Goal: Task Accomplishment & Management: Manage account settings

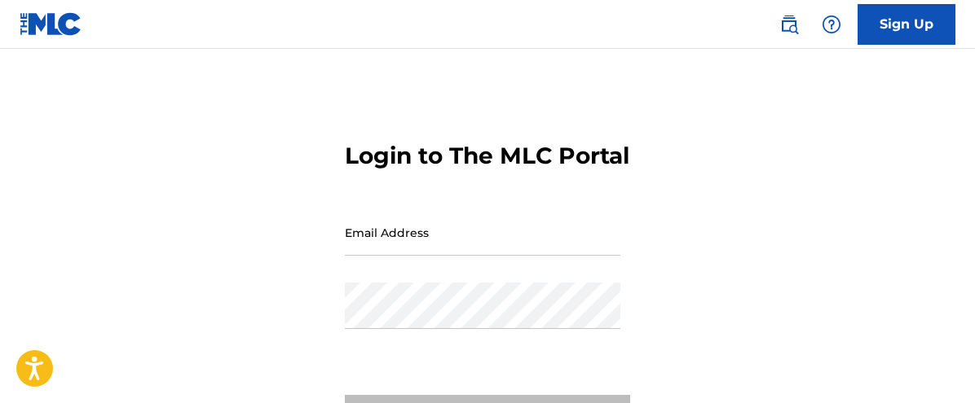
click at [410, 256] on input "Email Address" at bounding box center [482, 232] width 275 height 46
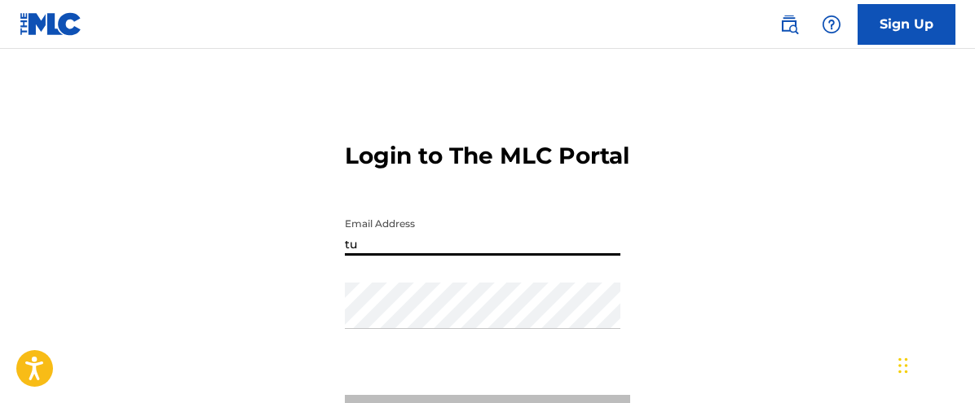
type input "t"
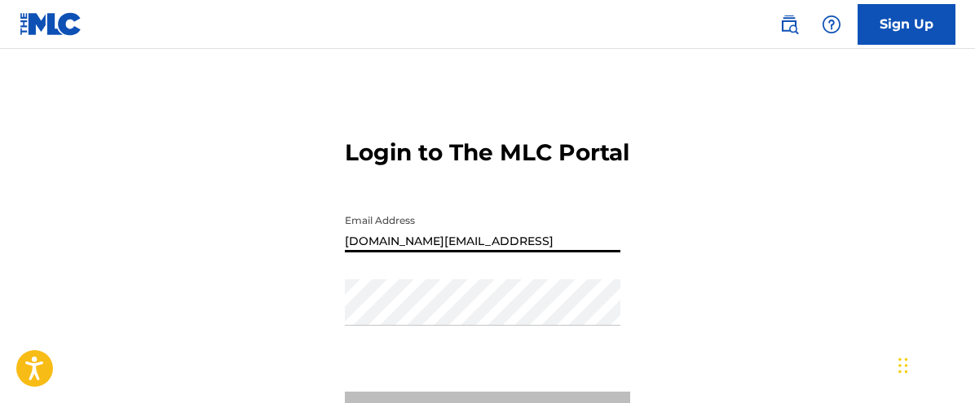
click at [478, 253] on input "[DOMAIN_NAME][EMAIL_ADDRESS]" at bounding box center [482, 229] width 275 height 46
type input "[DOMAIN_NAME][EMAIL_ADDRESS][DOMAIN_NAME]"
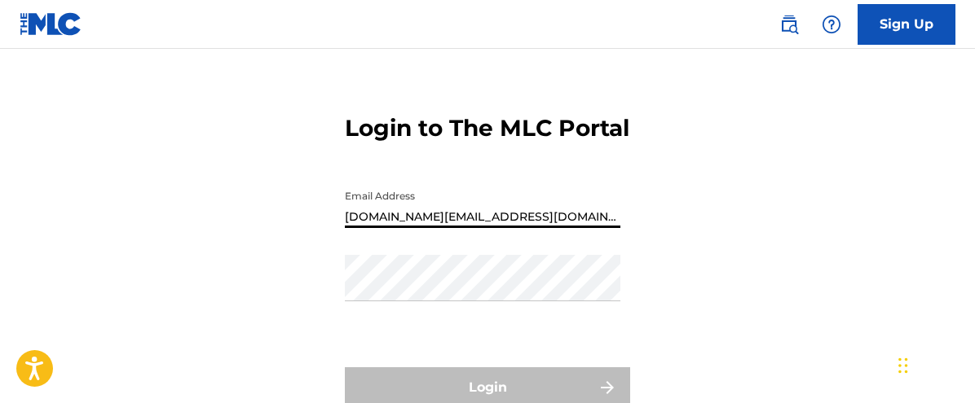
scroll to position [32, 0]
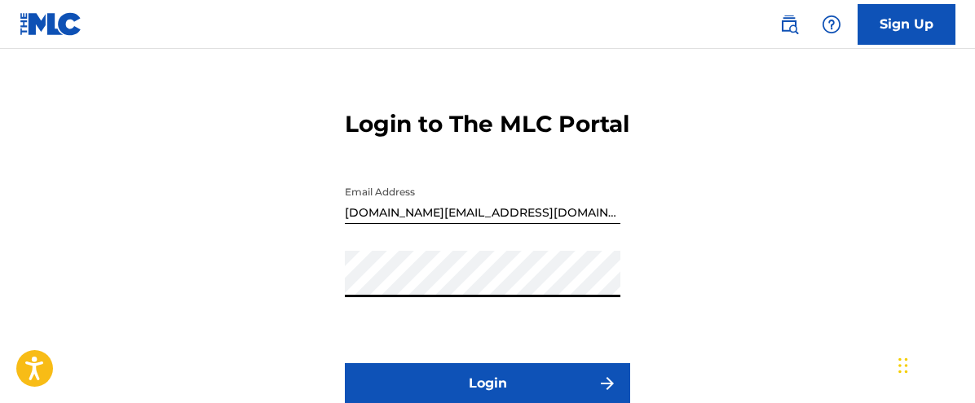
click at [345, 364] on button "Login" at bounding box center [487, 384] width 285 height 41
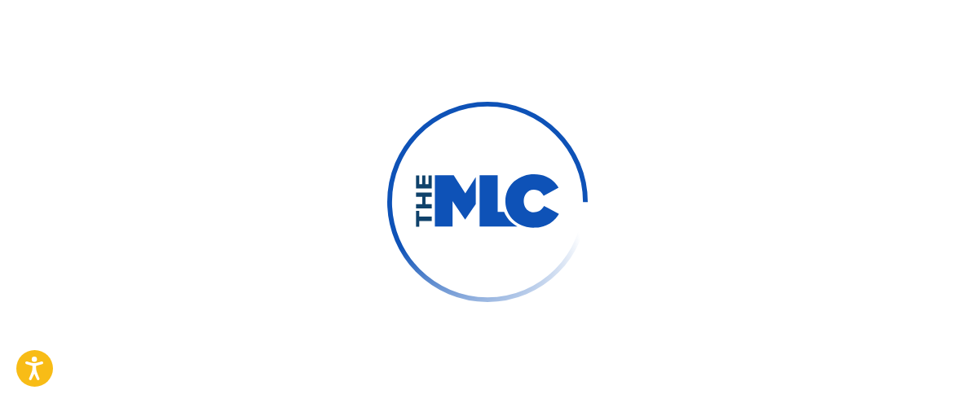
scroll to position [37, 0]
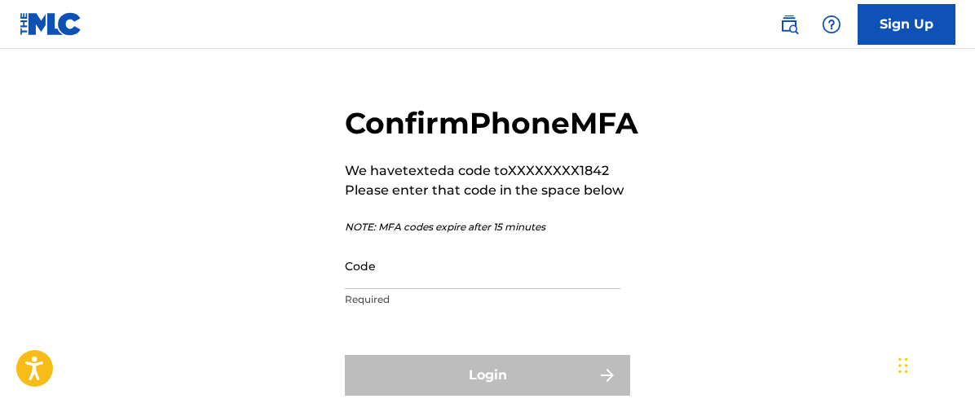
click at [413, 289] on input "Code" at bounding box center [482, 266] width 275 height 46
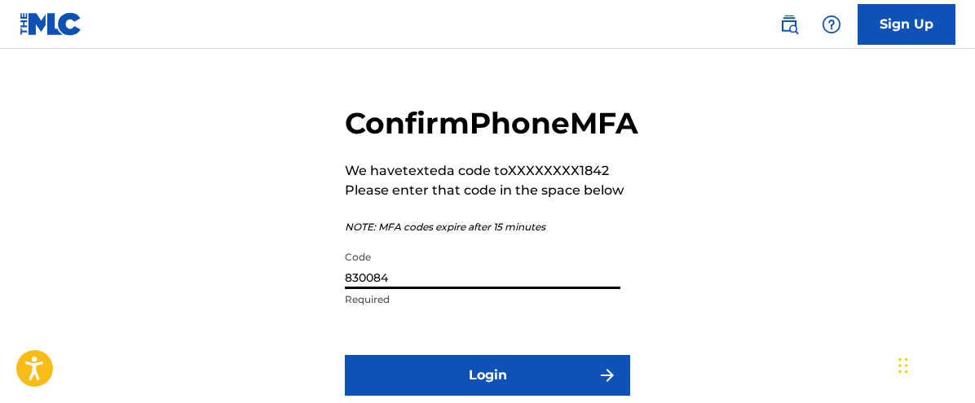
type input "830084"
click at [345, 355] on button "Login" at bounding box center [487, 375] width 285 height 41
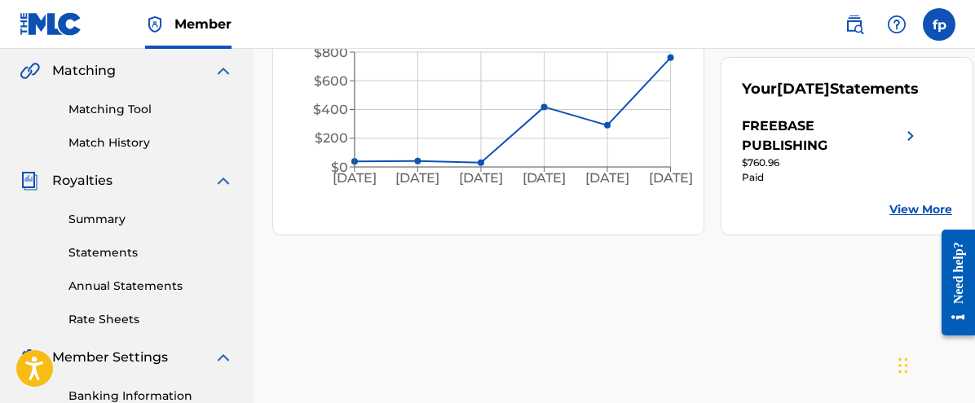
drag, startPoint x: 976, startPoint y: 102, endPoint x: 5, endPoint y: 6, distance: 976.3
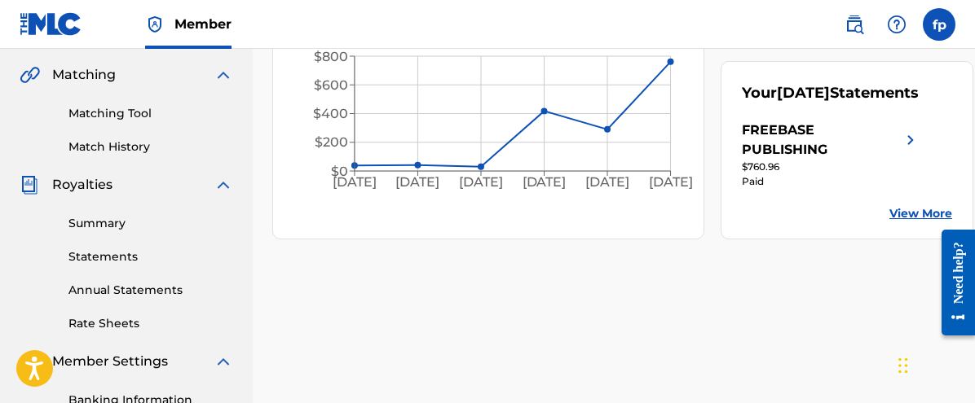
click at [126, 90] on div "Matching Tool Match History" at bounding box center [127, 120] width 214 height 71
click at [126, 101] on div "Matching Tool Match History" at bounding box center [127, 120] width 214 height 71
click at [126, 103] on div "Matching Tool Match History" at bounding box center [127, 120] width 214 height 71
click at [126, 106] on div "Matching Tool Match History" at bounding box center [127, 120] width 214 height 71
click at [126, 113] on link "Matching Tool" at bounding box center [150, 113] width 165 height 17
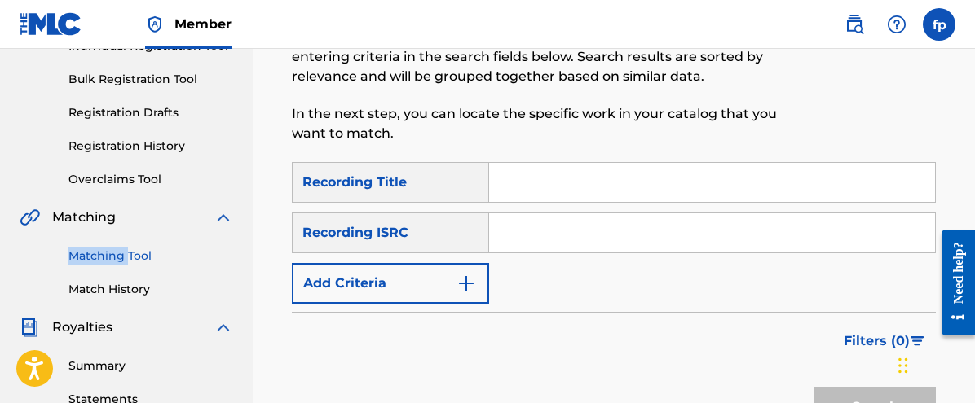
drag, startPoint x: 976, startPoint y: 147, endPoint x: 16, endPoint y: 10, distance: 969.0
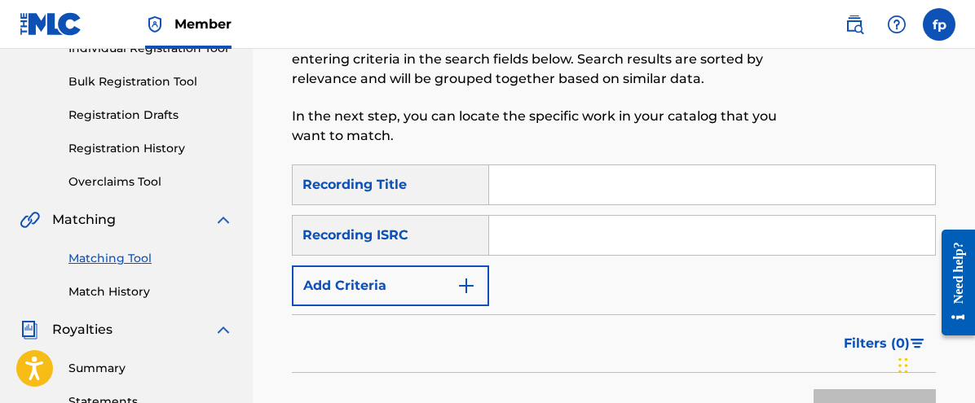
click at [549, 175] on input "Search Form" at bounding box center [712, 184] width 446 height 39
click at [460, 275] on button "Add Criteria" at bounding box center [390, 286] width 197 height 41
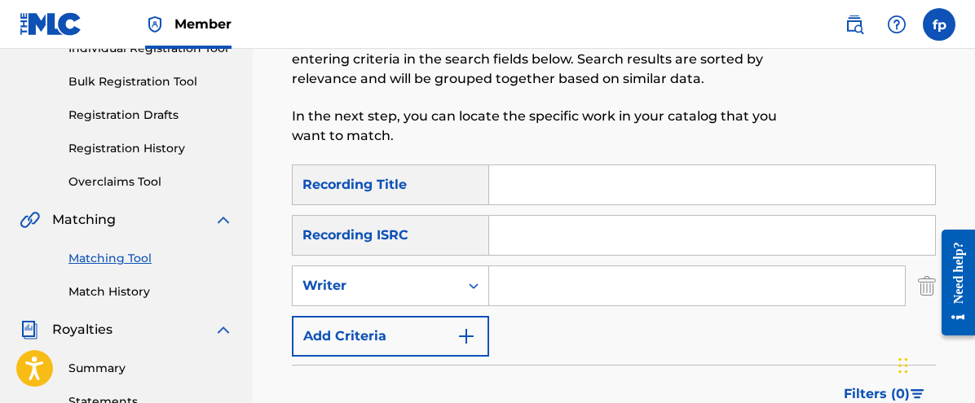
click at [549, 283] on input "Search Form" at bounding box center [697, 286] width 416 height 39
click at [460, 196] on div "Recording Title" at bounding box center [390, 185] width 197 height 41
click at [568, 195] on input "Search Form" at bounding box center [712, 184] width 446 height 39
type input "Nut"
click at [510, 284] on input "Search Form" at bounding box center [697, 286] width 416 height 39
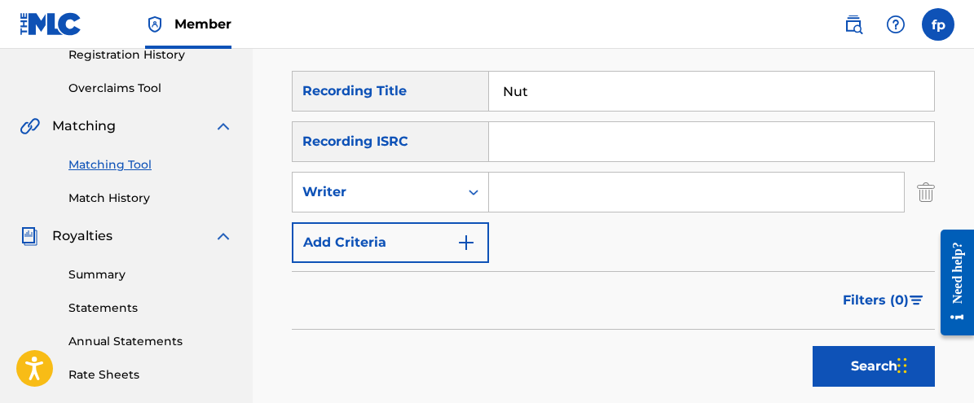
scroll to position [315, 0]
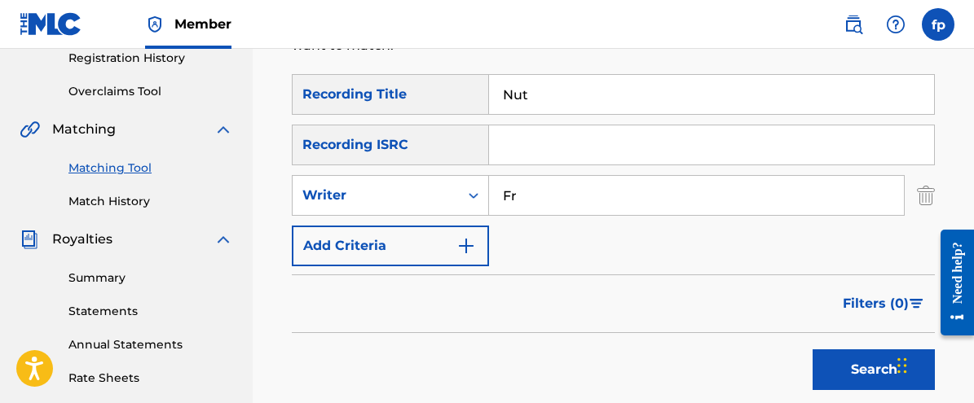
type input "F"
type input "H"
click at [487, 127] on div "Recording ISRC" at bounding box center [390, 145] width 197 height 41
click at [517, 143] on input "Search Form" at bounding box center [711, 145] width 445 height 39
paste input "QZK6K2257856"
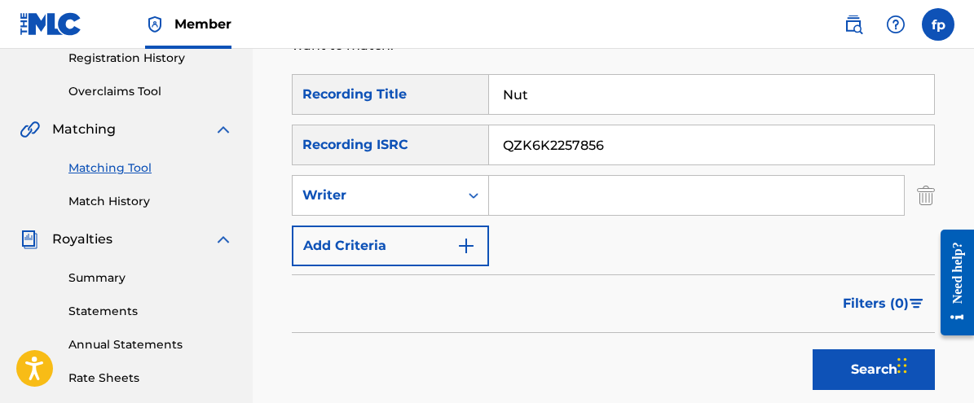
type input "QZK6K2257856"
click at [886, 368] on button "Search" at bounding box center [874, 370] width 122 height 41
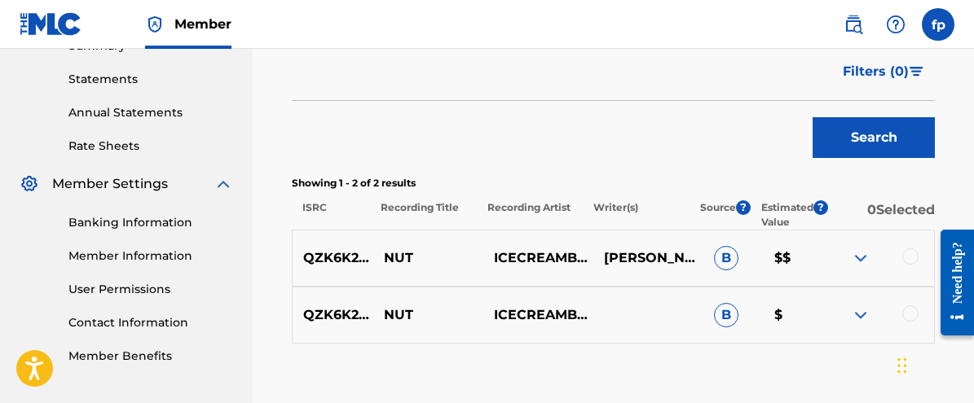
scroll to position [547, 0]
click at [908, 252] on div at bounding box center [910, 257] width 16 height 16
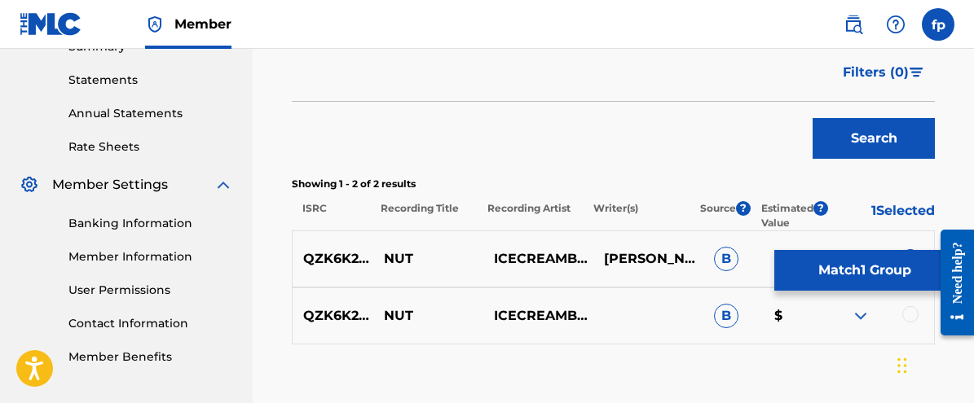
click at [914, 318] on div at bounding box center [910, 314] width 16 height 16
click at [895, 273] on button "Match 2 Groups" at bounding box center [864, 270] width 180 height 41
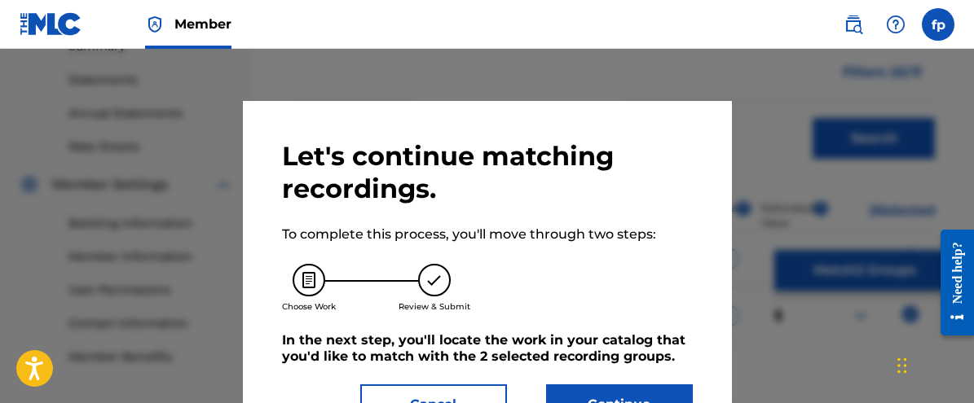
scroll to position [61, 0]
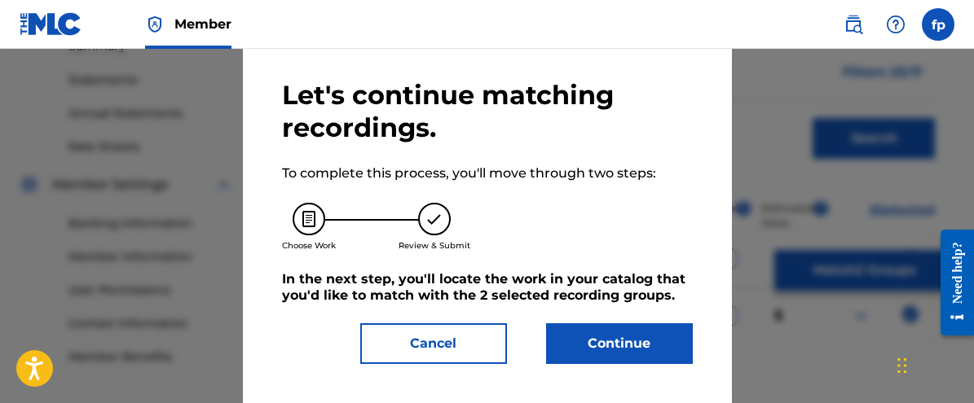
click at [594, 347] on button "Continue" at bounding box center [619, 344] width 147 height 41
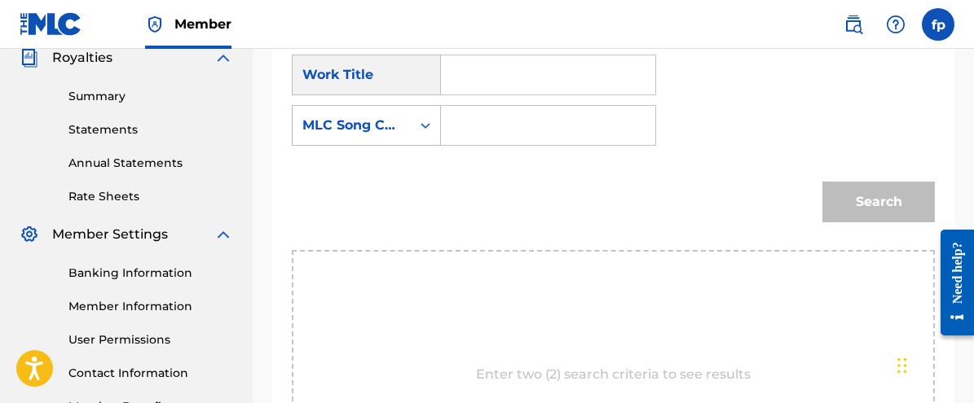
scroll to position [402, 0]
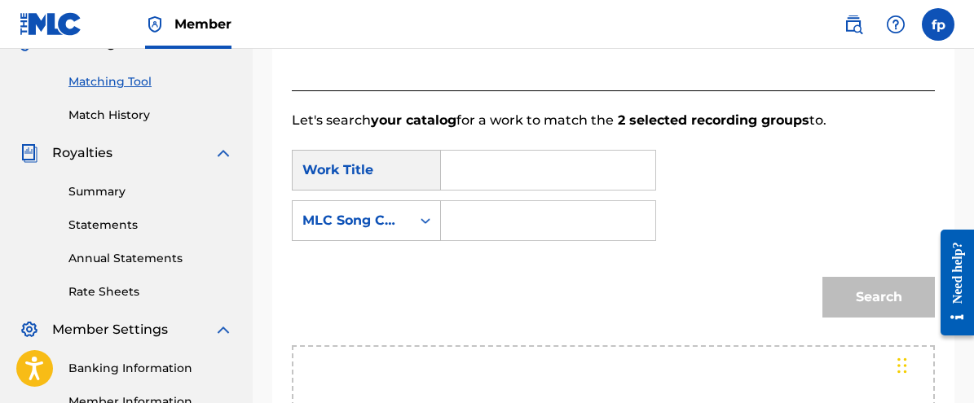
click at [467, 161] on input "Search Form" at bounding box center [548, 170] width 187 height 39
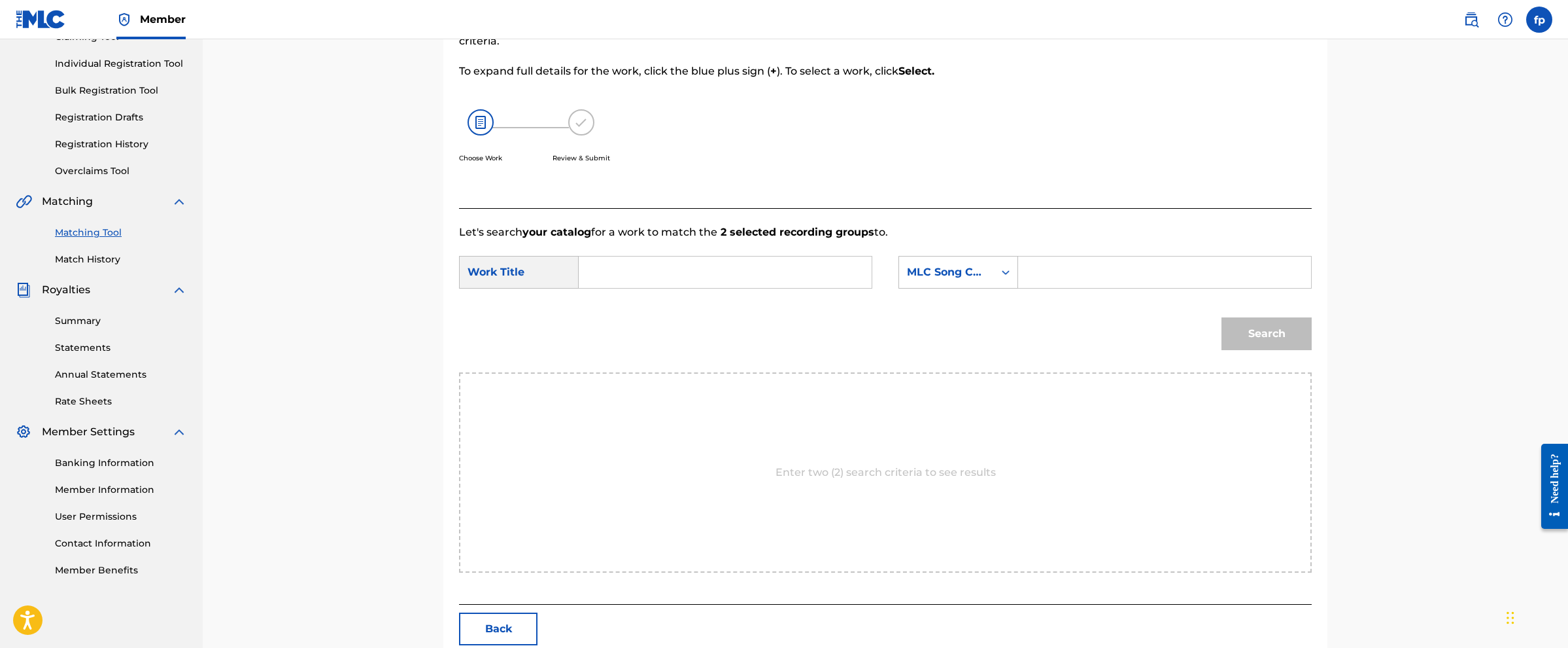
scroll to position [132, 0]
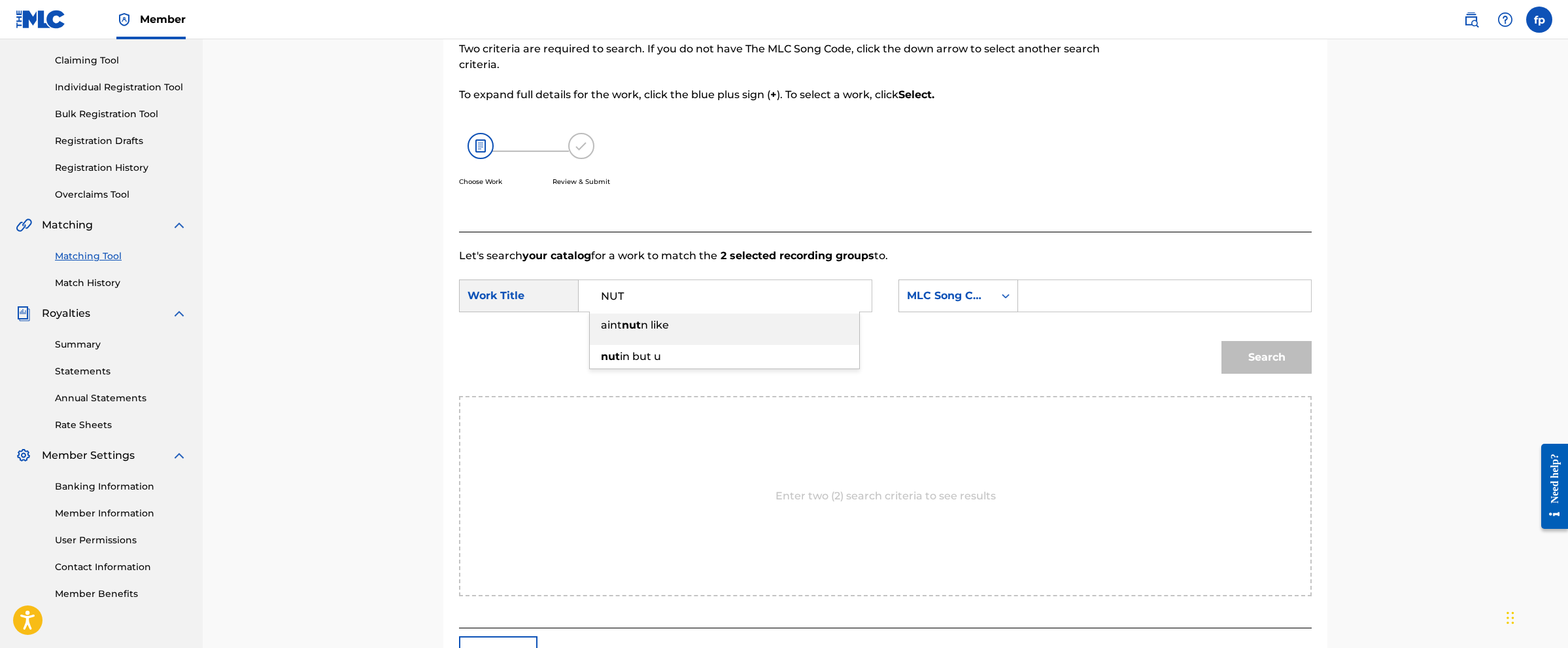
type input "NUT"
click at [782, 263] on form "SearchWithCriteria0e7bff8b-94a8-4a09-8461-40f29f7a4cb2 Work Title NUT SearchWit…" at bounding box center [885, 329] width 853 height 132
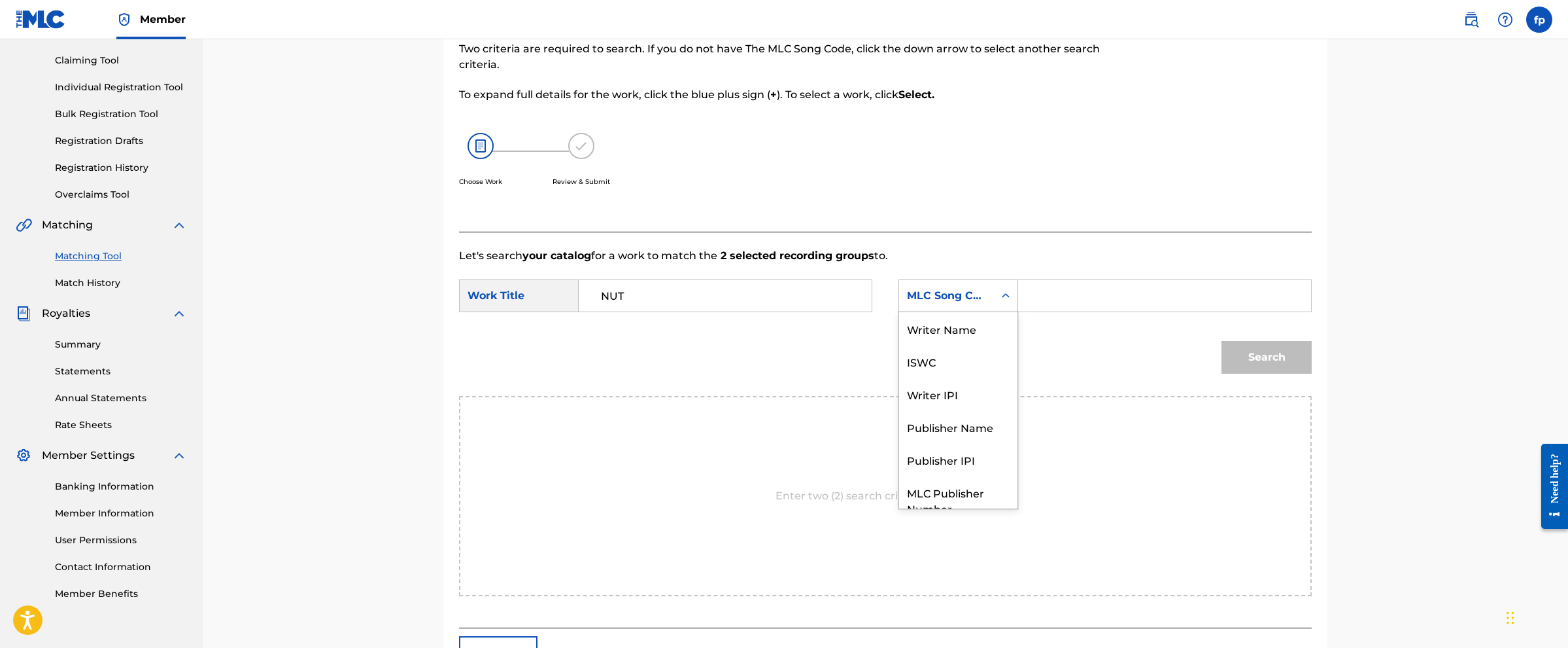
click at [782, 299] on div "MLC Song Code" at bounding box center [946, 296] width 79 height 16
click at [782, 324] on div "Writer Name" at bounding box center [959, 328] width 119 height 33
click at [782, 292] on input "Search Form" at bounding box center [1164, 295] width 270 height 31
type input "F"
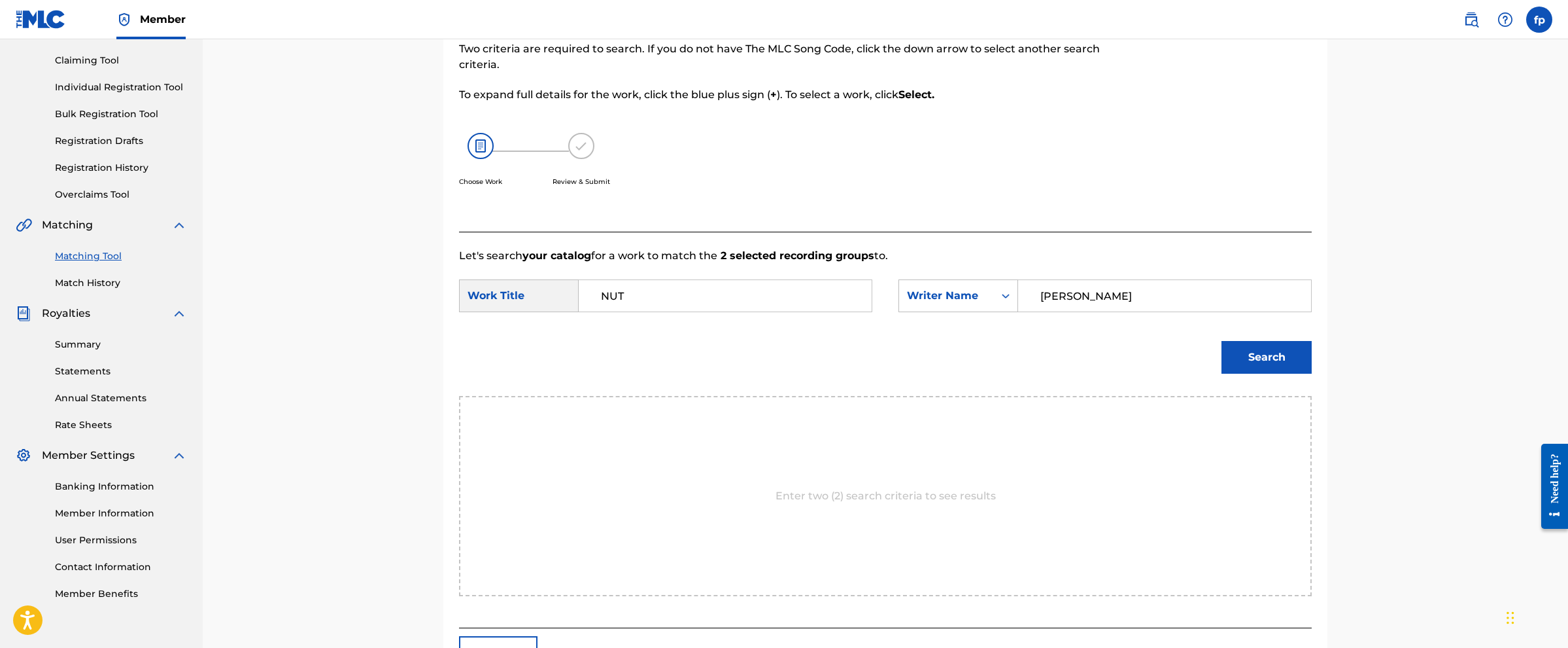
type input "[PERSON_NAME]"
click at [782, 324] on button "Search" at bounding box center [1266, 357] width 90 height 33
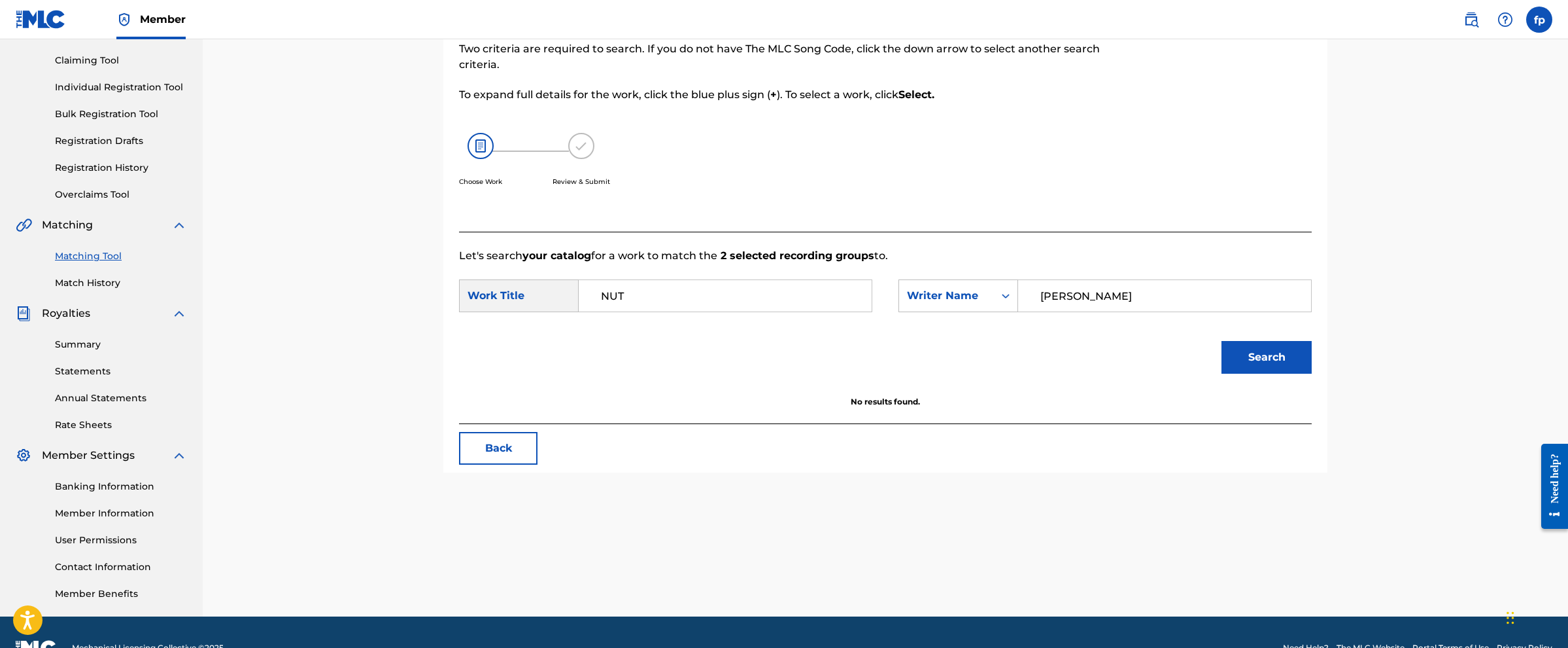
click at [782, 303] on input "[PERSON_NAME]" at bounding box center [1164, 295] width 270 height 31
paste input "ICECREAMBEATS"
click at [782, 324] on button "Search" at bounding box center [1266, 357] width 90 height 33
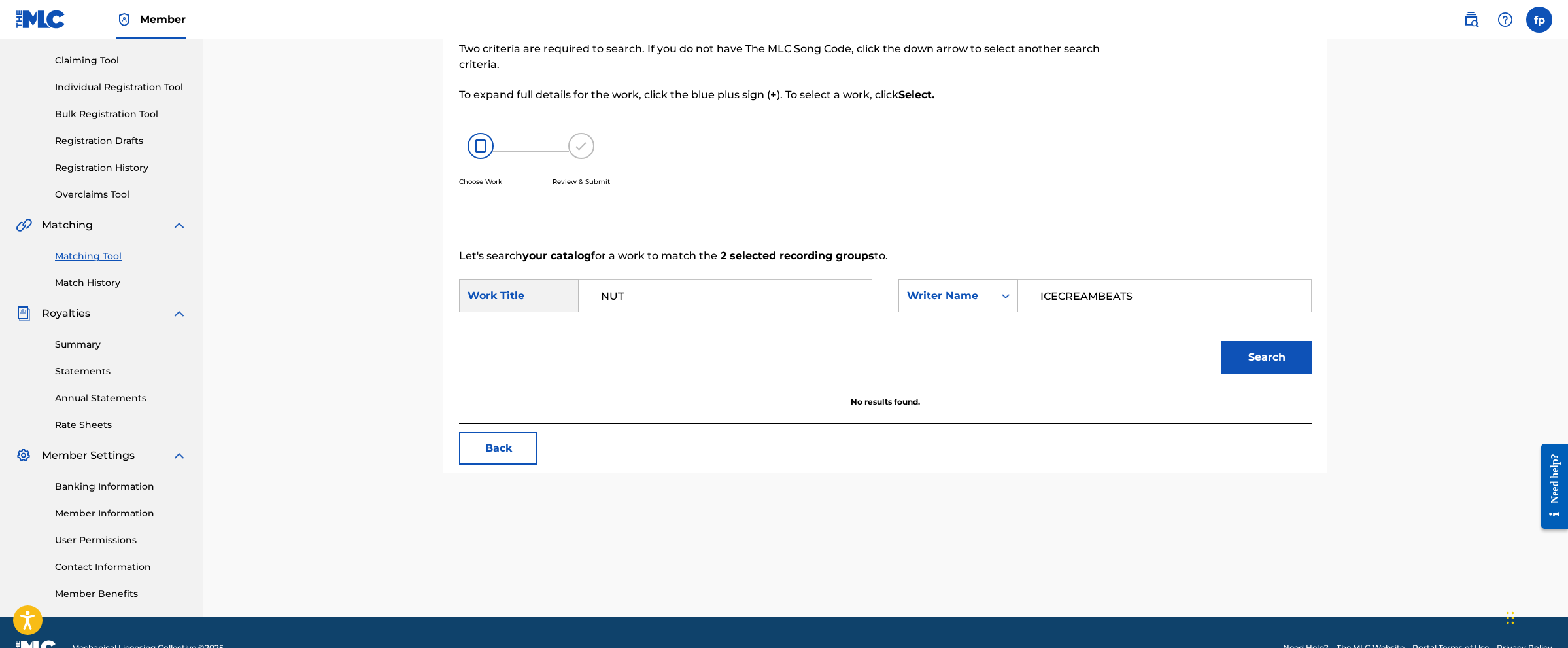
click at [782, 292] on div "ICECREAMBEATS" at bounding box center [1165, 295] width 294 height 33
click at [782, 292] on input "ICECREAMBEATS" at bounding box center [1164, 295] width 270 height 31
paste input "[PERSON_NAME]"
type input "[PERSON_NAME]"
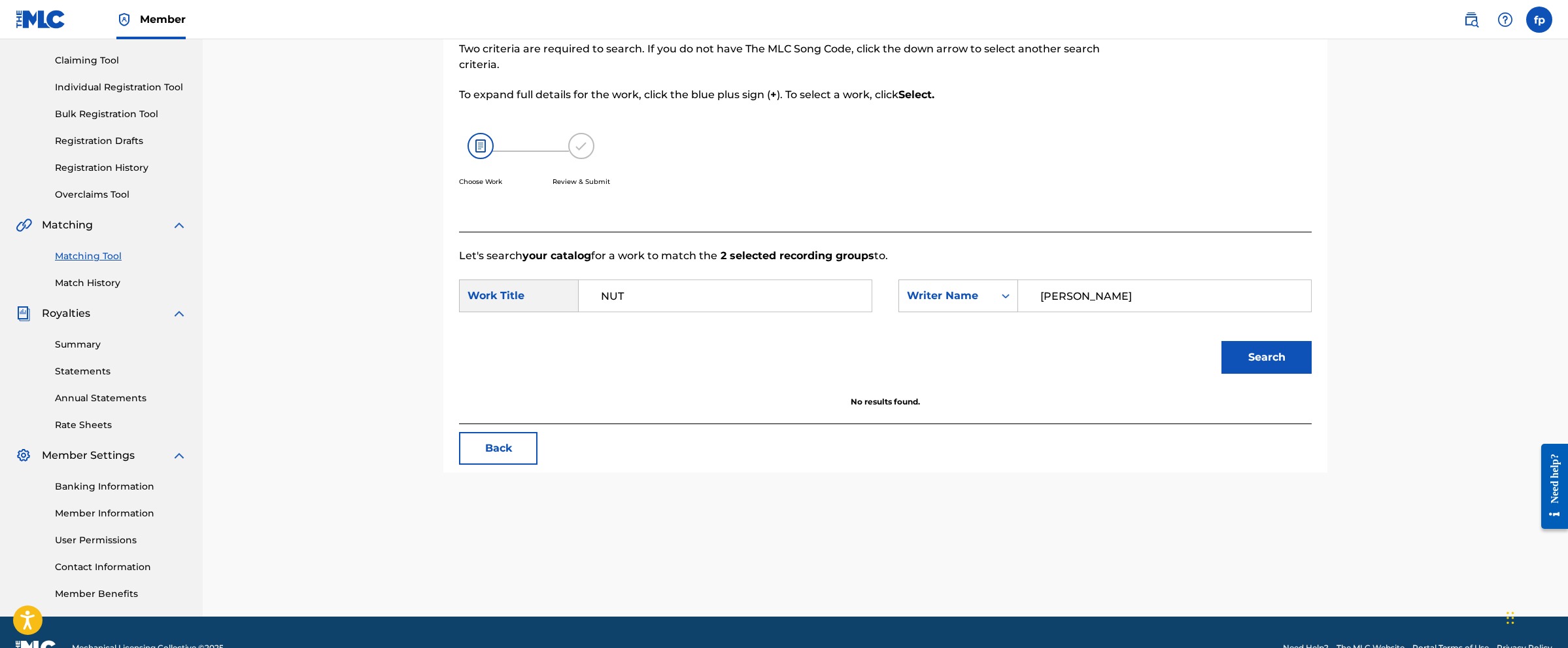
click at [782, 324] on button "Search" at bounding box center [1266, 357] width 90 height 33
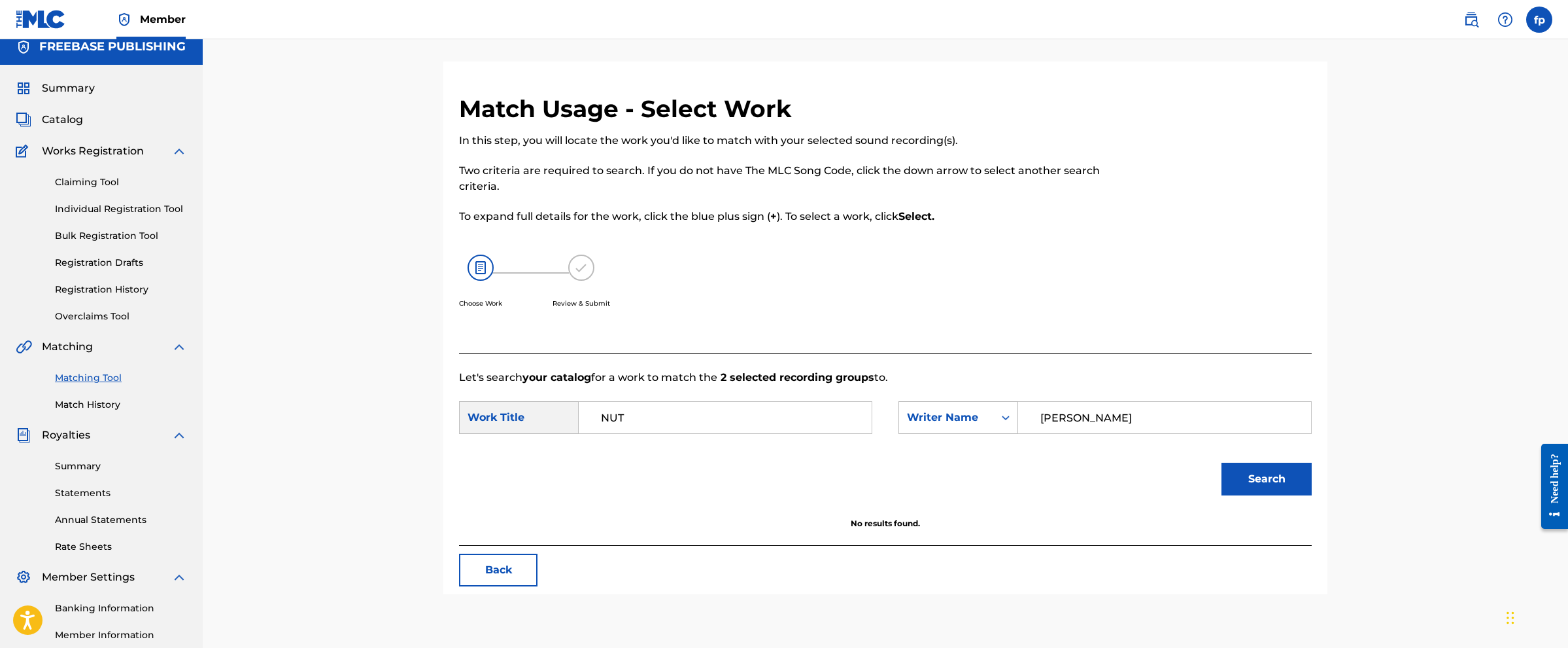
scroll to position [50, 0]
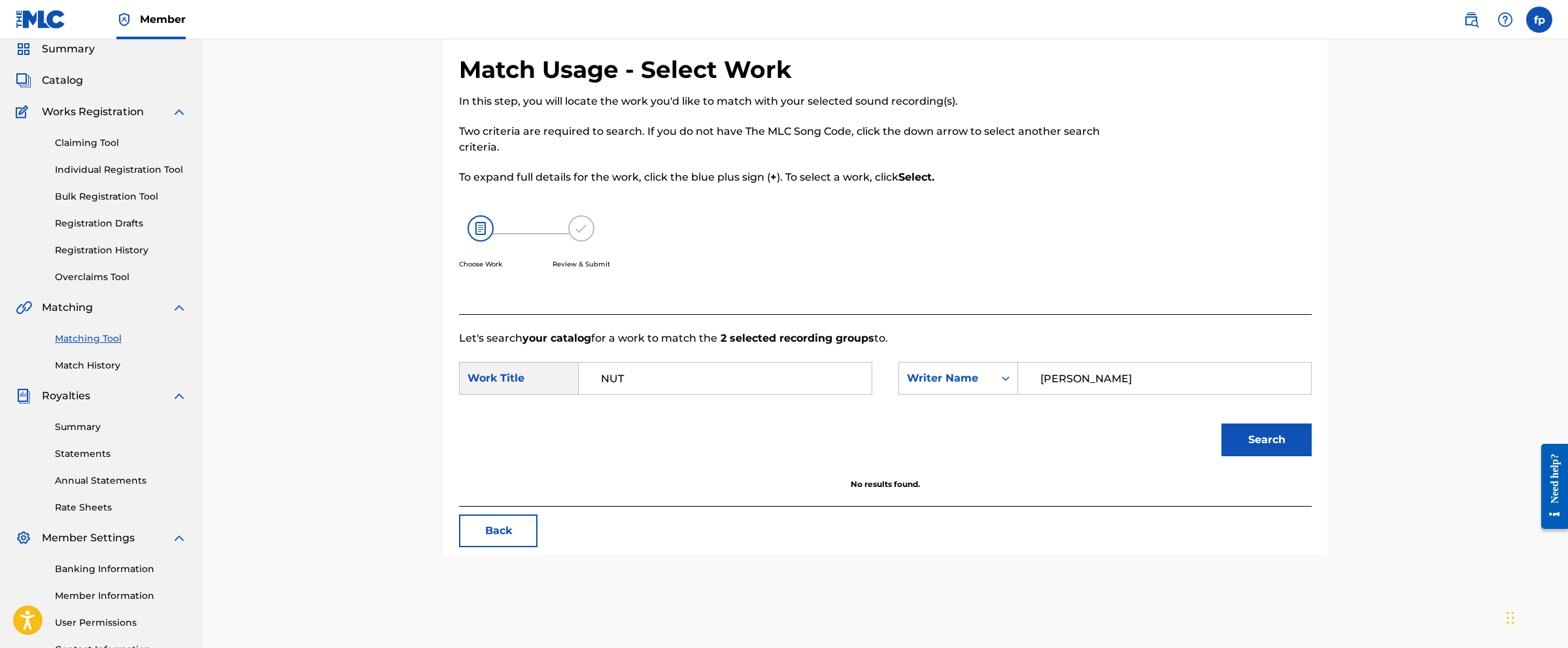
click at [669, 324] on div "NUT" at bounding box center [725, 378] width 294 height 33
click at [668, 324] on input "NUT" at bounding box center [725, 378] width 270 height 31
type input "dfsg"
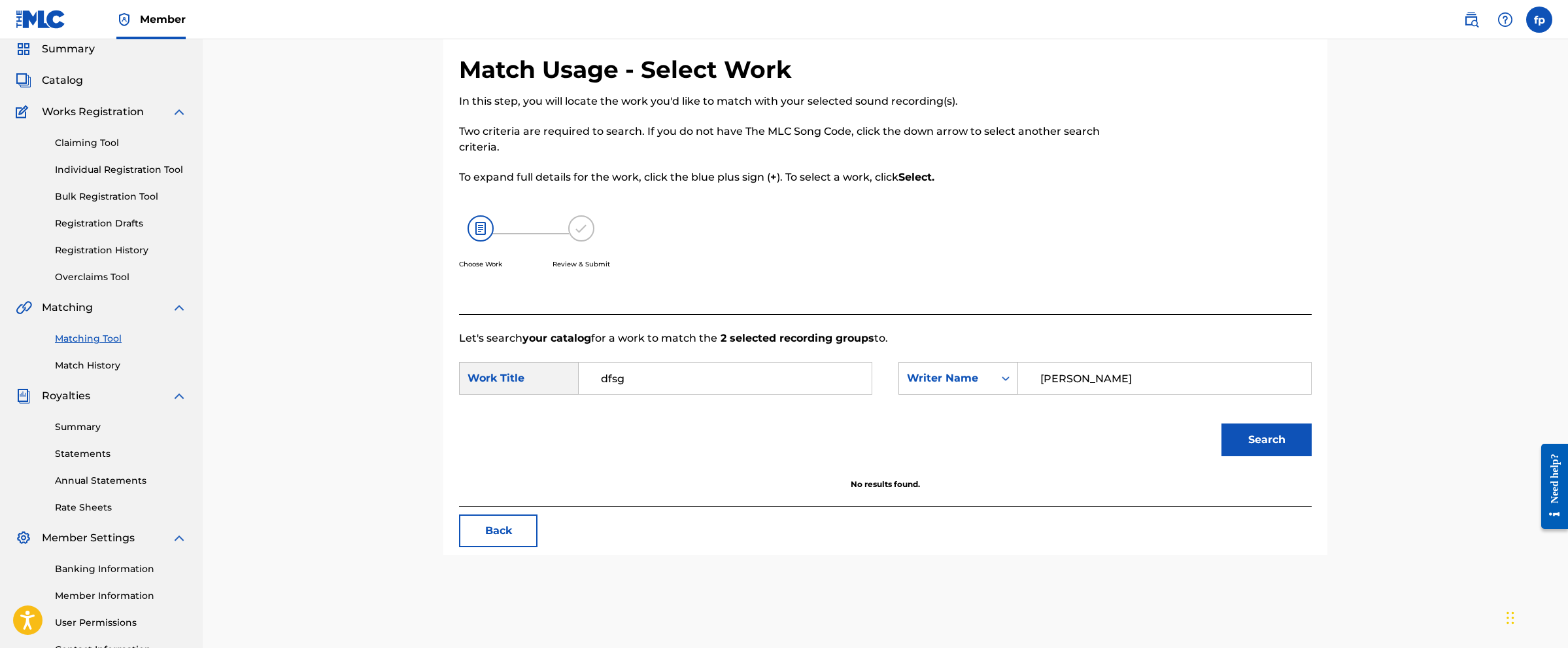
click at [782, 324] on button "Search" at bounding box center [1266, 439] width 90 height 33
click at [735, 324] on input "dfsg" at bounding box center [725, 378] width 270 height 31
type input "\"
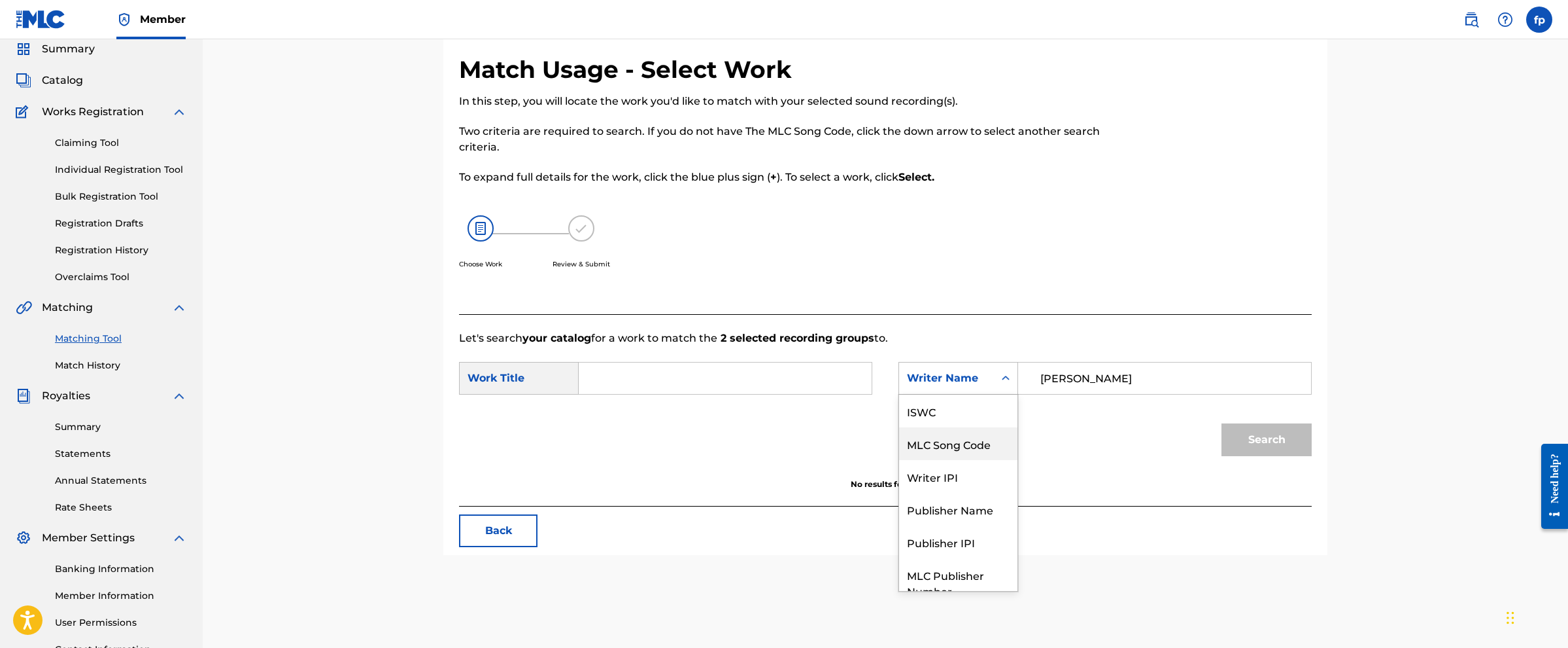
click at [782, 324] on div "MLC Song Code, 2 of 7. 7 results available. Use Up and Down to choose options, …" at bounding box center [958, 378] width 120 height 33
click at [782, 324] on div "Publisher Name" at bounding box center [959, 468] width 119 height 33
click at [782, 324] on form "SearchWithCriteria0e7bff8b-94a8-4a09-8461-40f29f7a4cb2 Work Title SearchWithCri…" at bounding box center [885, 412] width 853 height 132
click at [782, 324] on input "Search Form" at bounding box center [1164, 378] width 270 height 31
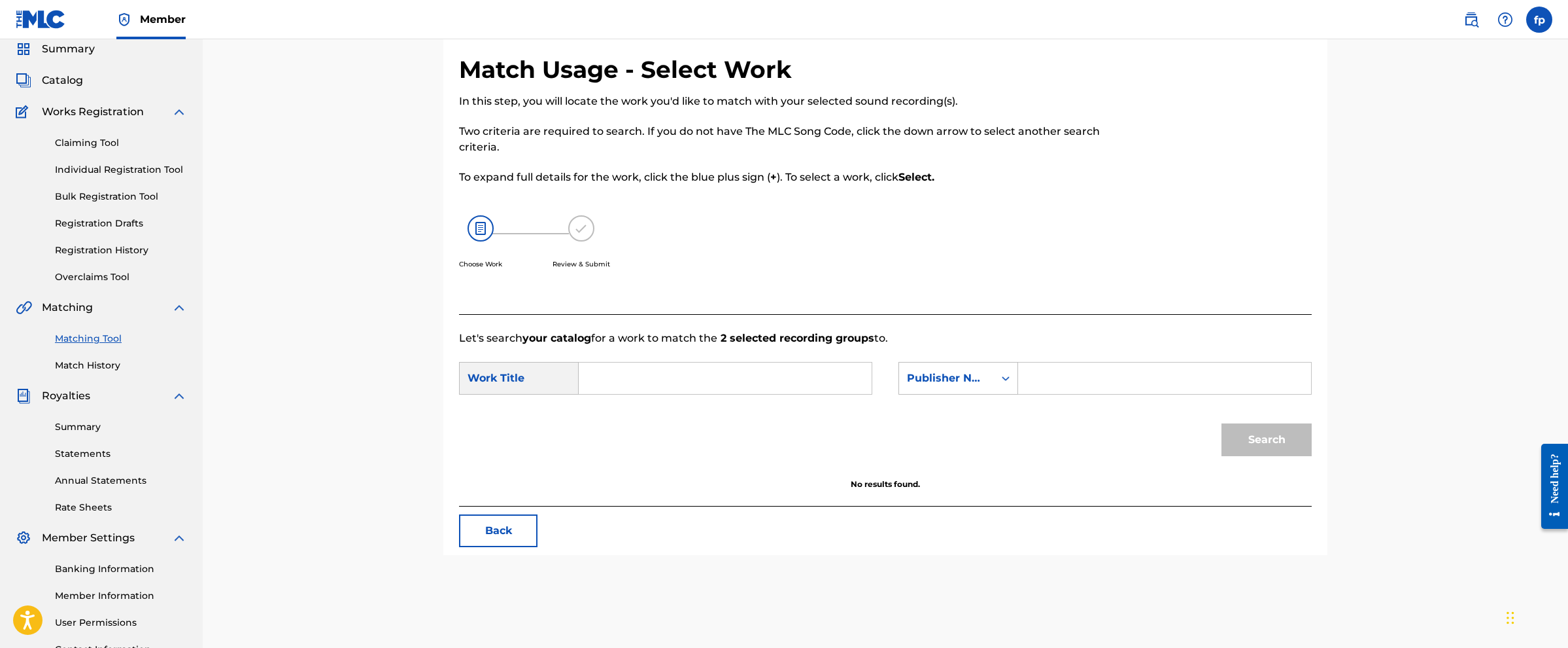
paste input "FREEBASEPUBLISHING"
type input "FREEBASEPUBLISHING"
click at [782, 324] on div "Search" at bounding box center [1263, 436] width 97 height 52
click at [770, 324] on input "Search Form" at bounding box center [725, 378] width 270 height 31
click at [782, 324] on button "Search" at bounding box center [1266, 439] width 90 height 33
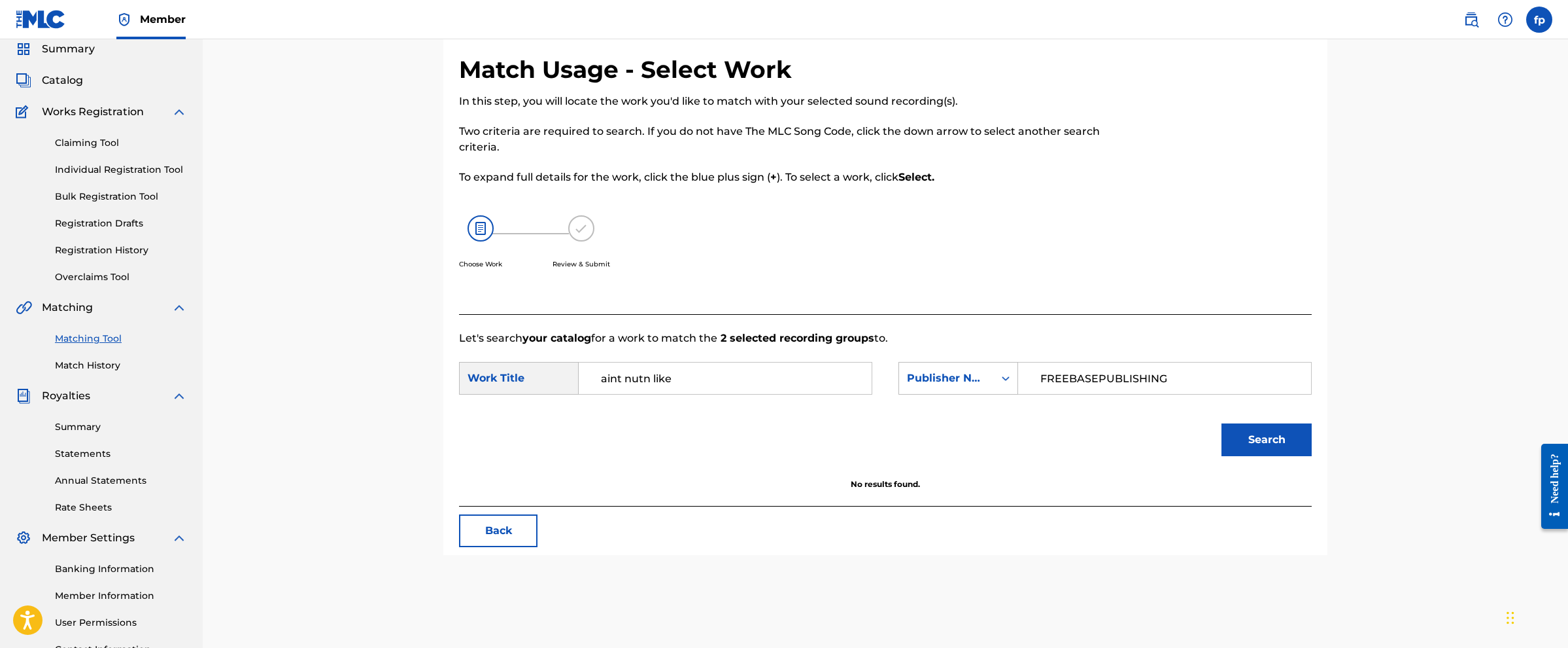
click at [615, 324] on input "aint nutn like" at bounding box center [725, 378] width 270 height 31
click at [528, 324] on div "No results found." at bounding box center [885, 492] width 853 height 27
click at [782, 324] on button "Search" at bounding box center [1266, 439] width 90 height 33
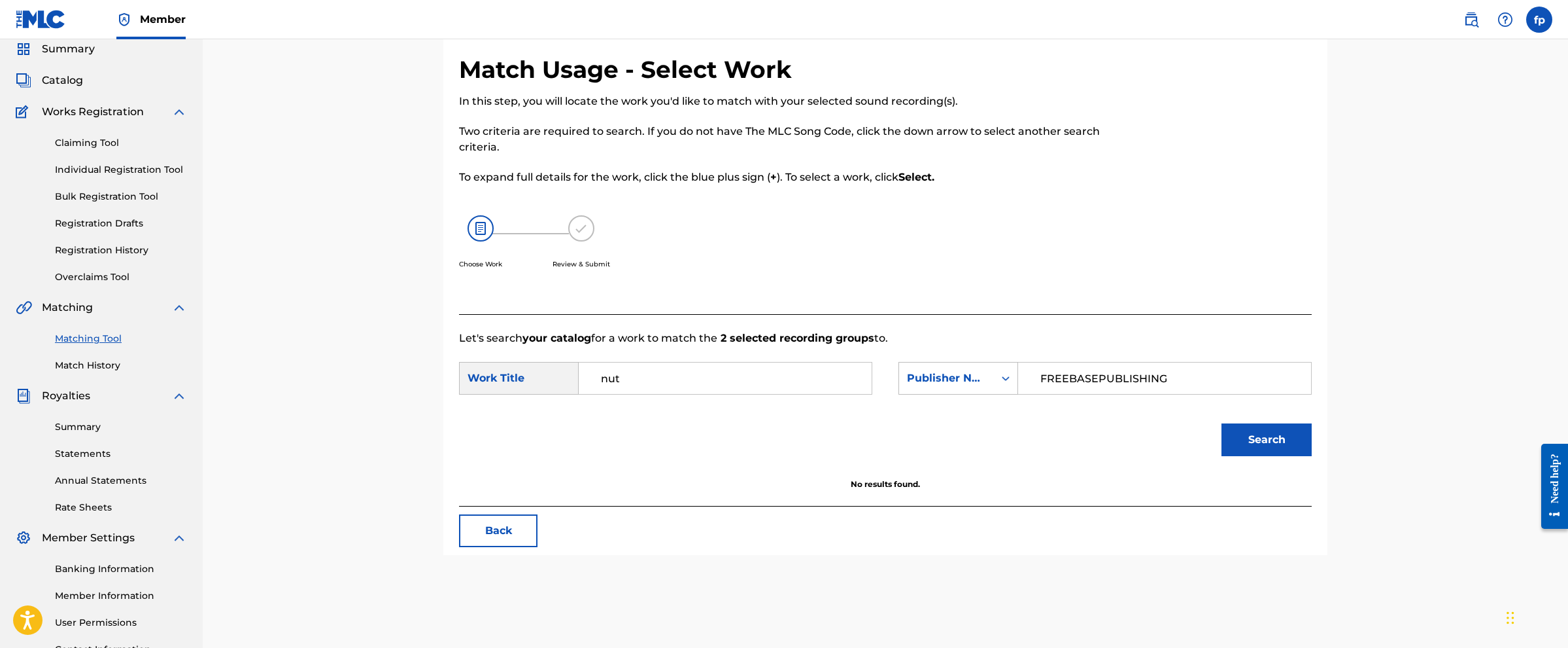
click at [603, 324] on input "nut" at bounding box center [725, 378] width 270 height 31
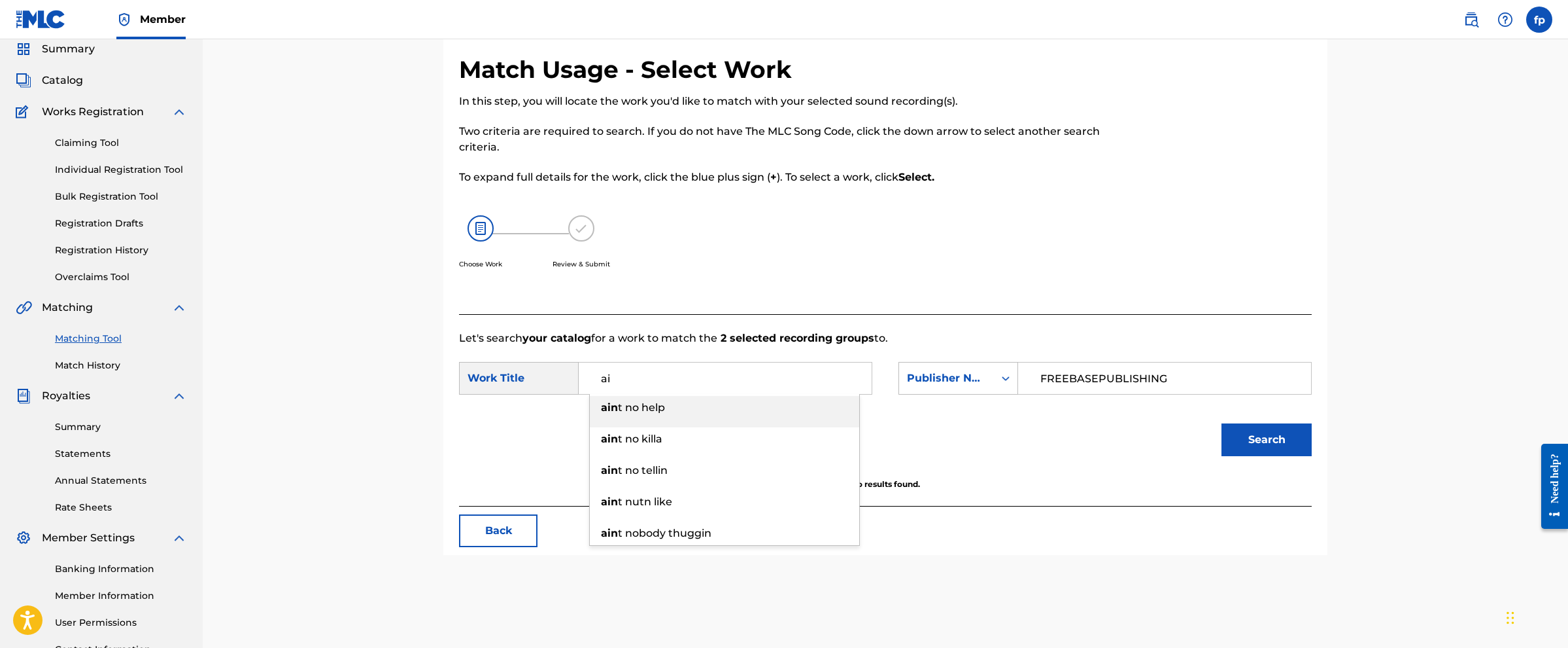
type input "a"
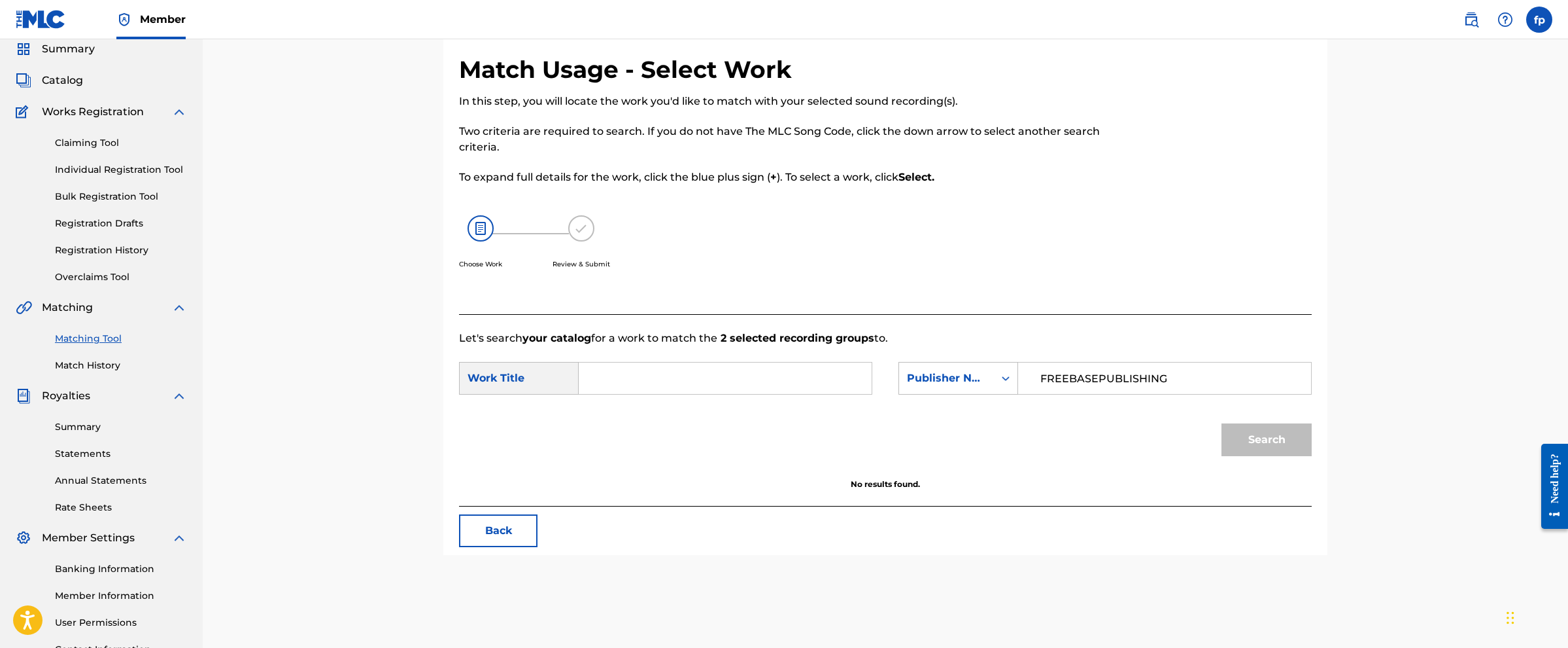
click at [782, 324] on input "FREEBASEPUBLISHING" at bounding box center [1164, 378] width 270 height 31
click at [62, 324] on link "Match History" at bounding box center [120, 365] width 132 height 14
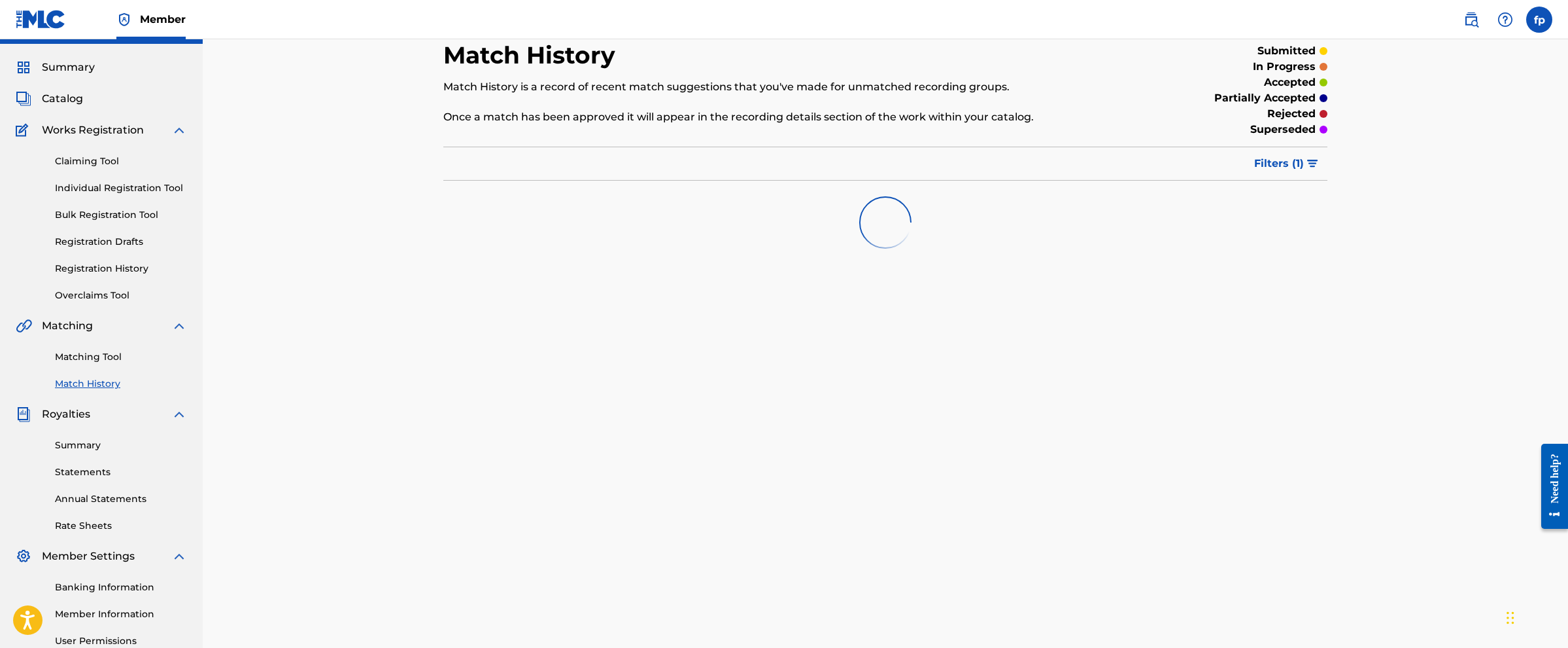
scroll to position [38, 0]
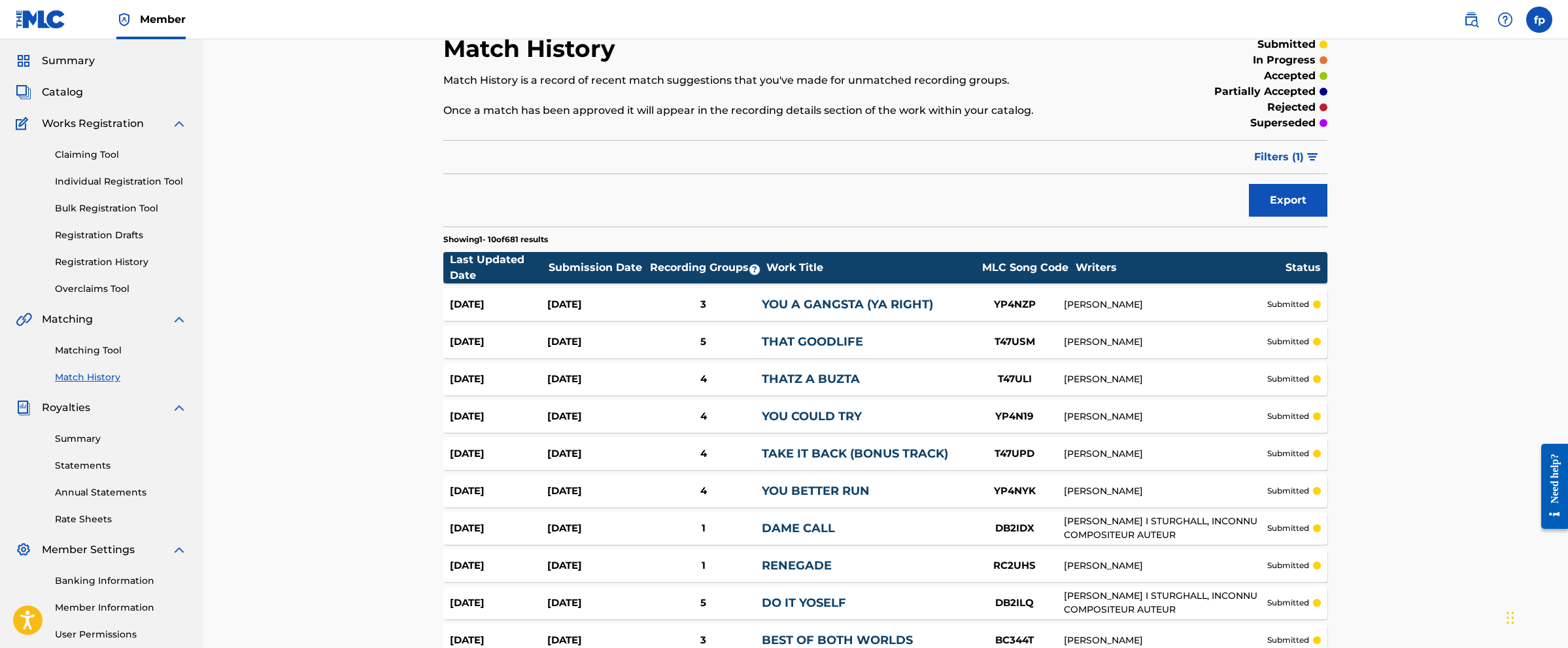
click at [97, 324] on div "Matching Tool Match History" at bounding box center [102, 356] width 172 height 57
click at [90, 324] on link "Matching Tool" at bounding box center [120, 350] width 132 height 14
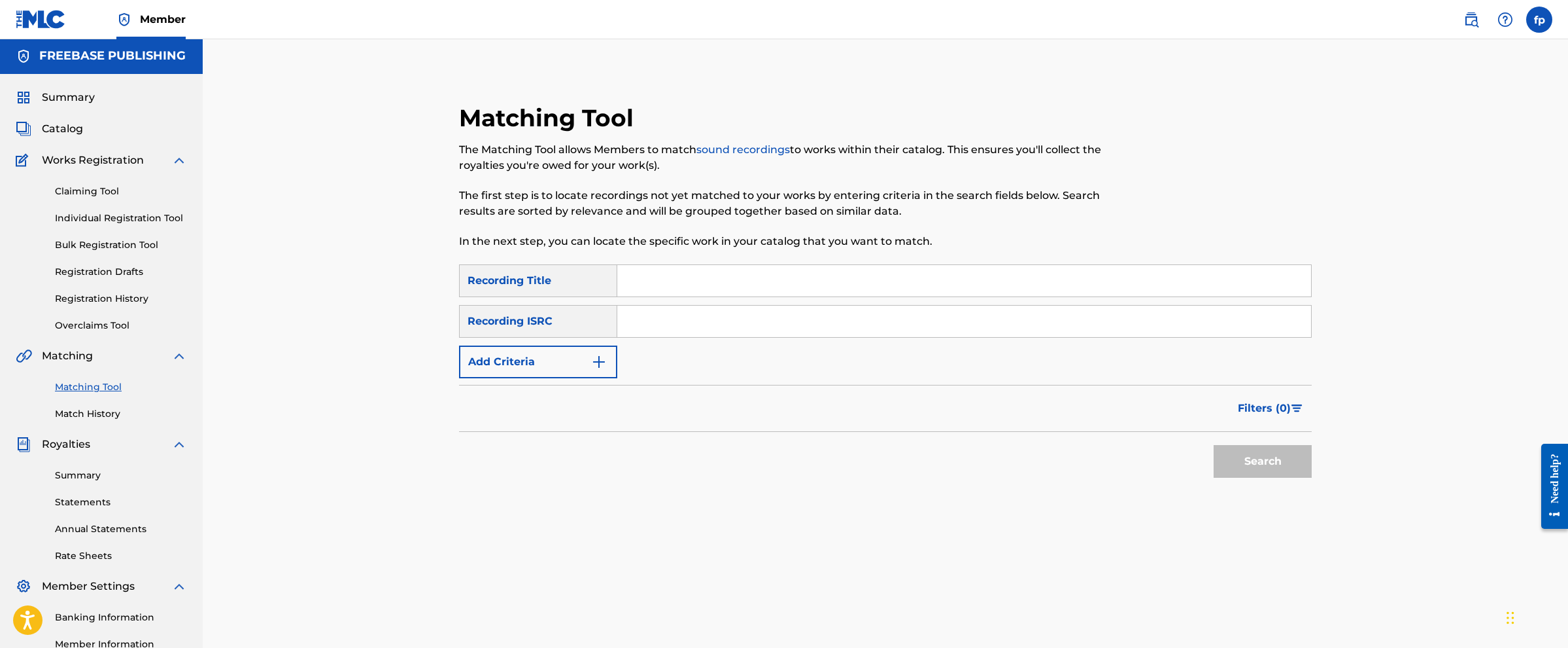
scroll to position [29, 0]
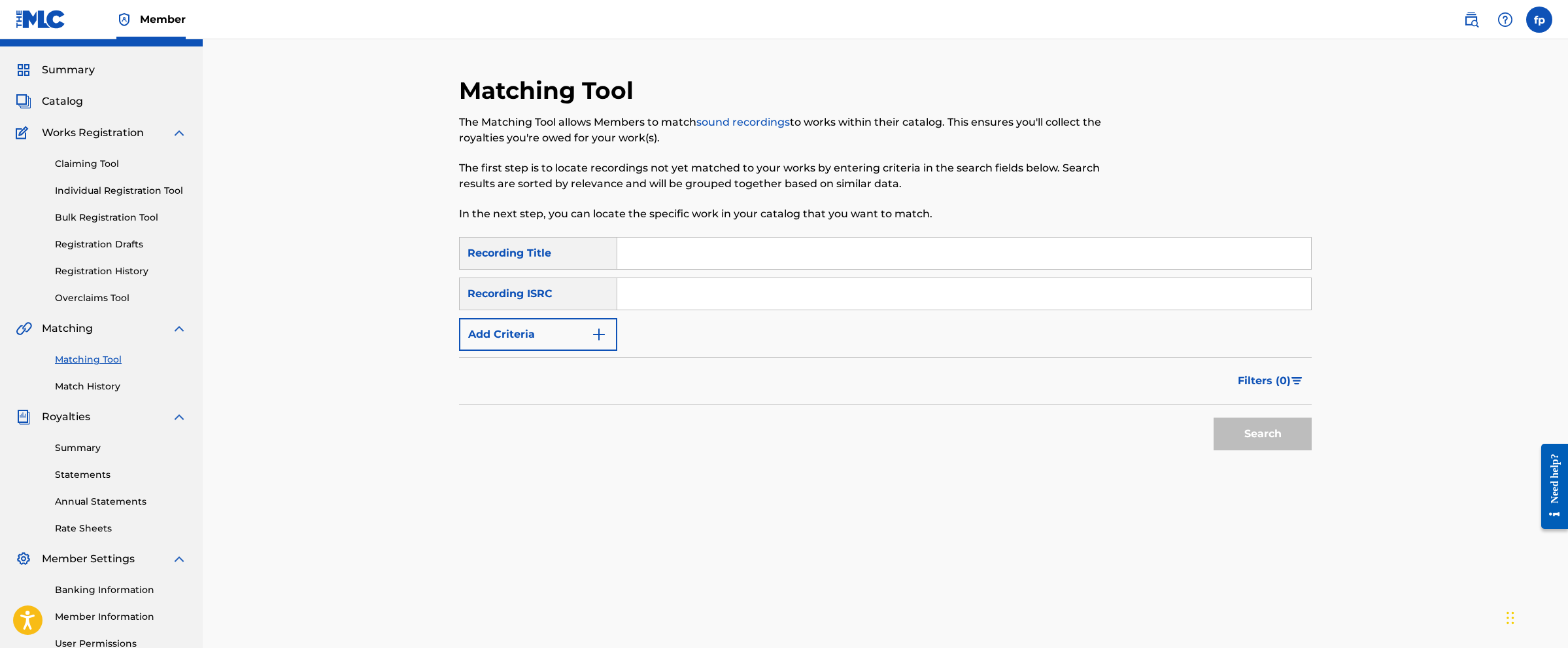
click at [543, 324] on button "Add Criteria" at bounding box center [538, 334] width 158 height 33
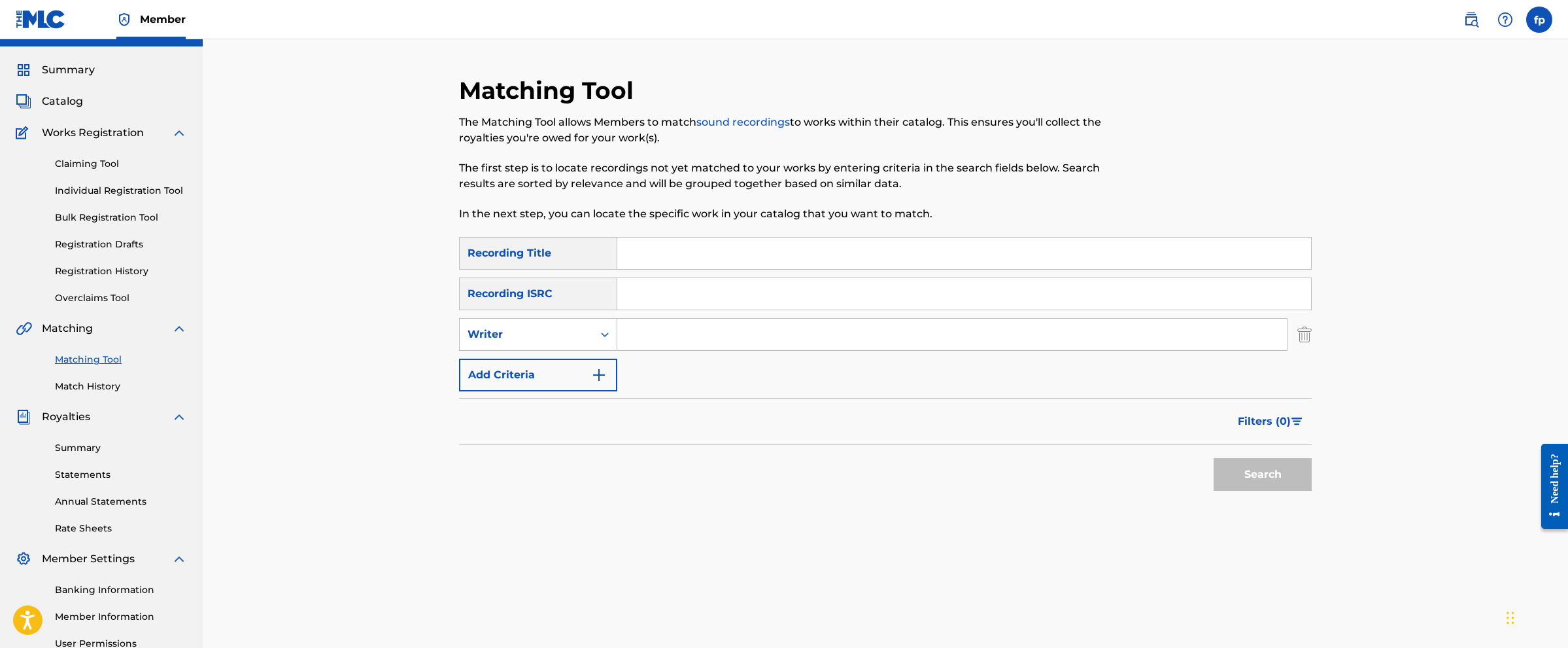
click at [660, 299] on input "Search Form" at bounding box center [964, 293] width 694 height 31
type input "QZK6K2257856"
click at [782, 324] on button "Search" at bounding box center [1263, 475] width 98 height 33
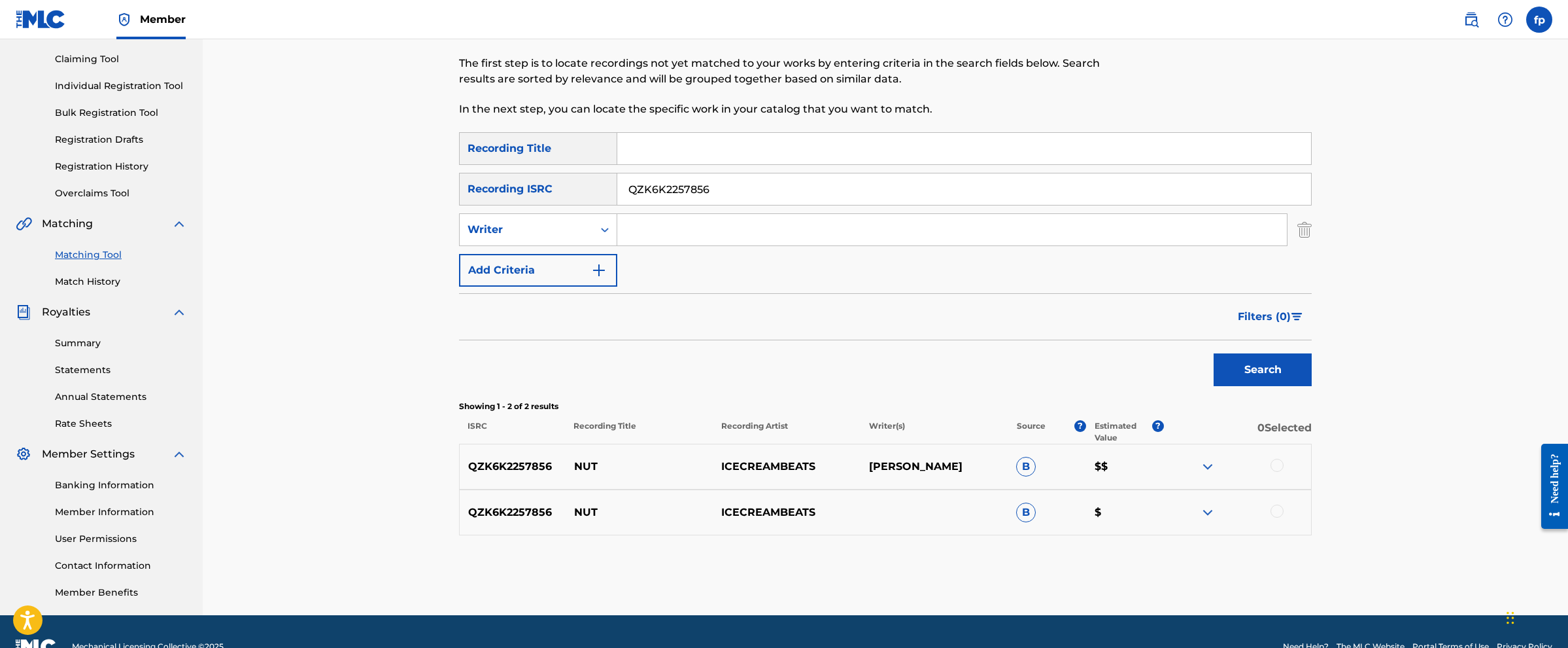
scroll to position [164, 0]
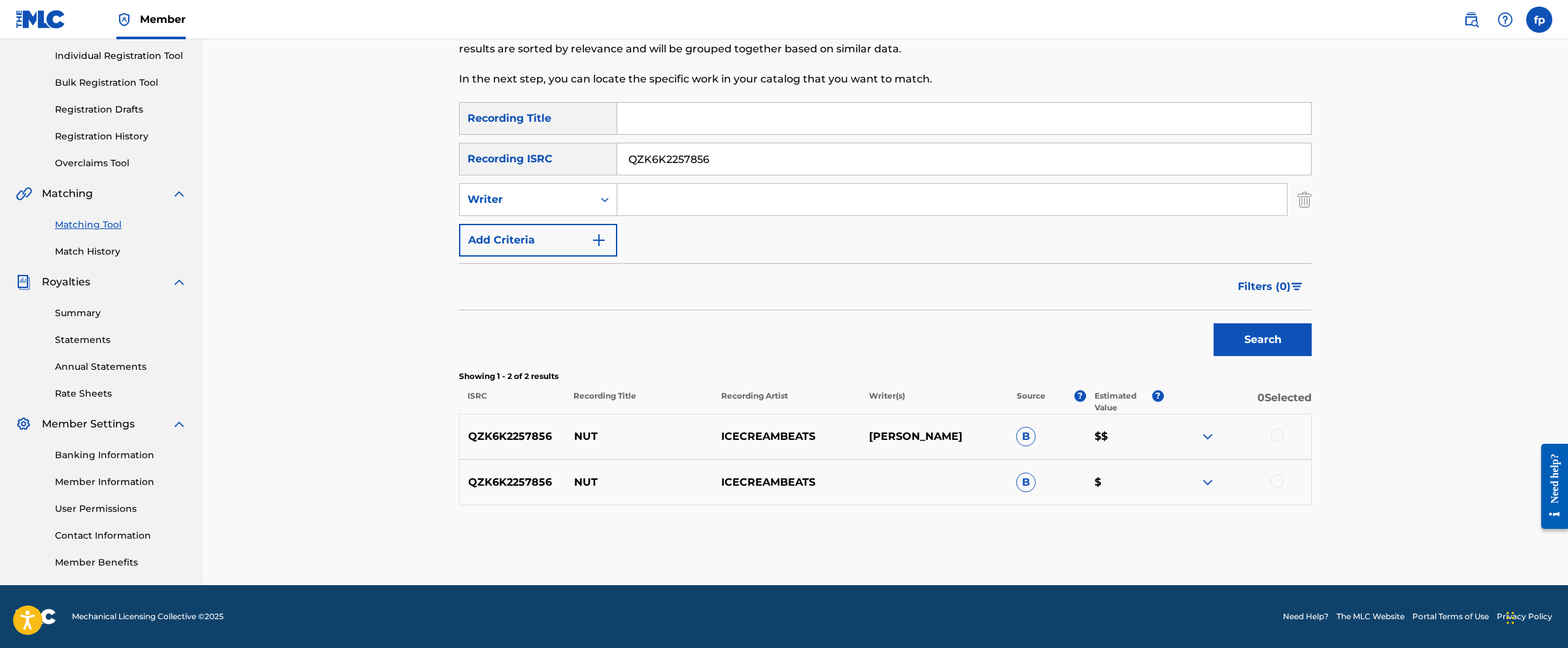
click at [782, 324] on div at bounding box center [1278, 435] width 13 height 13
click at [782, 324] on div at bounding box center [1237, 483] width 147 height 16
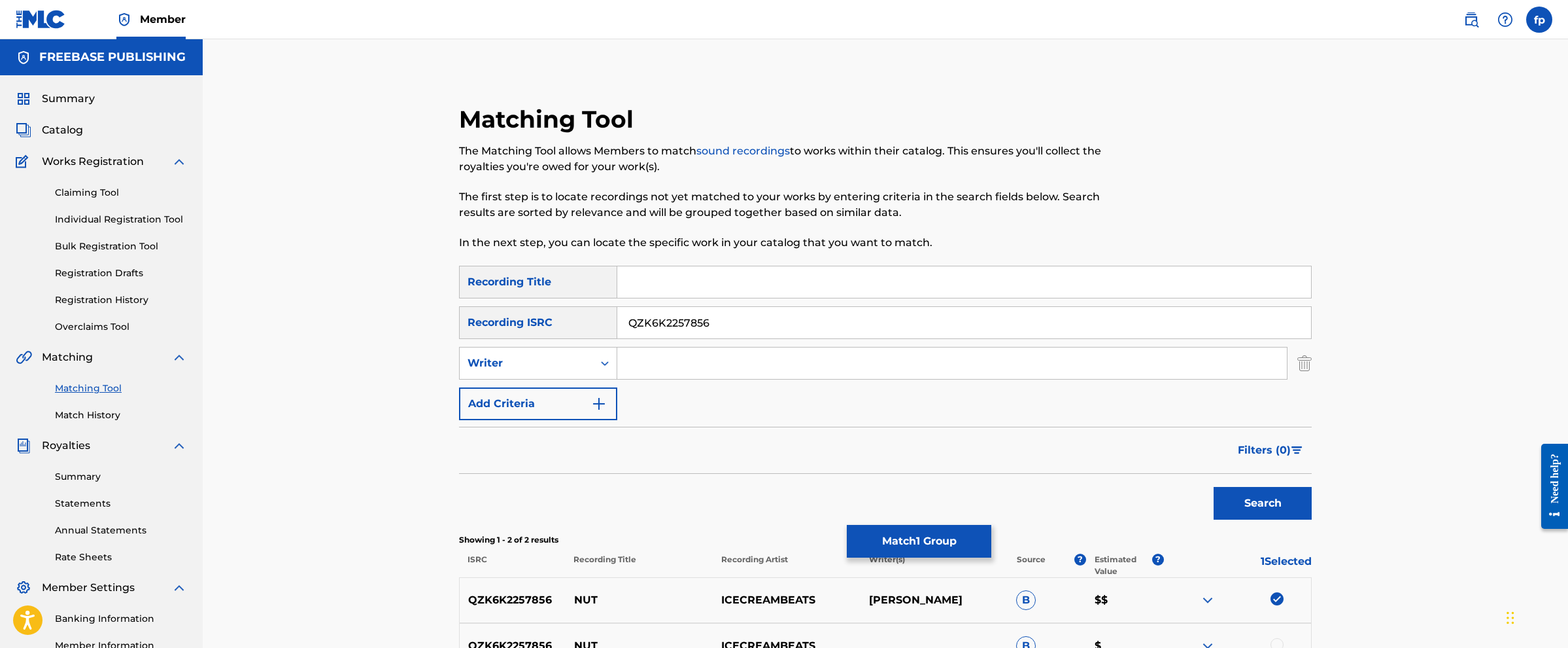
click at [113, 271] on link "Registration Drafts" at bounding box center [120, 273] width 132 height 14
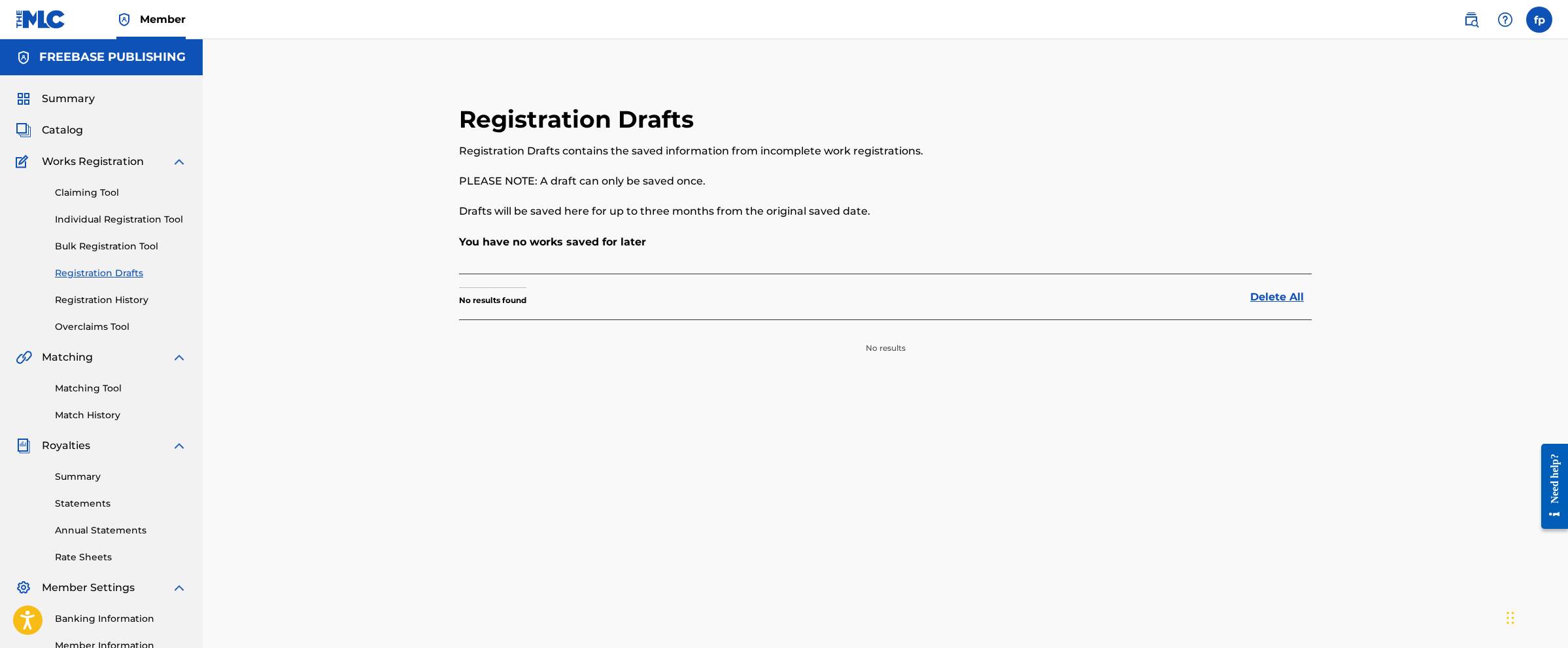
click at [72, 288] on div "Claiming Tool Individual Registration Tool Bulk Registration Tool Registration …" at bounding box center [102, 251] width 172 height 165
click at [87, 298] on link "Registration History" at bounding box center [120, 300] width 132 height 14
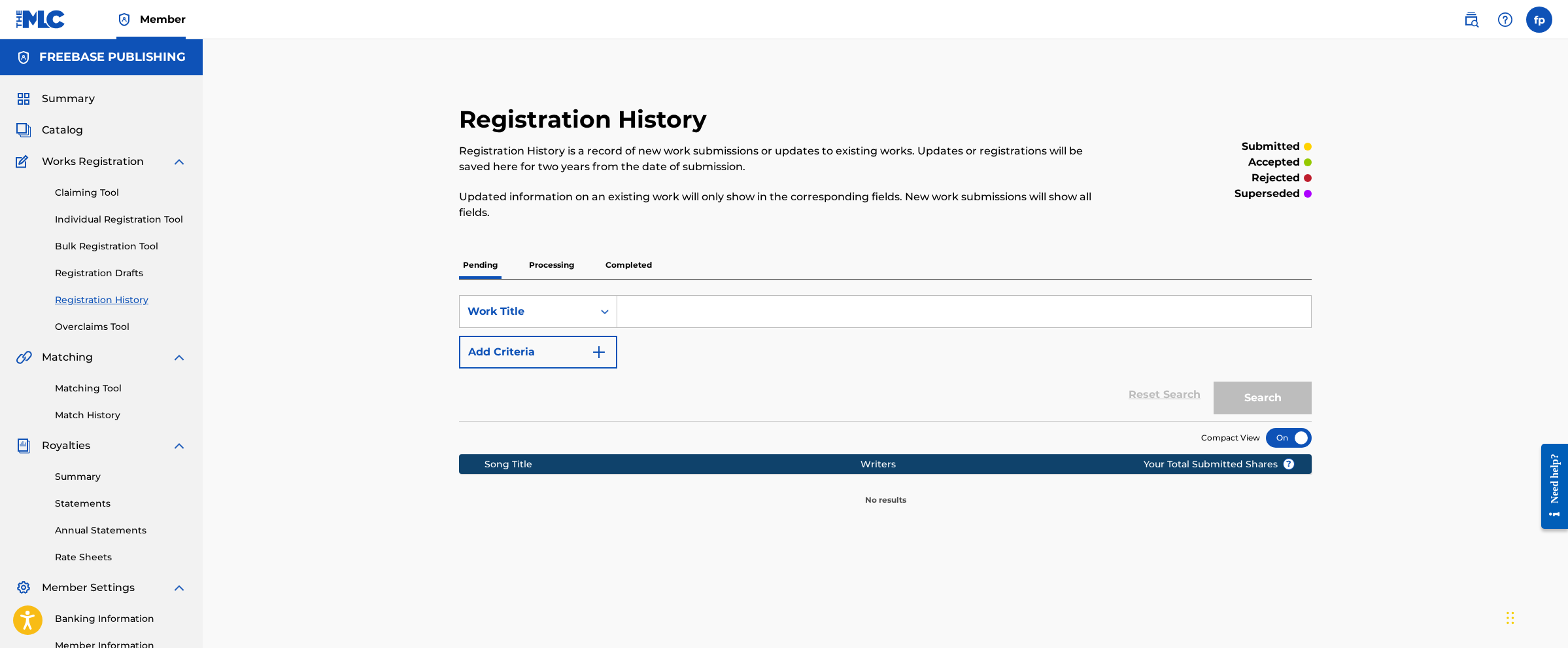
click at [619, 264] on p "Completed" at bounding box center [629, 265] width 55 height 27
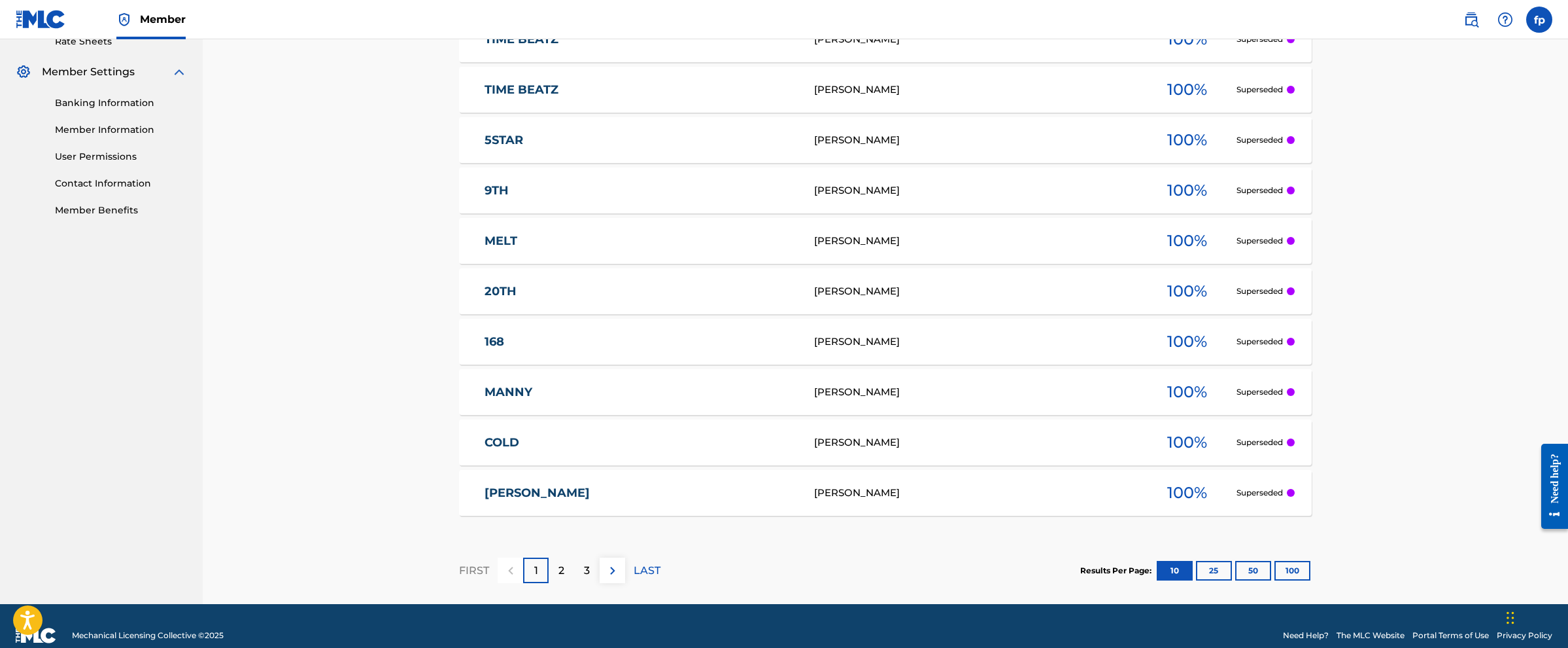
scroll to position [538, 0]
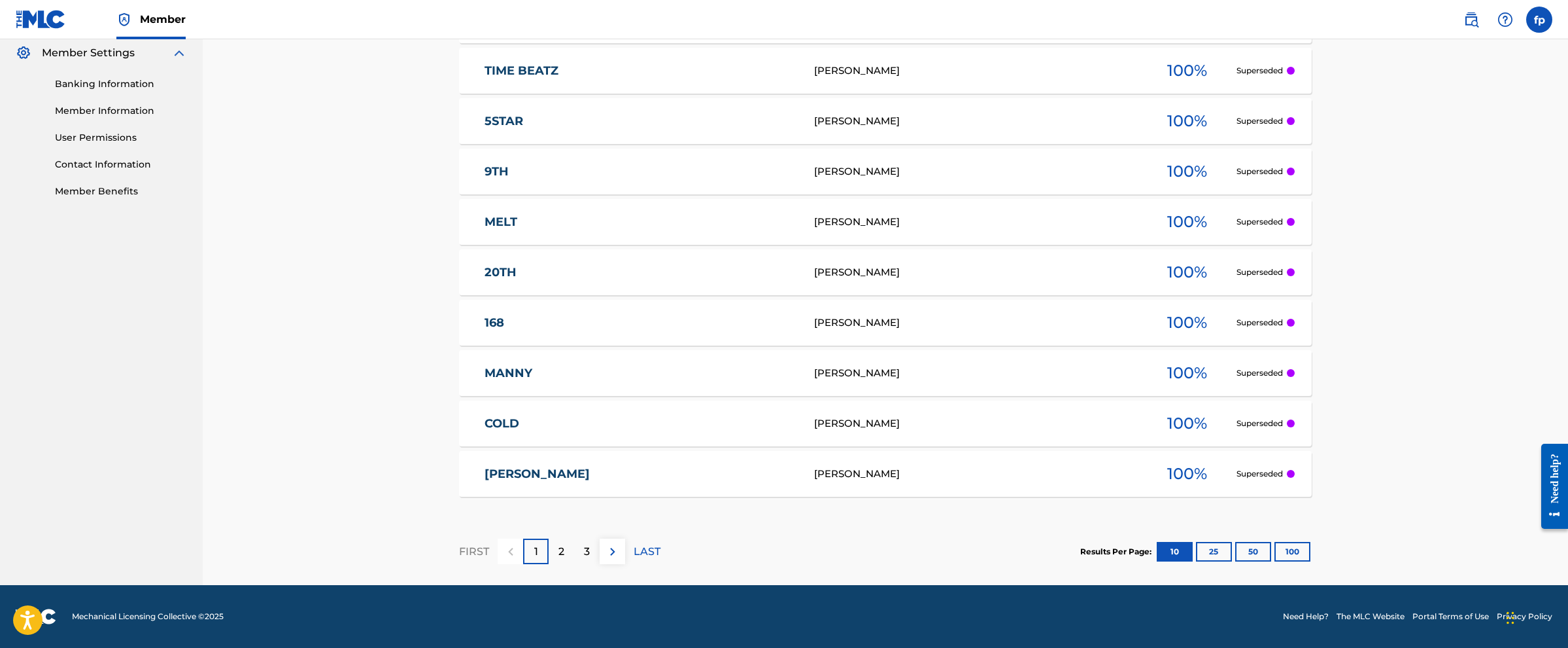
click at [554, 324] on div "2" at bounding box center [562, 552] width 26 height 26
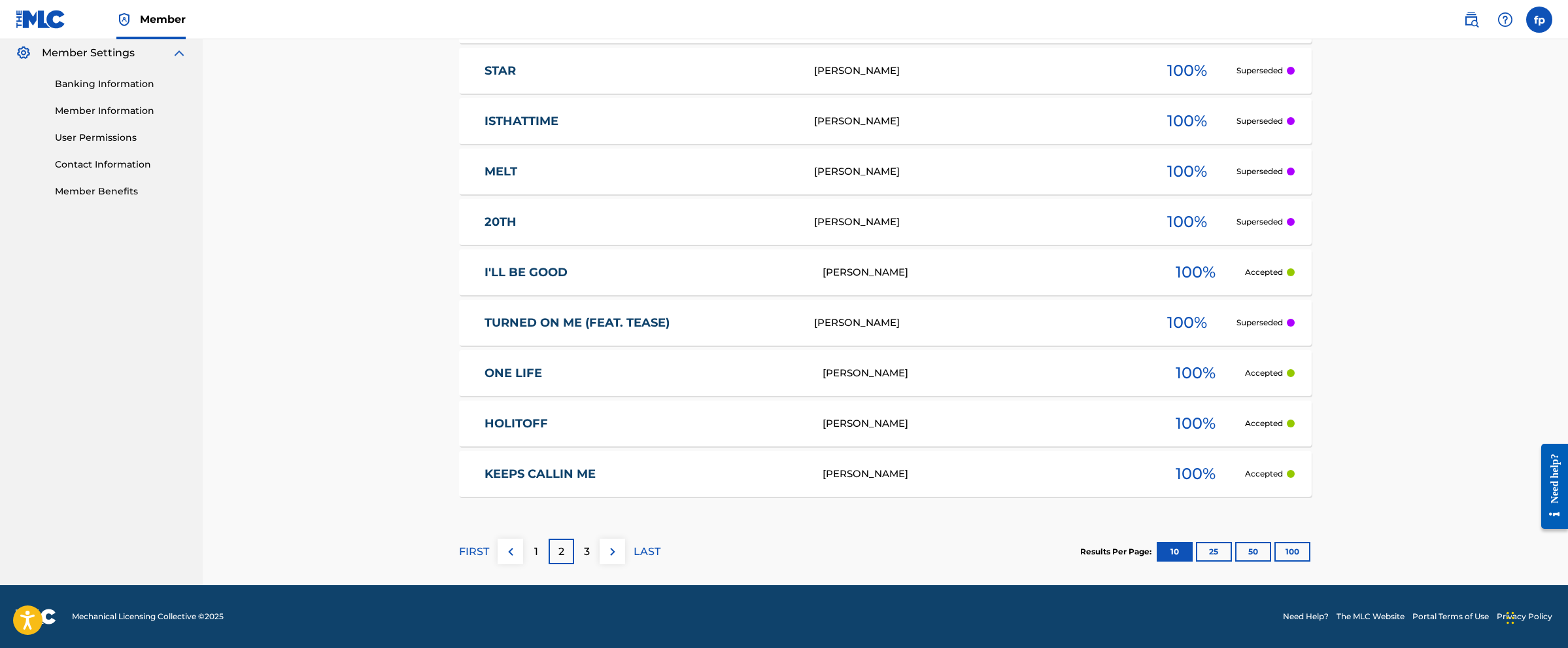
click at [575, 324] on div "3" at bounding box center [587, 552] width 26 height 26
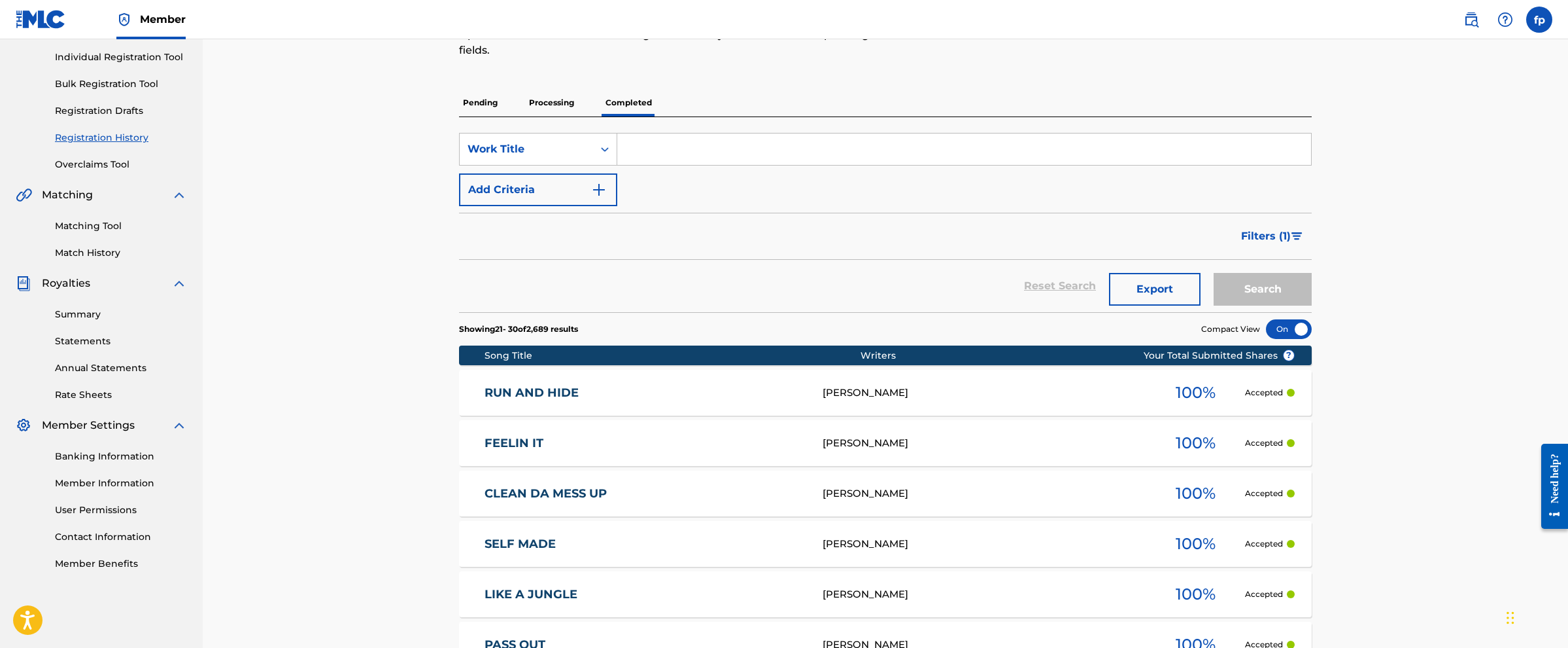
scroll to position [124, 0]
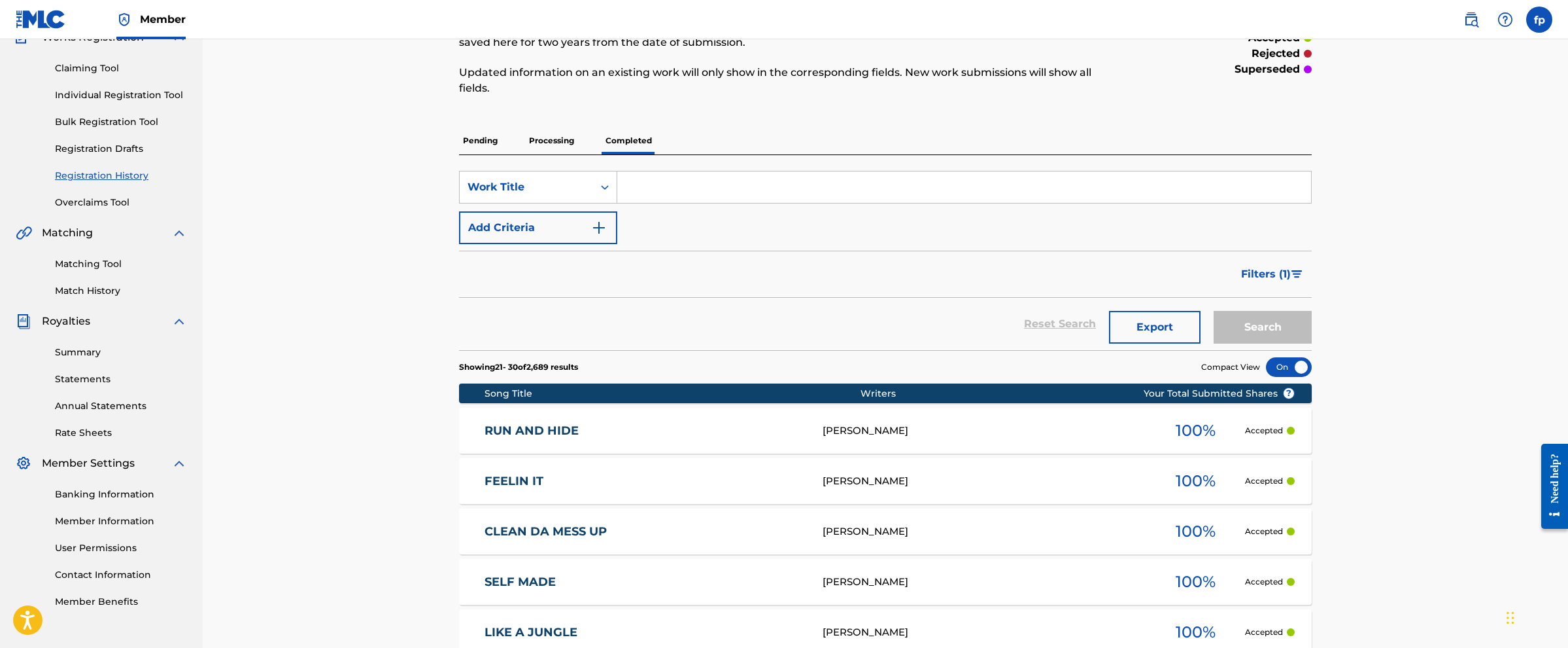
click at [644, 185] on input "Search Form" at bounding box center [964, 187] width 694 height 31
type input "Nut"
click at [782, 324] on button "Search" at bounding box center [1263, 327] width 98 height 33
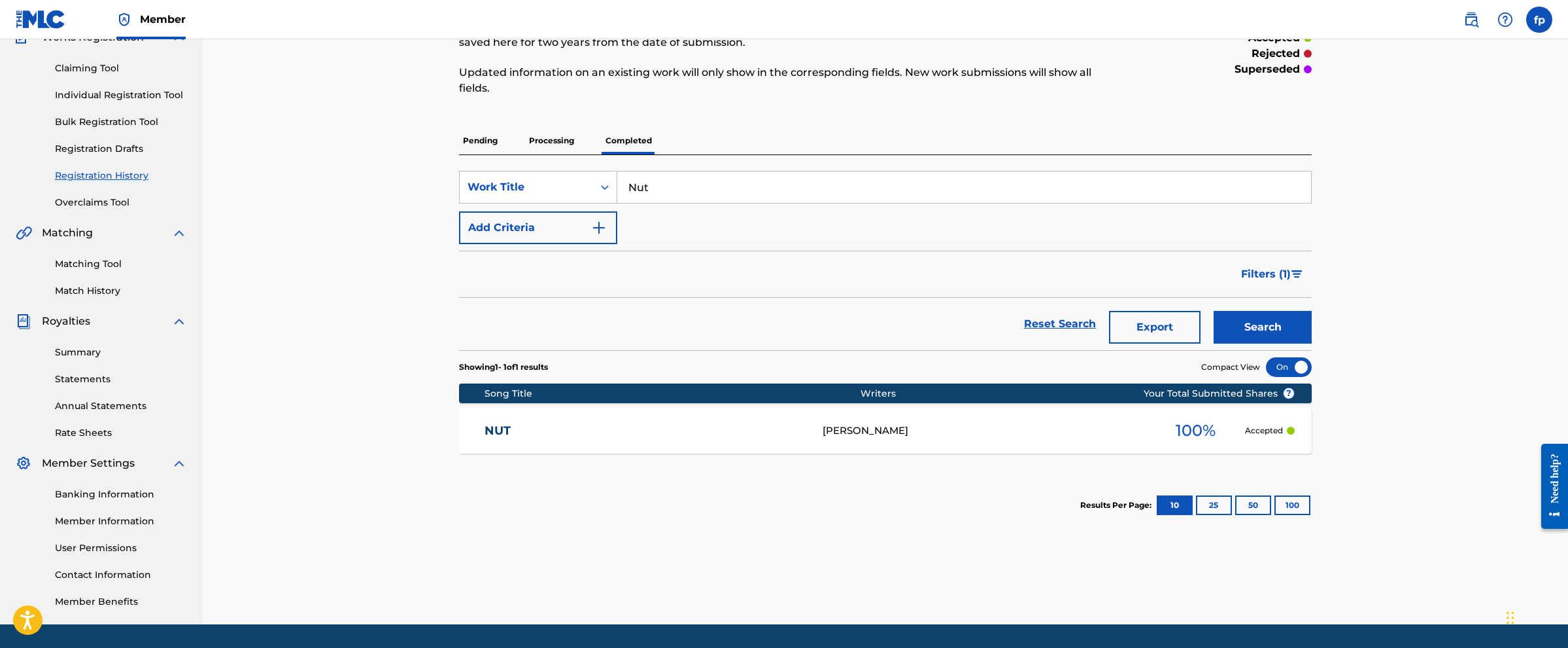
scroll to position [164, 0]
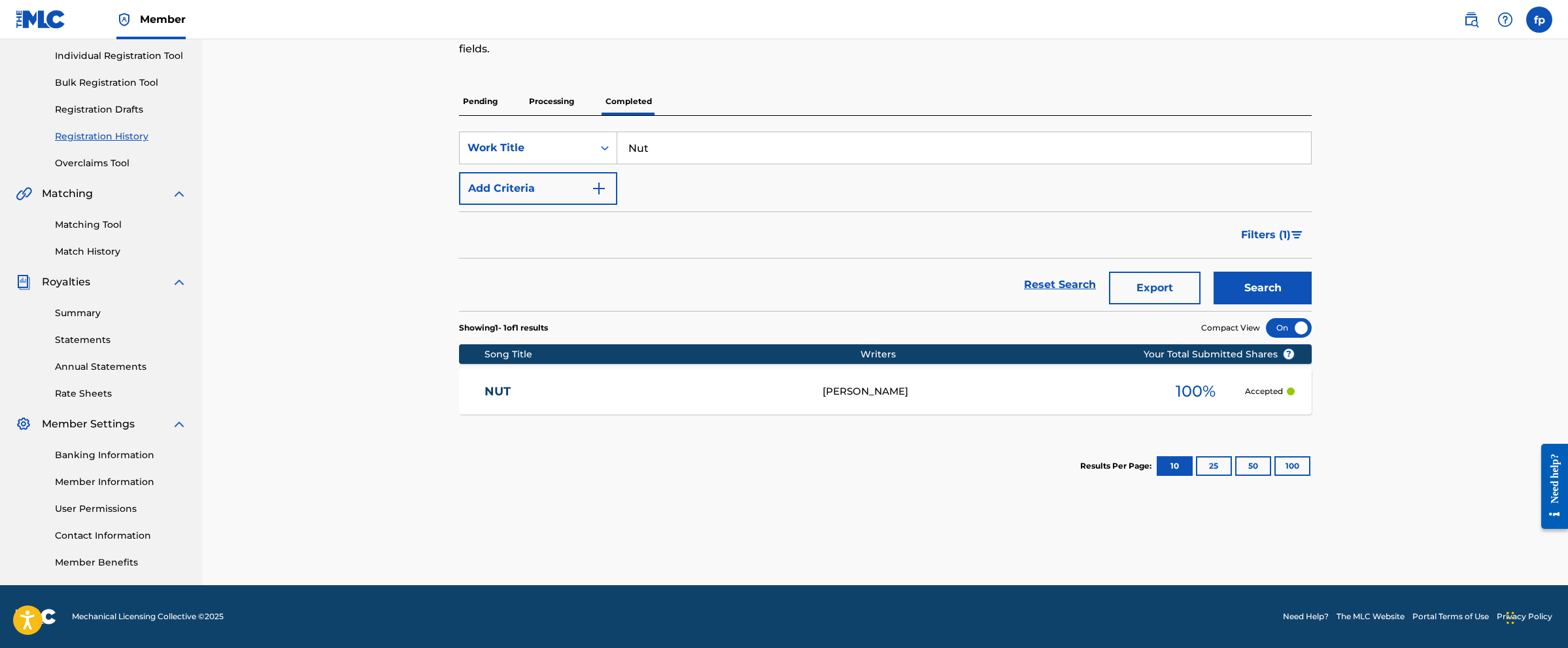
click at [782, 324] on div "Showing 1 - 1 of 1 results Compact View Song Title Writers ? Your Total Submitt…" at bounding box center [885, 403] width 853 height 185
click at [782, 324] on div "[PERSON_NAME] 100 % Accepted" at bounding box center [885, 391] width 853 height 46
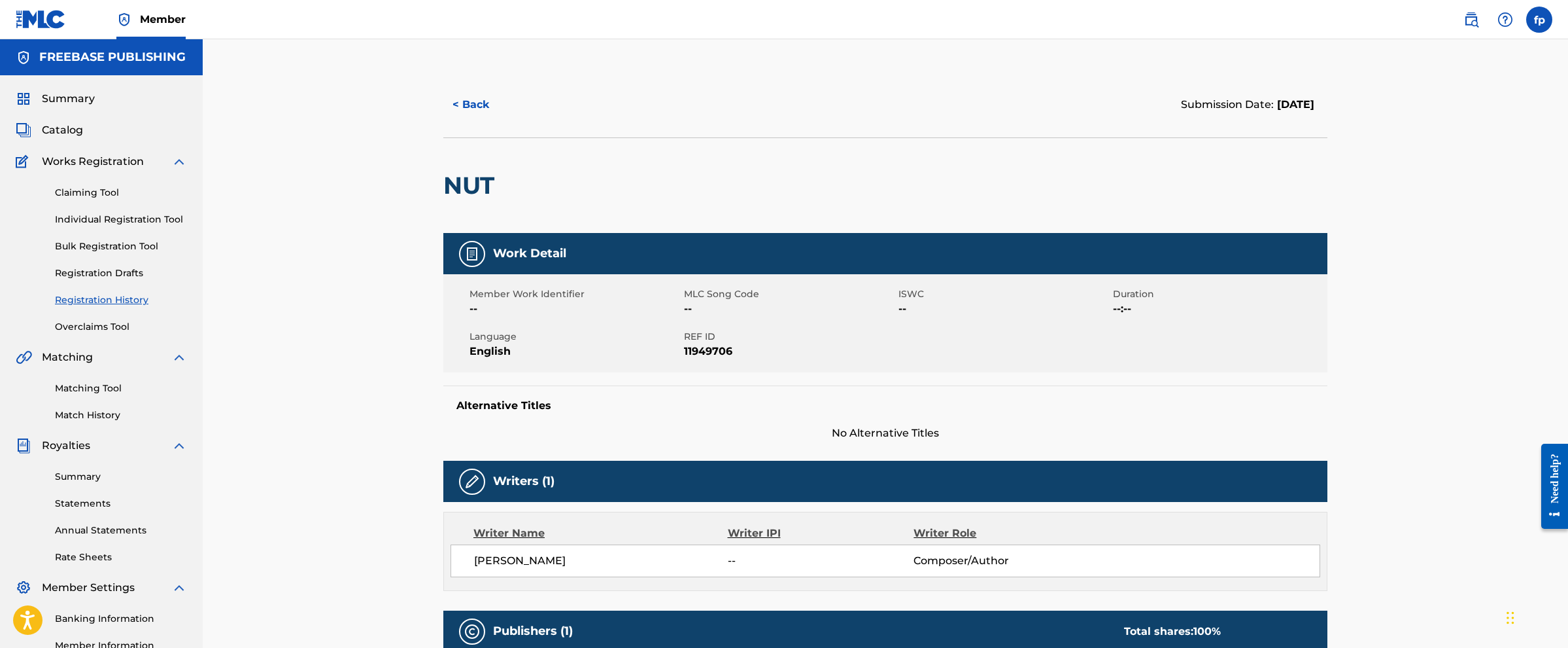
scroll to position [364, 0]
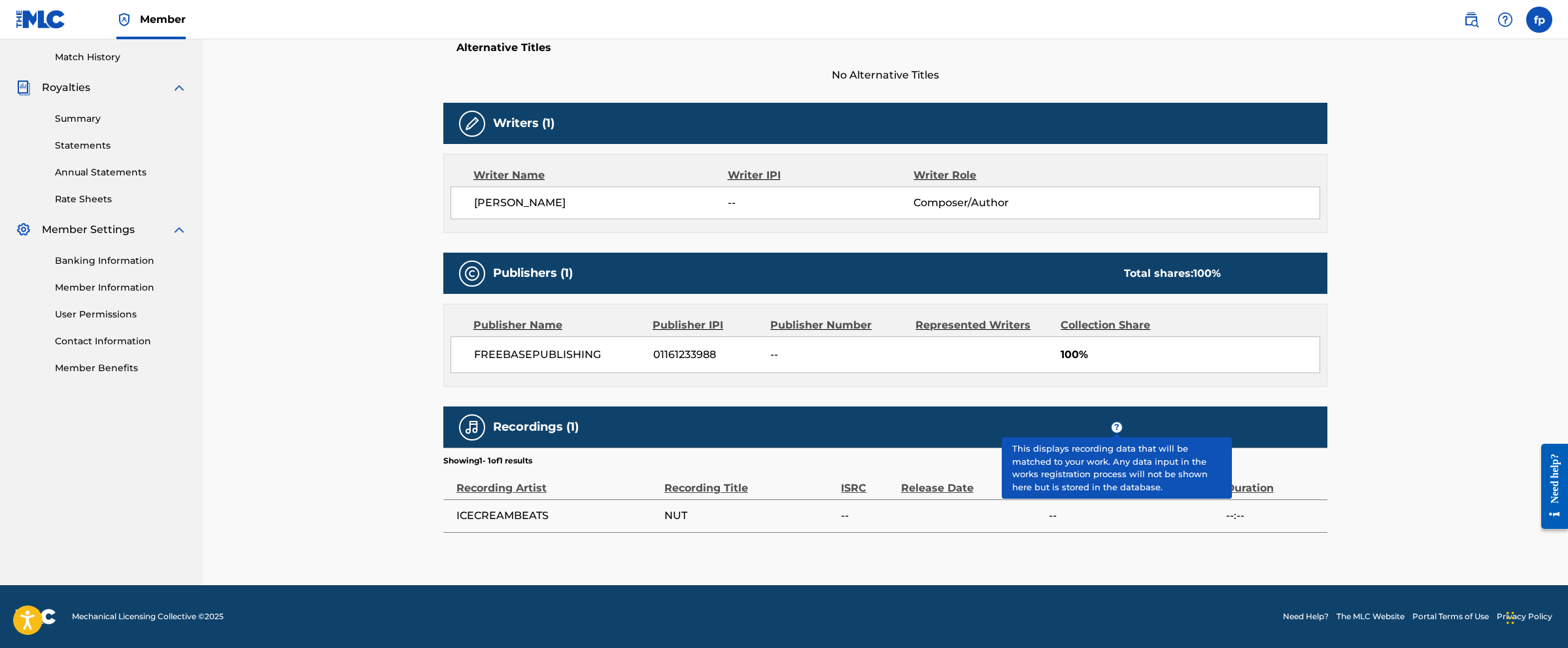
click at [782, 324] on span "?" at bounding box center [1117, 427] width 10 height 10
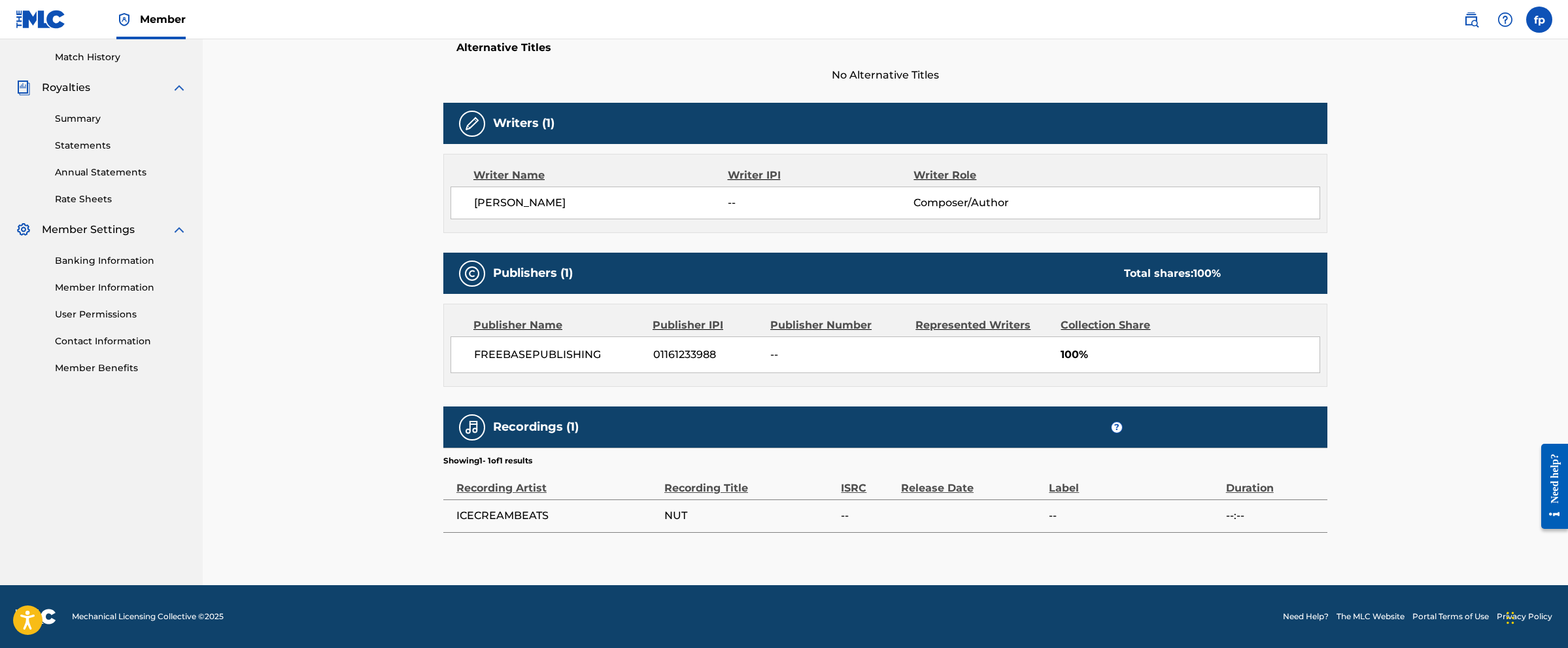
click at [525, 324] on span "ICECREAMBEATS" at bounding box center [557, 516] width 201 height 16
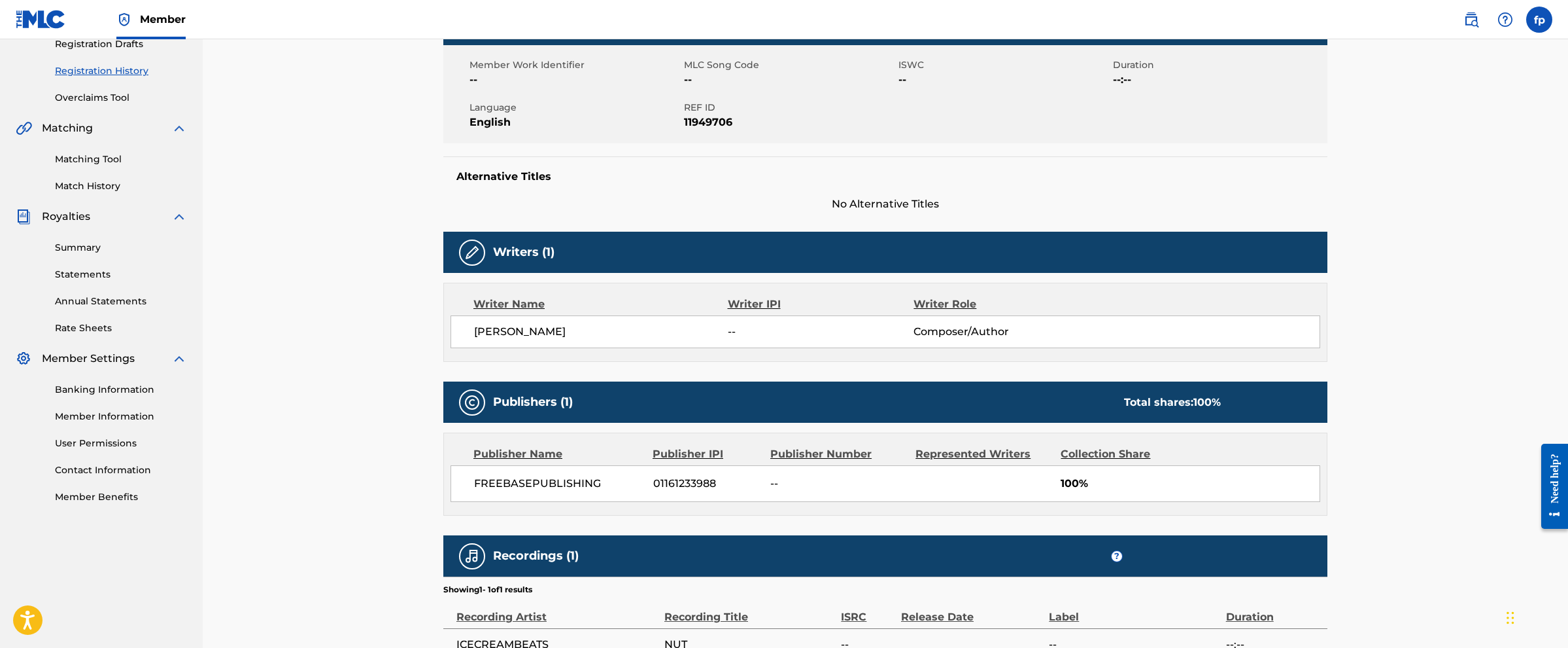
scroll to position [0, 0]
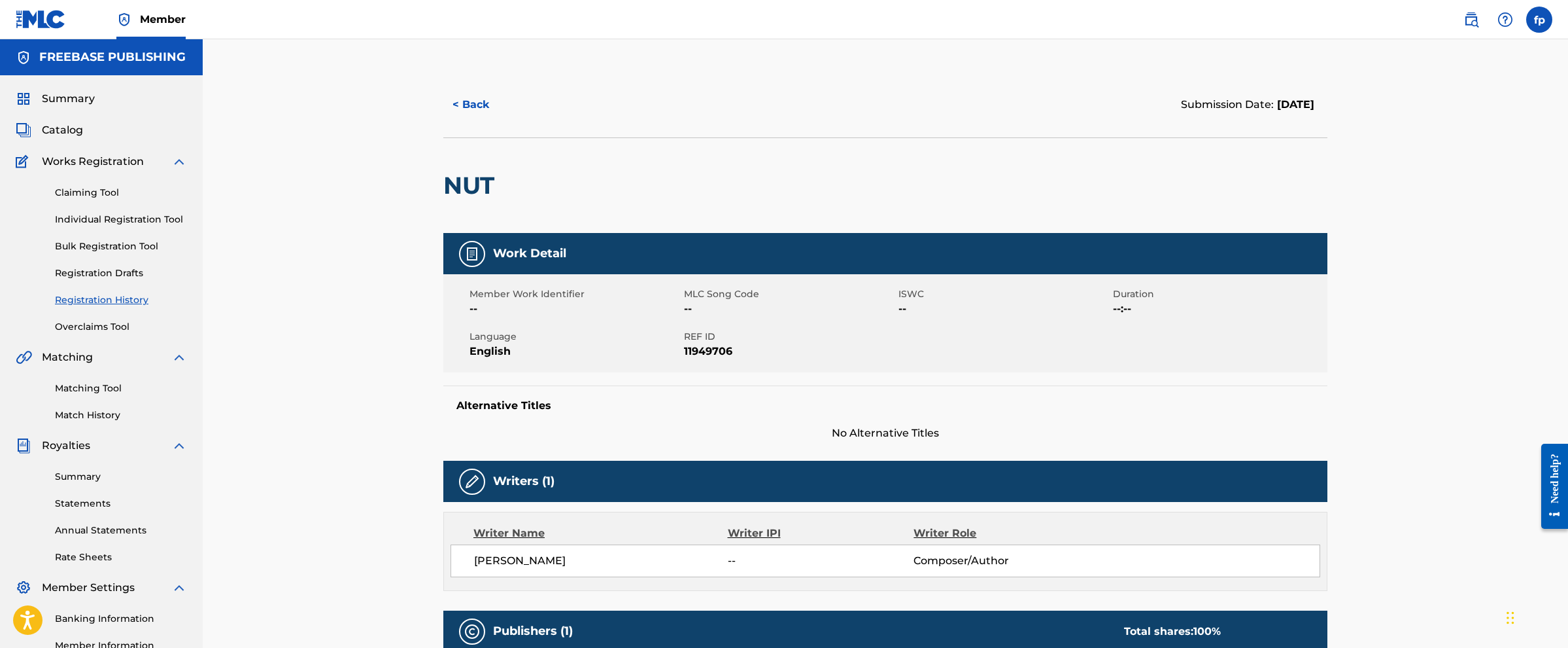
click at [463, 101] on button "< Back" at bounding box center [483, 104] width 79 height 33
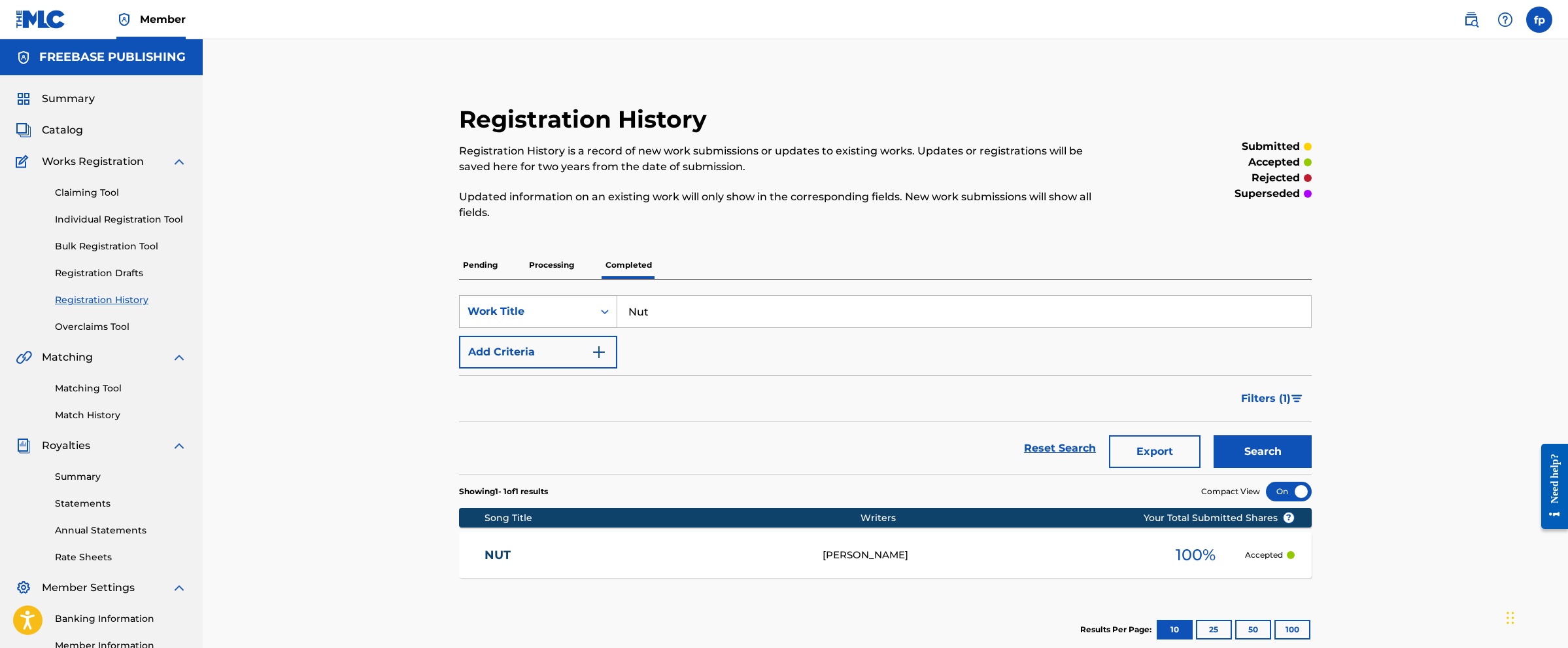
scroll to position [38, 0]
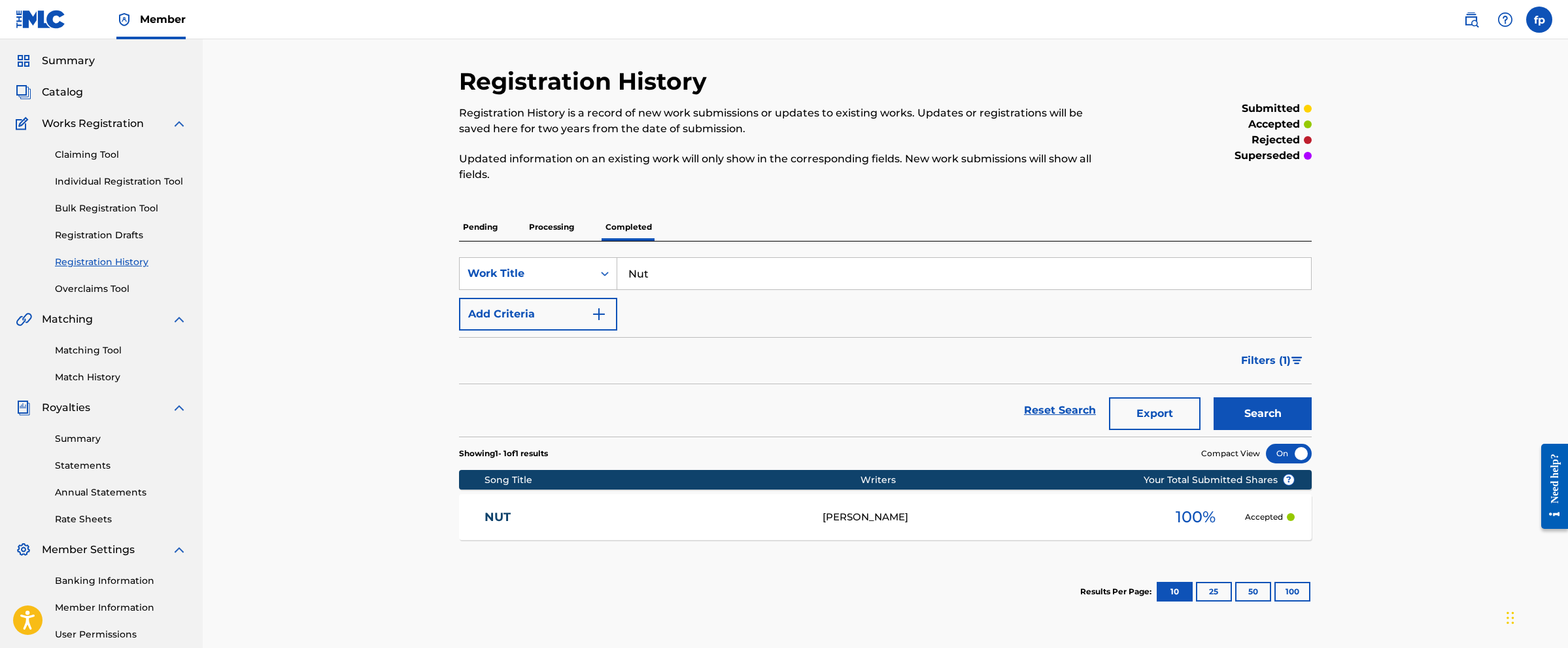
click at [555, 223] on p "Processing" at bounding box center [551, 227] width 53 height 27
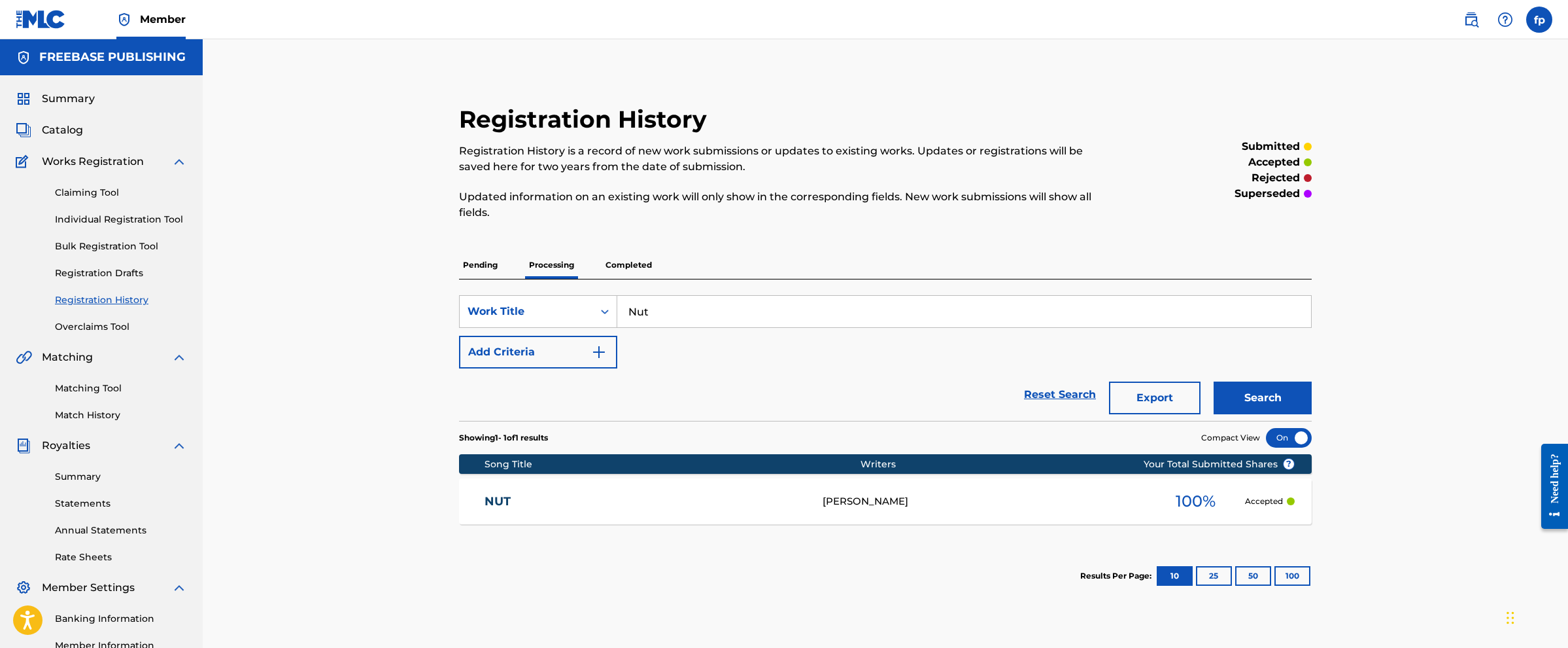
click at [615, 287] on div "SearchWithCriteriac50be9c0-eaa5-4748-8048-bc9fa6222000 Work Title Nut Add Crite…" at bounding box center [885, 350] width 853 height 141
click at [631, 269] on p "Completed" at bounding box center [629, 265] width 55 height 27
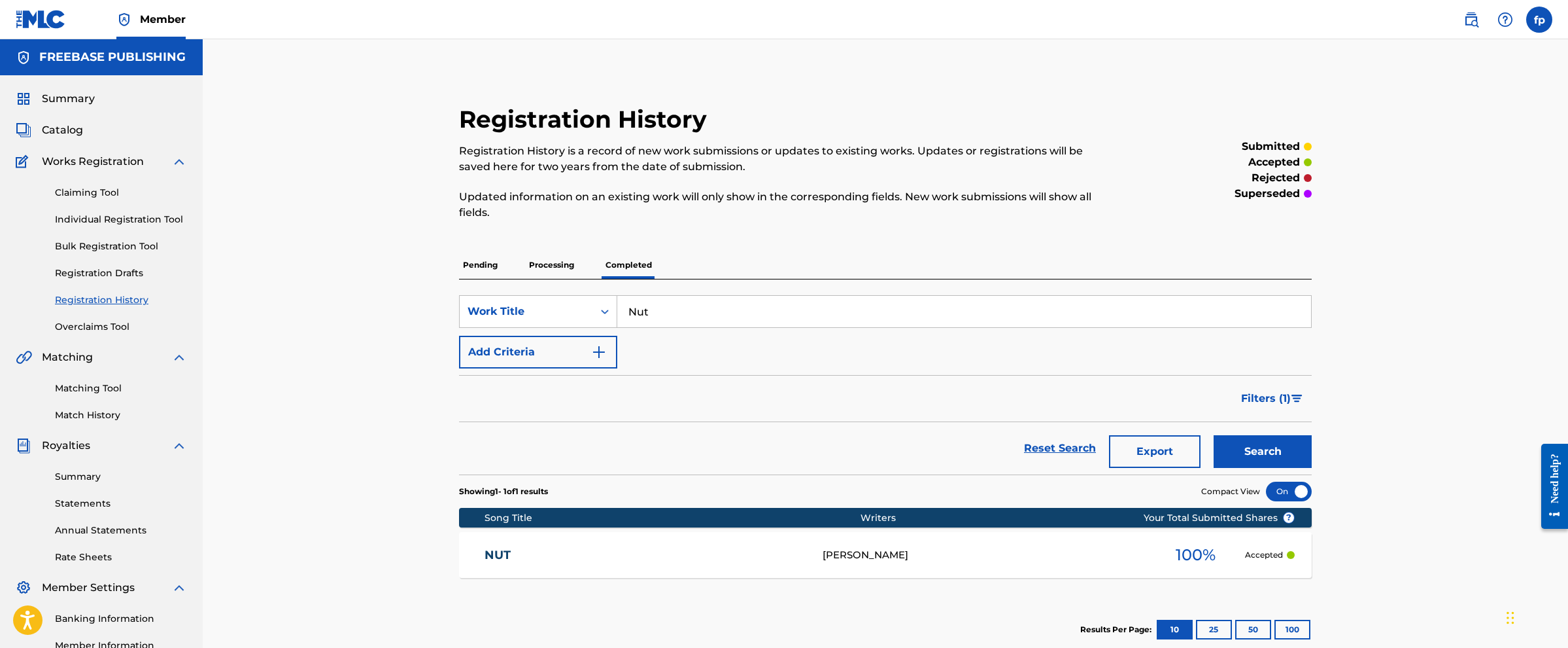
click at [782, 225] on div "Registration History Registration History is a record of new work submissions o…" at bounding box center [886, 393] width 1366 height 709
click at [112, 265] on div "Claiming Tool Individual Registration Tool Bulk Registration Tool Registration …" at bounding box center [102, 251] width 172 height 165
click at [112, 267] on link "Registration Drafts" at bounding box center [120, 273] width 132 height 14
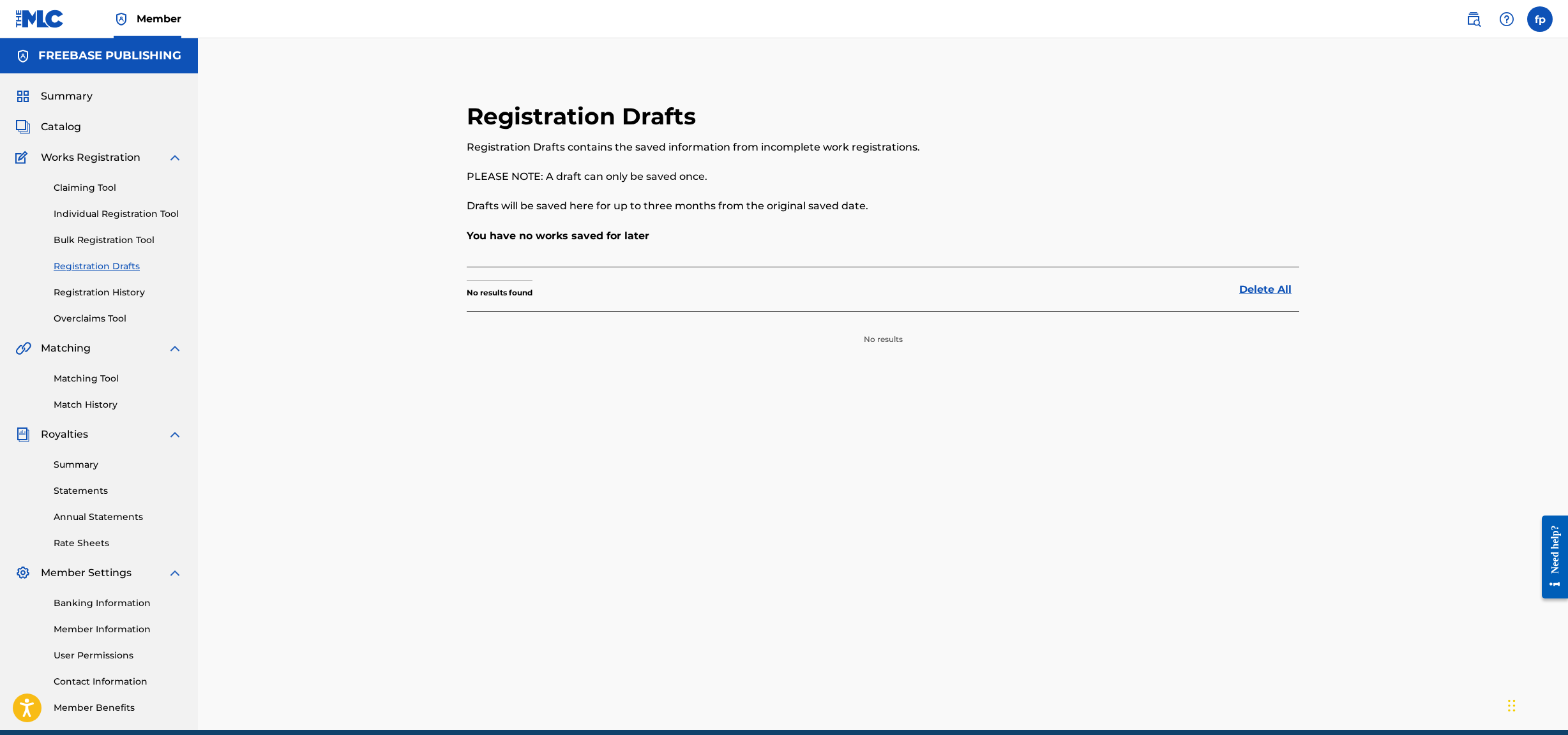
click at [67, 126] on span "Catalog" at bounding box center [60, 127] width 40 height 16
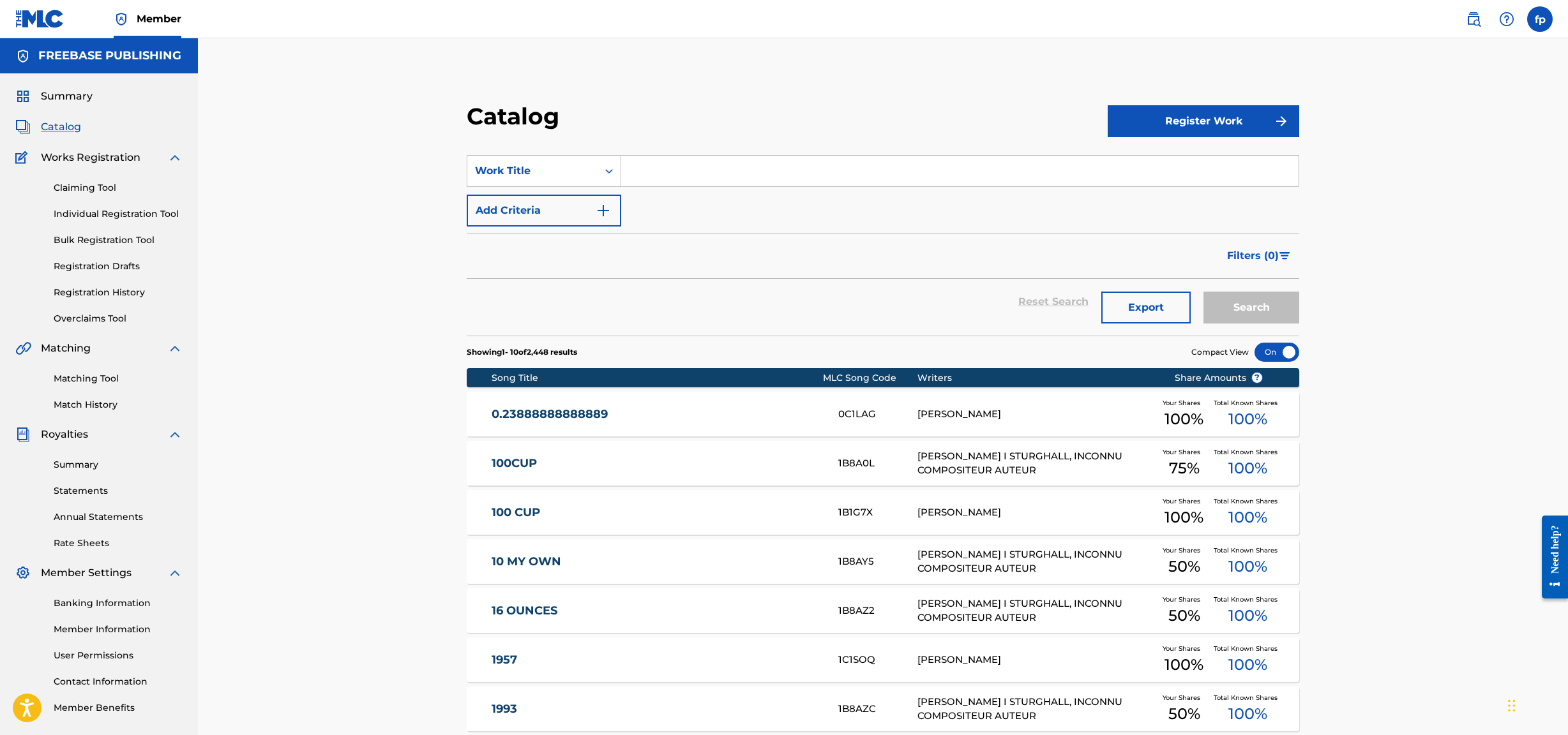
click at [763, 158] on input "Search Form" at bounding box center [959, 171] width 677 height 31
type input "aint nutn like"
click at [70, 315] on link "Match History" at bounding box center [117, 405] width 129 height 13
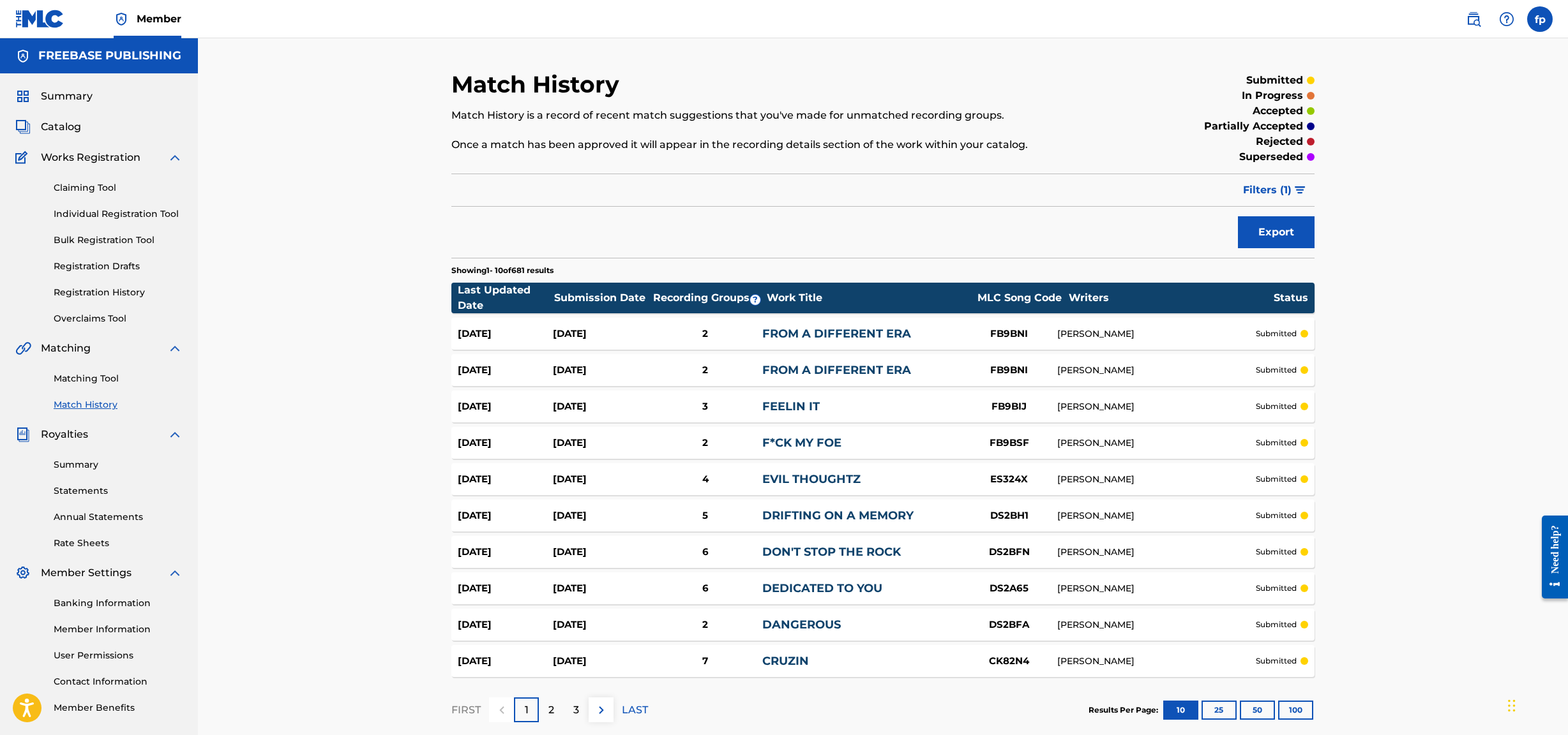
click at [763, 315] on button "100" at bounding box center [1295, 710] width 35 height 19
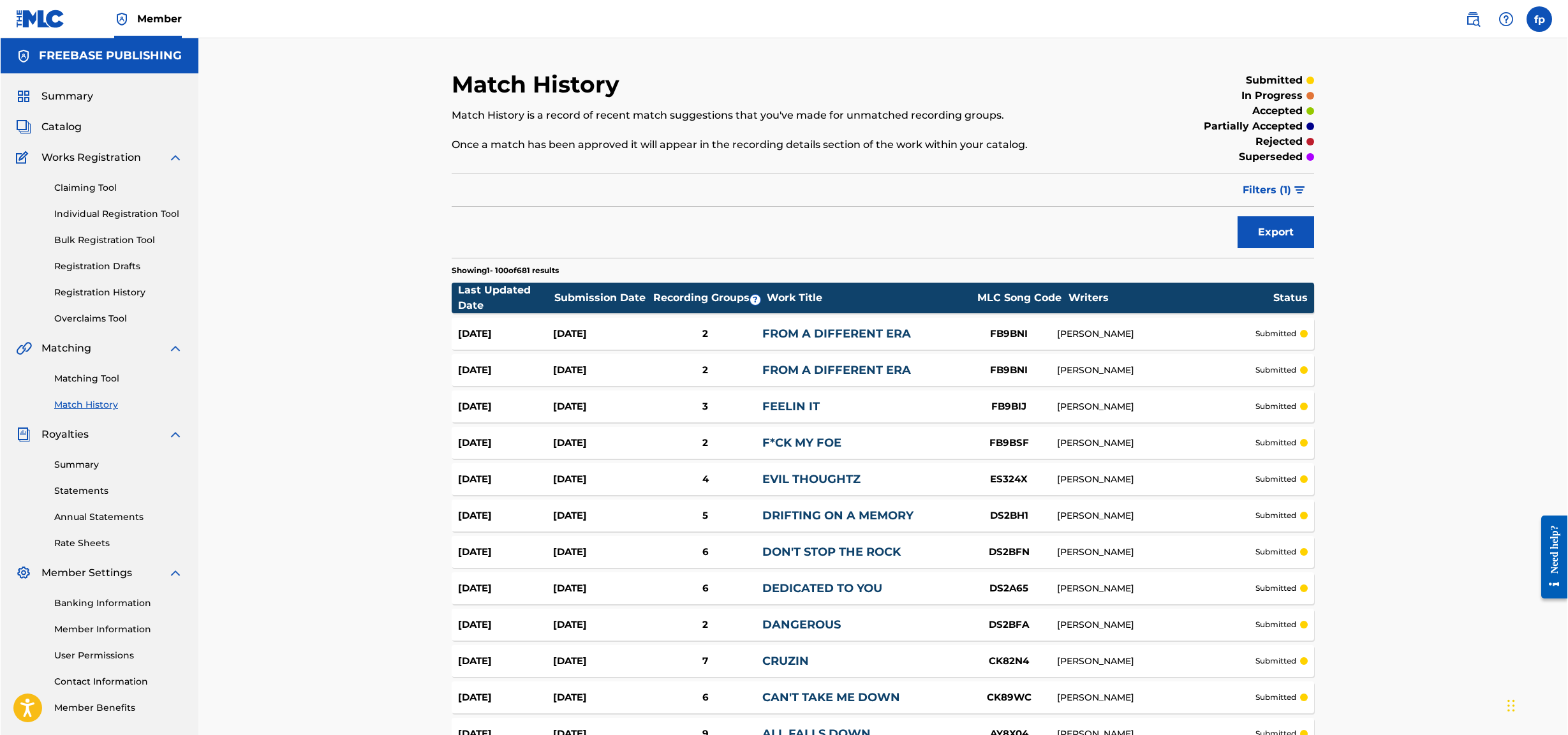
scroll to position [52, 0]
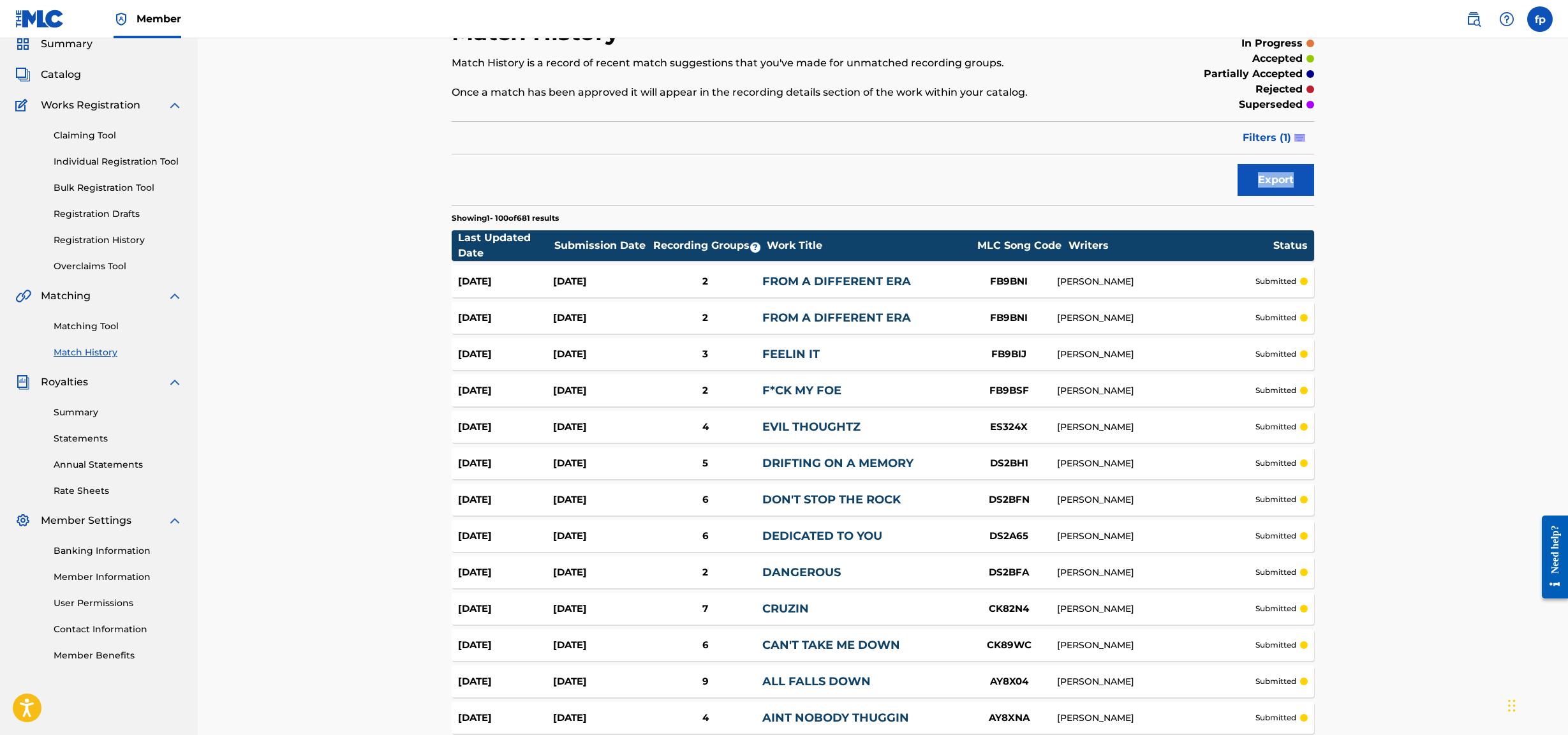
drag, startPoint x: 1566, startPoint y: 136, endPoint x: 1566, endPoint y: 182, distance: 46.0
drag, startPoint x: 1567, startPoint y: 132, endPoint x: 1554, endPoint y: 164, distance: 34.5
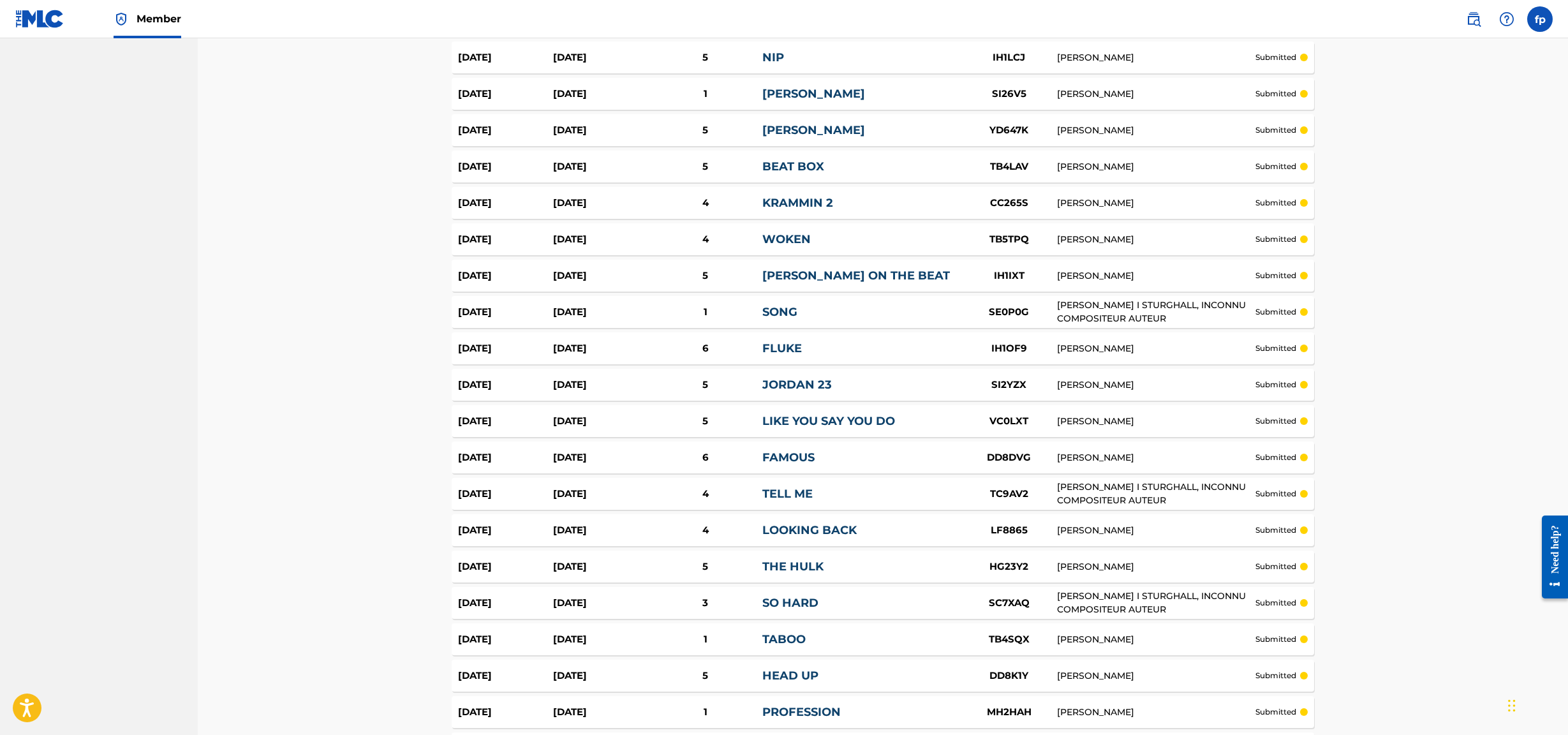
scroll to position [3344, 0]
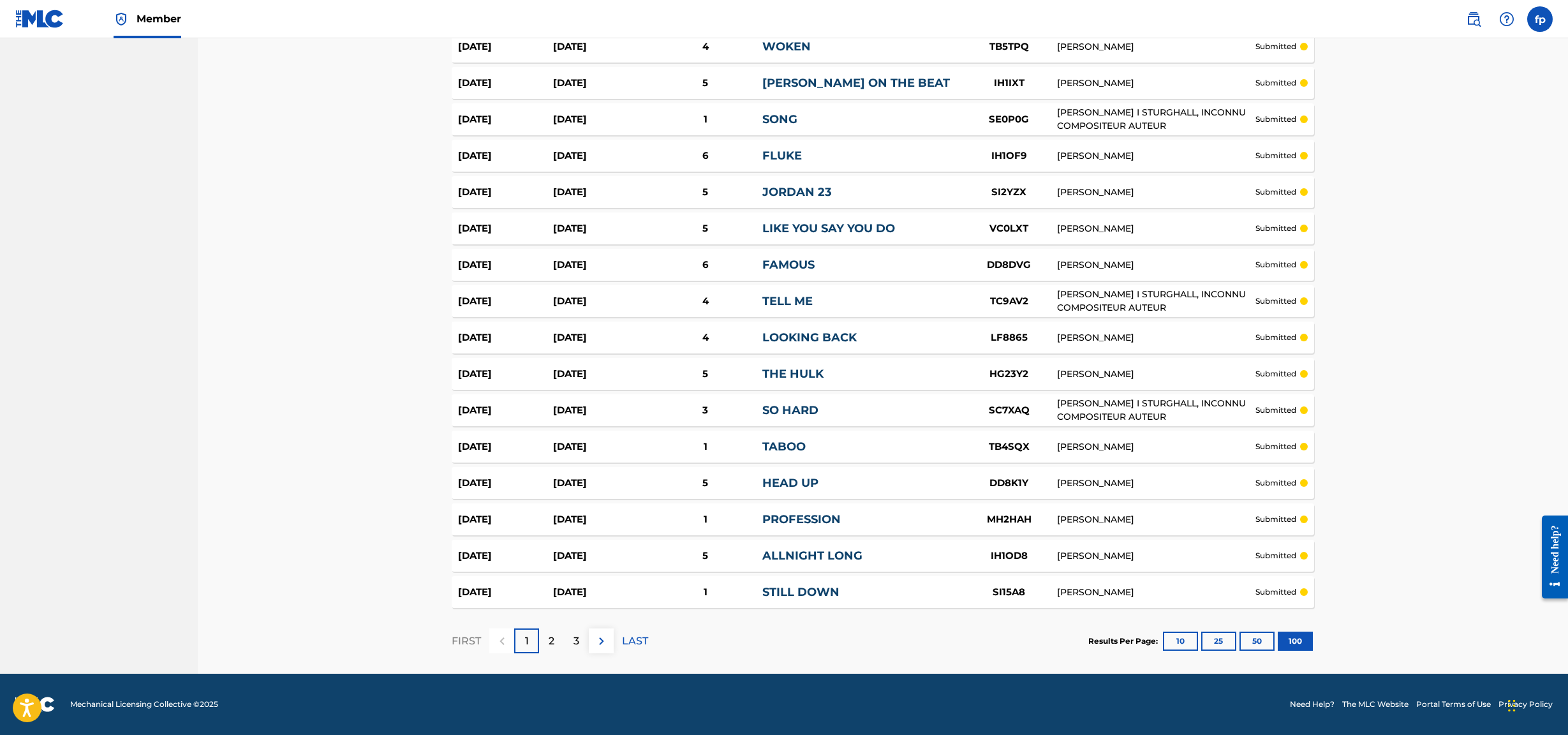
click at [577, 315] on p "3" at bounding box center [576, 641] width 5 height 16
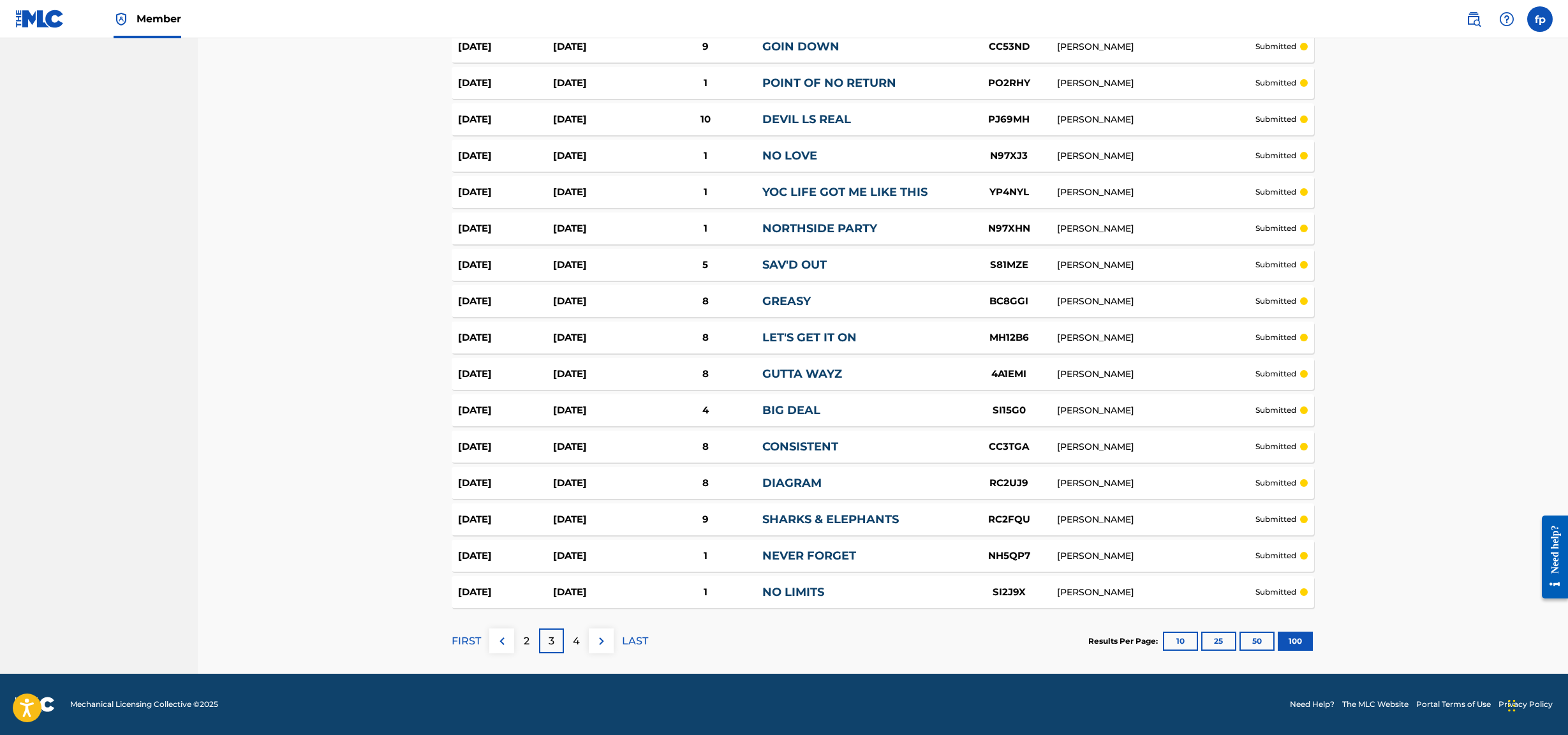
scroll to position [3347, 0]
click at [574, 315] on p "4" at bounding box center [576, 641] width 7 height 16
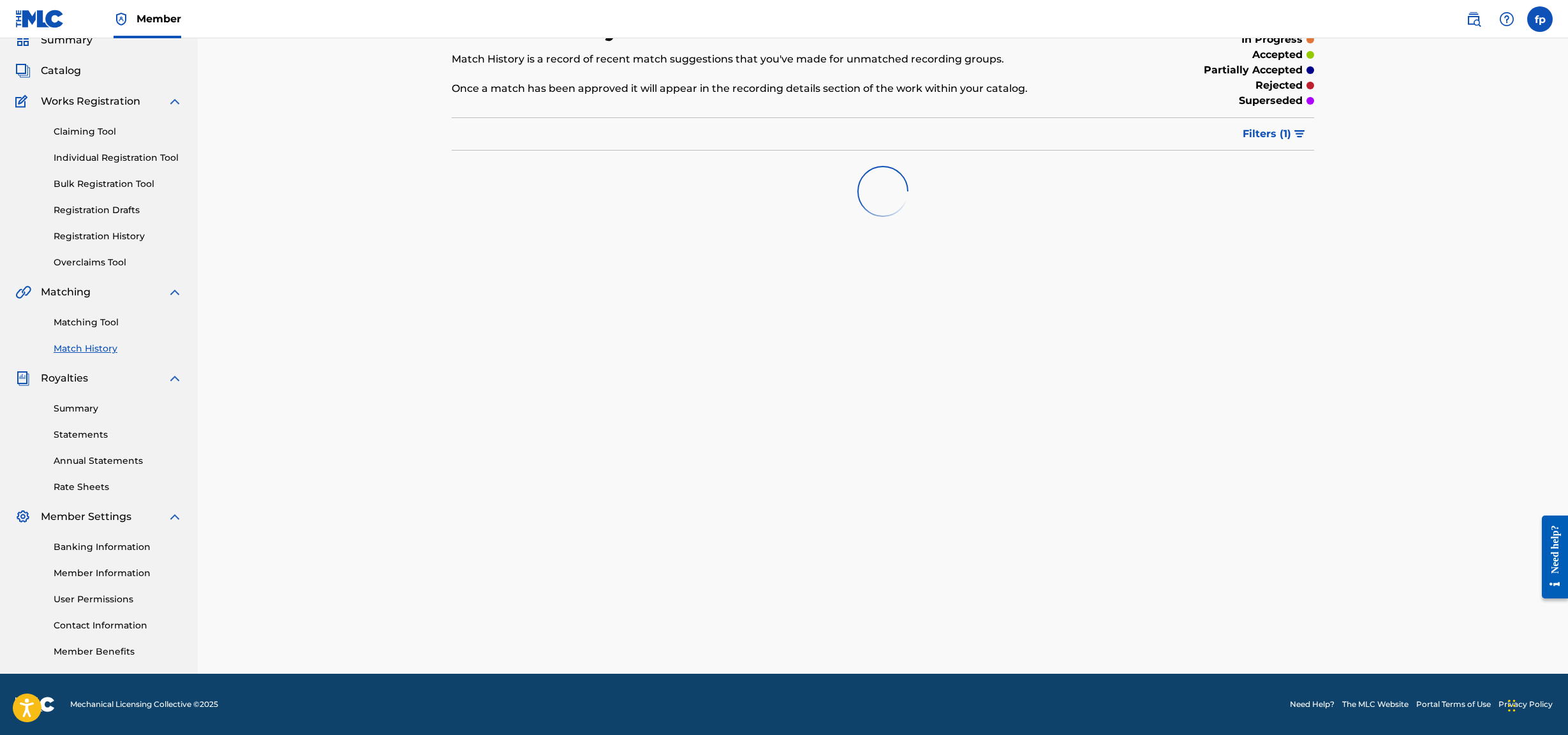
scroll to position [3344, 0]
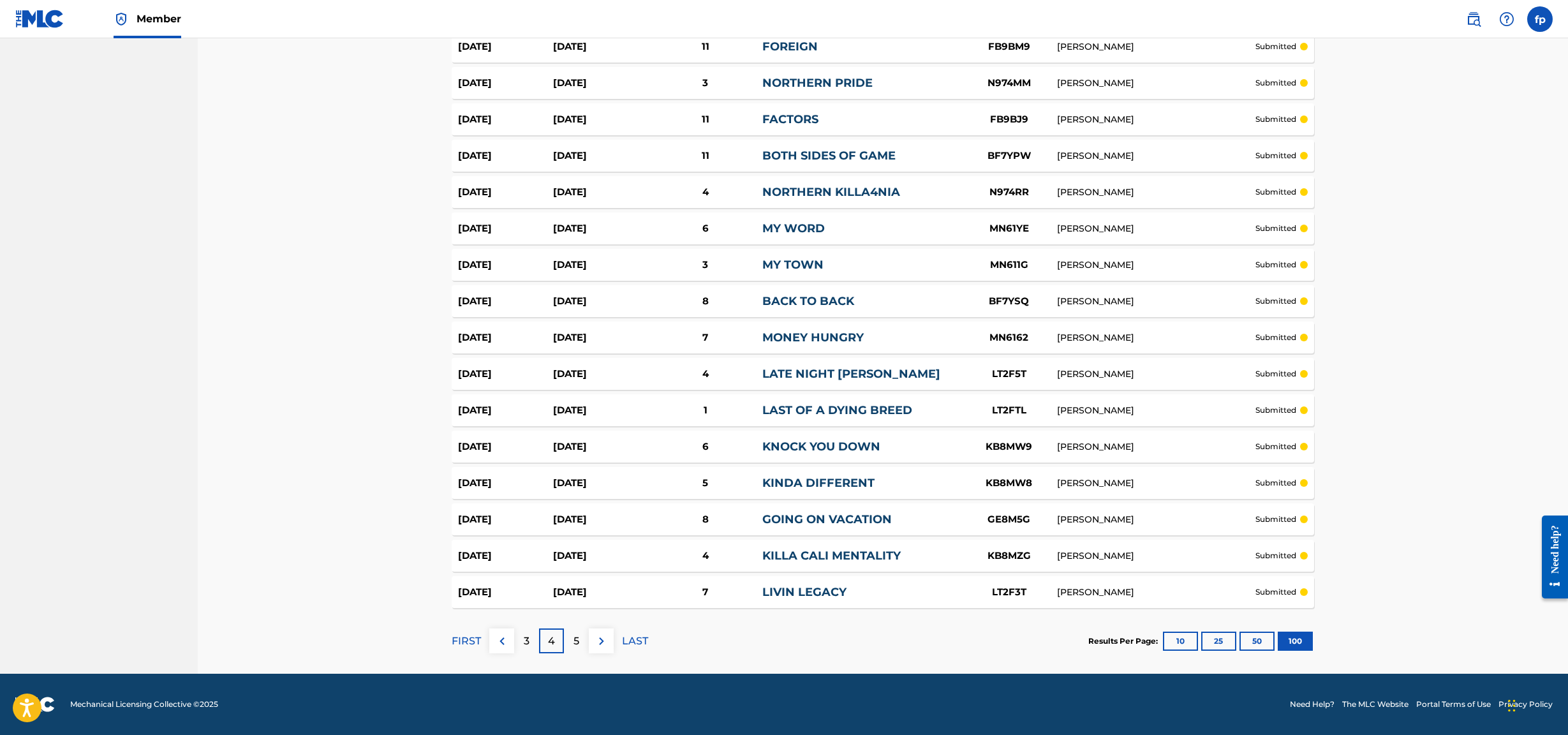
click at [585, 315] on div "5" at bounding box center [576, 641] width 25 height 25
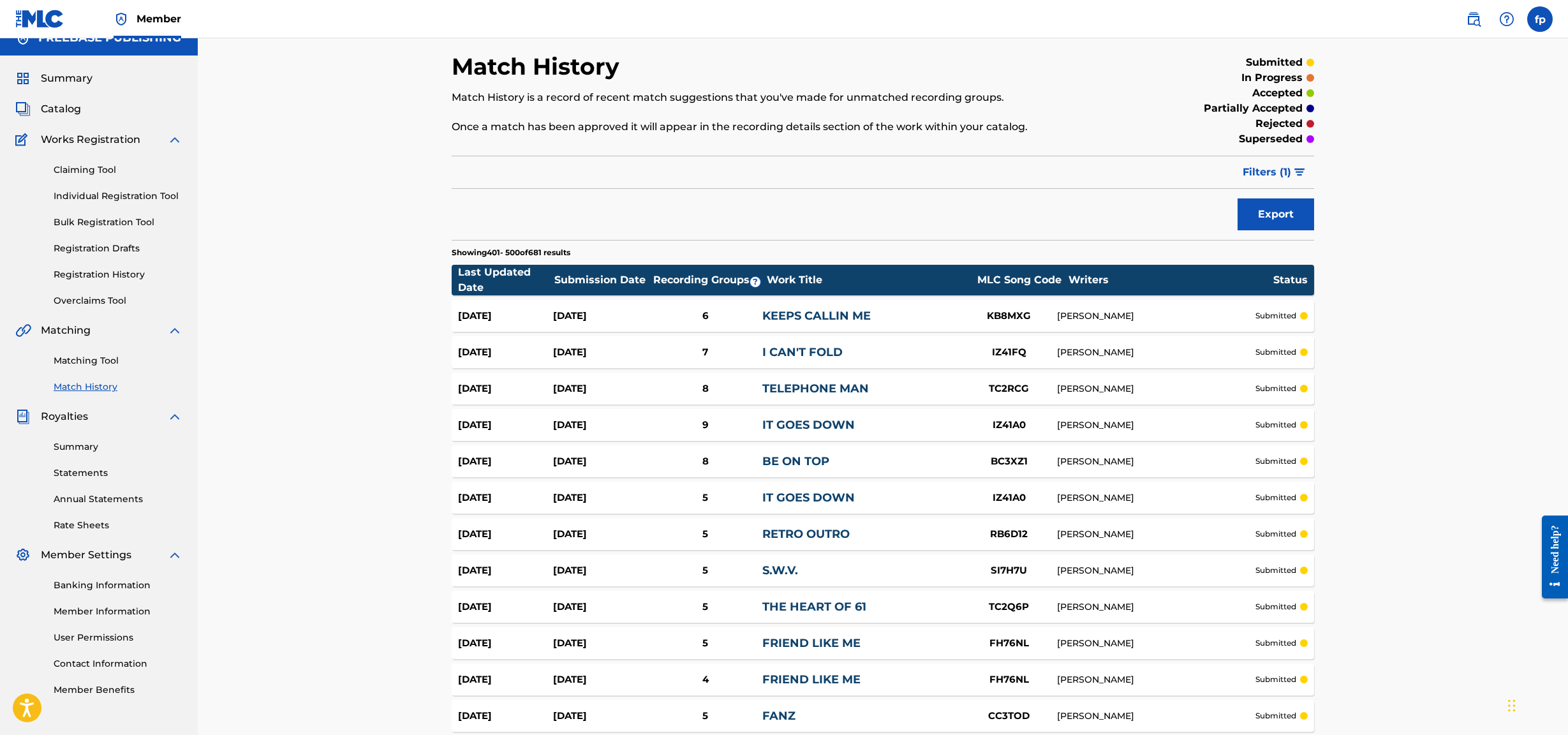
scroll to position [20, 0]
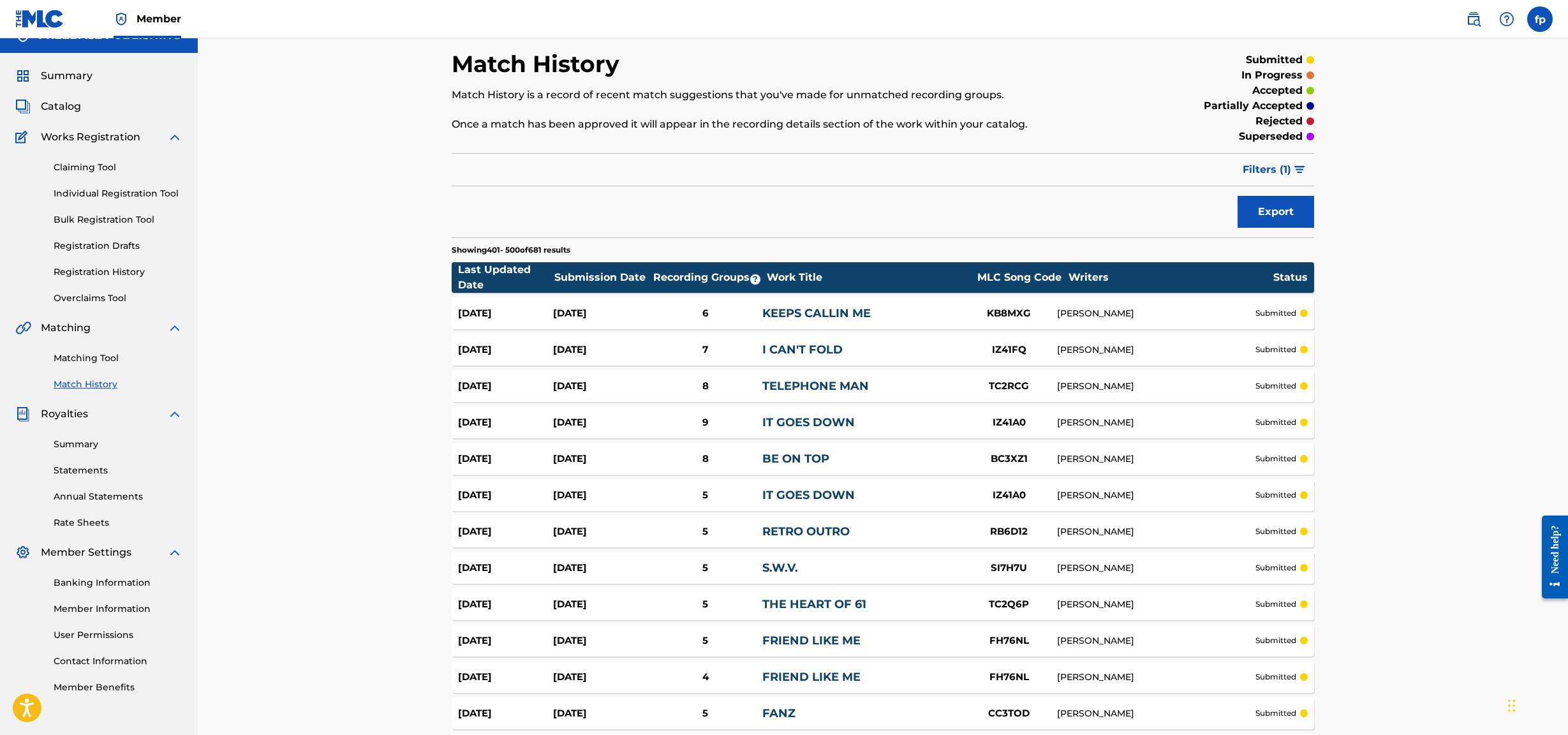
click at [88, 315] on link "Matching Tool" at bounding box center [117, 358] width 129 height 13
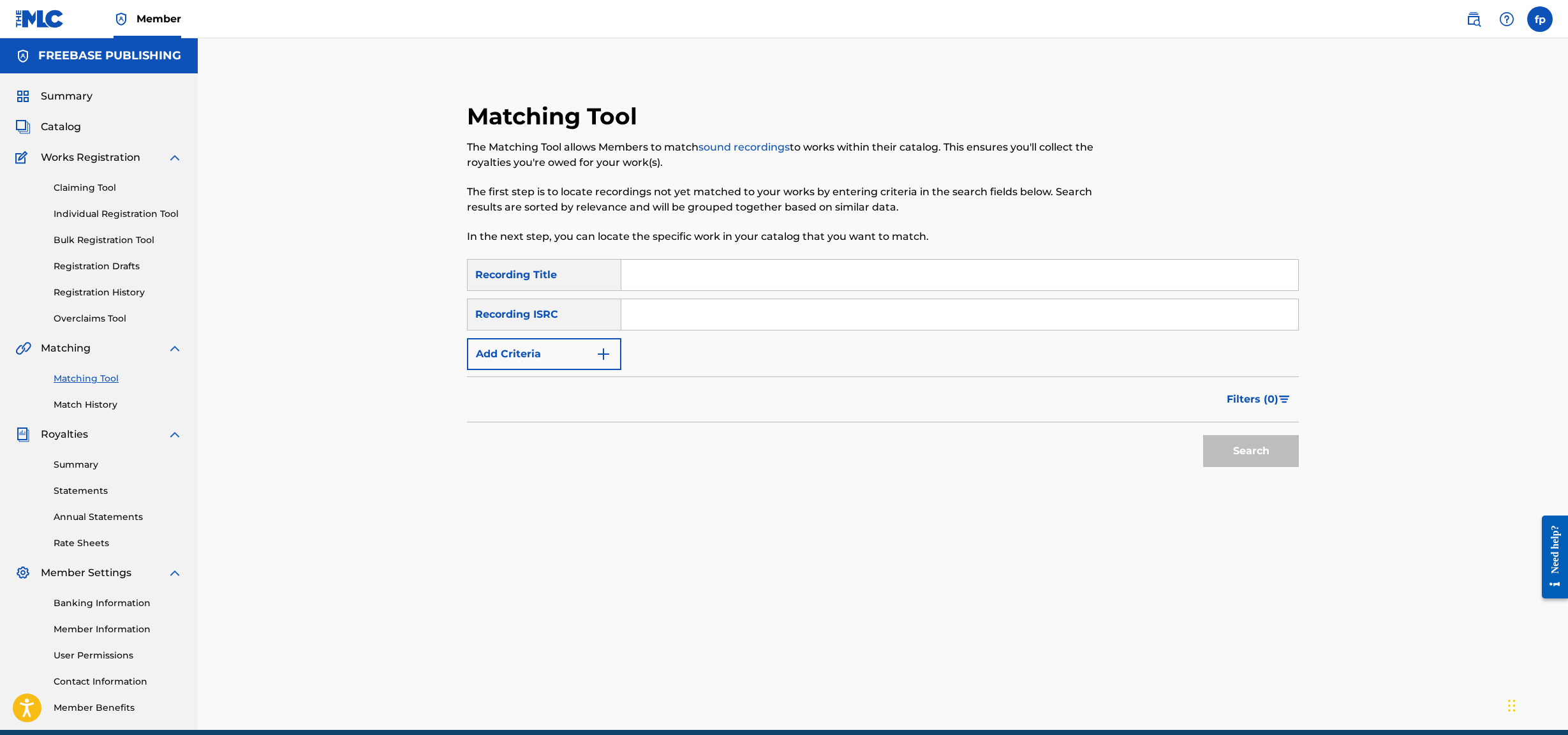
click at [95, 189] on link "Claiming Tool" at bounding box center [117, 187] width 129 height 13
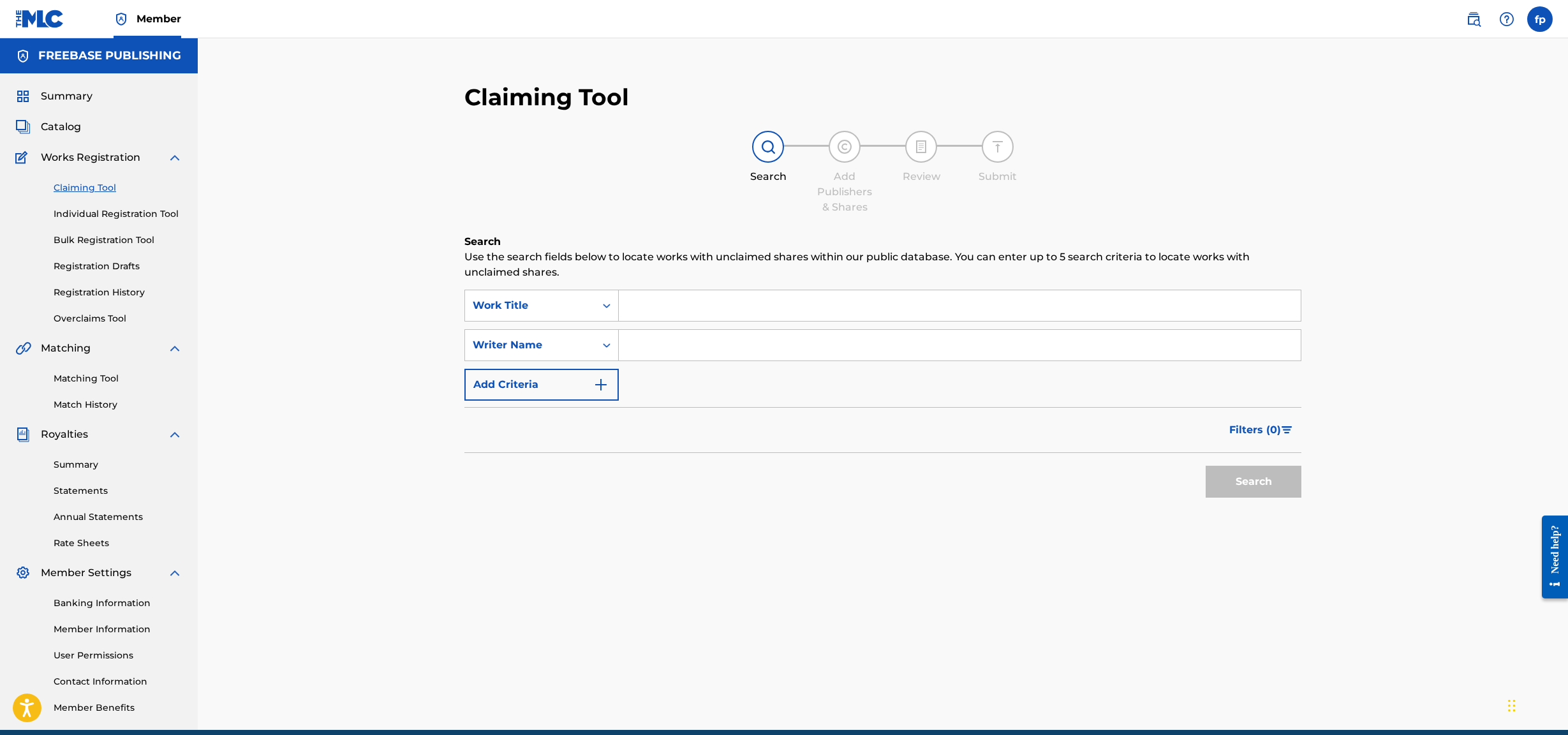
click at [91, 276] on div "Claiming Tool Individual Registration Tool Bulk Registration Tool Registration …" at bounding box center [99, 245] width 168 height 160
click at [95, 269] on link "Registration Drafts" at bounding box center [117, 266] width 129 height 13
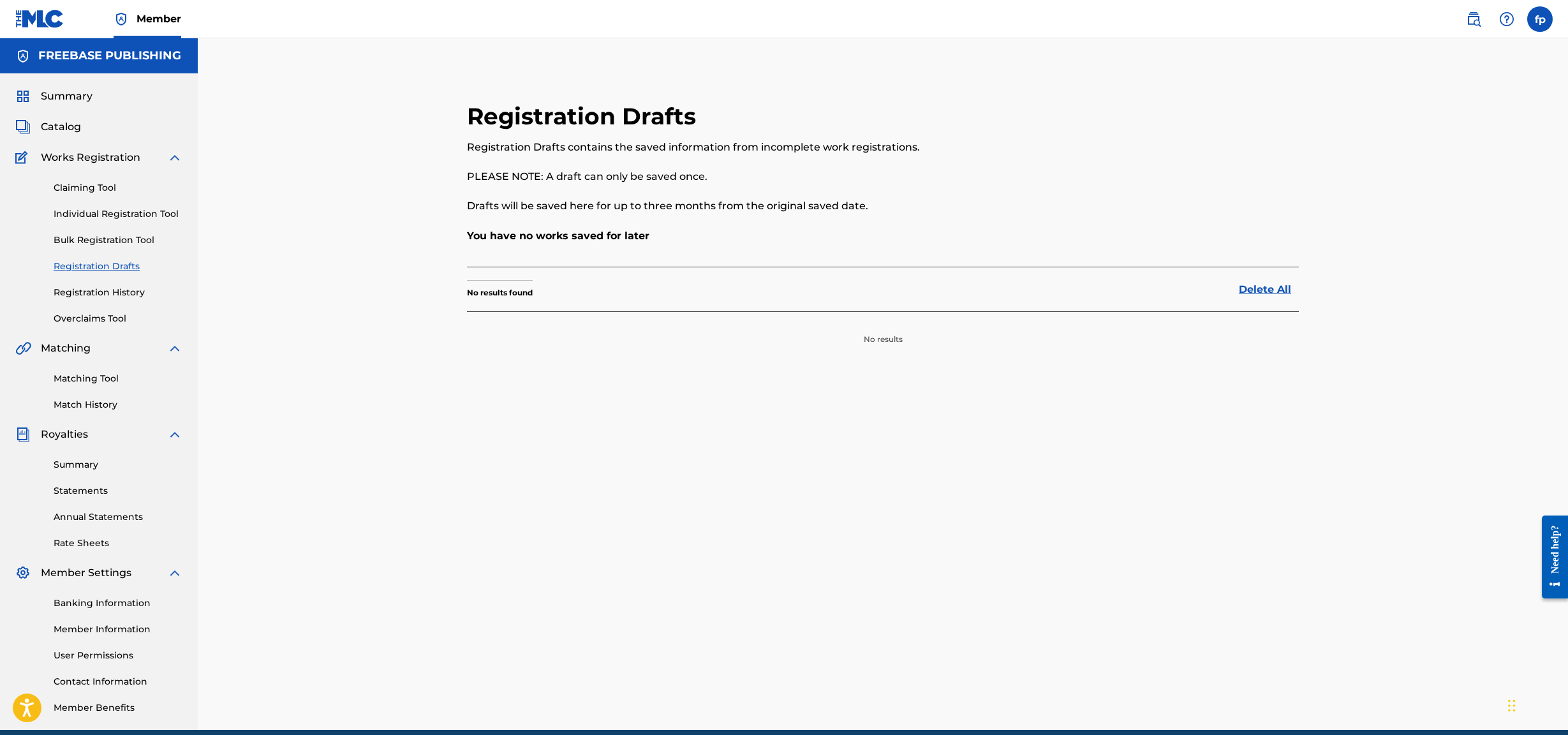
click at [112, 315] on link "Matching Tool" at bounding box center [117, 378] width 129 height 13
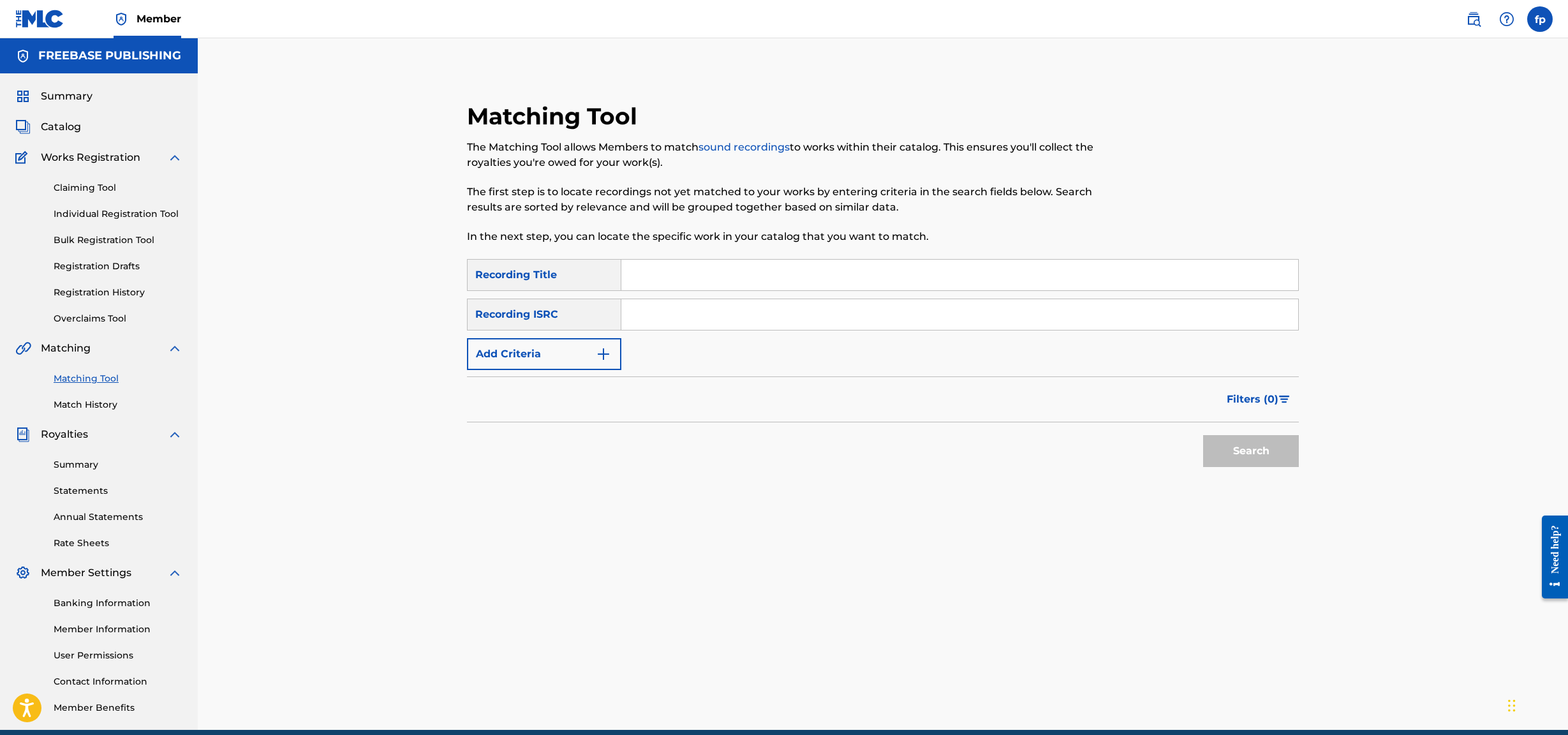
click at [96, 315] on link "Match History" at bounding box center [117, 405] width 129 height 13
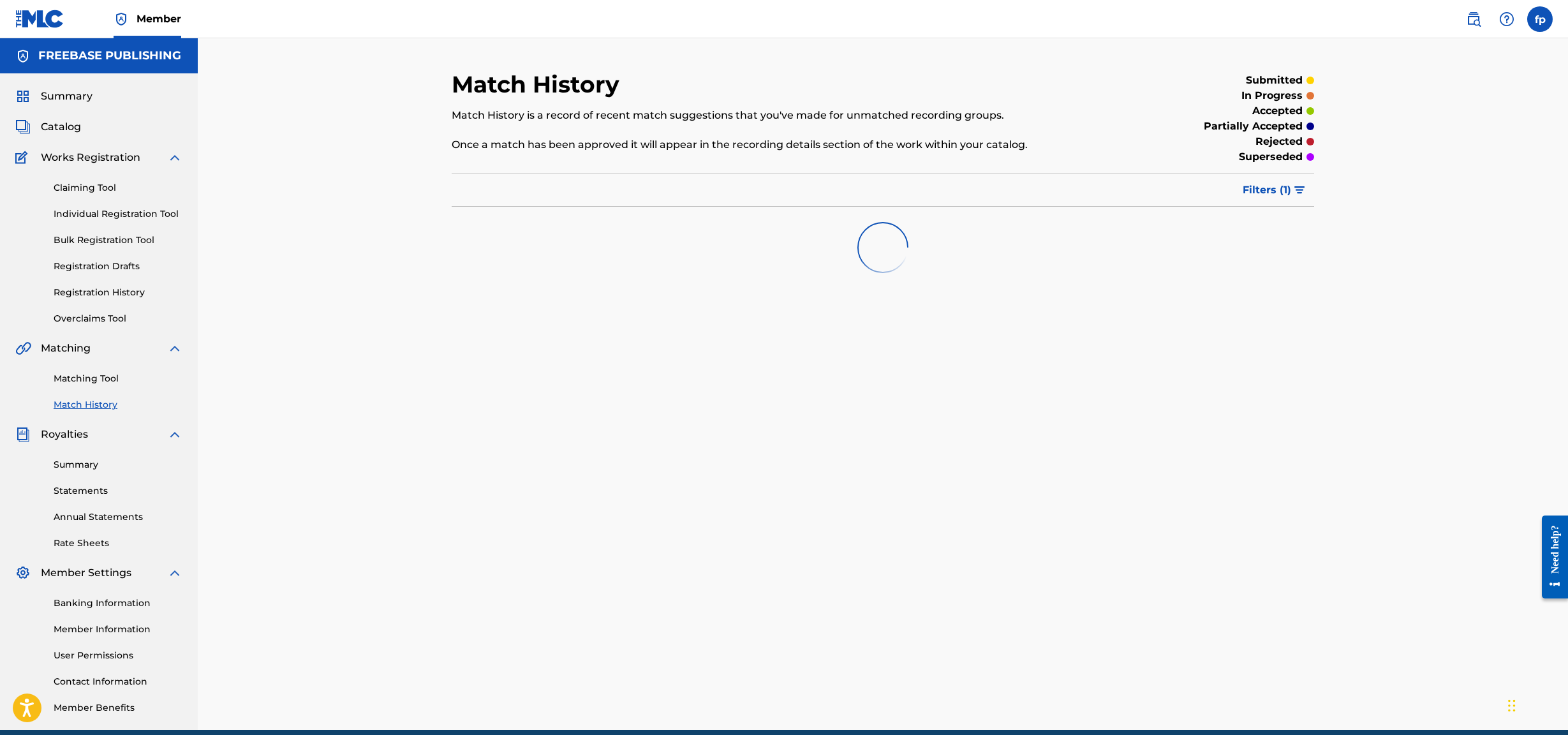
click at [70, 315] on link "Matching Tool" at bounding box center [117, 378] width 129 height 13
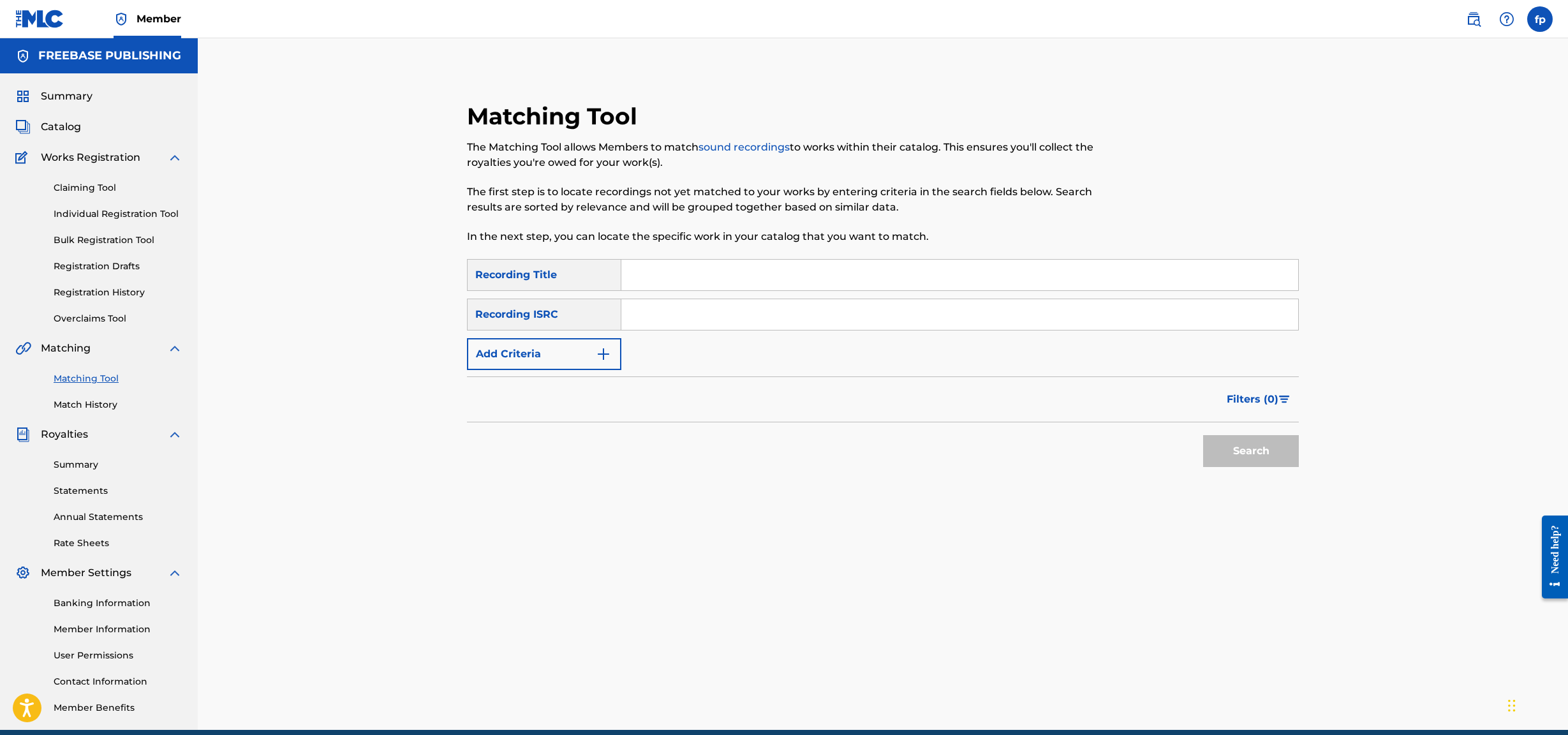
click at [546, 315] on button "Add Criteria" at bounding box center [544, 354] width 154 height 32
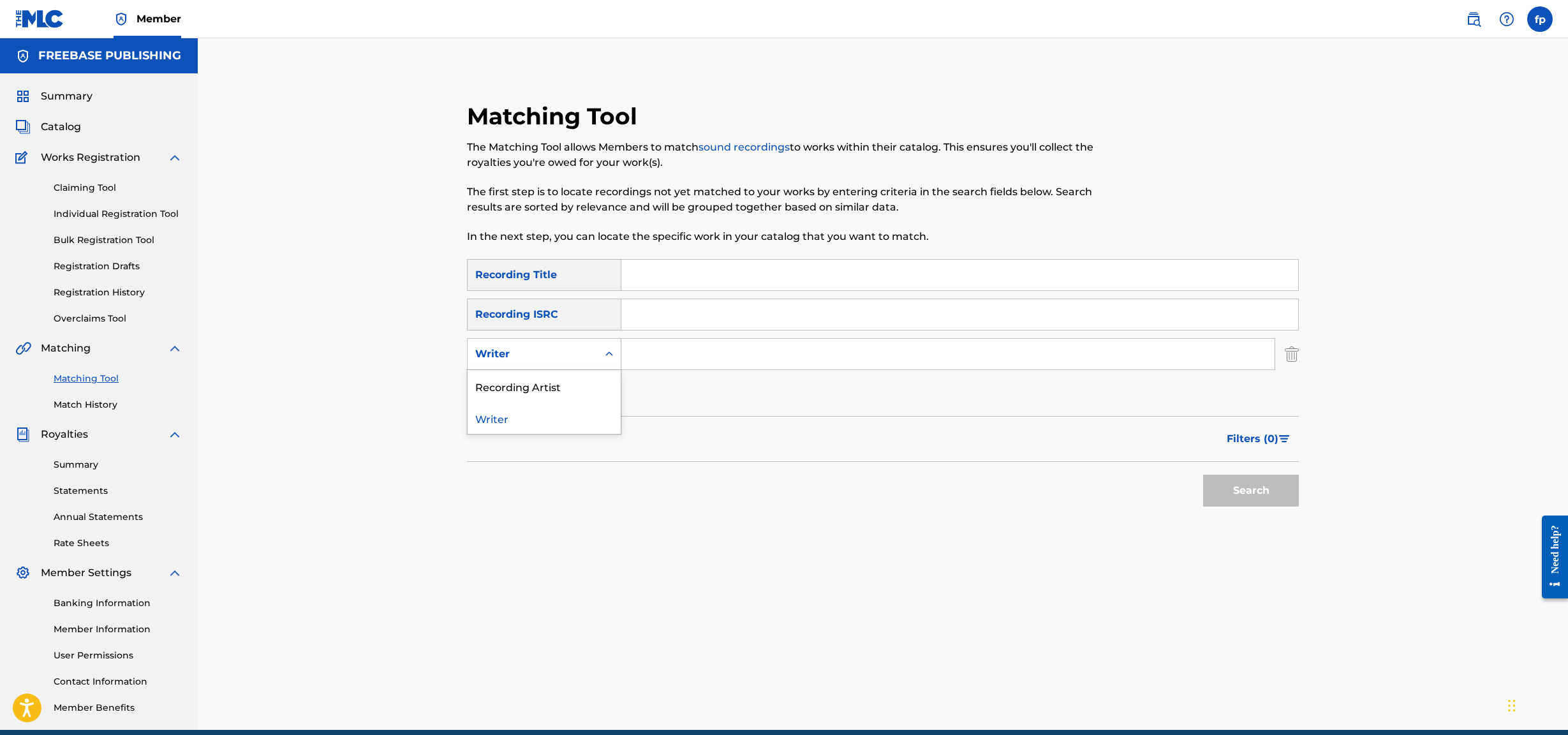
click at [542, 315] on div "Writer" at bounding box center [532, 354] width 130 height 24
click at [543, 315] on div "Recording Artist" at bounding box center [544, 386] width 153 height 32
click at [674, 315] on input "Search Form" at bounding box center [960, 314] width 677 height 31
click at [665, 315] on input "Search Form" at bounding box center [948, 354] width 654 height 31
paste input "FREEBASEPUBLISHING"
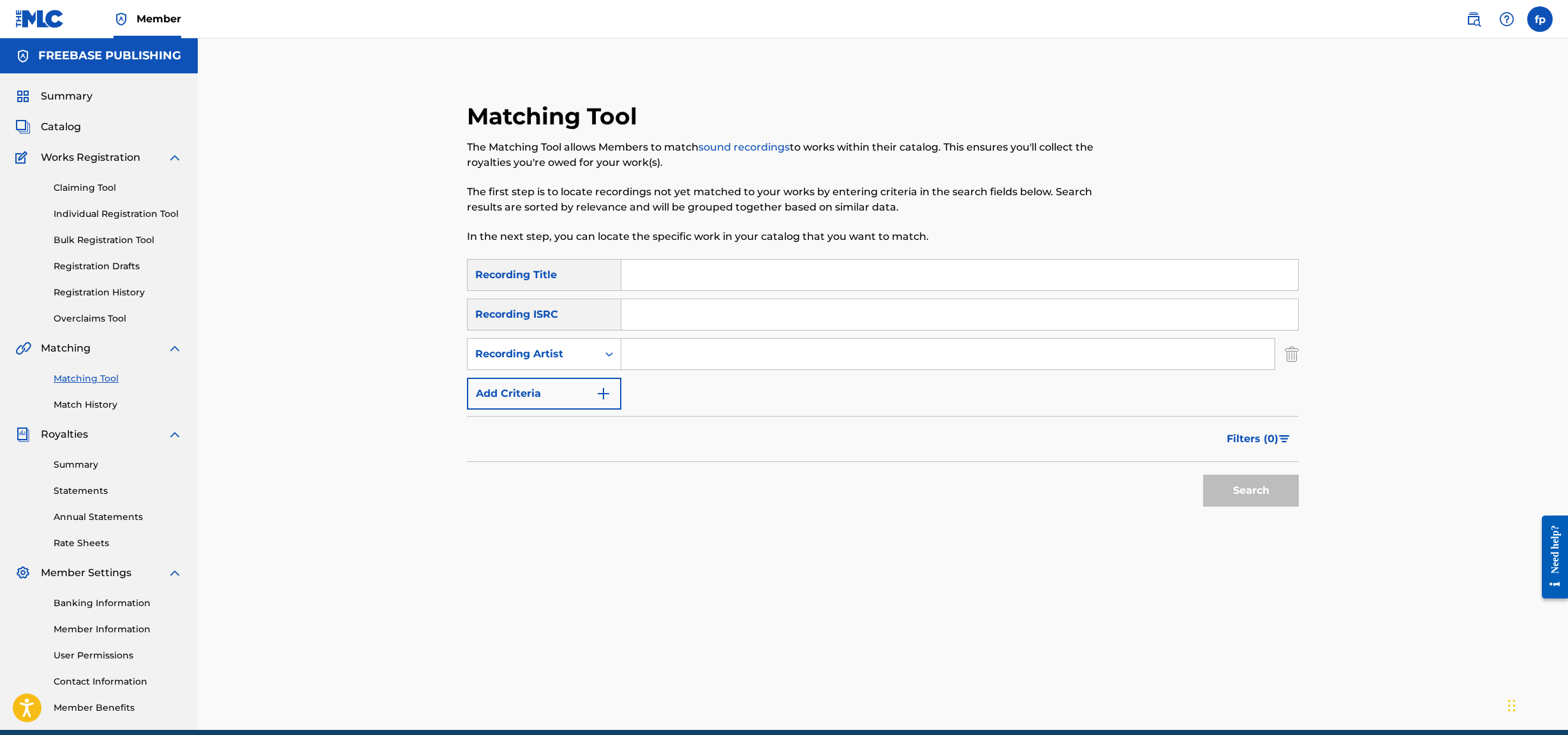
type input "FREEBASEPUBLISHING"
click at [648, 315] on input "FREEBASEPUBLISHING" at bounding box center [948, 354] width 654 height 31
click at [649, 315] on input "FREEBASEPUBLISHING" at bounding box center [948, 354] width 654 height 31
click at [588, 315] on div "Recording Artist" at bounding box center [532, 355] width 115 height 16
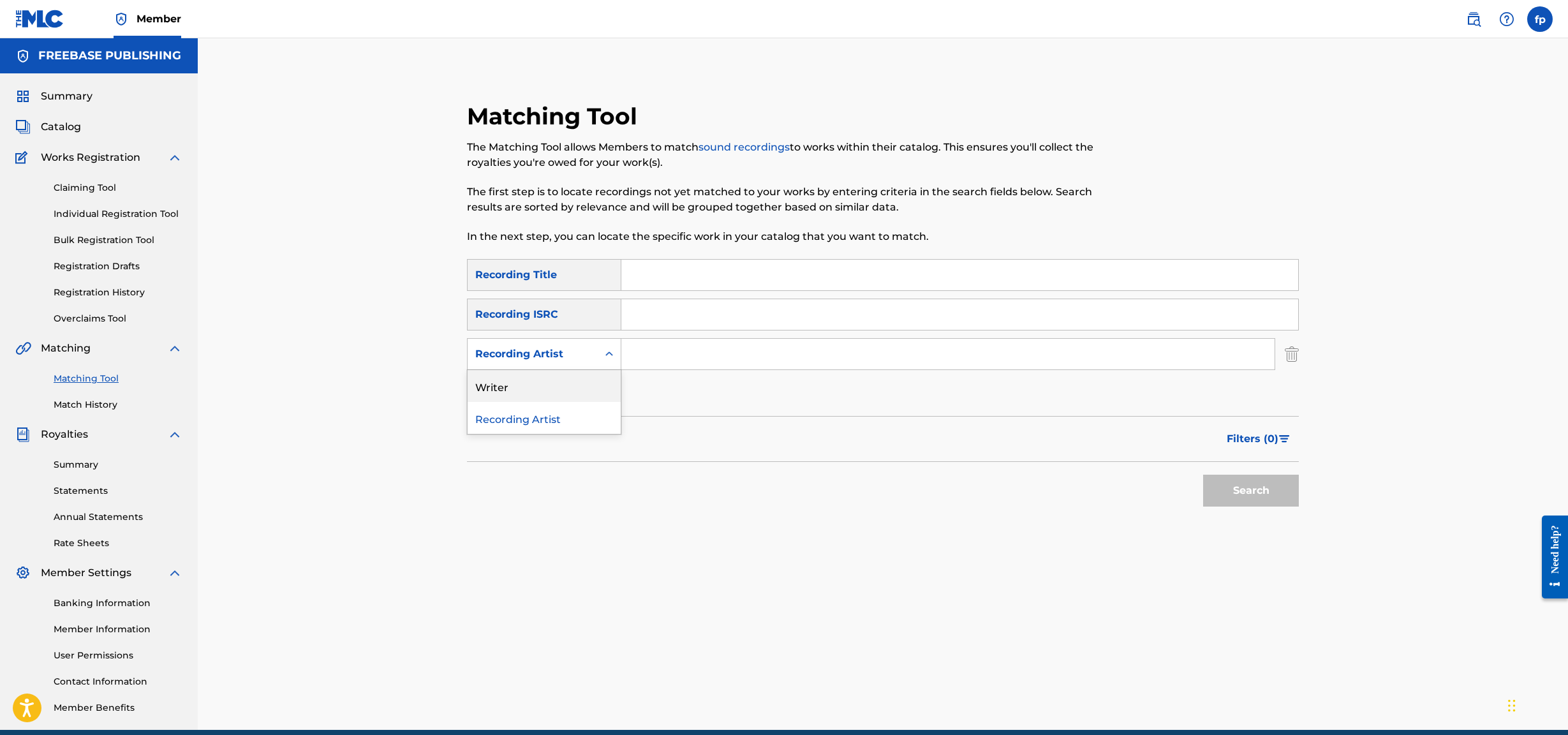
click at [703, 315] on input "Search Form" at bounding box center [948, 354] width 654 height 31
click at [544, 315] on div "SearchWithCriteria12bbaa5b-c83c-45b9-8486-da89e76f366f Recording Title SearchWi…" at bounding box center [883, 334] width 832 height 150
click at [545, 315] on button "Add Criteria" at bounding box center [544, 394] width 154 height 32
click at [547, 315] on div "Writer" at bounding box center [532, 394] width 115 height 16
click at [636, 315] on input "Search Form" at bounding box center [948, 354] width 654 height 31
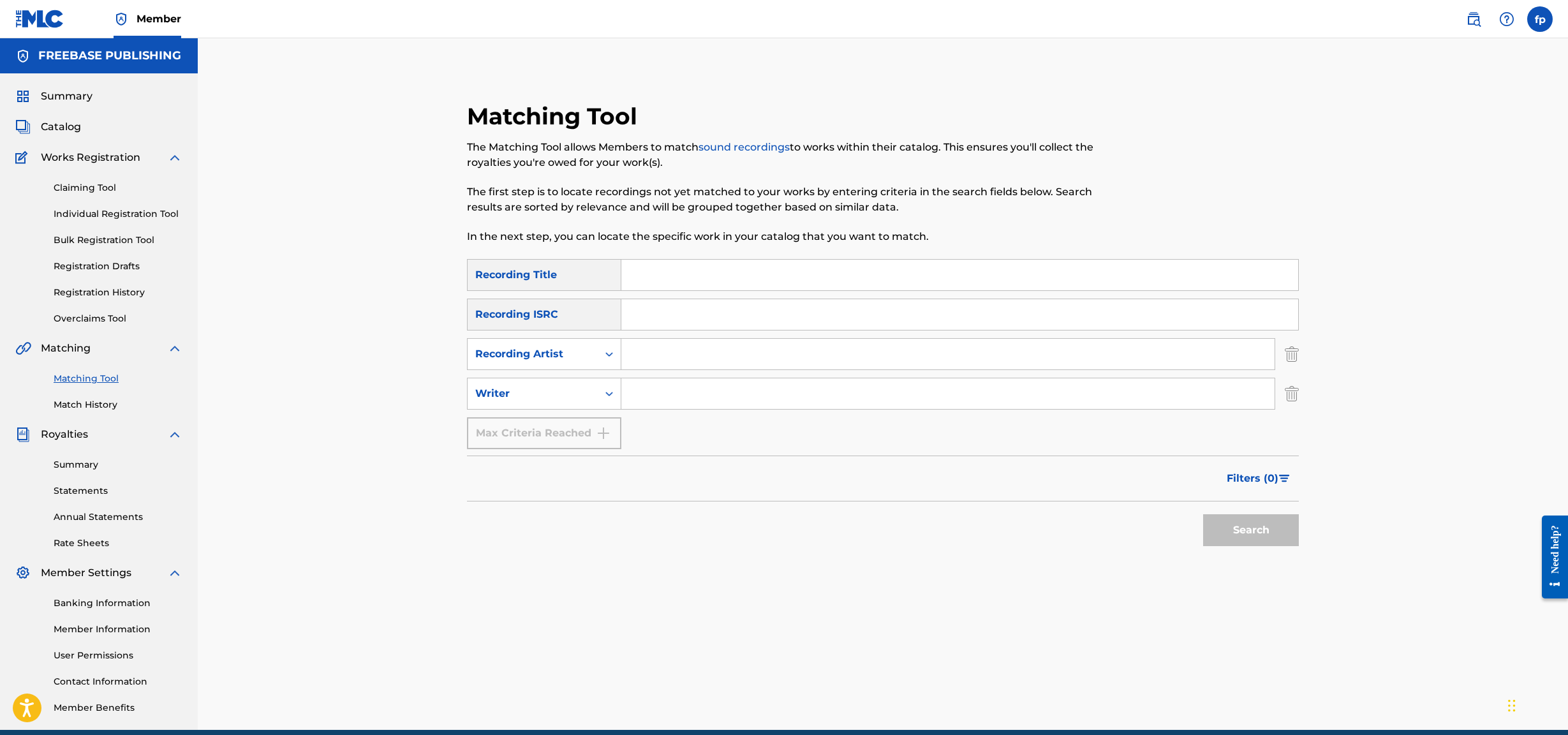
click at [657, 291] on div "SearchWithCriteria12bbaa5b-c83c-45b9-8486-da89e76f366f Recording Title SearchWi…" at bounding box center [883, 354] width 832 height 190
click at [629, 315] on div "SearchWithCriteria12bbaa5b-c83c-45b9-8486-da89e76f366f Recording Title SearchWi…" at bounding box center [883, 354] width 832 height 190
click at [654, 315] on input "Search Form" at bounding box center [948, 354] width 654 height 31
type input "n"
click at [669, 279] on input "Search Form" at bounding box center [960, 275] width 677 height 31
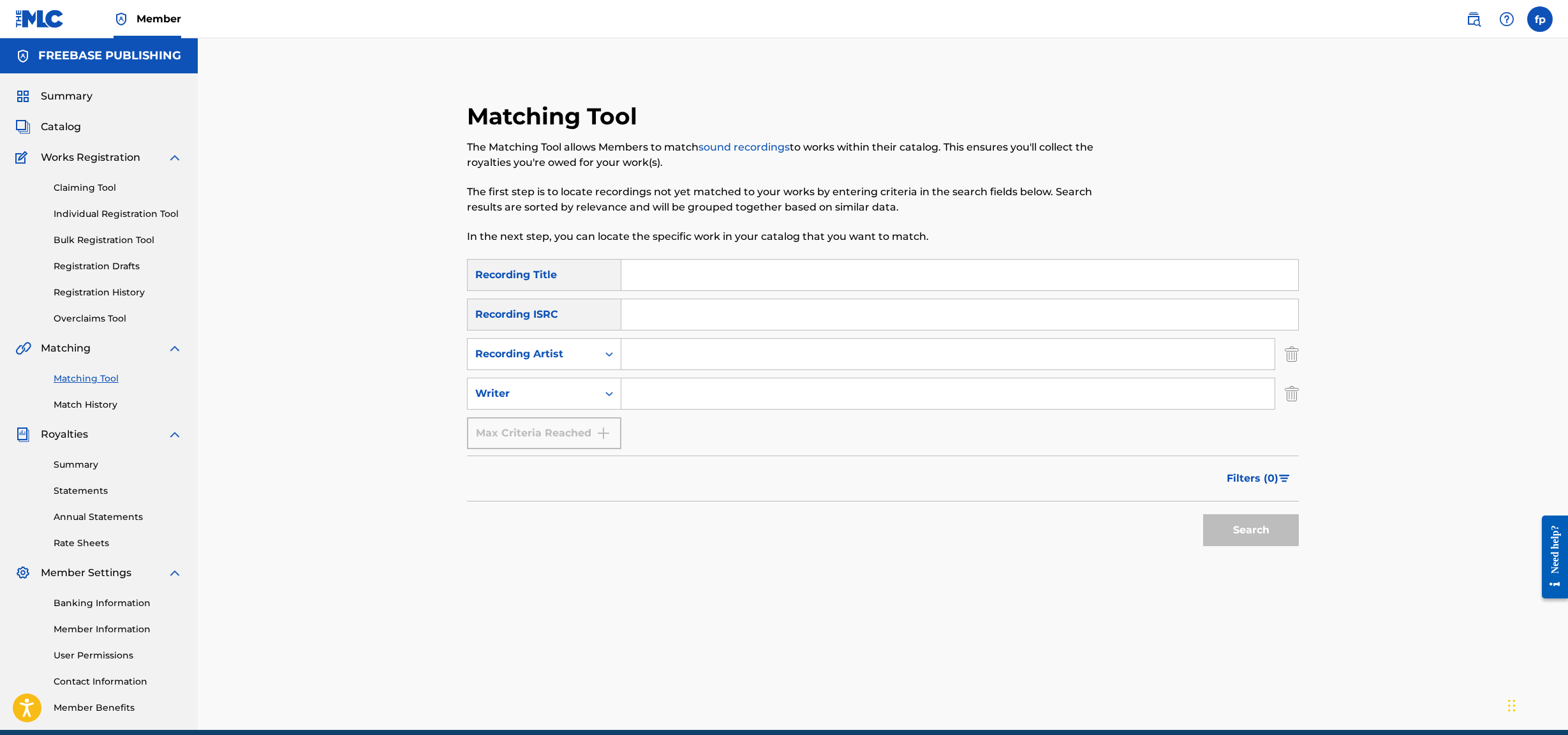
type input "Nut"
click at [664, 315] on input "Search Form" at bounding box center [948, 354] width 654 height 31
click at [652, 315] on input "Search Form" at bounding box center [948, 393] width 654 height 31
click at [762, 315] on button "Search" at bounding box center [1251, 530] width 96 height 32
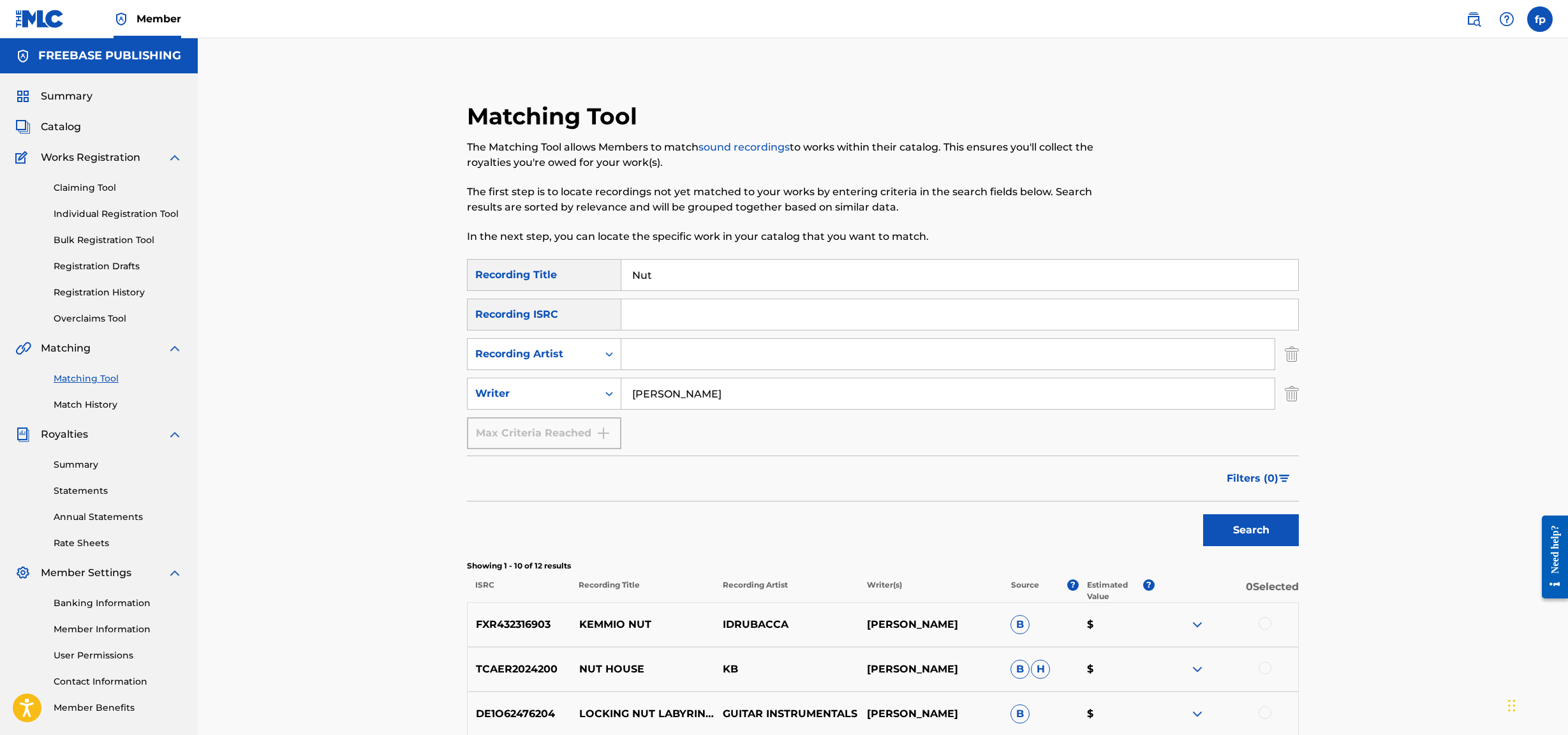
click at [665, 315] on div "SearchWithCriteria12bbaa5b-c83c-45b9-8486-da89e76f366f Recording Title Nut Sear…" at bounding box center [883, 354] width 832 height 190
click at [663, 315] on div "SearchWithCriteria12bbaa5b-c83c-45b9-8486-da89e76f366f Recording Title Nut Sear…" at bounding box center [883, 354] width 832 height 190
click at [663, 315] on input "[PERSON_NAME]" at bounding box center [948, 393] width 654 height 31
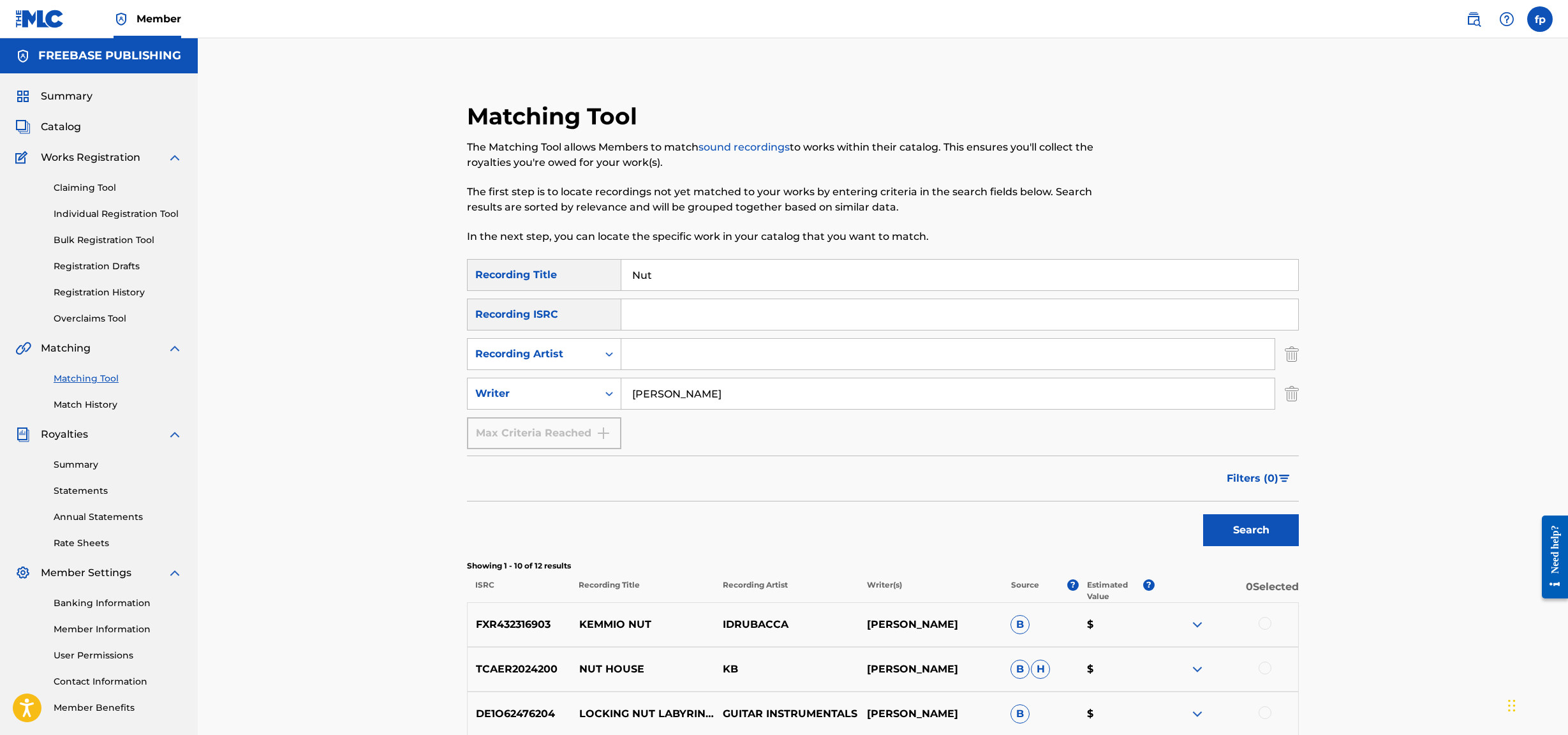
click at [663, 315] on input "Search Form" at bounding box center [948, 354] width 654 height 31
click at [651, 315] on input "[PERSON_NAME]" at bounding box center [948, 393] width 654 height 31
type input "[PERSON_NAME]"
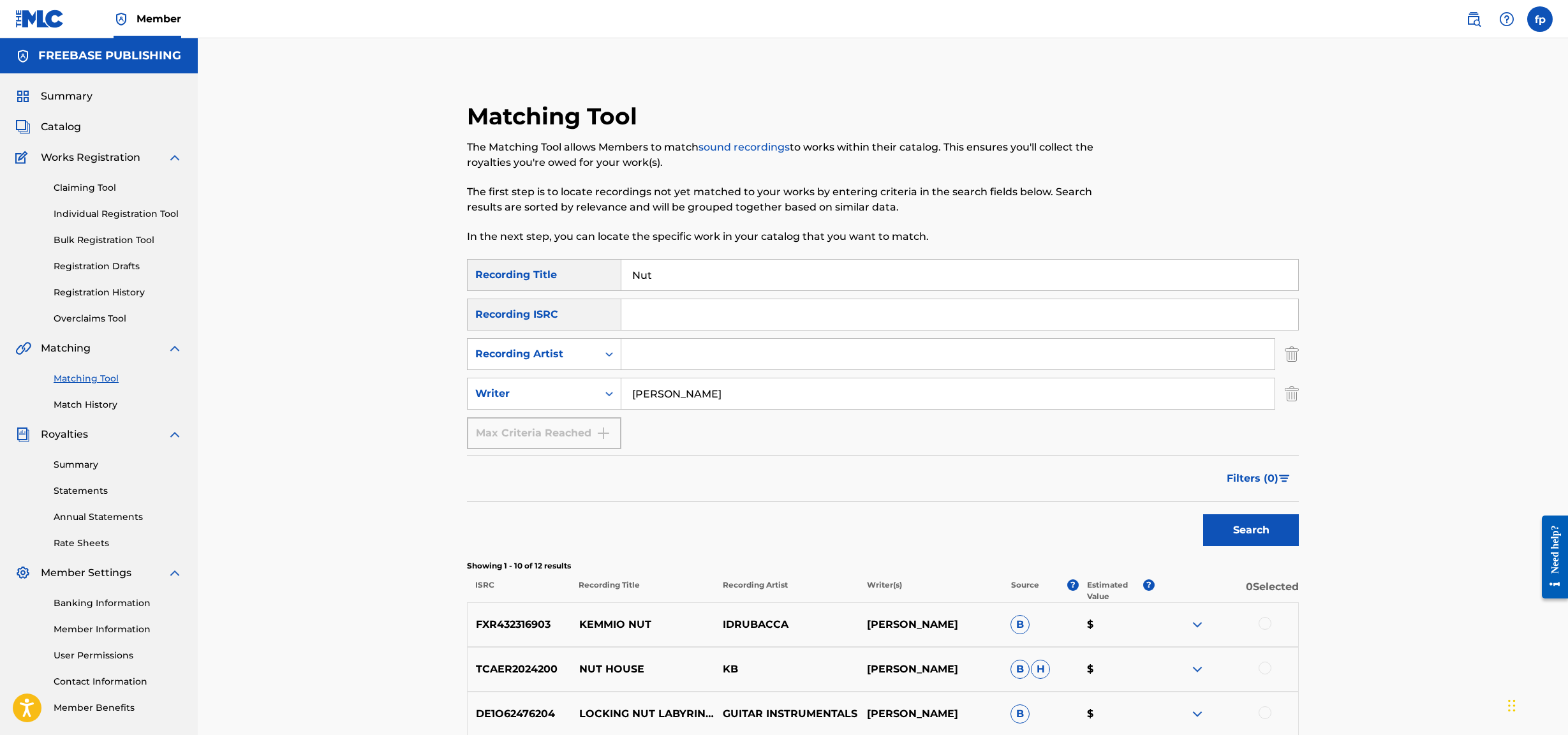
click at [762, 315] on button "Search" at bounding box center [1251, 530] width 96 height 32
click at [762, 315] on div at bounding box center [1265, 623] width 13 height 13
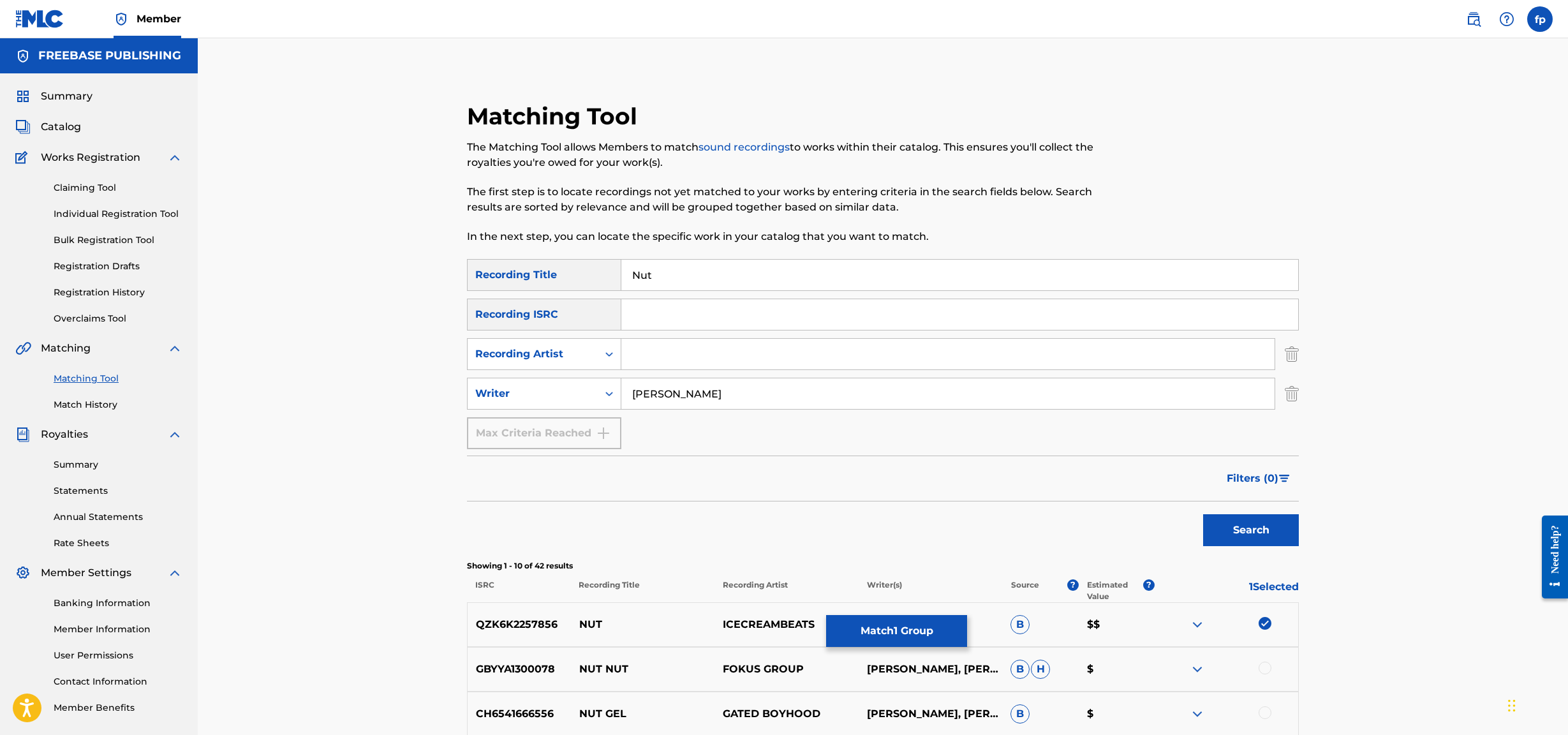
click at [762, 315] on button "Match 1 Group" at bounding box center [896, 631] width 141 height 32
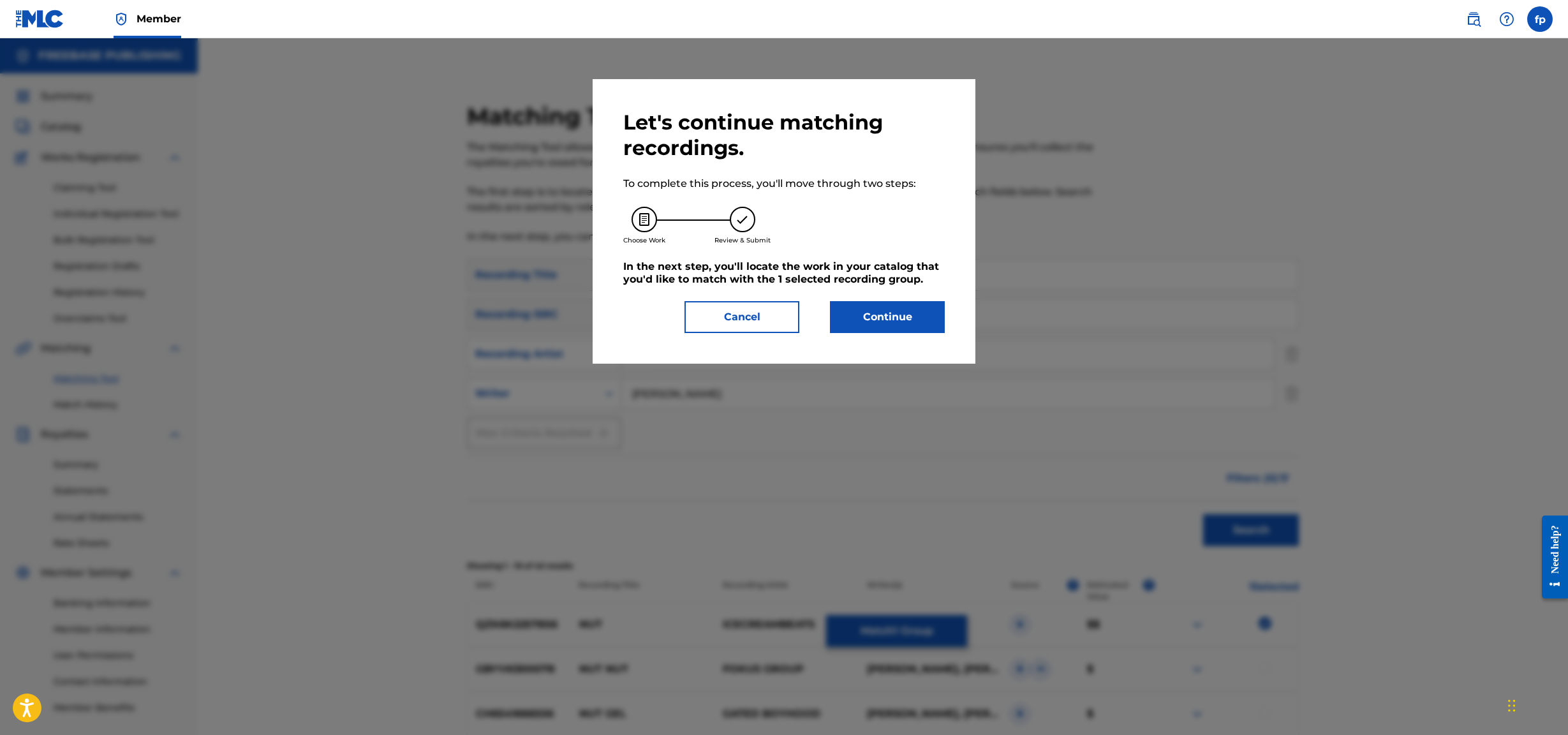
click at [762, 315] on button "Continue" at bounding box center [887, 317] width 115 height 32
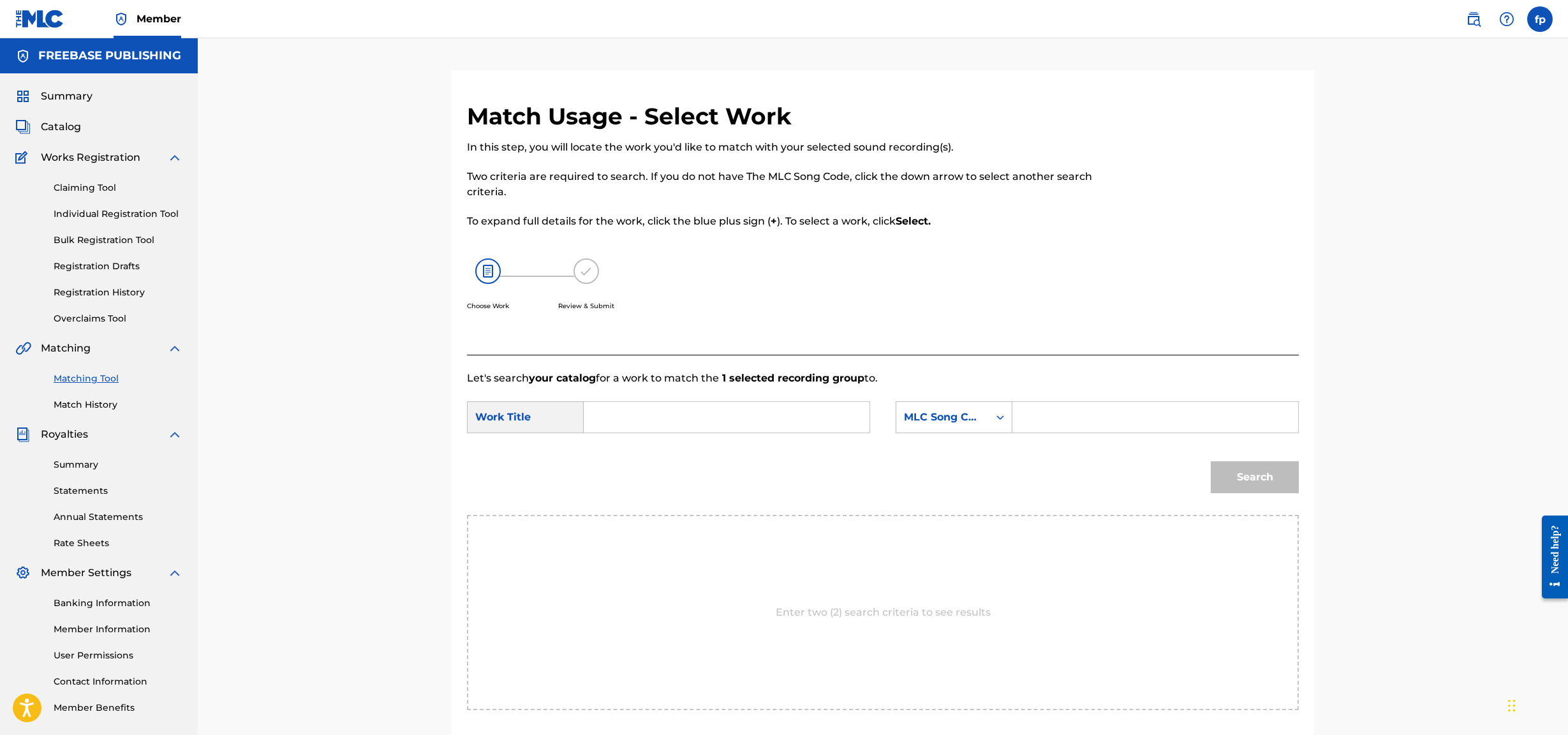
click at [670, 315] on div "Search" at bounding box center [883, 481] width 832 height 67
click at [672, 315] on div "Search Form" at bounding box center [727, 417] width 287 height 32
type input "nut"
click at [762, 315] on div "Search Form" at bounding box center [1000, 416] width 23 height 31
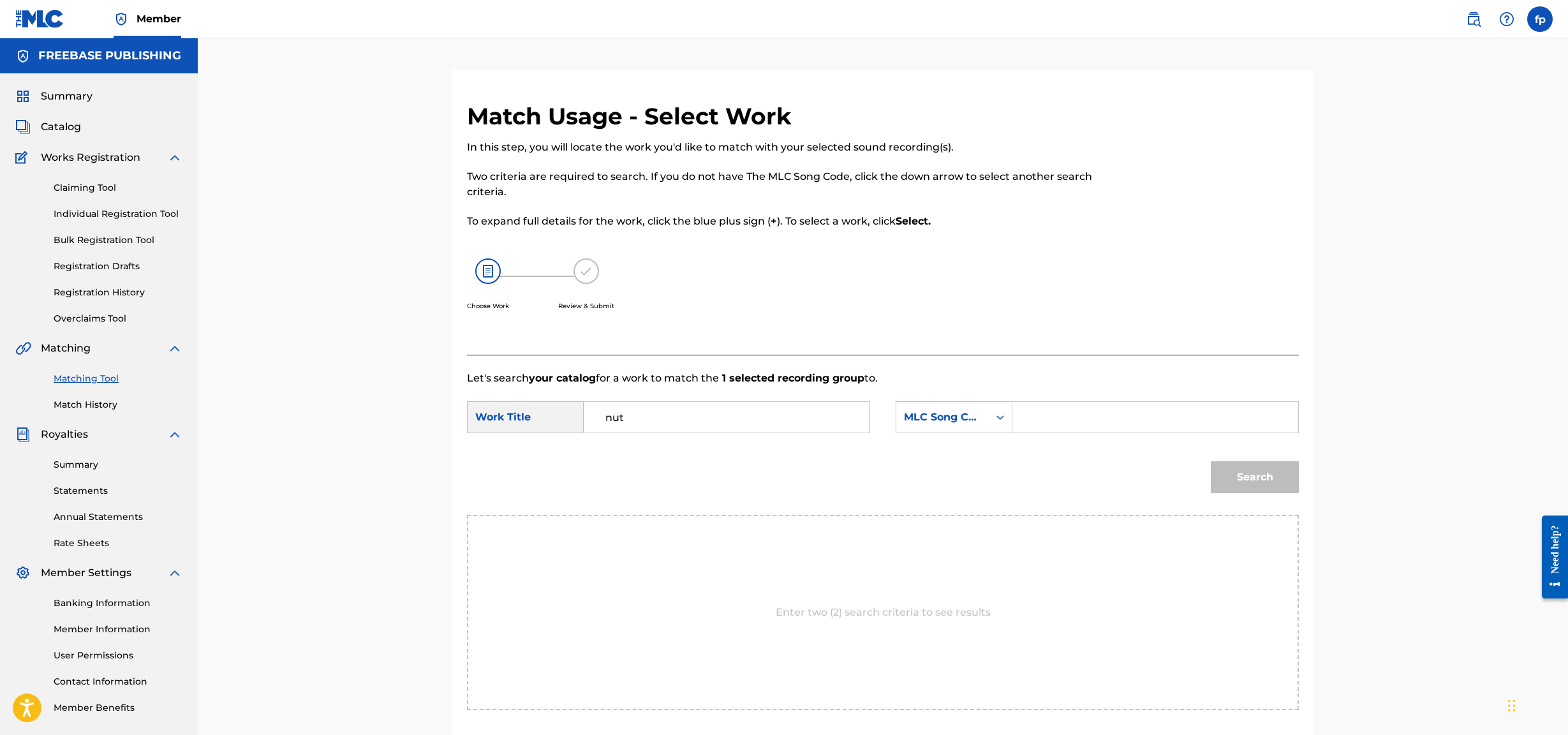
click at [747, 315] on input "nut" at bounding box center [726, 416] width 264 height 31
click at [762, 315] on div "MLC Song Code" at bounding box center [943, 417] width 77 height 16
click at [762, 315] on div "Writer Name" at bounding box center [954, 449] width 116 height 32
click at [762, 315] on input "Search Form" at bounding box center [1155, 416] width 264 height 31
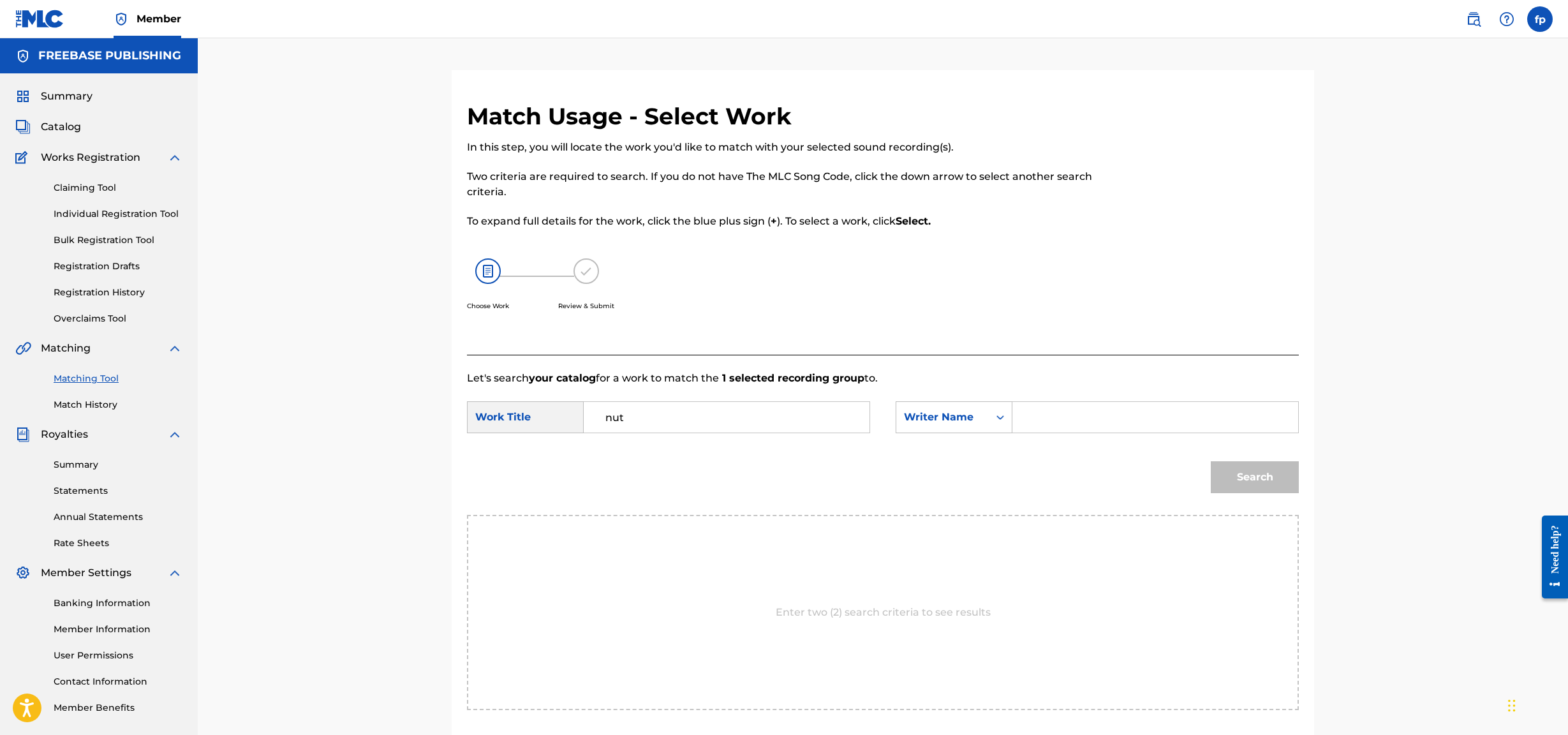
type input "[PERSON_NAME]"
click at [762, 315] on div "Match Usage - Select Work In this step, you will locate the work you'd like to …" at bounding box center [882, 430] width 893 height 719
click at [762, 315] on button "Search" at bounding box center [1255, 477] width 88 height 32
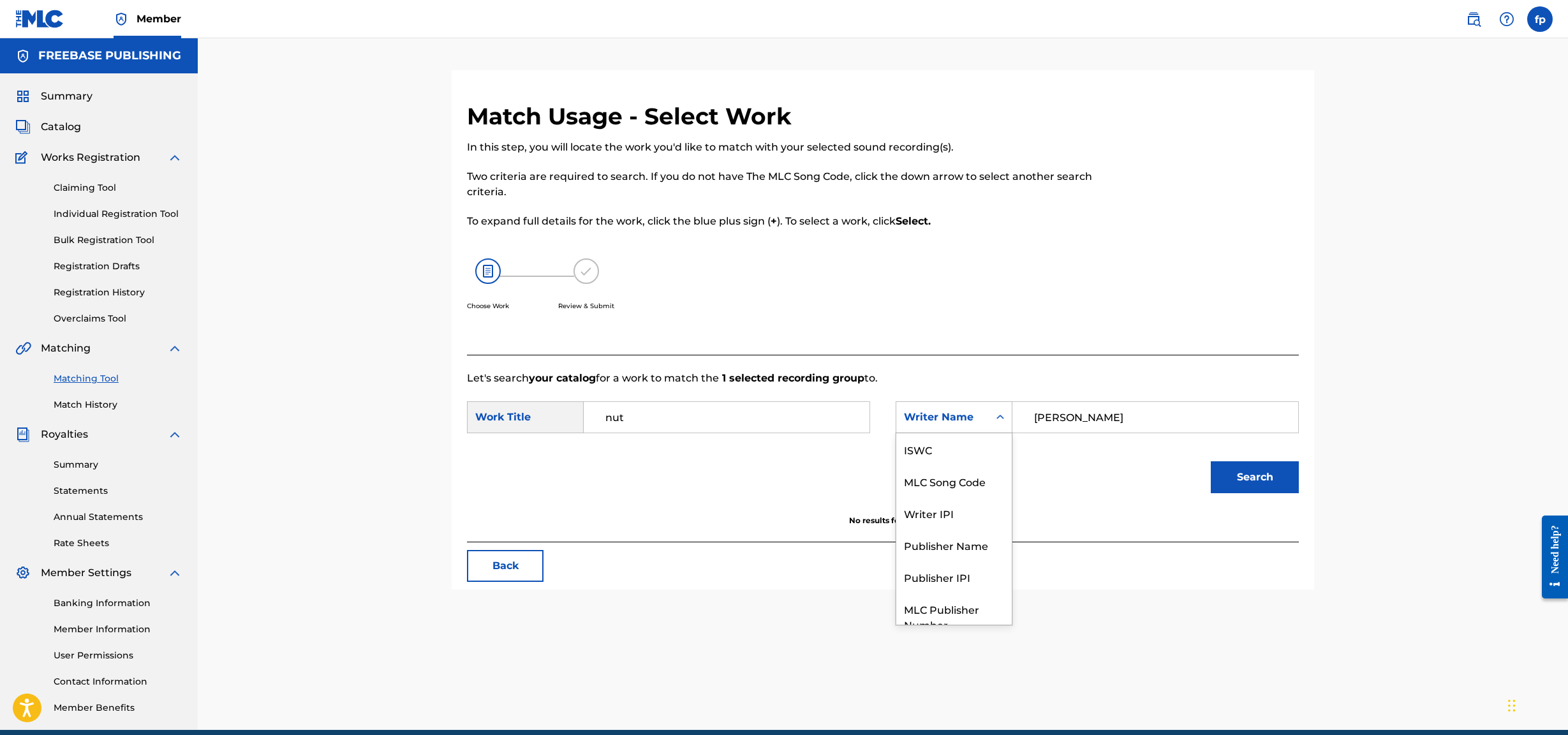
click at [762, 315] on div "Writer Name" at bounding box center [943, 417] width 77 height 16
click at [762, 315] on div "Publisher Name" at bounding box center [954, 497] width 116 height 32
click at [108, 189] on link "Claiming Tool" at bounding box center [117, 187] width 129 height 13
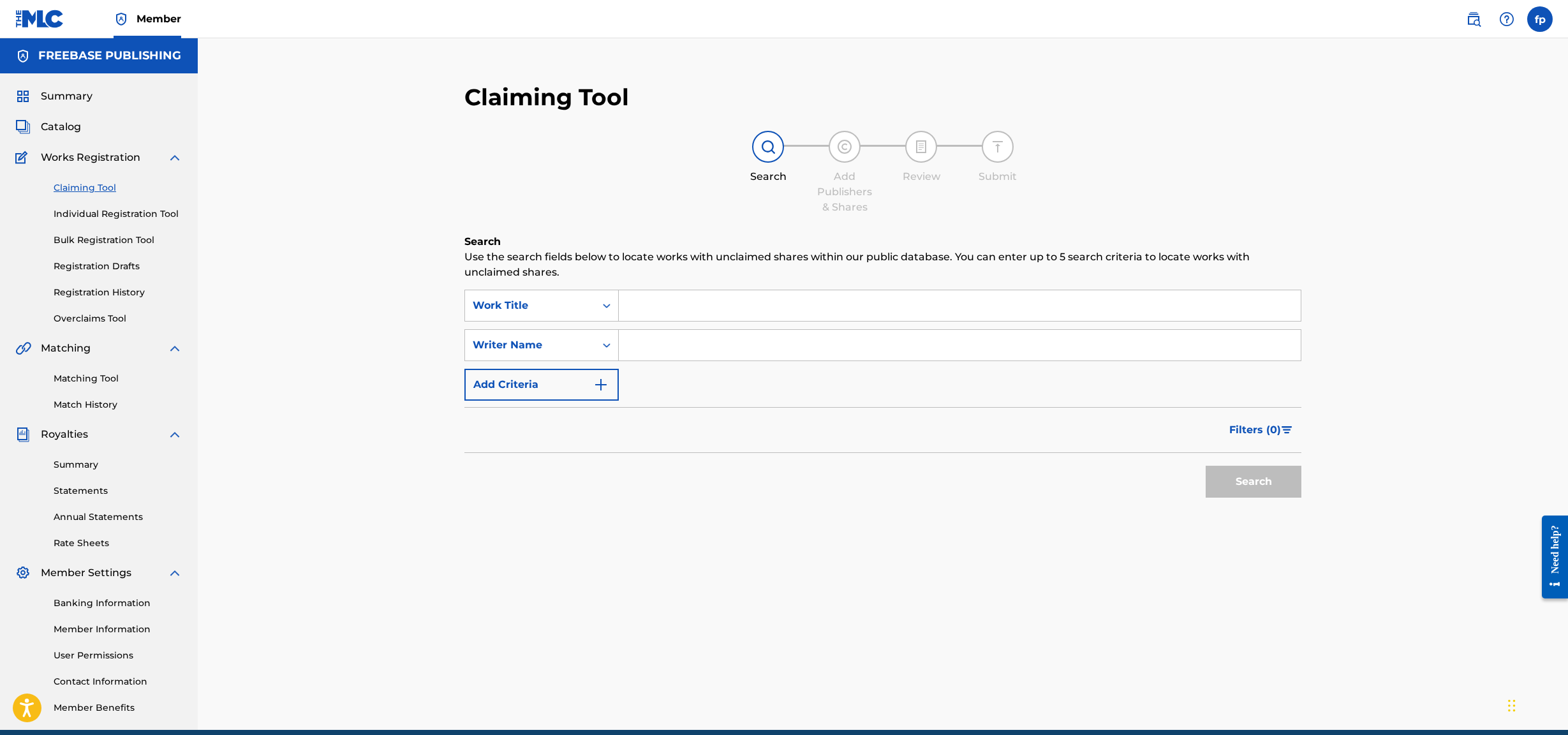
click at [46, 135] on div "Summary Catalog Works Registration Claiming Tool Individual Registration Tool B…" at bounding box center [99, 402] width 198 height 657
click at [52, 130] on span "Catalog" at bounding box center [60, 127] width 40 height 16
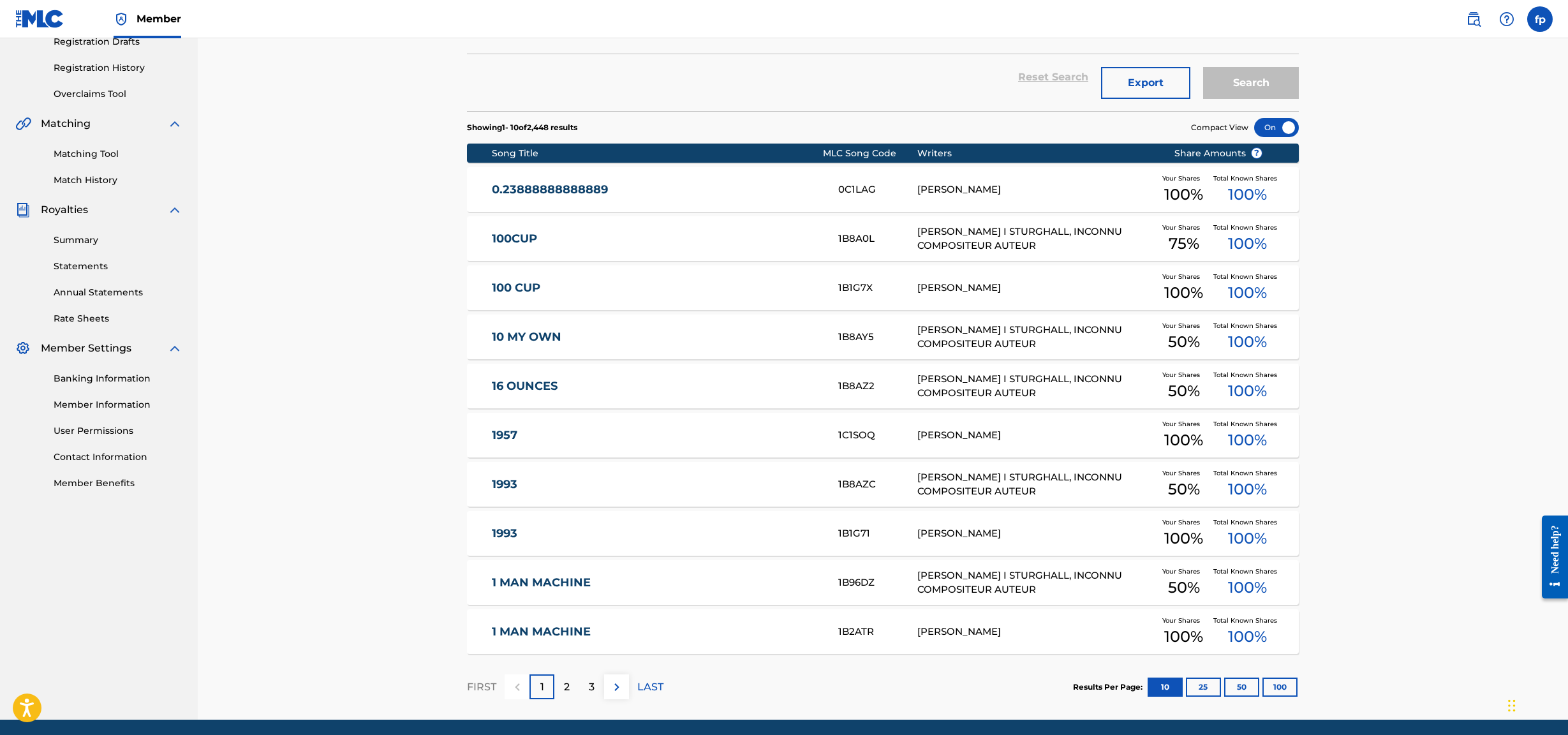
scroll to position [229, 0]
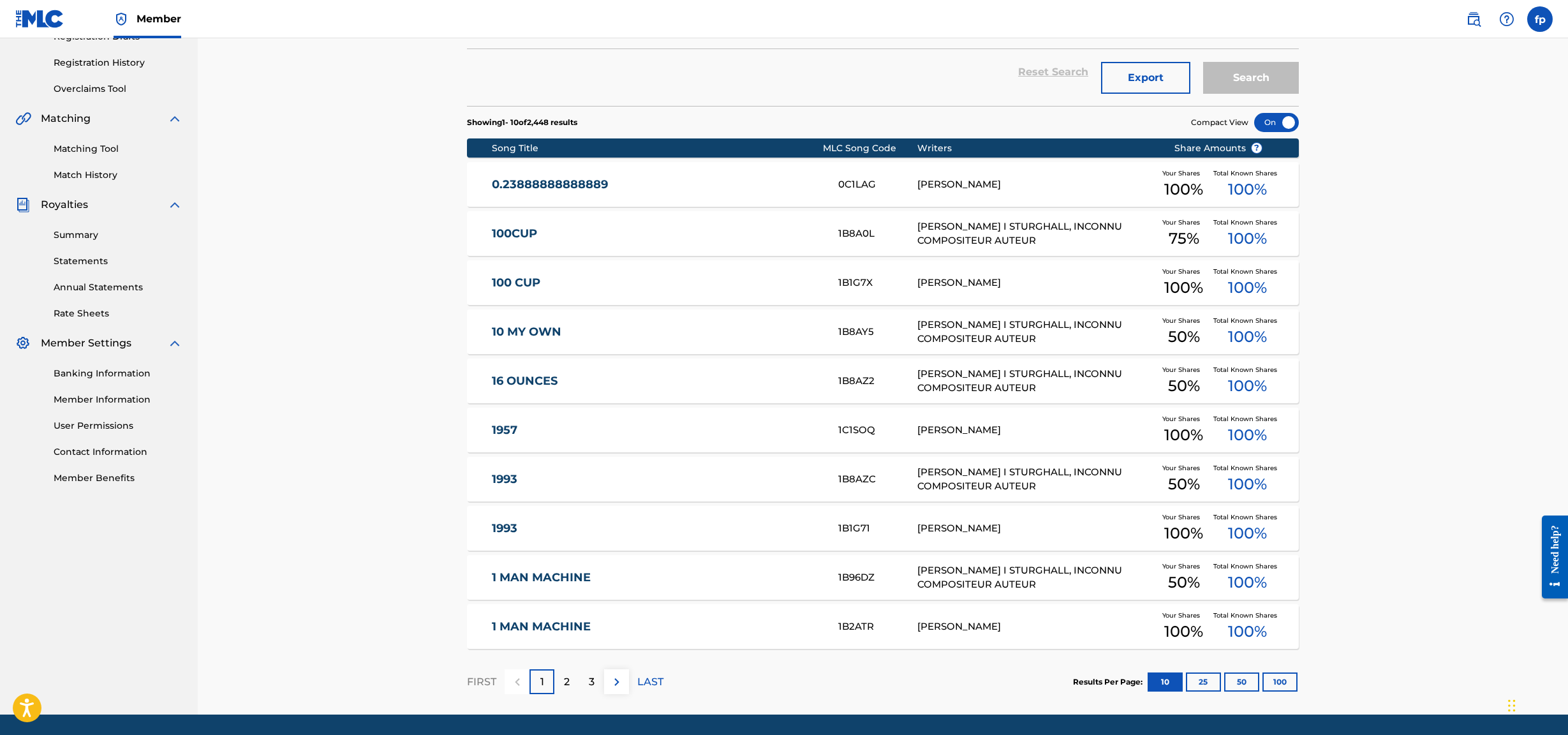
click at [612, 315] on img at bounding box center [617, 682] width 16 height 16
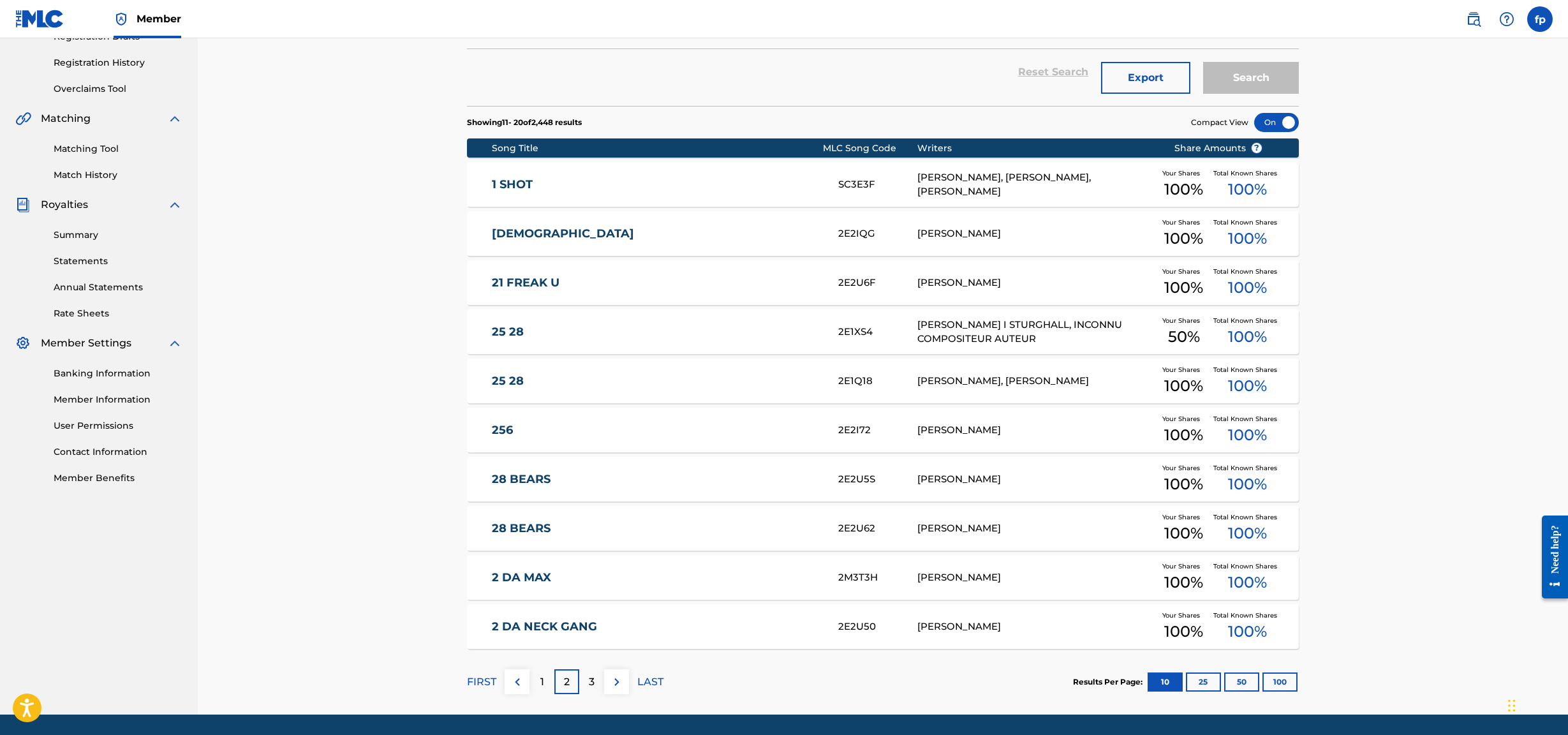
click at [762, 315] on div "Catalog Register Work SearchWithCriteria98628322-58d2-4989-8b71-6ade237033e9 Wo…" at bounding box center [882, 277] width 893 height 874
click at [762, 315] on div "Results Per Page: 10 25 50 100" at bounding box center [1186, 682] width 226 height 60
click at [762, 315] on button "100" at bounding box center [1280, 682] width 35 height 19
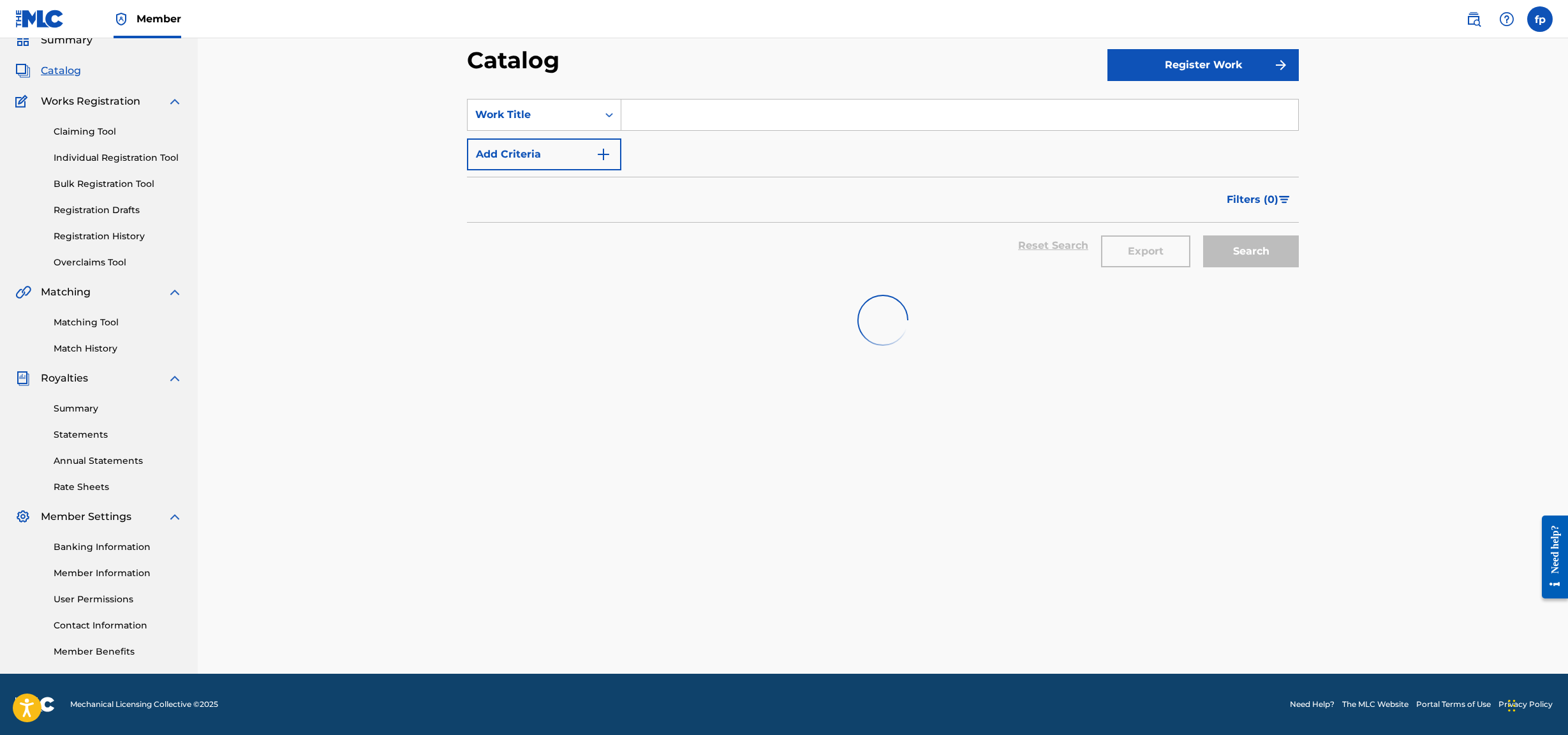
click at [604, 152] on img "Search Form" at bounding box center [604, 154] width 16 height 16
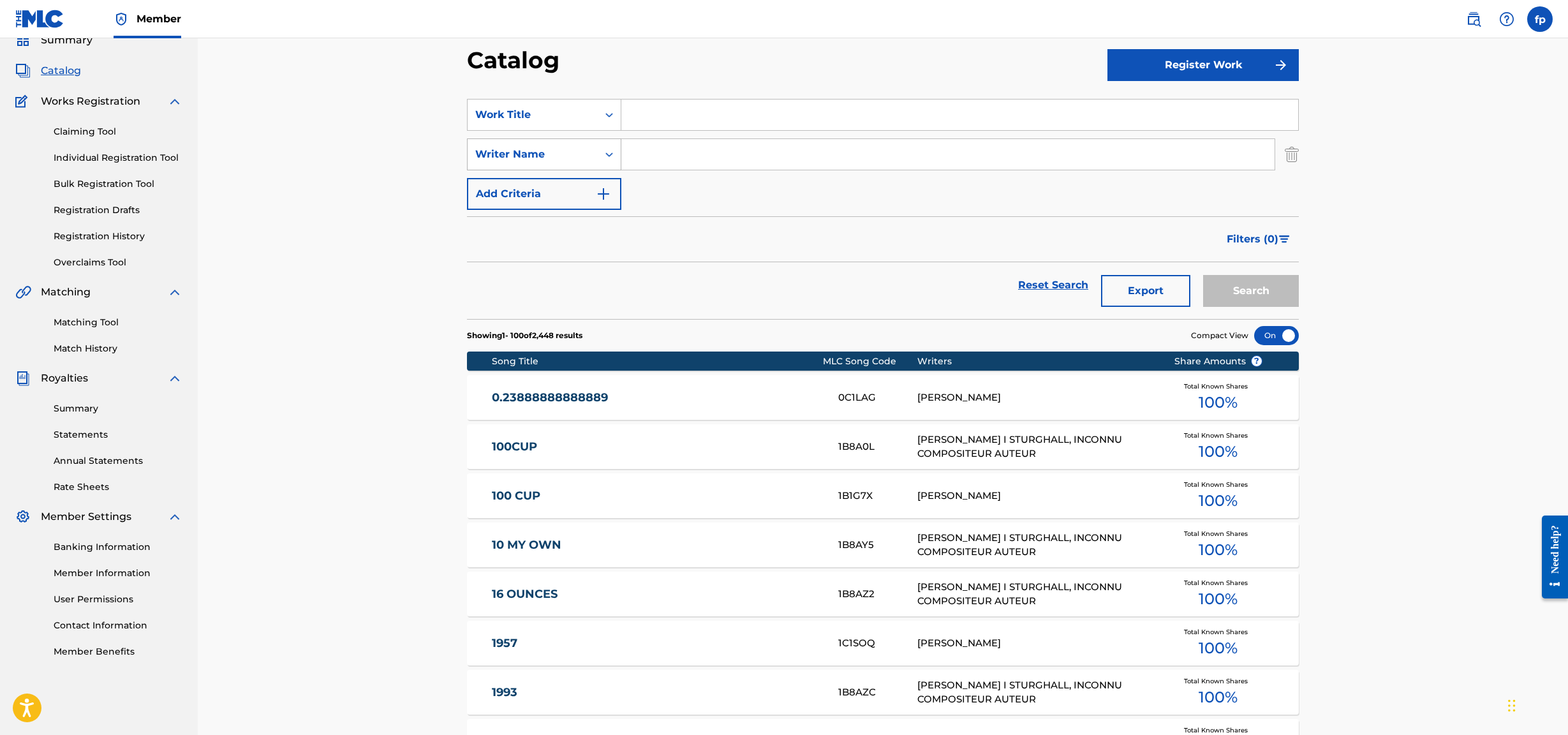
click at [588, 160] on div "Writer Name" at bounding box center [532, 154] width 115 height 16
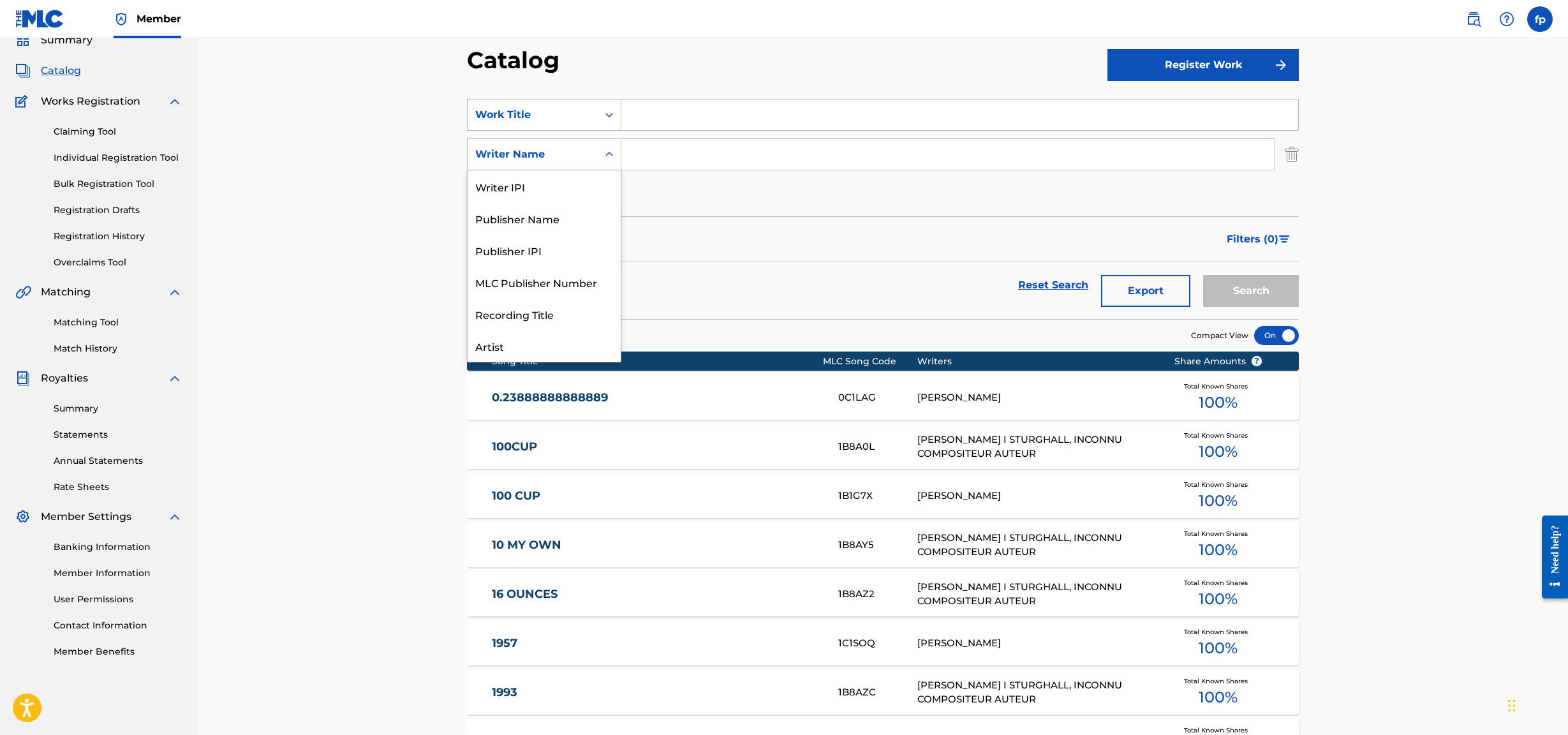
scroll to position [79, 0]
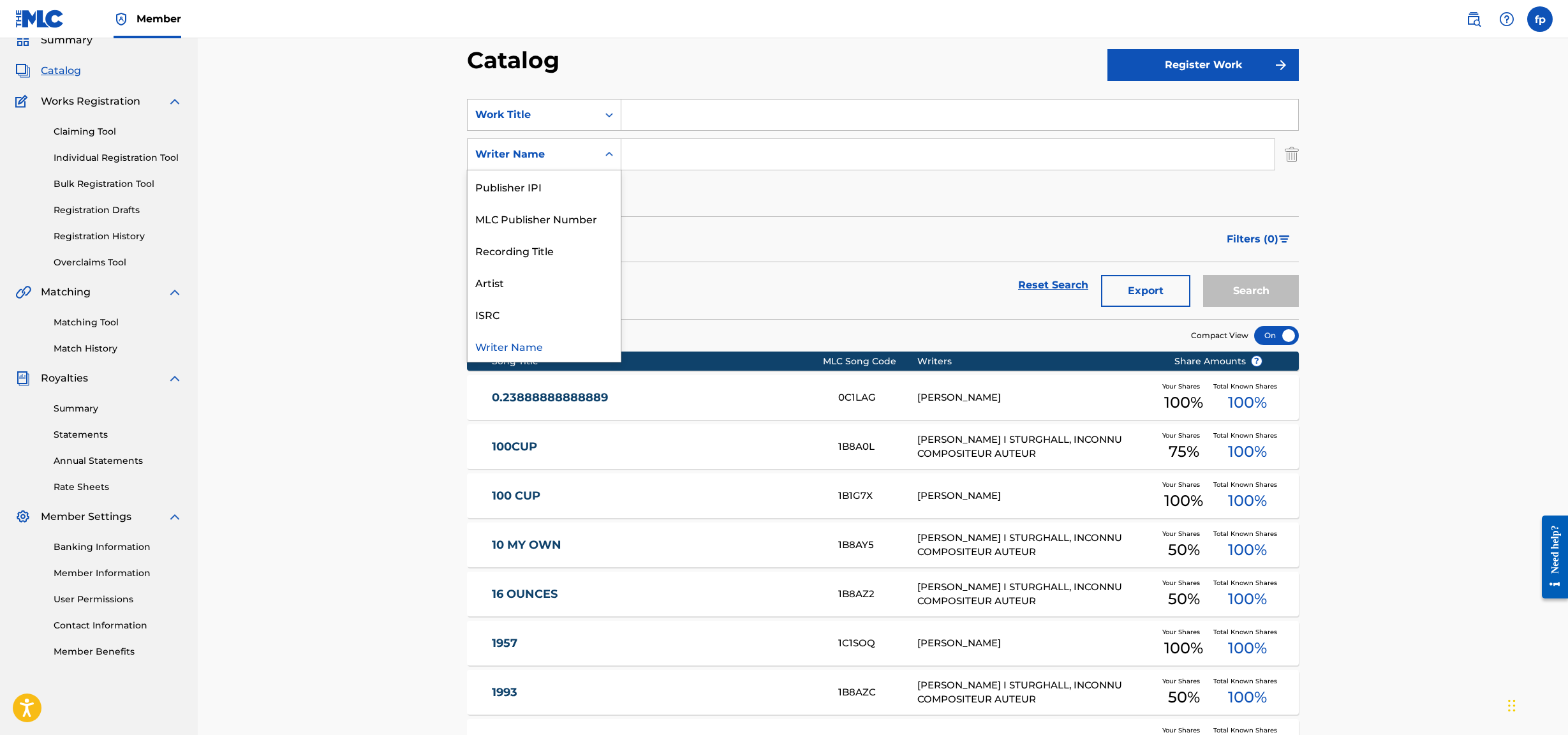
click at [716, 164] on input "Search Form" at bounding box center [948, 154] width 654 height 31
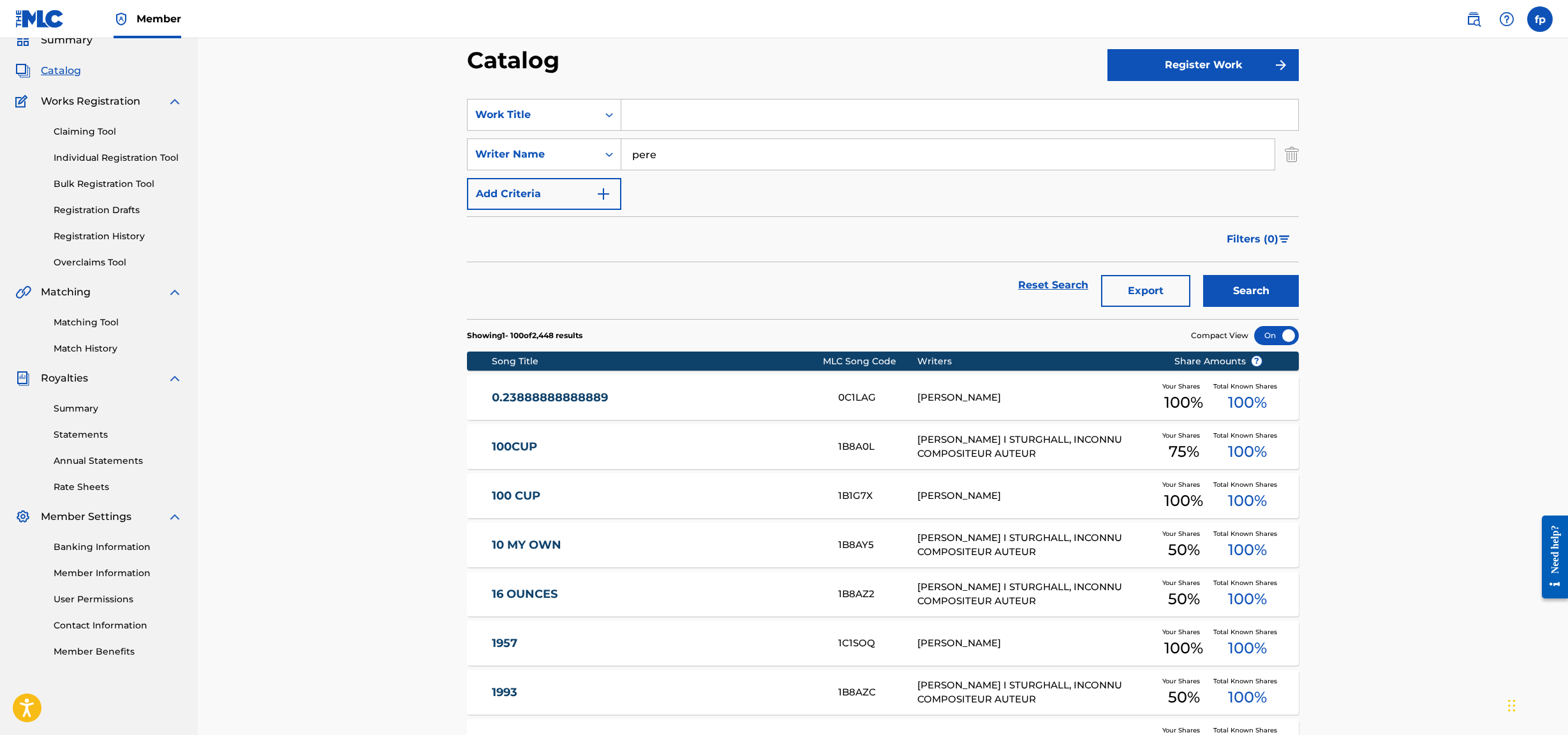
type input "[PERSON_NAME]"
drag, startPoint x: 1256, startPoint y: 268, endPoint x: 1256, endPoint y: 301, distance: 33.0
click at [762, 271] on div "Search" at bounding box center [1248, 285] width 102 height 46
click at [762, 301] on button "Search" at bounding box center [1251, 290] width 96 height 32
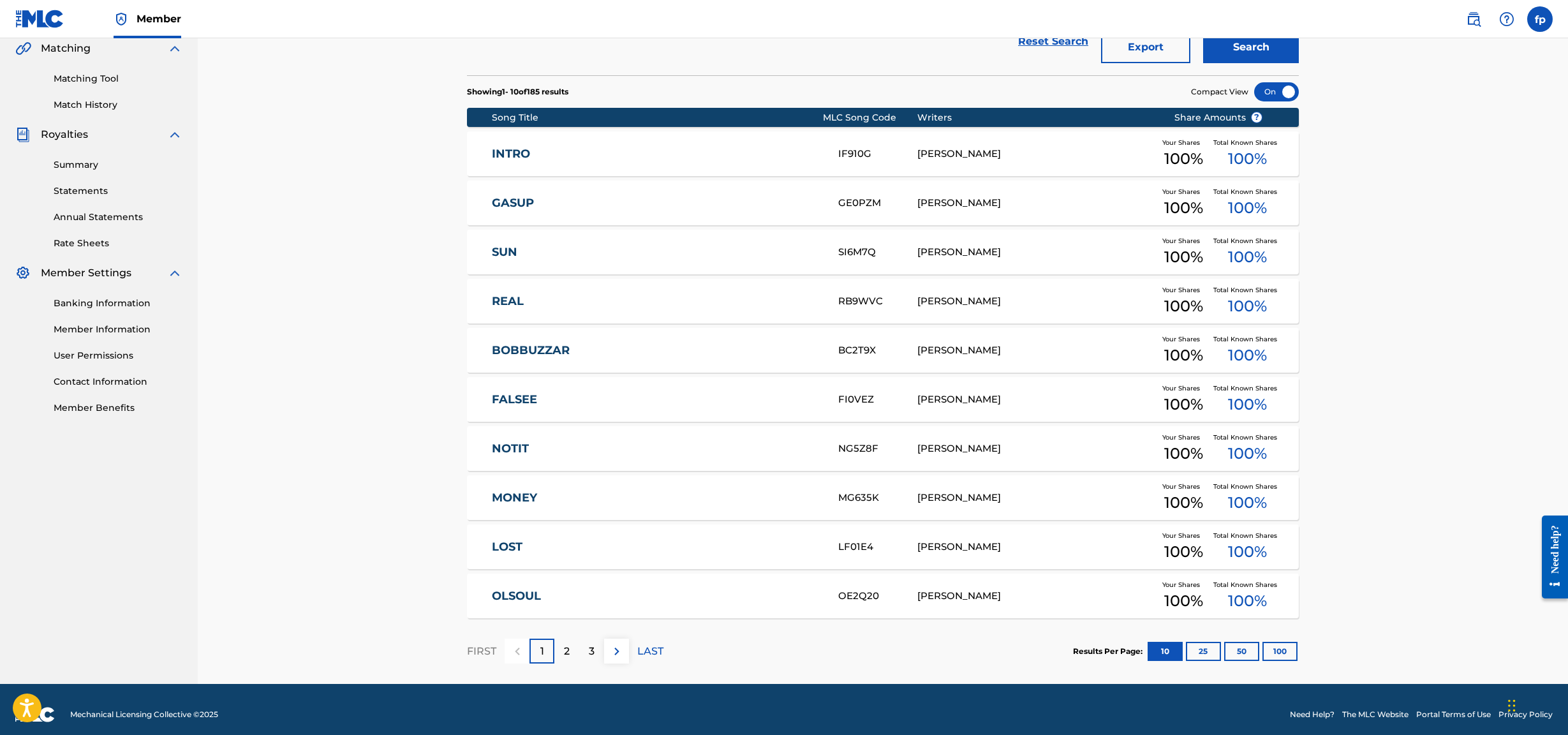
scroll to position [312, 0]
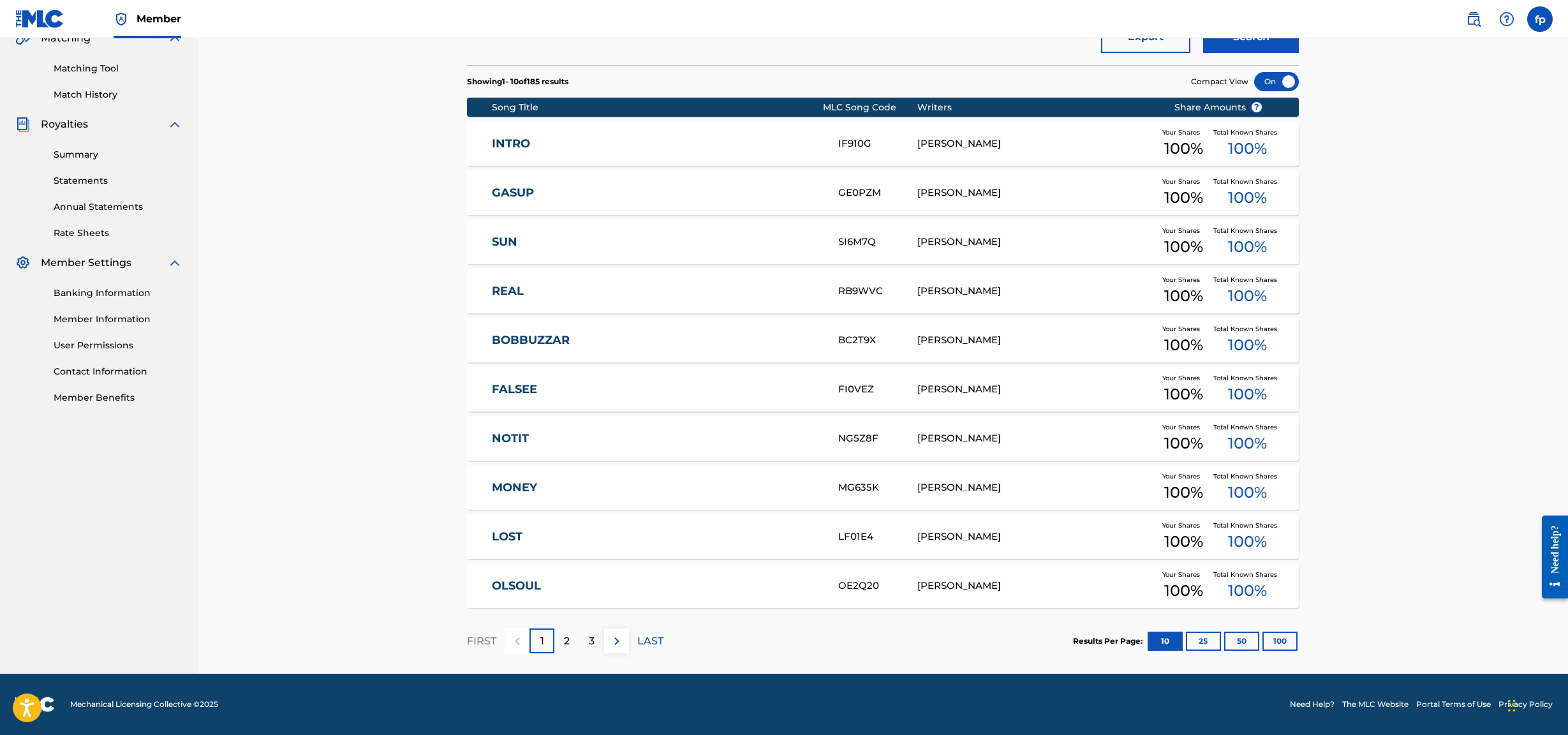
click at [762, 315] on button "100" at bounding box center [1280, 641] width 35 height 19
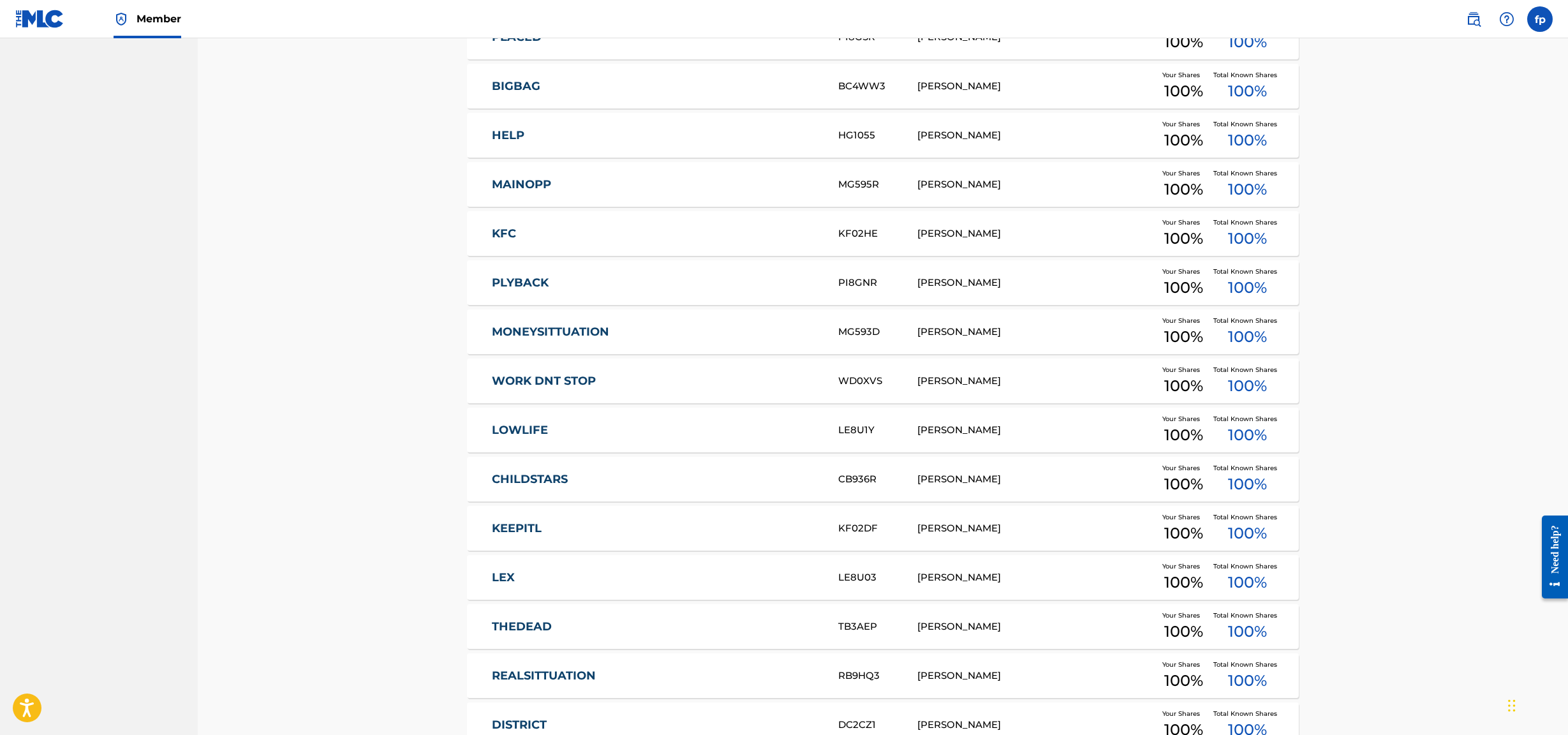
scroll to position [4734, 0]
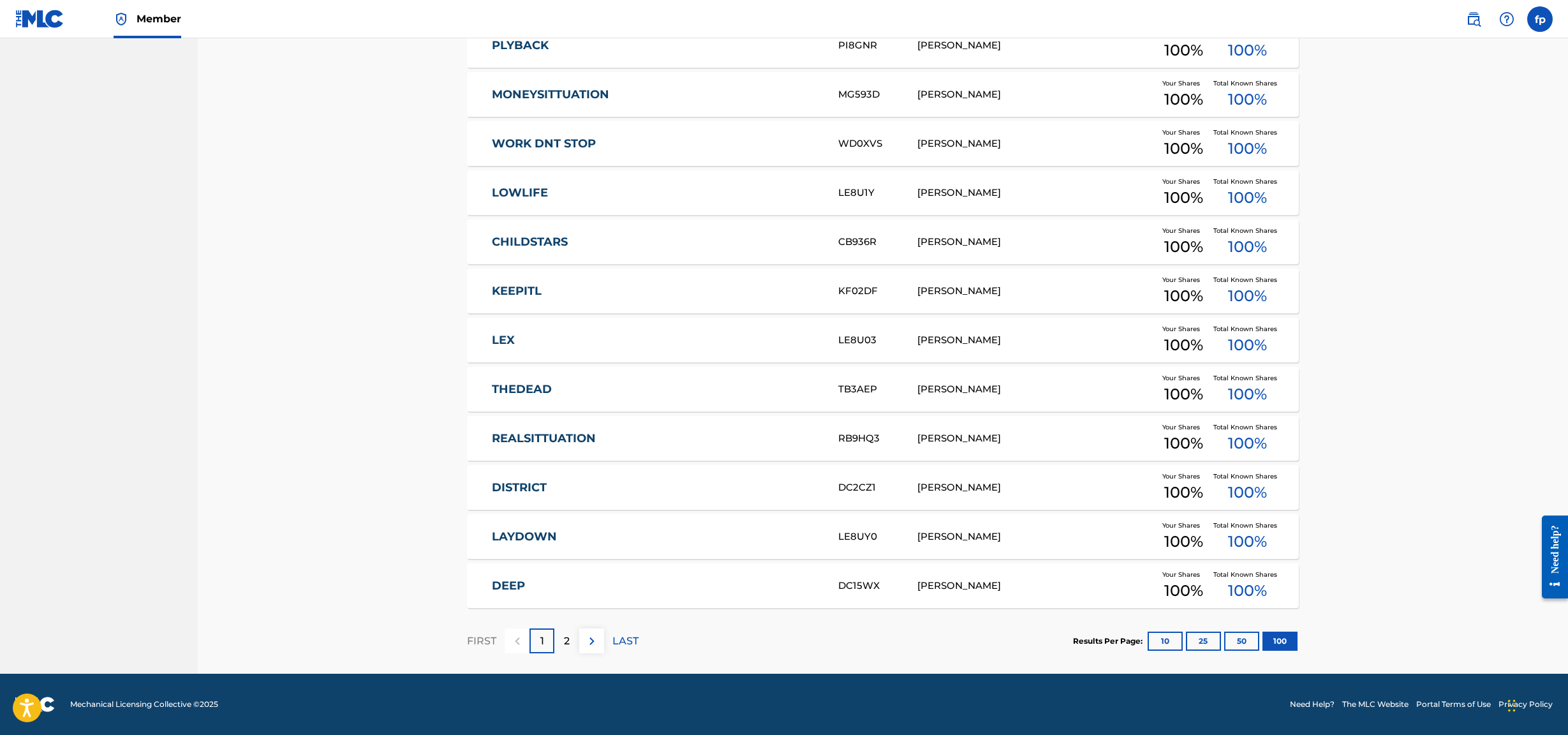
click at [612, 315] on p "LAST" at bounding box center [625, 641] width 26 height 16
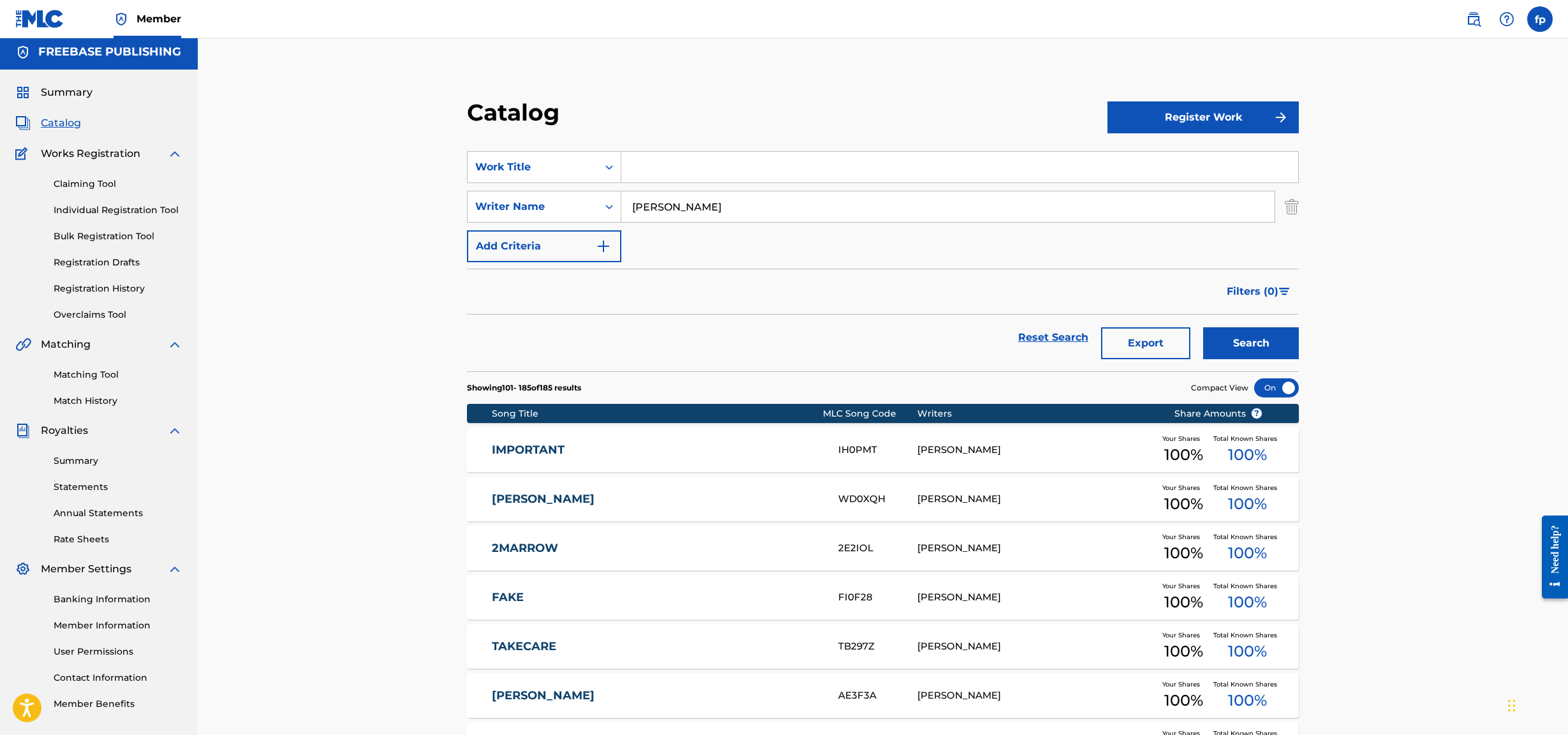
scroll to position [0, 0]
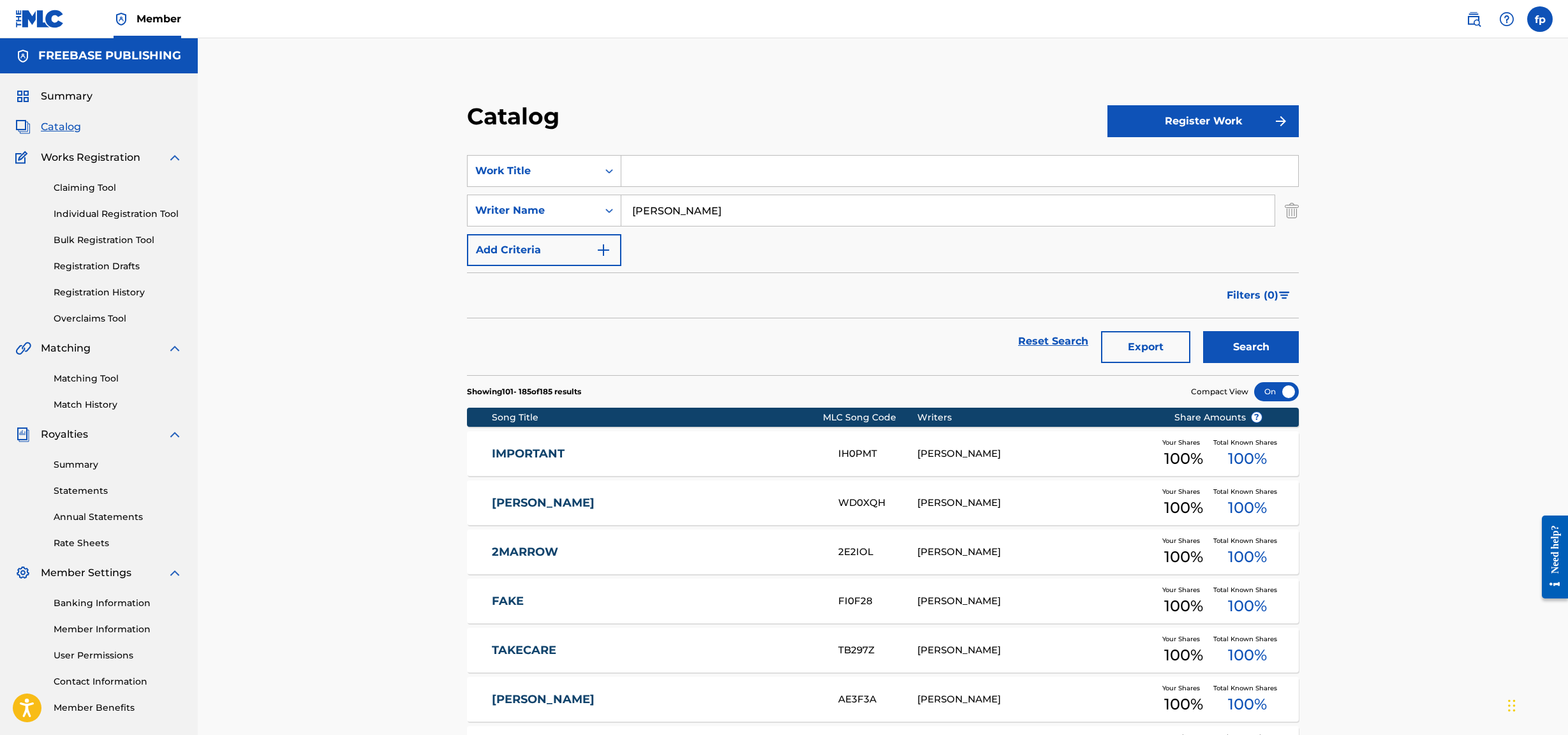
click at [762, 213] on input "[PERSON_NAME]" at bounding box center [948, 210] width 654 height 31
click at [762, 315] on link "Reset Search" at bounding box center [1054, 341] width 83 height 28
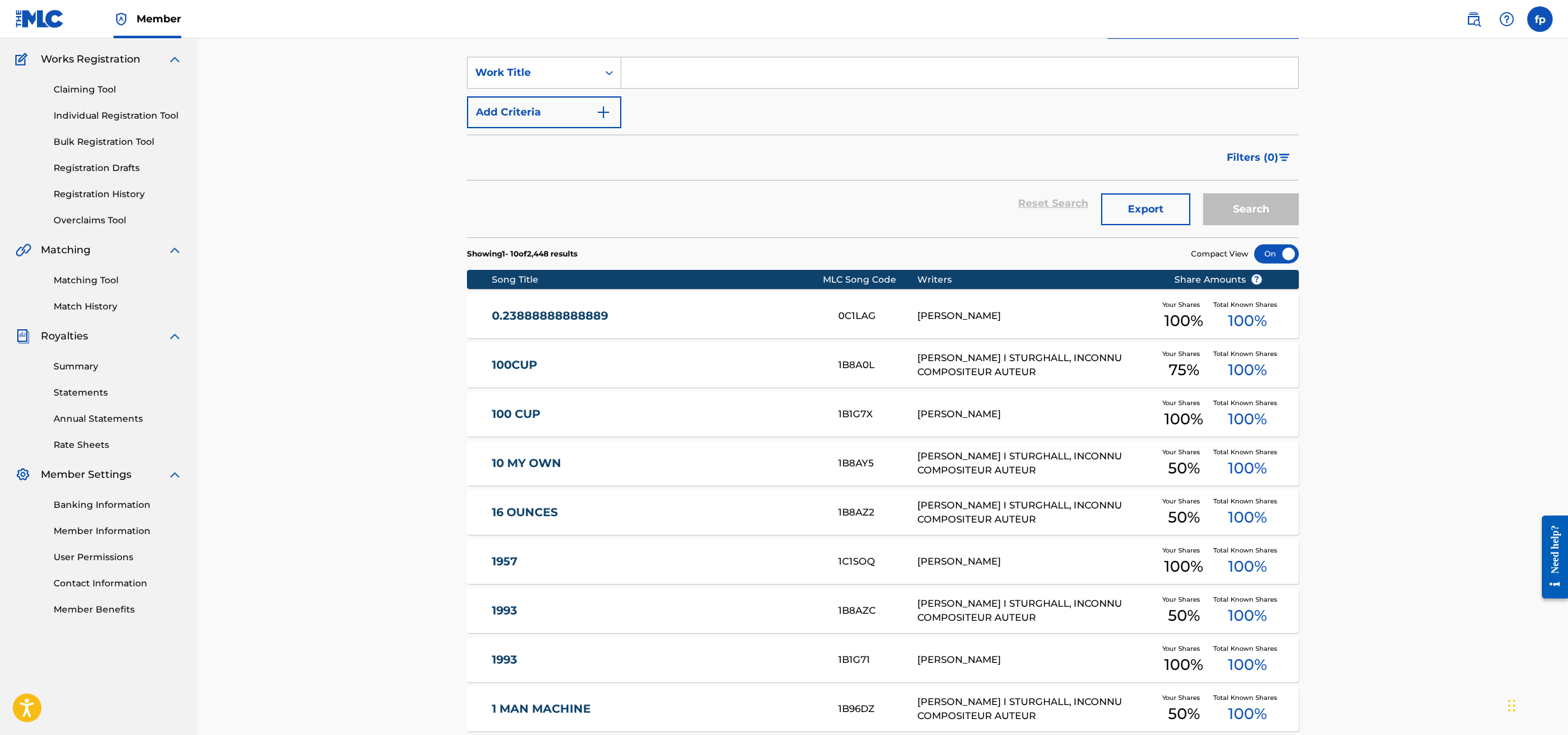
scroll to position [95, 0]
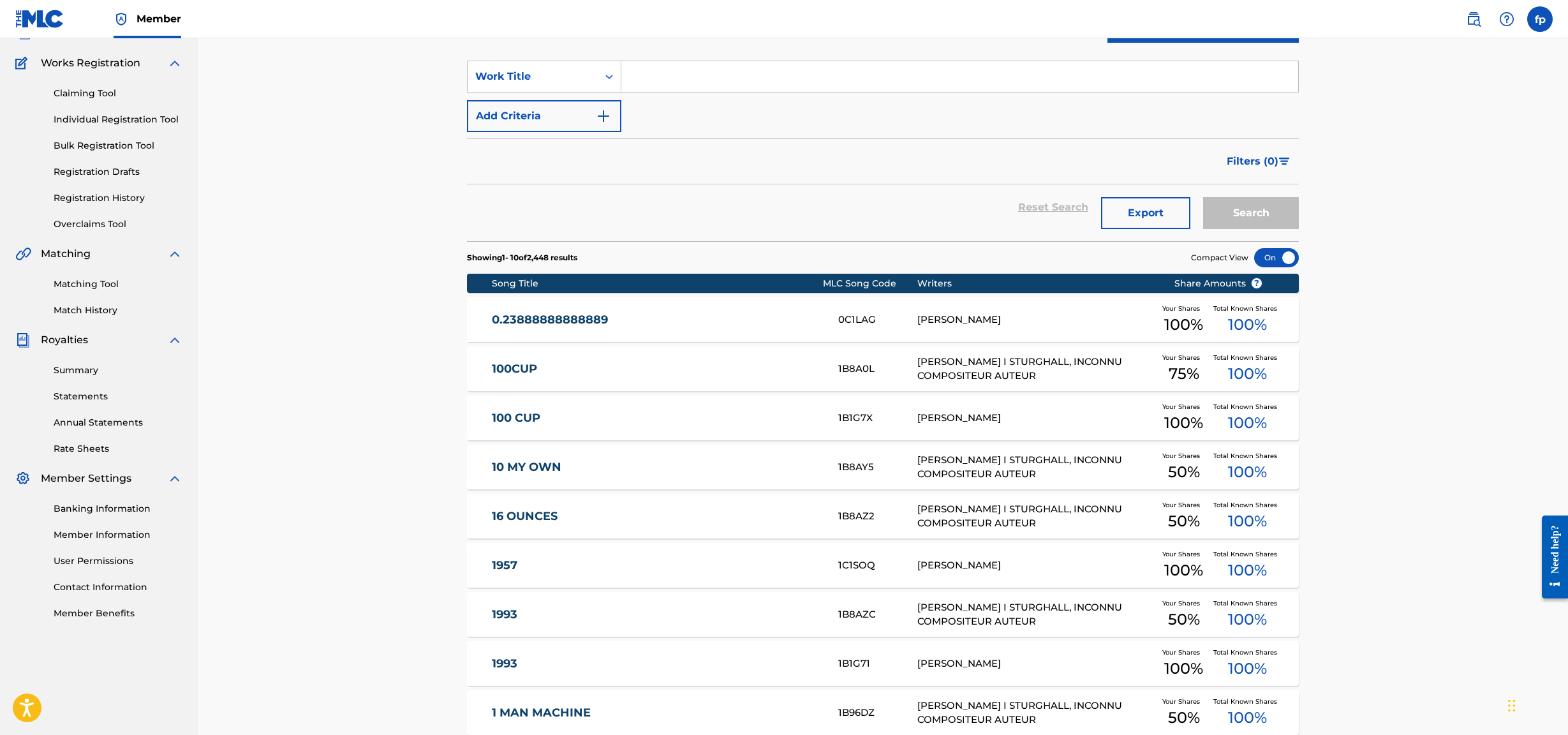
click at [762, 164] on button "Filters ( 0 )" at bounding box center [1260, 161] width 80 height 32
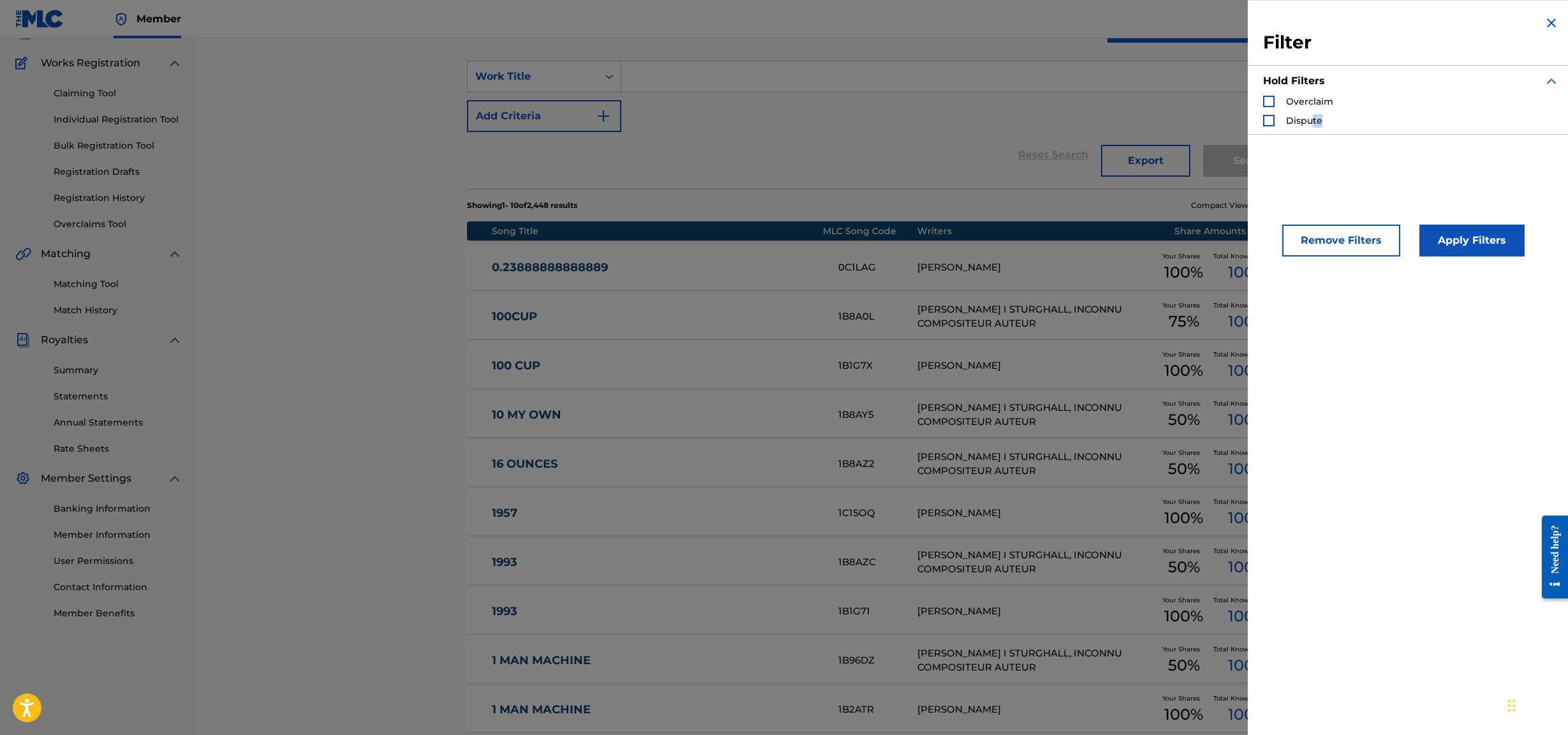
click at [762, 128] on div "Hold Filters Overclaim Dispute" at bounding box center [1411, 101] width 296 height 67
click at [762, 114] on div "SearchWithCriteria98628322-58d2-4989-8b71-6ade237033e9 Work Title Add Criteria" at bounding box center [883, 95] width 832 height 71
click at [762, 125] on span "Dispute" at bounding box center [1304, 121] width 36 height 12
click at [762, 126] on div "Dispute" at bounding box center [1293, 121] width 59 height 13
click at [762, 126] on div "Search Form" at bounding box center [1269, 121] width 12 height 12
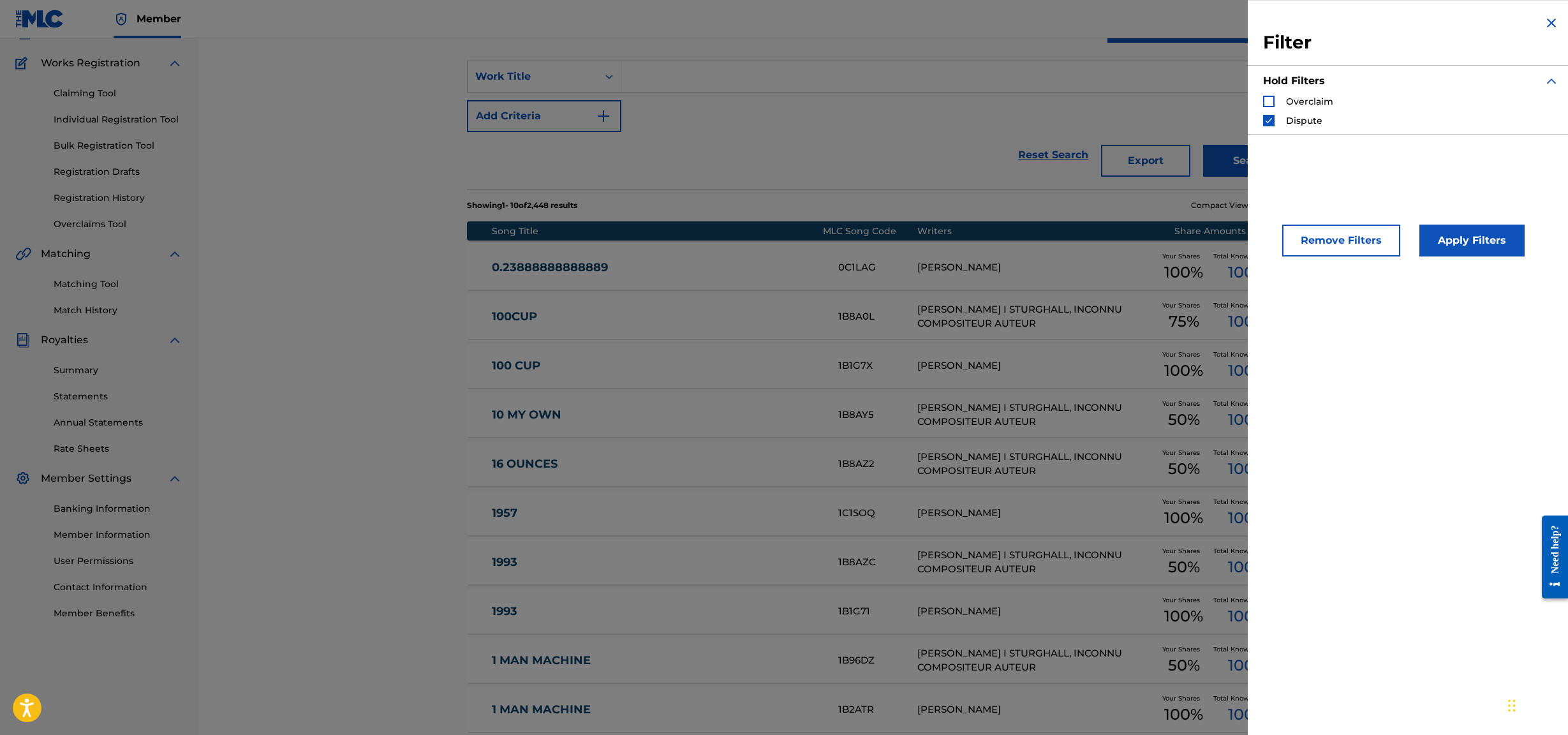
click at [762, 230] on button "Apply Filters" at bounding box center [1472, 240] width 105 height 32
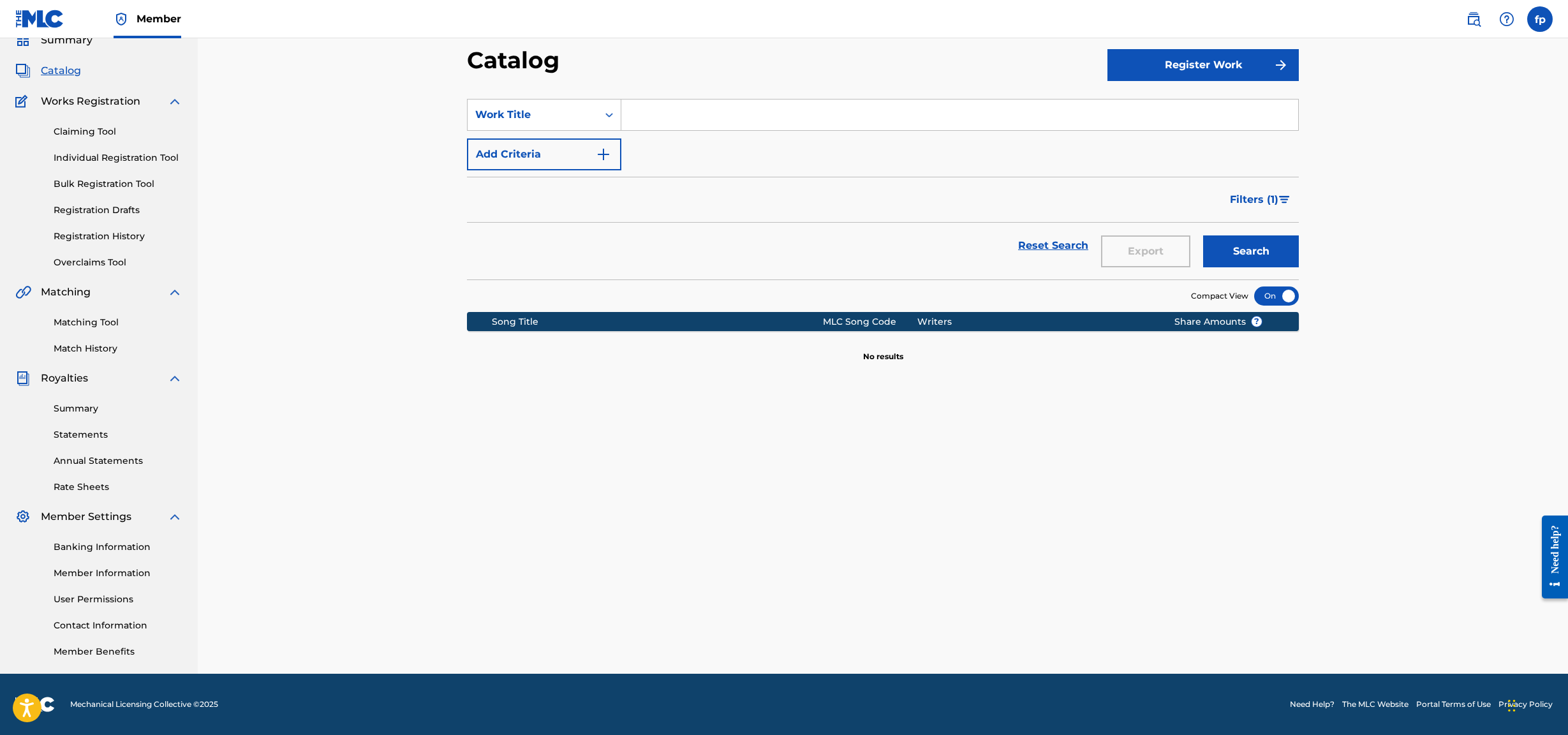
click at [762, 195] on button "Filters ( 1 )" at bounding box center [1261, 200] width 77 height 32
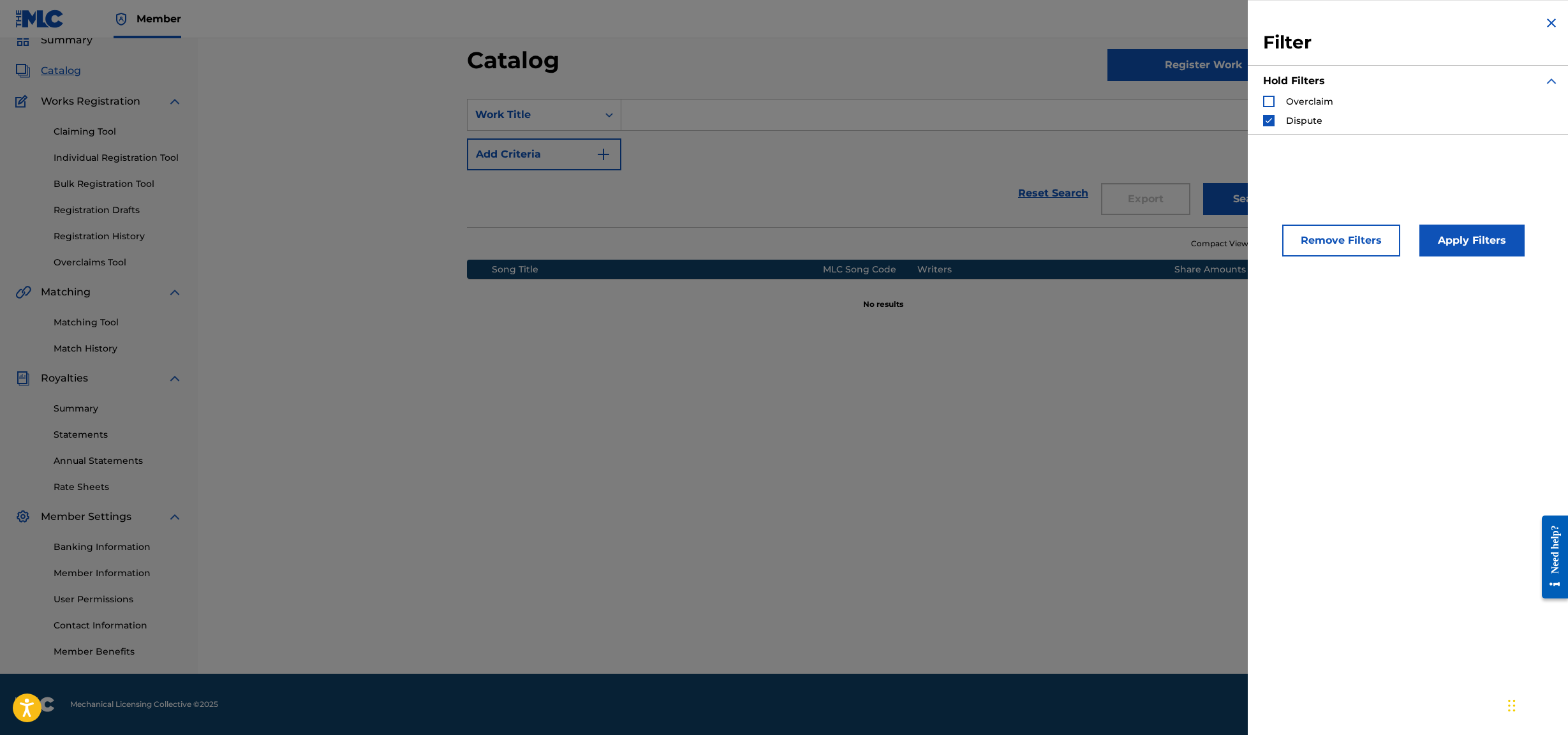
click at [762, 109] on div "Overclaim Dispute" at bounding box center [1411, 110] width 296 height 32
click at [762, 105] on div "Search Form" at bounding box center [1269, 101] width 12 height 12
click at [762, 132] on div "Hold Filters Overclaim Dispute" at bounding box center [1411, 101] width 296 height 67
click at [762, 124] on div "Search Form" at bounding box center [1269, 121] width 12 height 12
click at [762, 238] on button "Apply Filters" at bounding box center [1472, 240] width 105 height 32
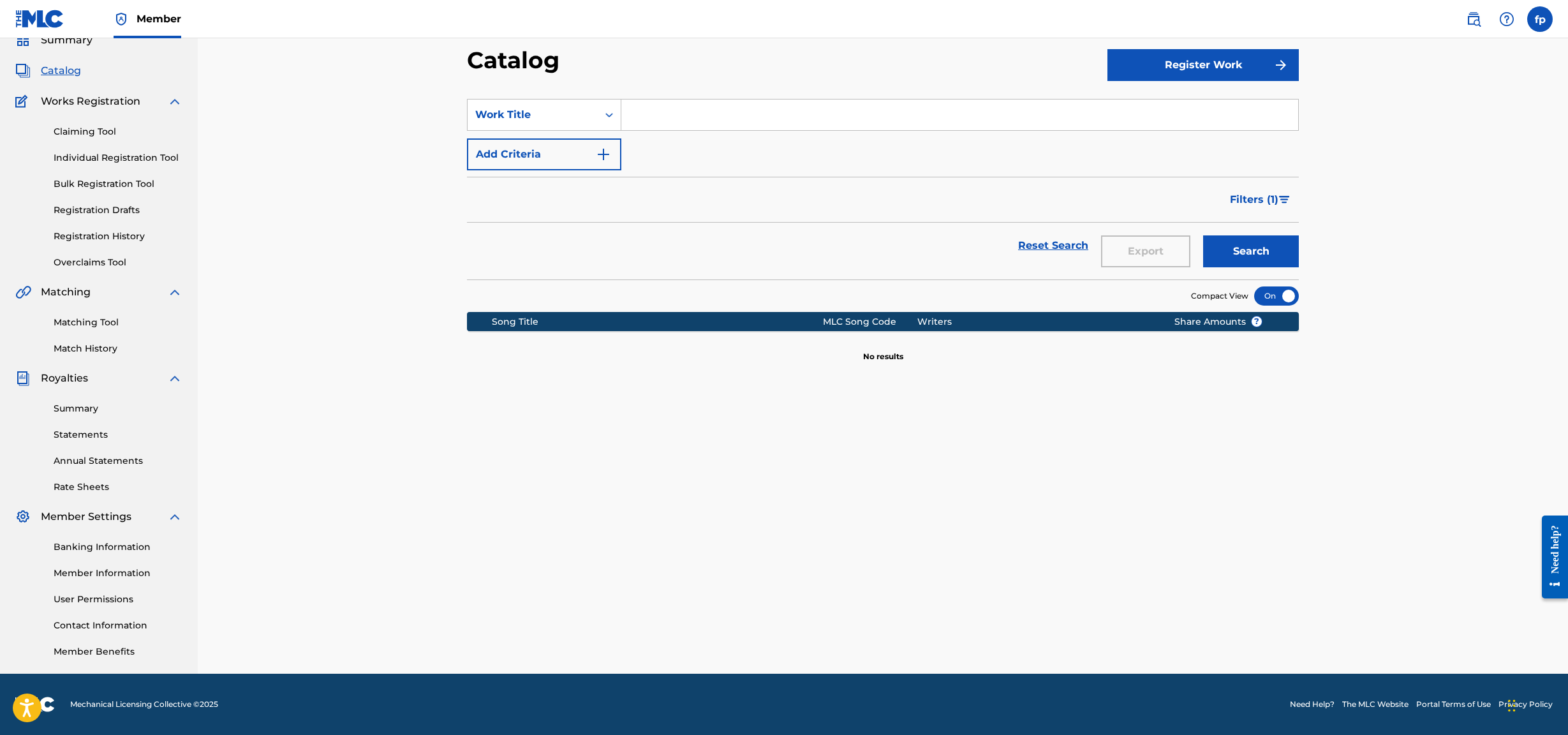
click at [762, 202] on span "Filters ( 1 )" at bounding box center [1254, 200] width 49 height 16
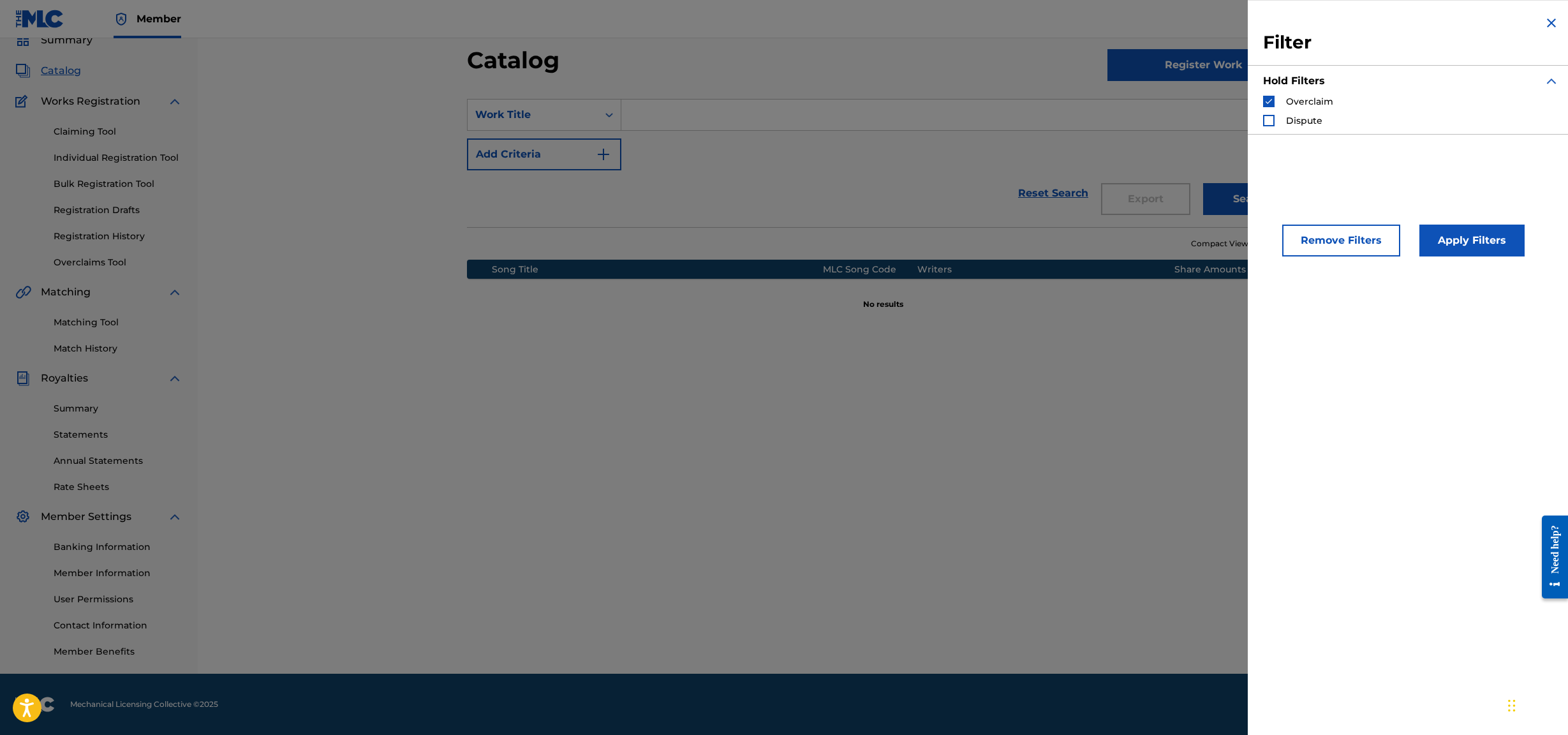
click at [762, 102] on div "Overclaim" at bounding box center [1299, 101] width 70 height 13
click at [762, 103] on img "Search Form" at bounding box center [1268, 101] width 9 height 9
click at [762, 253] on button "Apply Filters" at bounding box center [1472, 240] width 105 height 32
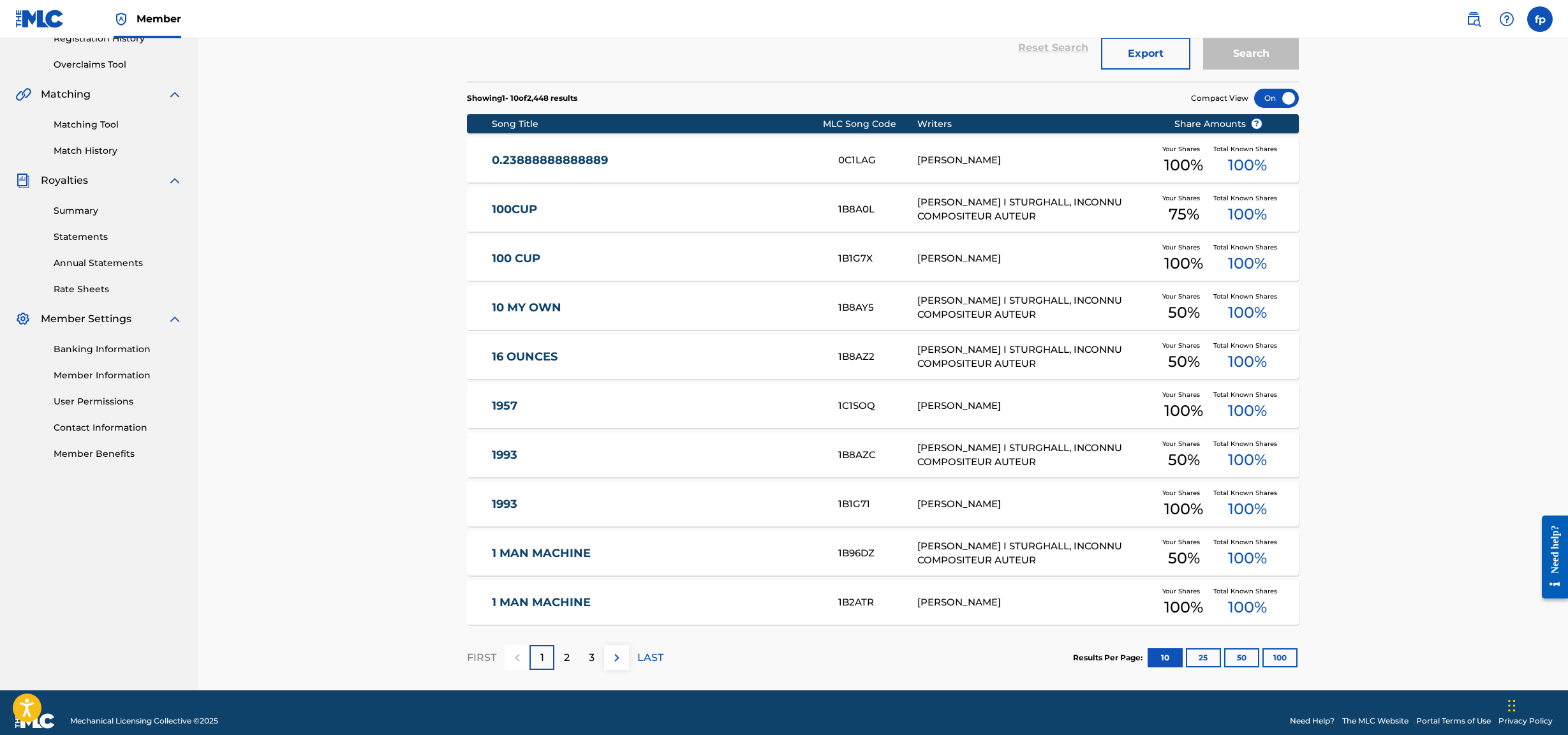
scroll to position [273, 0]
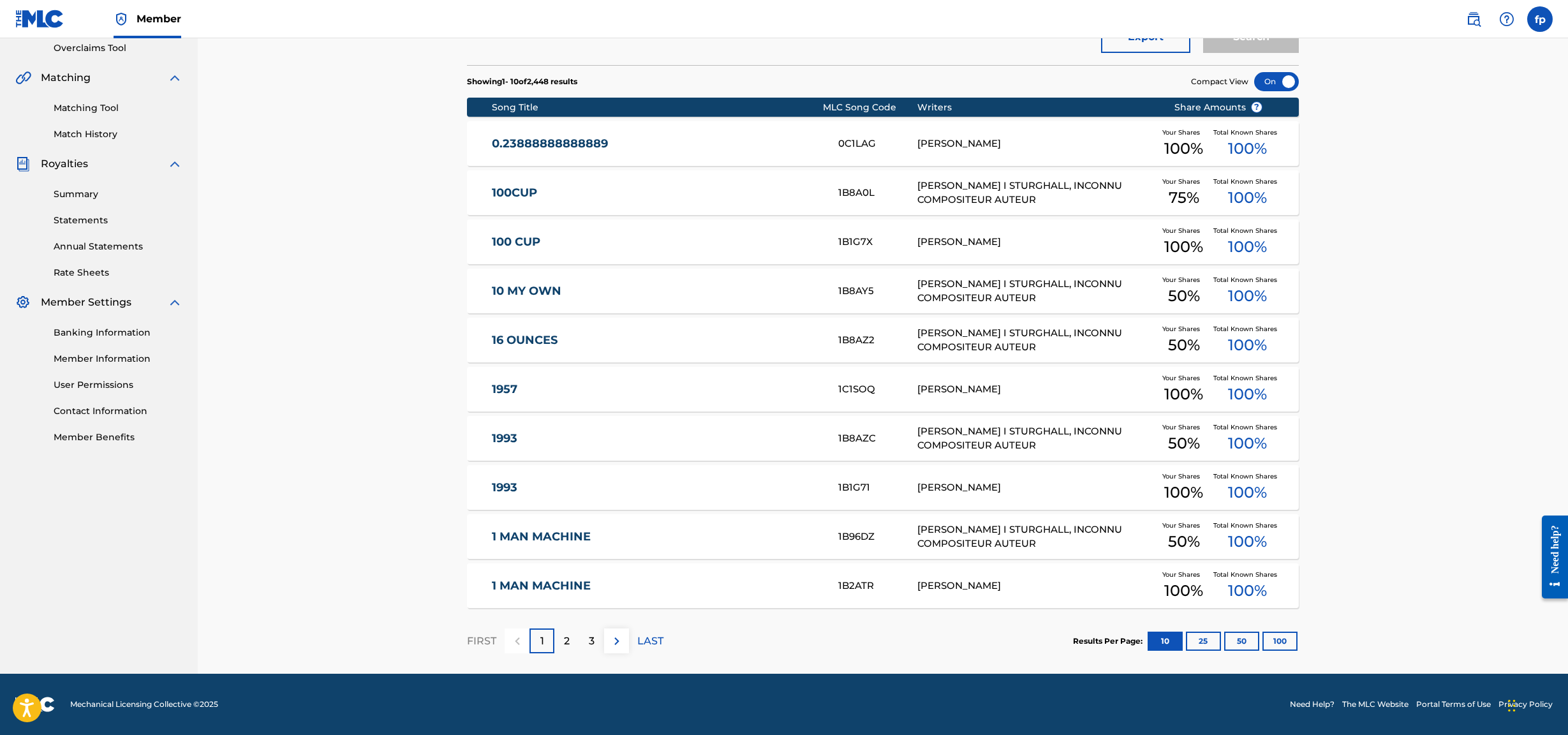
click at [762, 315] on div "Catalog Register Work SearchWithCriteria98628322-58d2-4989-8b71-6ade237033e9 Wo…" at bounding box center [883, 253] width 863 height 842
click at [762, 315] on button "100" at bounding box center [1280, 641] width 35 height 19
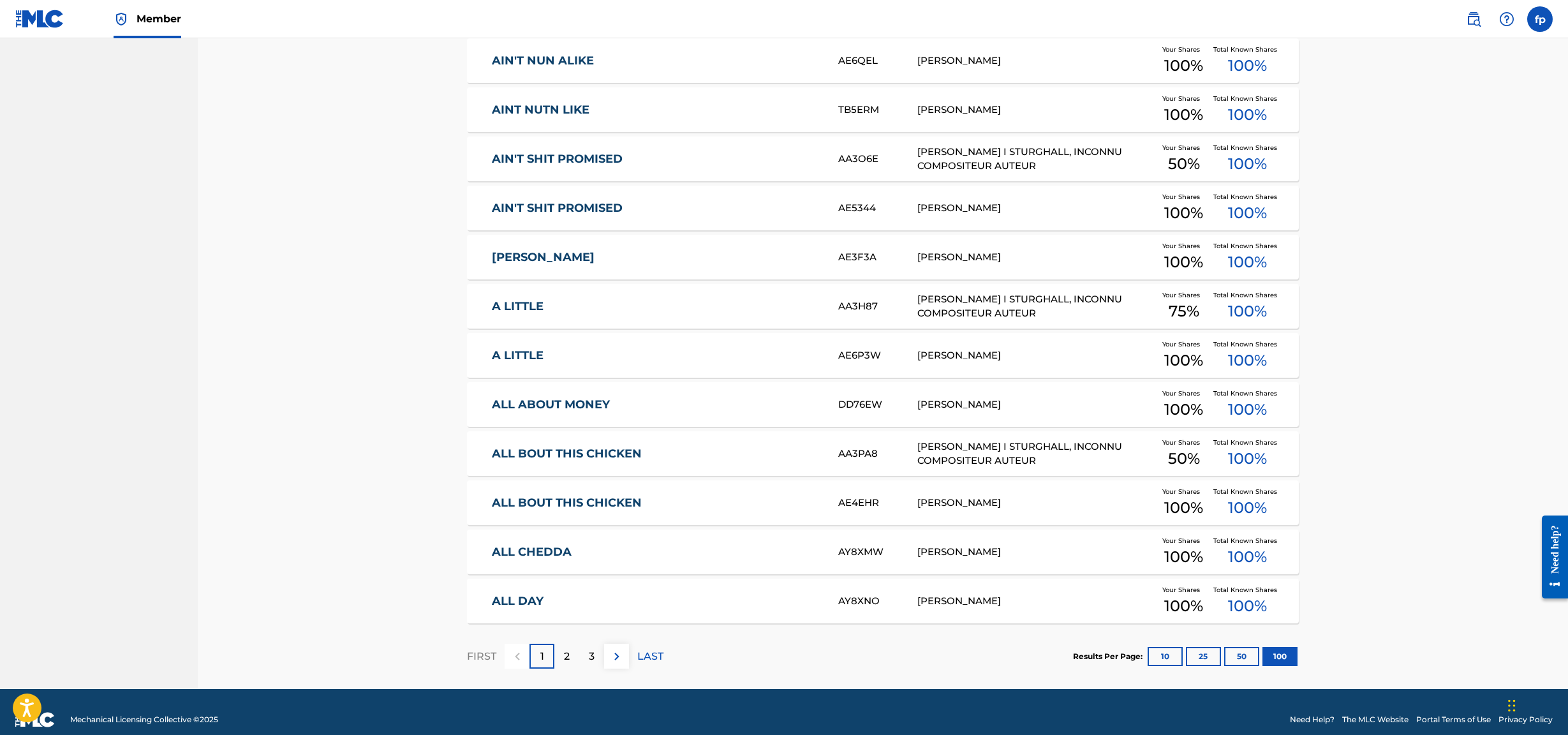
scroll to position [4694, 0]
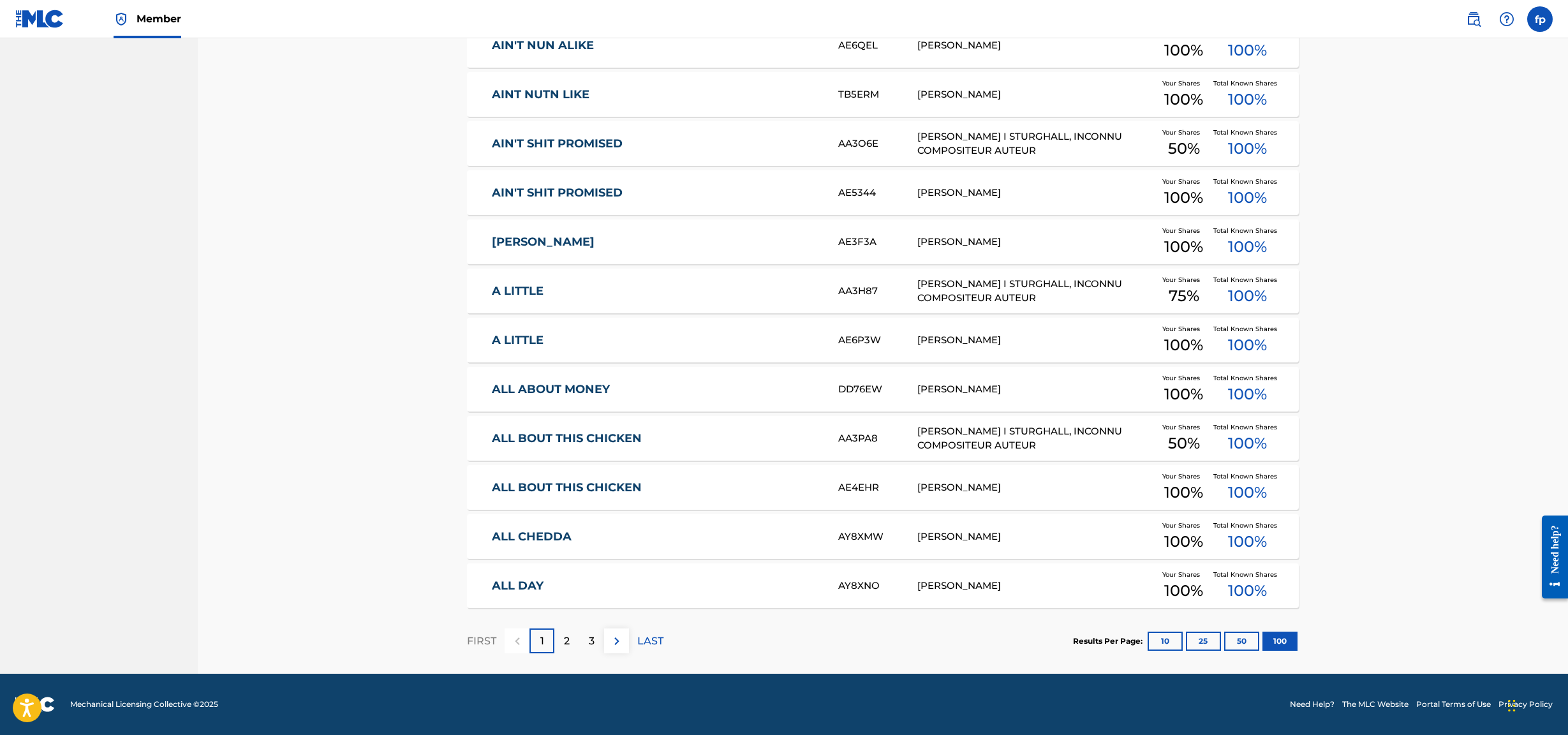
click at [583, 315] on div "FIRST 1 2 3 LAST" at bounding box center [565, 641] width 196 height 66
click at [577, 315] on div "2" at bounding box center [567, 641] width 25 height 25
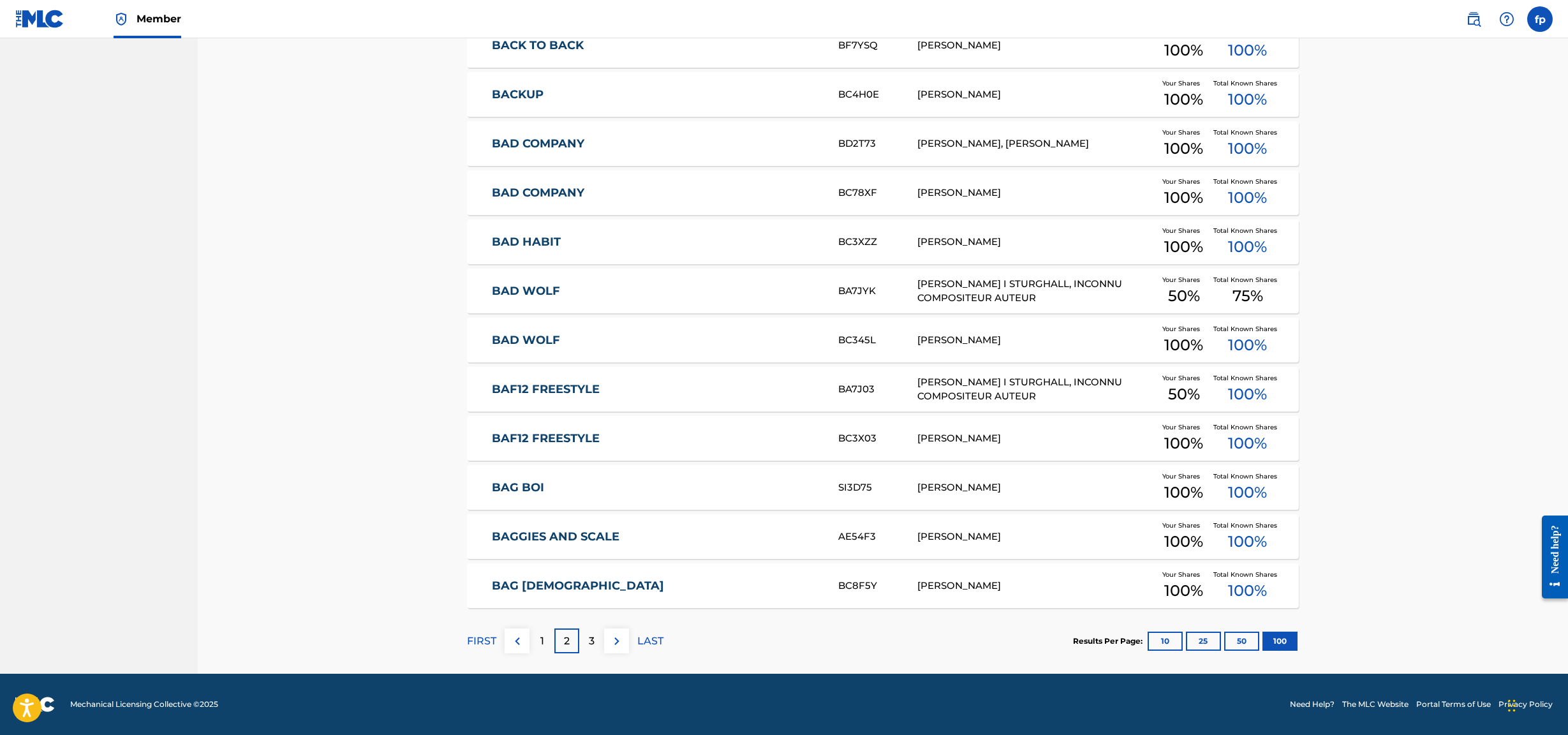
click at [581, 315] on div "3" at bounding box center [592, 641] width 25 height 25
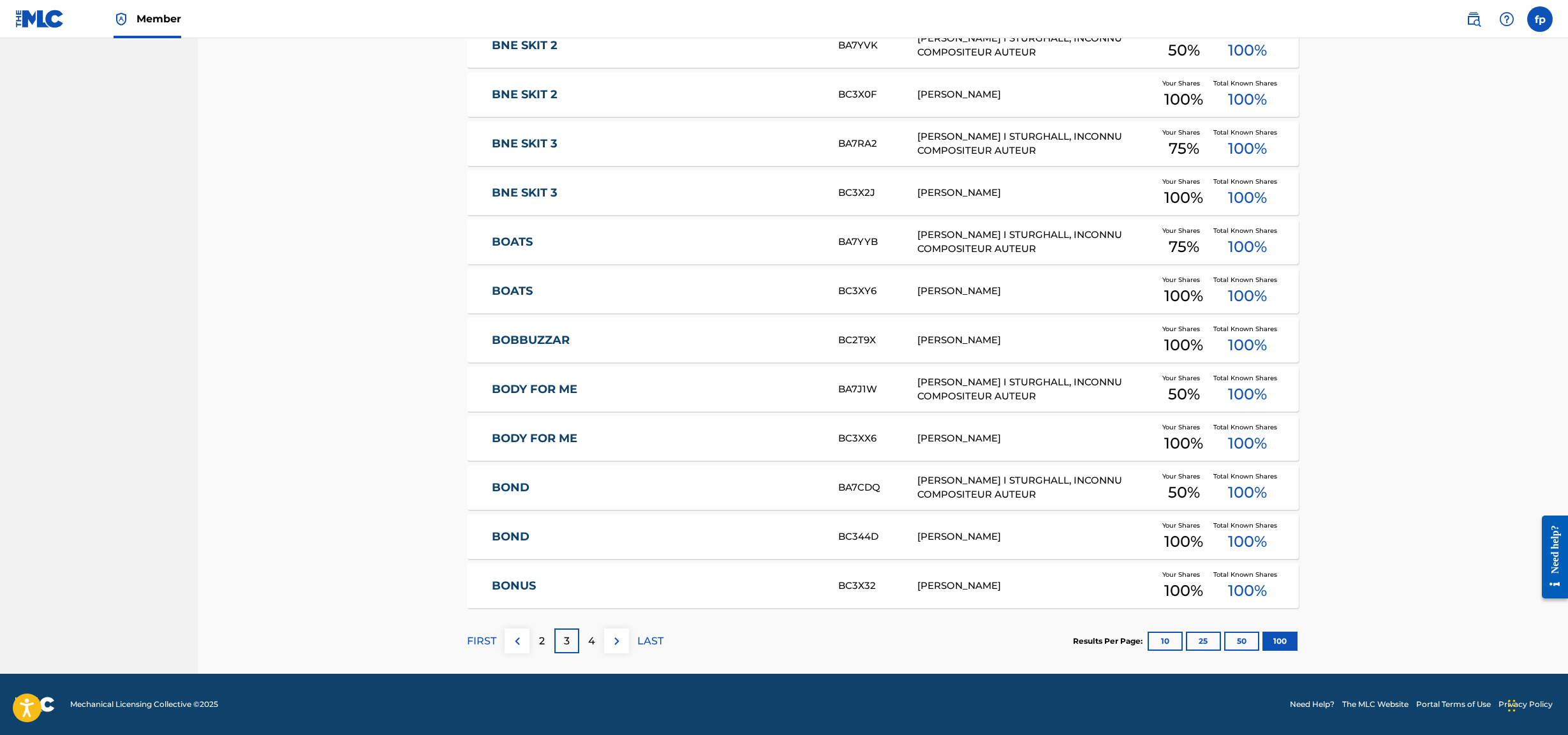
click at [593, 315] on p "4" at bounding box center [591, 641] width 7 height 16
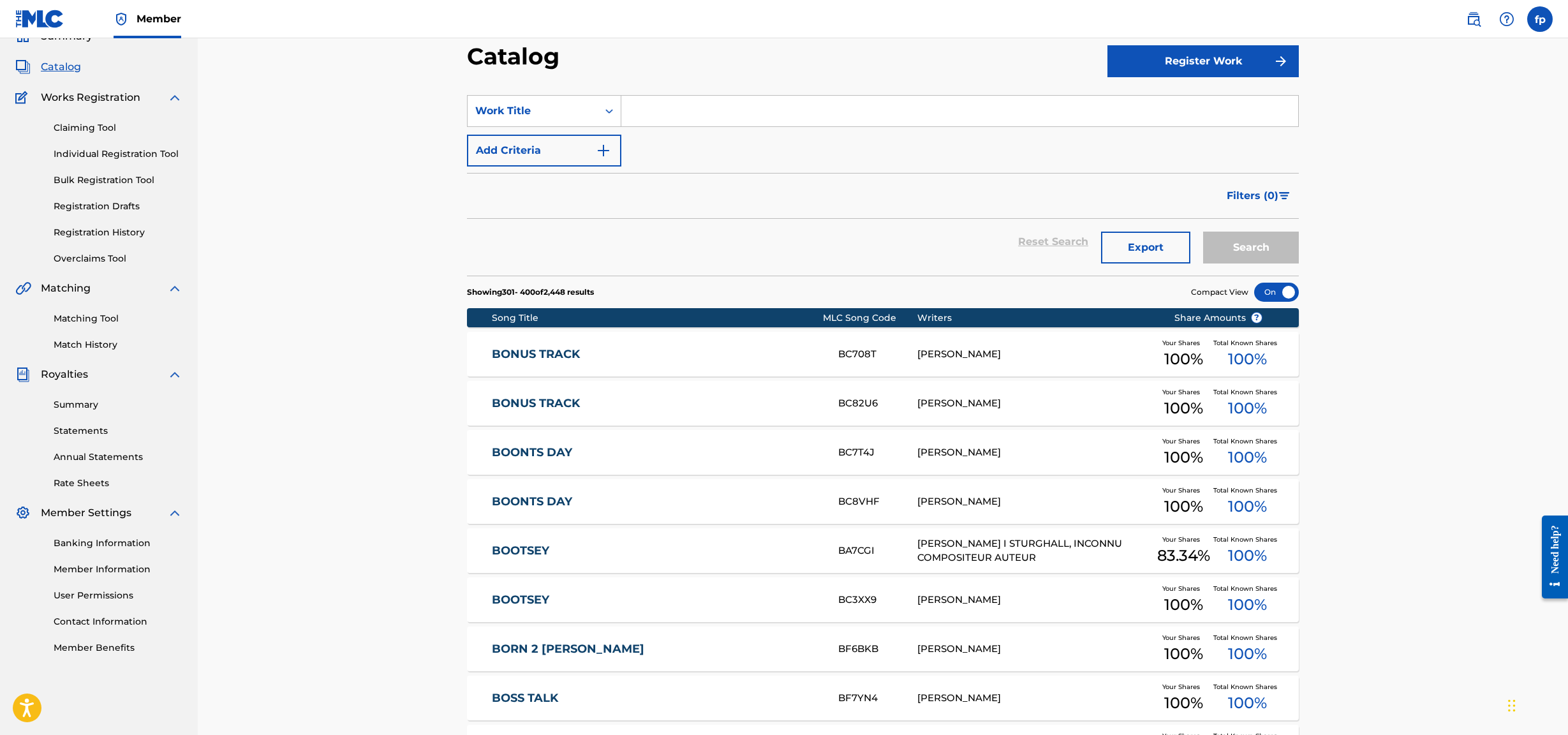
scroll to position [0, 0]
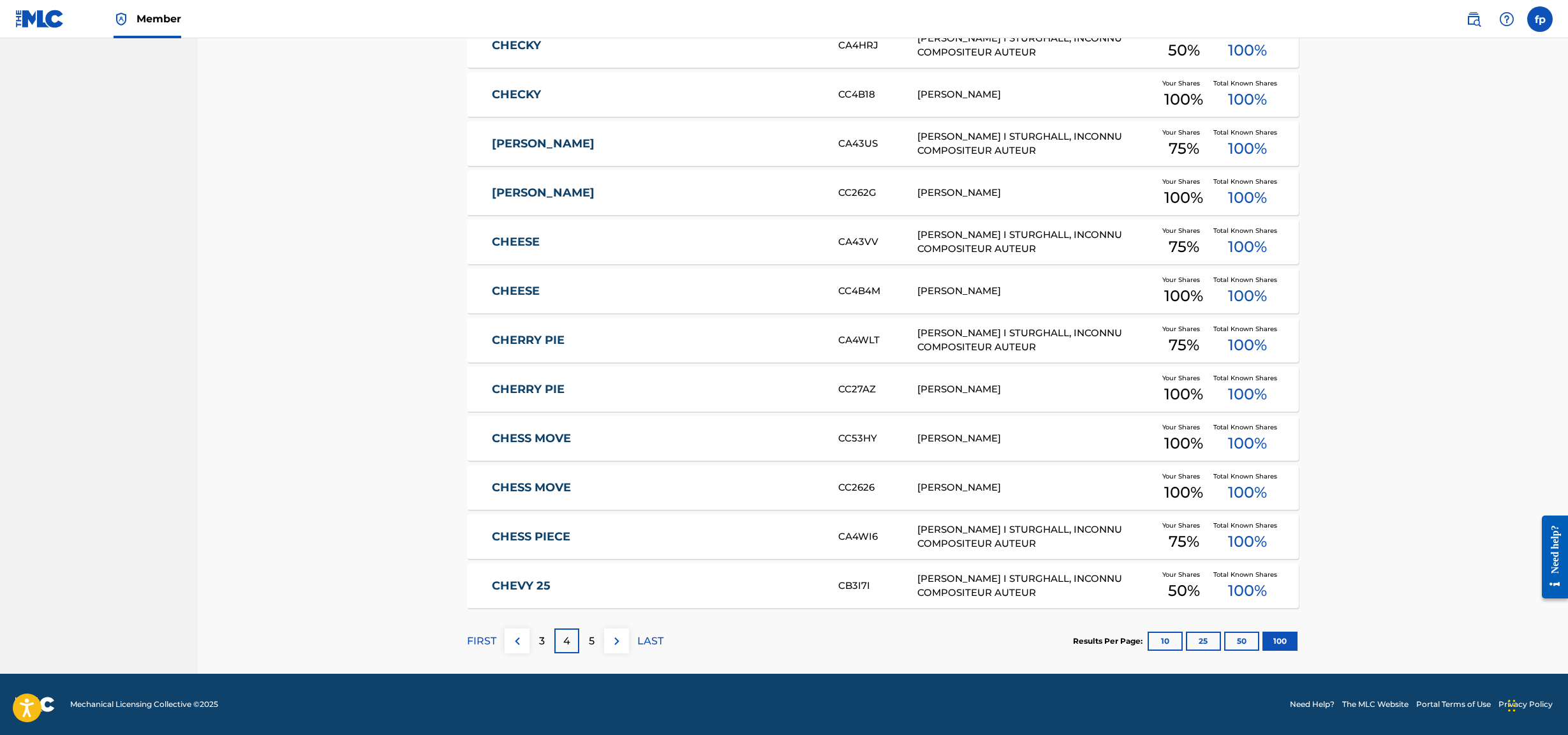
click at [593, 315] on div "5" at bounding box center [592, 641] width 25 height 25
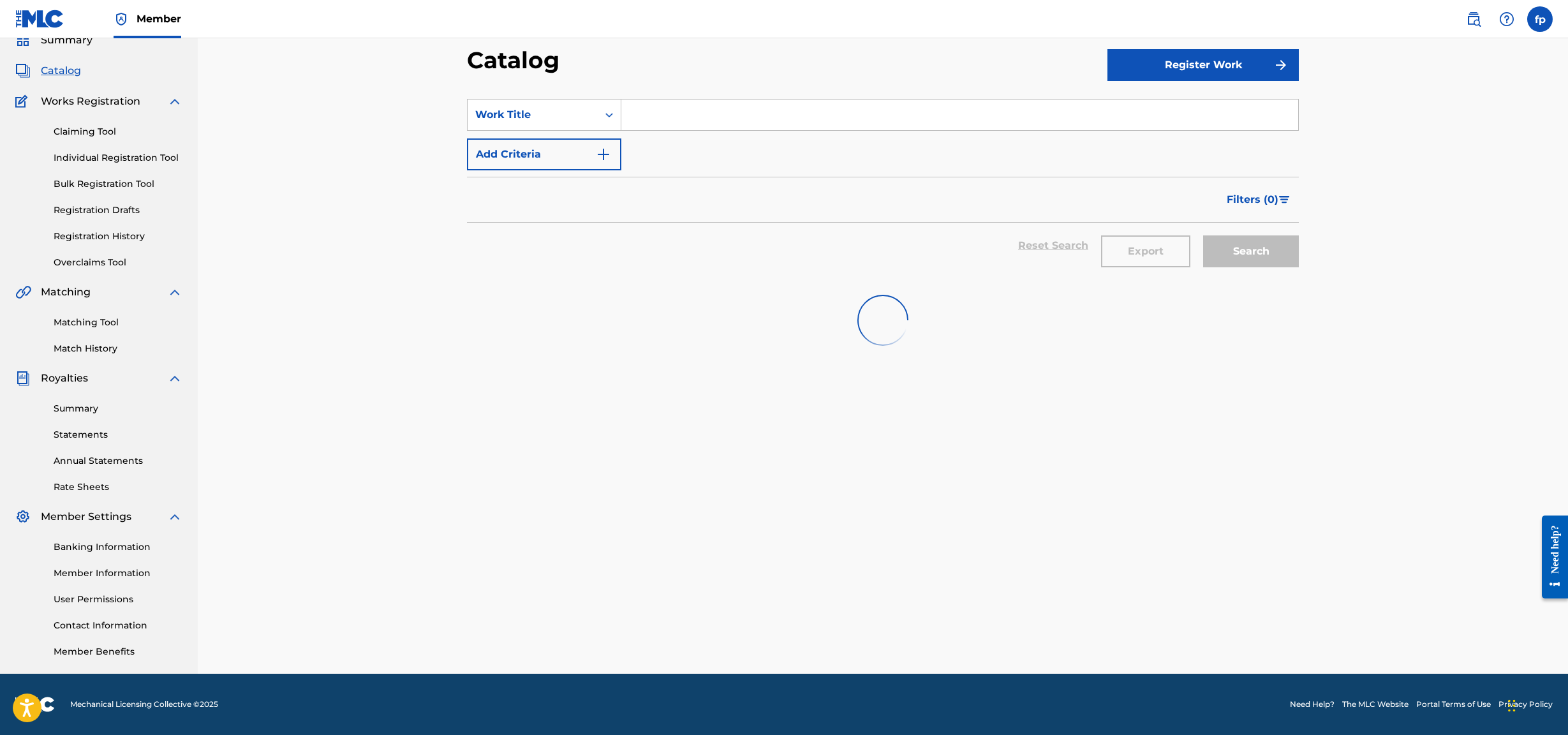
scroll to position [4694, 0]
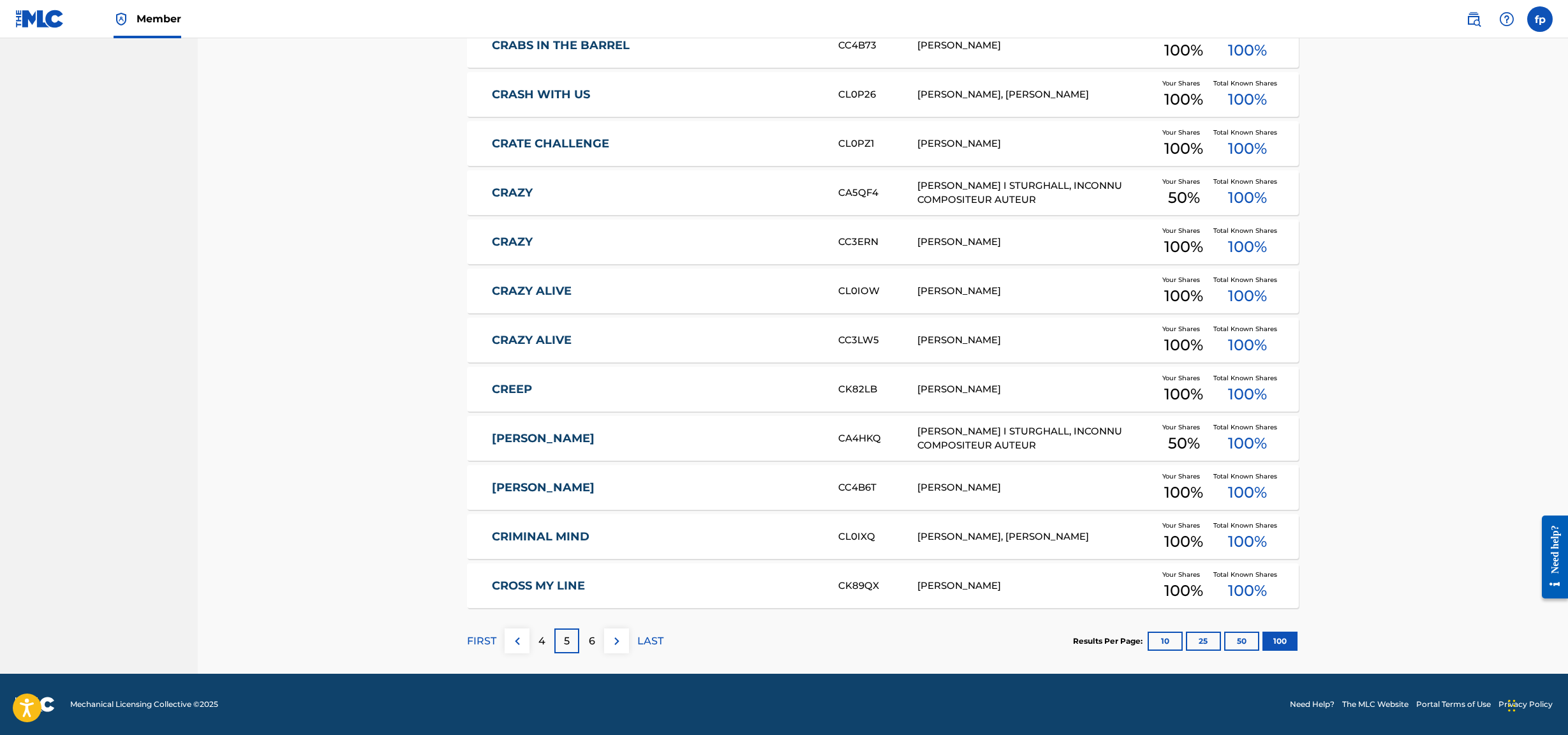
click at [593, 315] on p "6" at bounding box center [592, 641] width 6 height 16
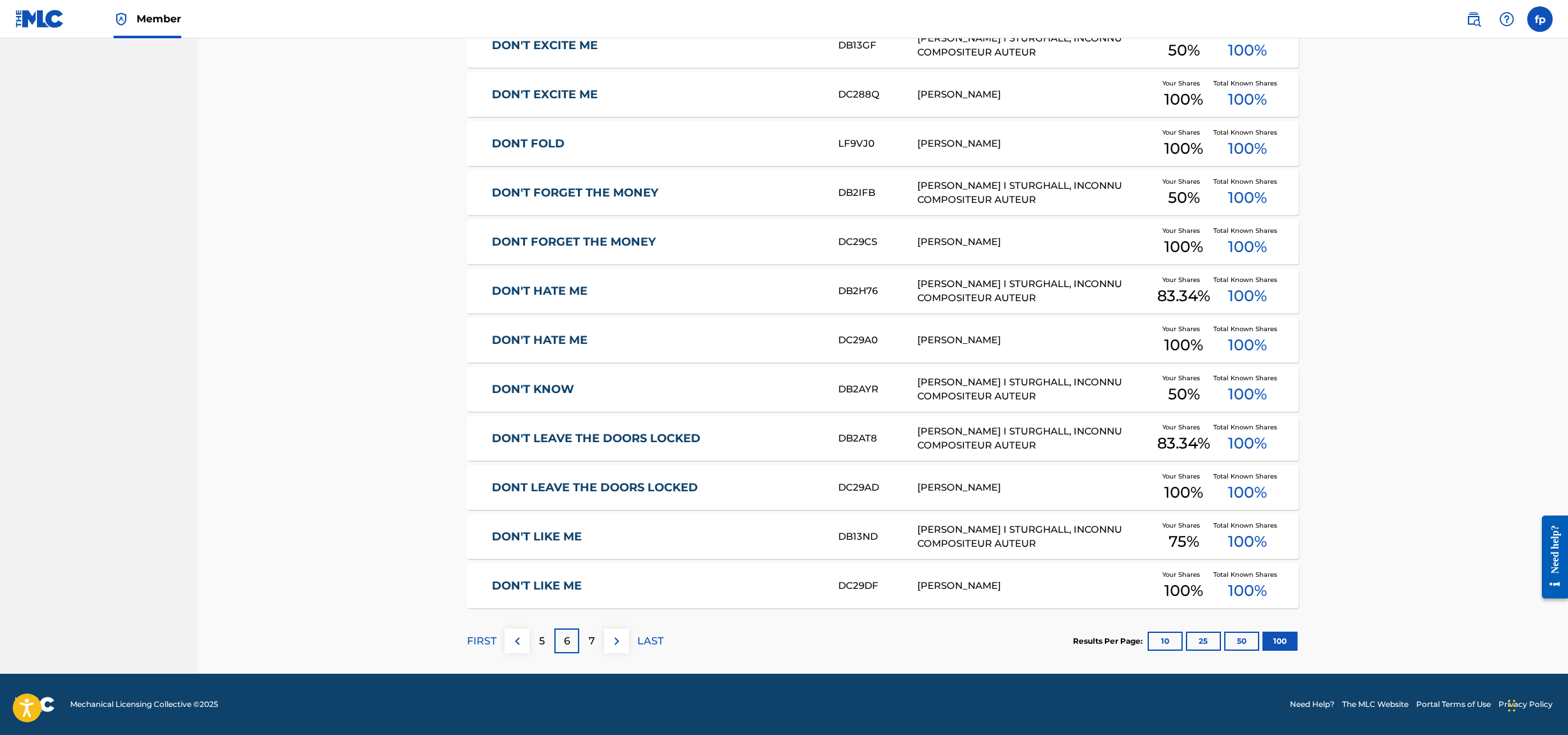
click at [597, 315] on div "7" at bounding box center [592, 641] width 25 height 25
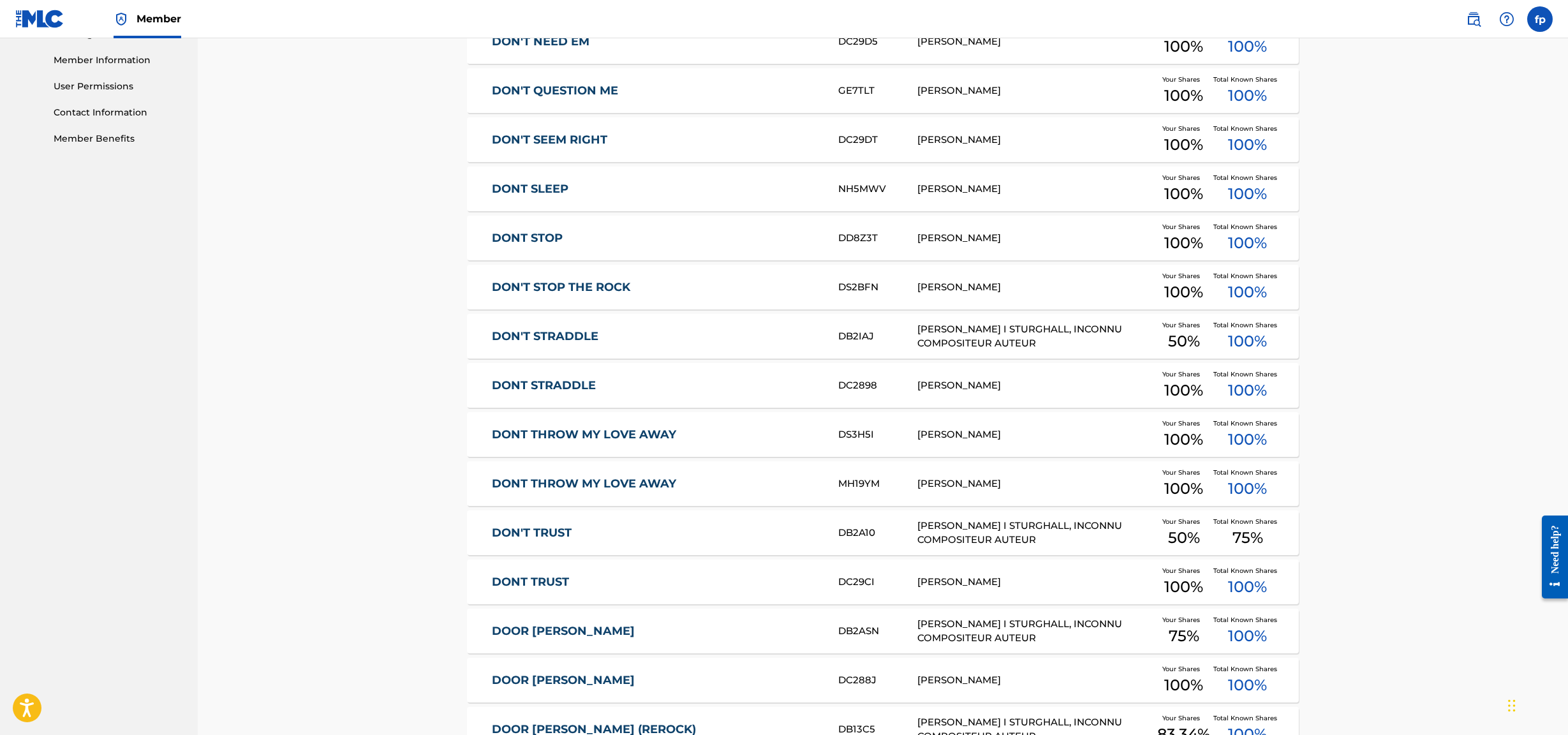
scroll to position [0, 0]
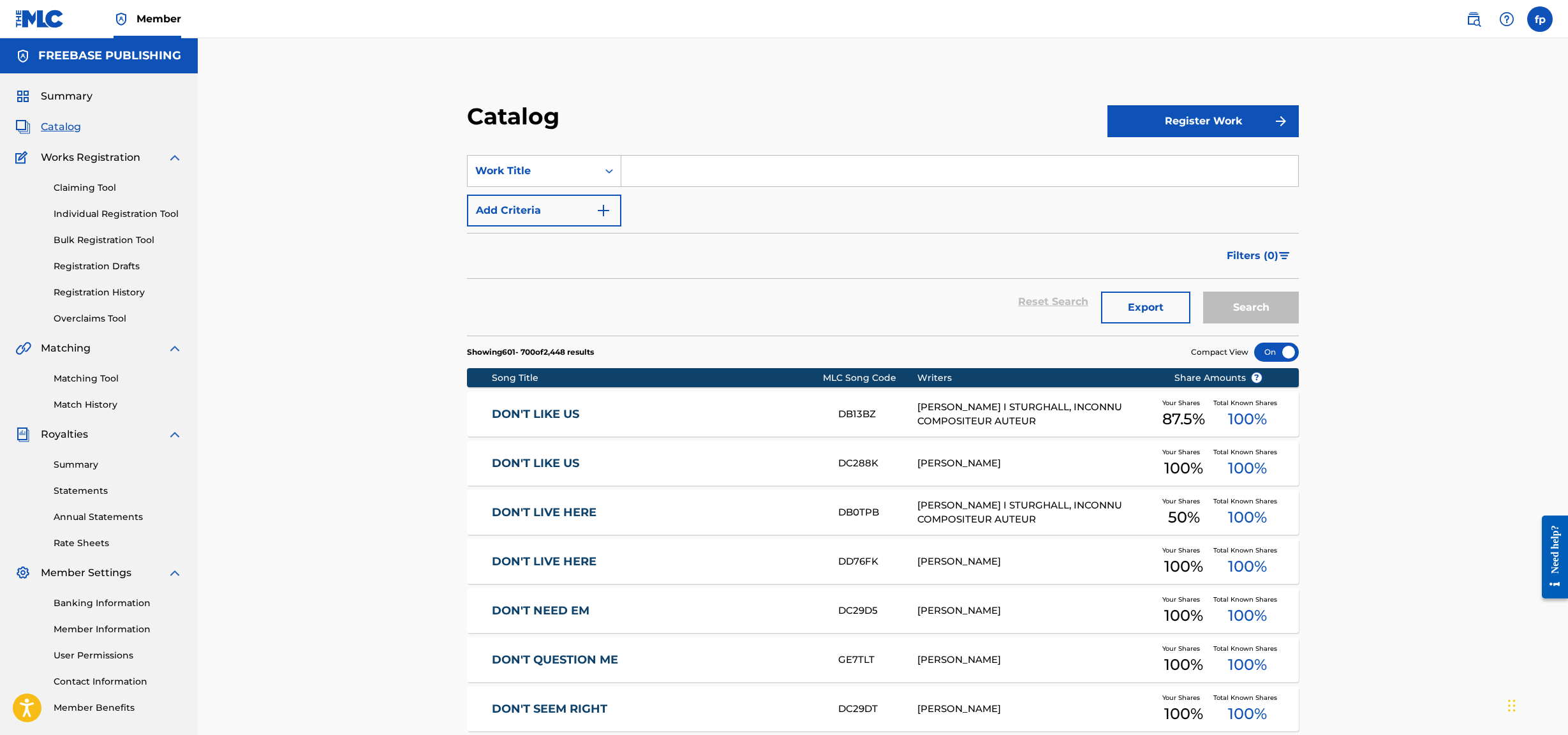
click at [643, 174] on input "Search Form" at bounding box center [960, 171] width 677 height 31
click at [762, 222] on div "SearchWithCriteria98628322-58d2-4989-8b71-6ade237033e9 Work Title nuy Add Crite…" at bounding box center [883, 190] width 832 height 71
click at [762, 181] on input "nuy" at bounding box center [960, 171] width 677 height 31
type input "nut"
click at [762, 291] on button "Search" at bounding box center [1251, 307] width 96 height 32
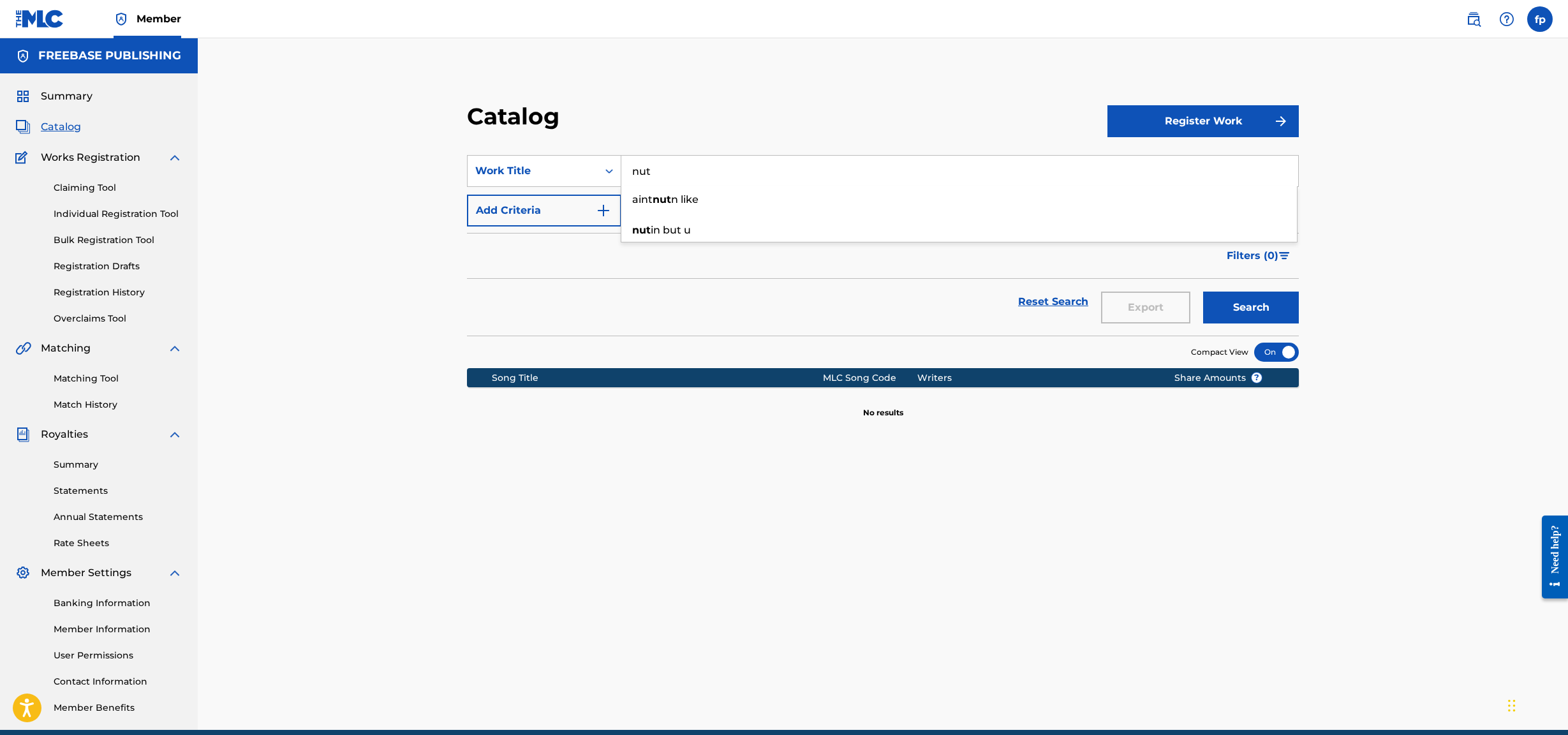
click at [678, 315] on div "Catalog Register Work SearchWithCriteria98628322-58d2-4989-8b71-6ade237033e9 Wo…" at bounding box center [882, 400] width 893 height 660
click at [112, 276] on div "Claiming Tool Individual Registration Tool Bulk Registration Tool Registration …" at bounding box center [99, 245] width 168 height 160
click at [112, 289] on link "Registration History" at bounding box center [117, 292] width 129 height 13
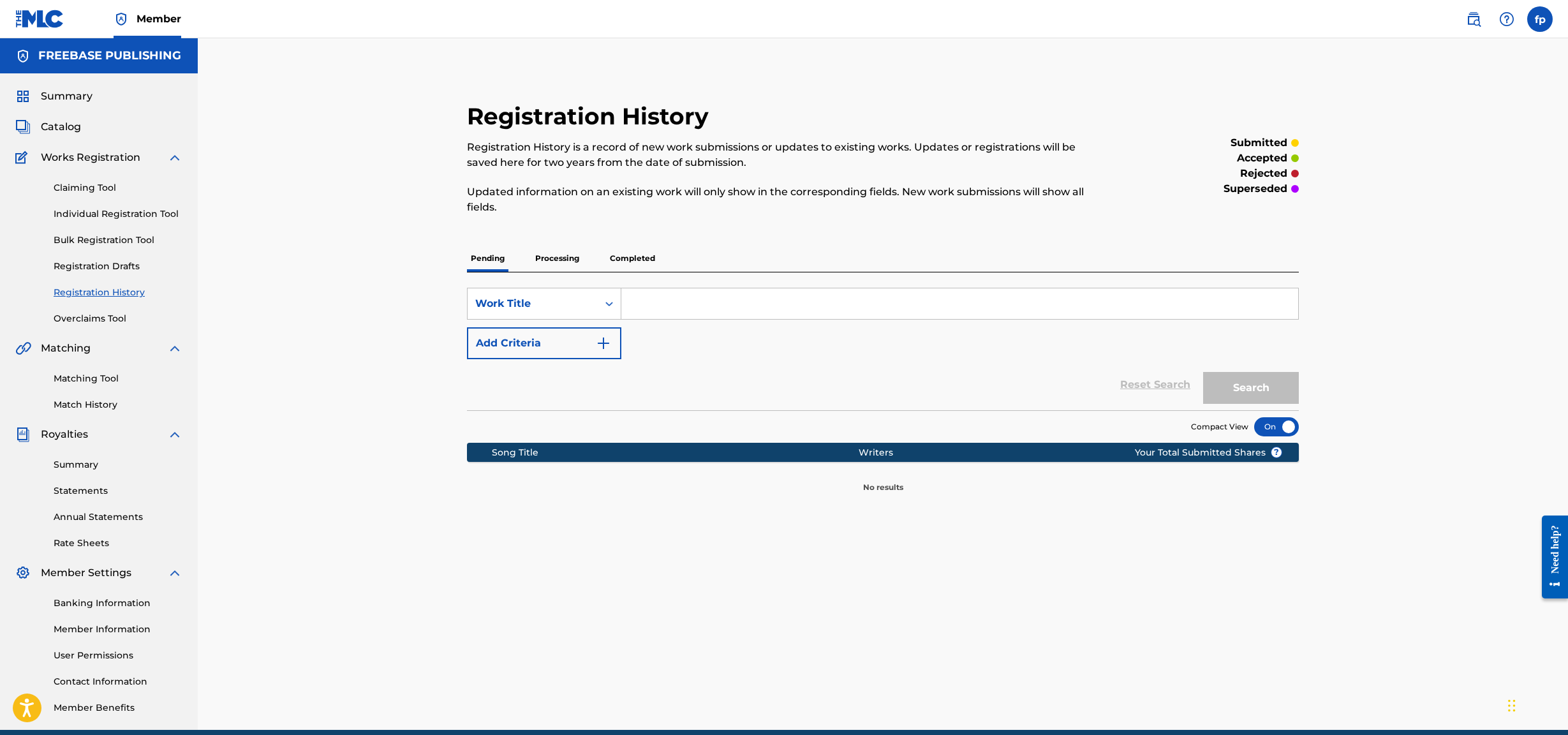
click at [611, 257] on p "Completed" at bounding box center [633, 258] width 53 height 27
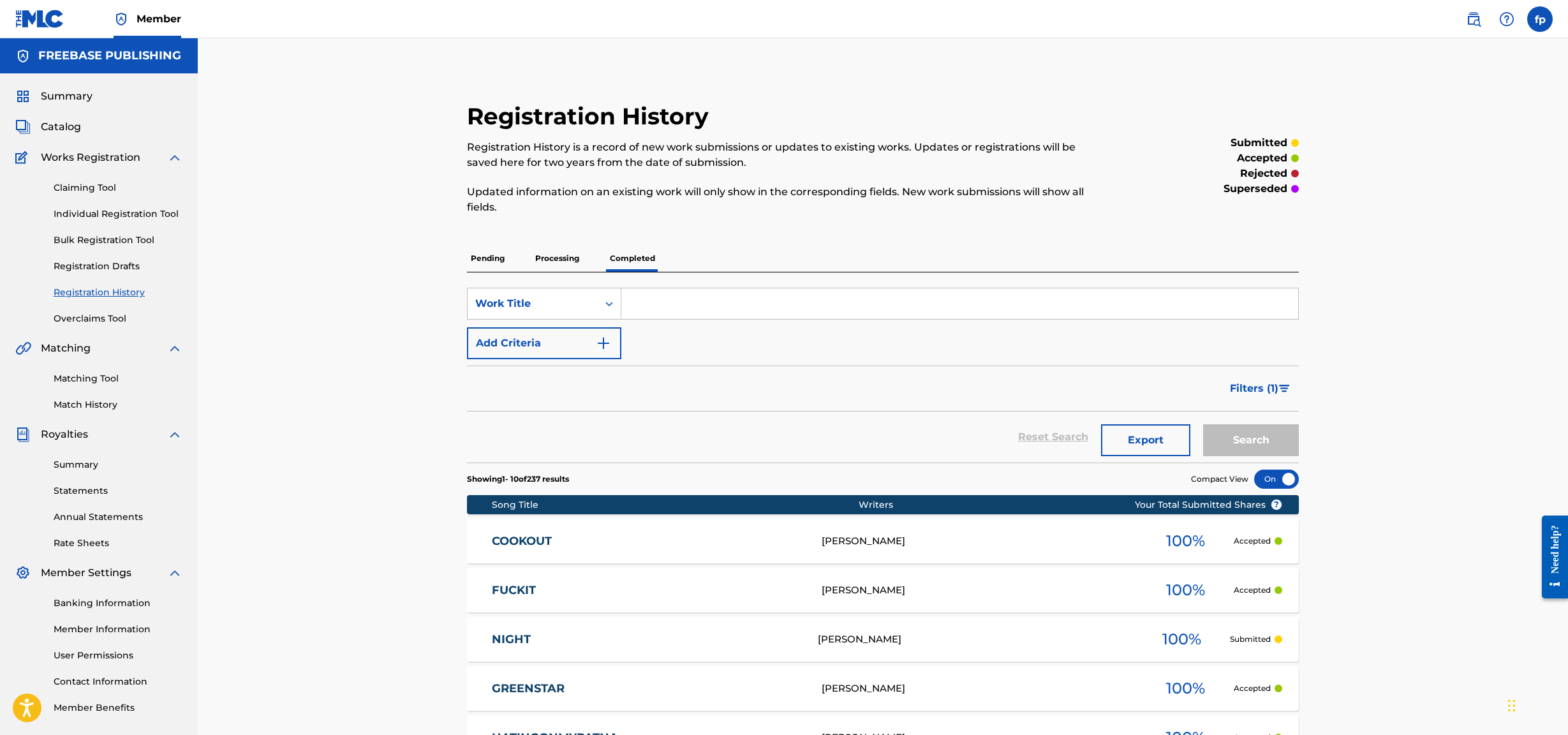
click at [679, 308] on input "Search Form" at bounding box center [960, 303] width 677 height 31
type input "Nut"
click at [762, 315] on button "Search" at bounding box center [1251, 440] width 96 height 32
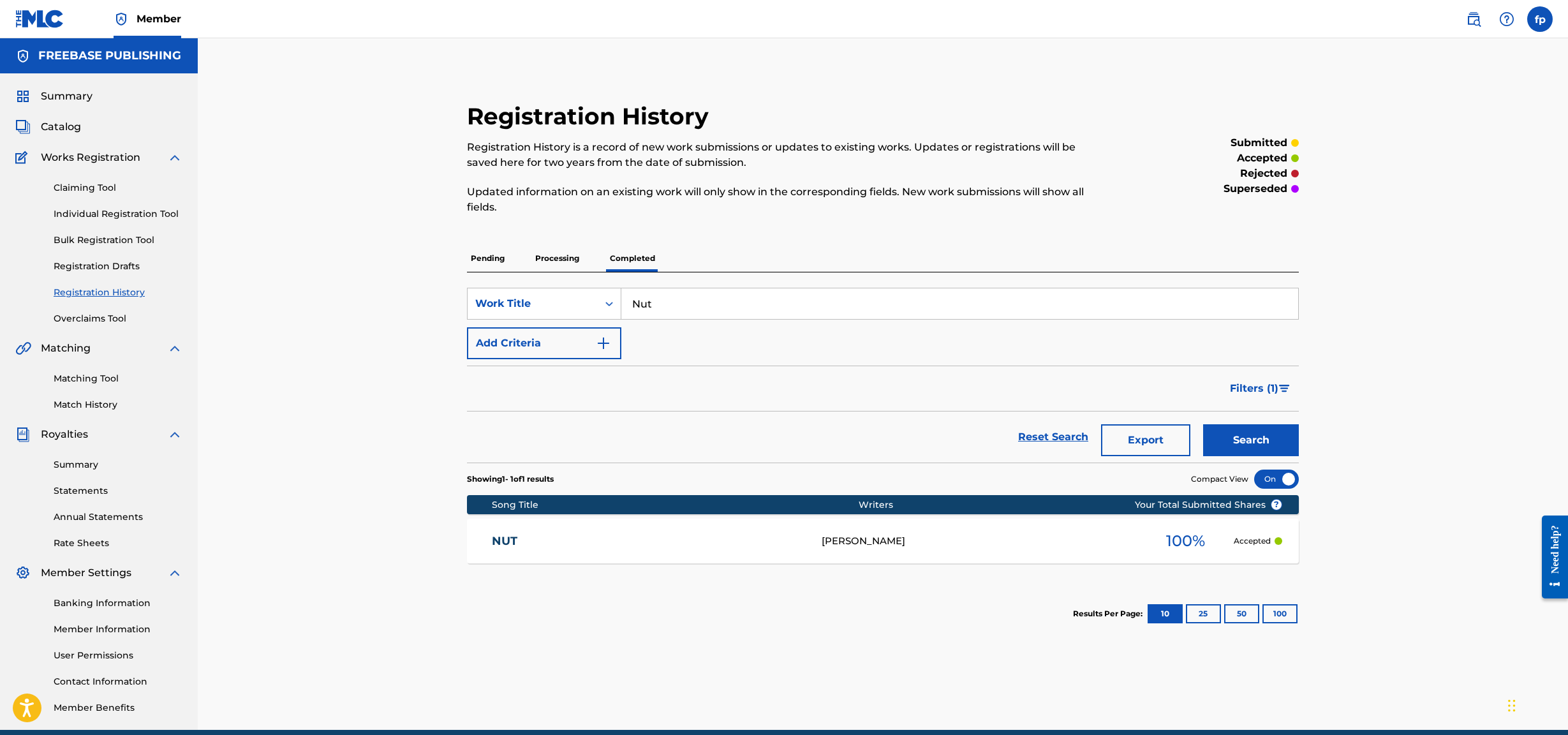
click at [762, 315] on div at bounding box center [1276, 479] width 45 height 19
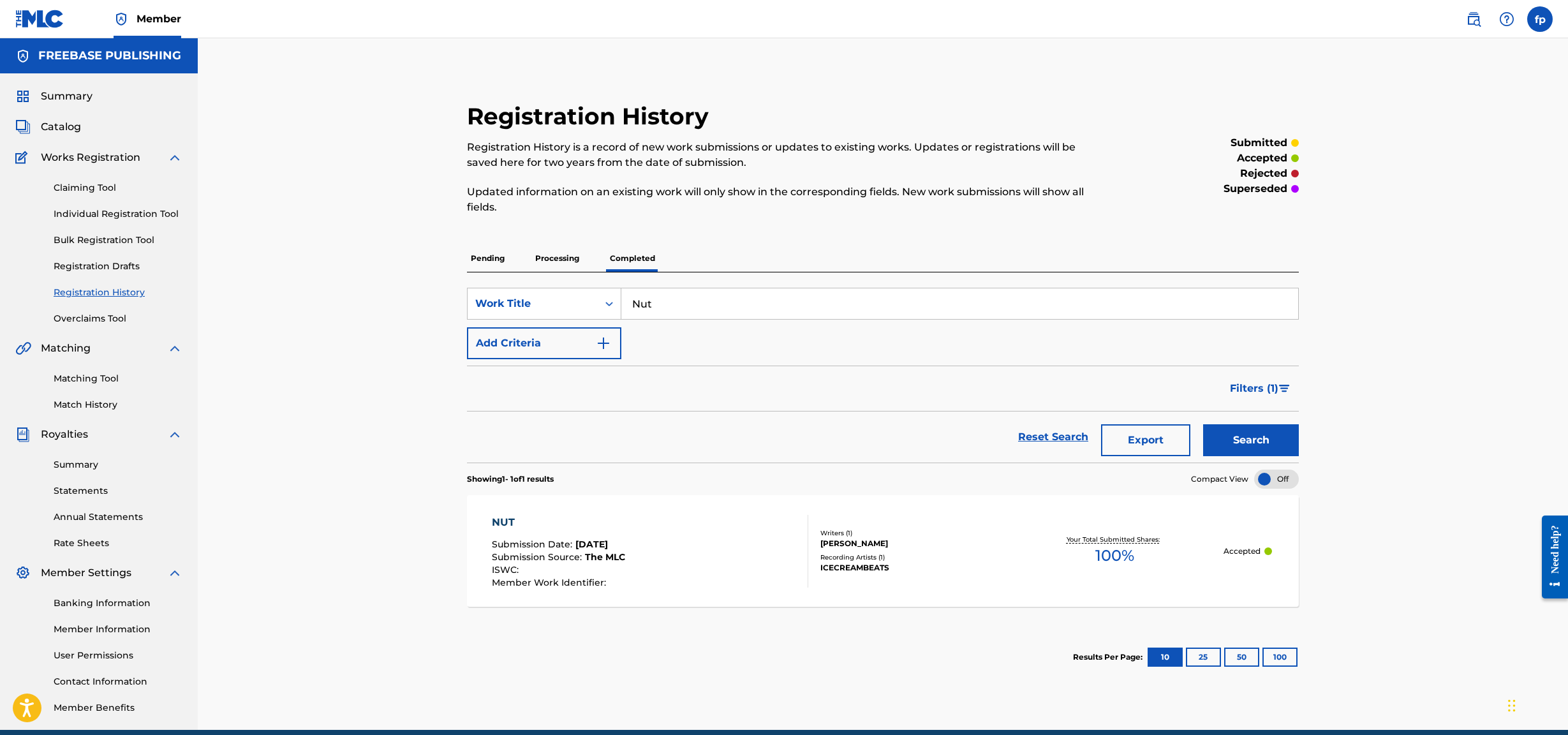
click at [762, 315] on div at bounding box center [1276, 479] width 45 height 19
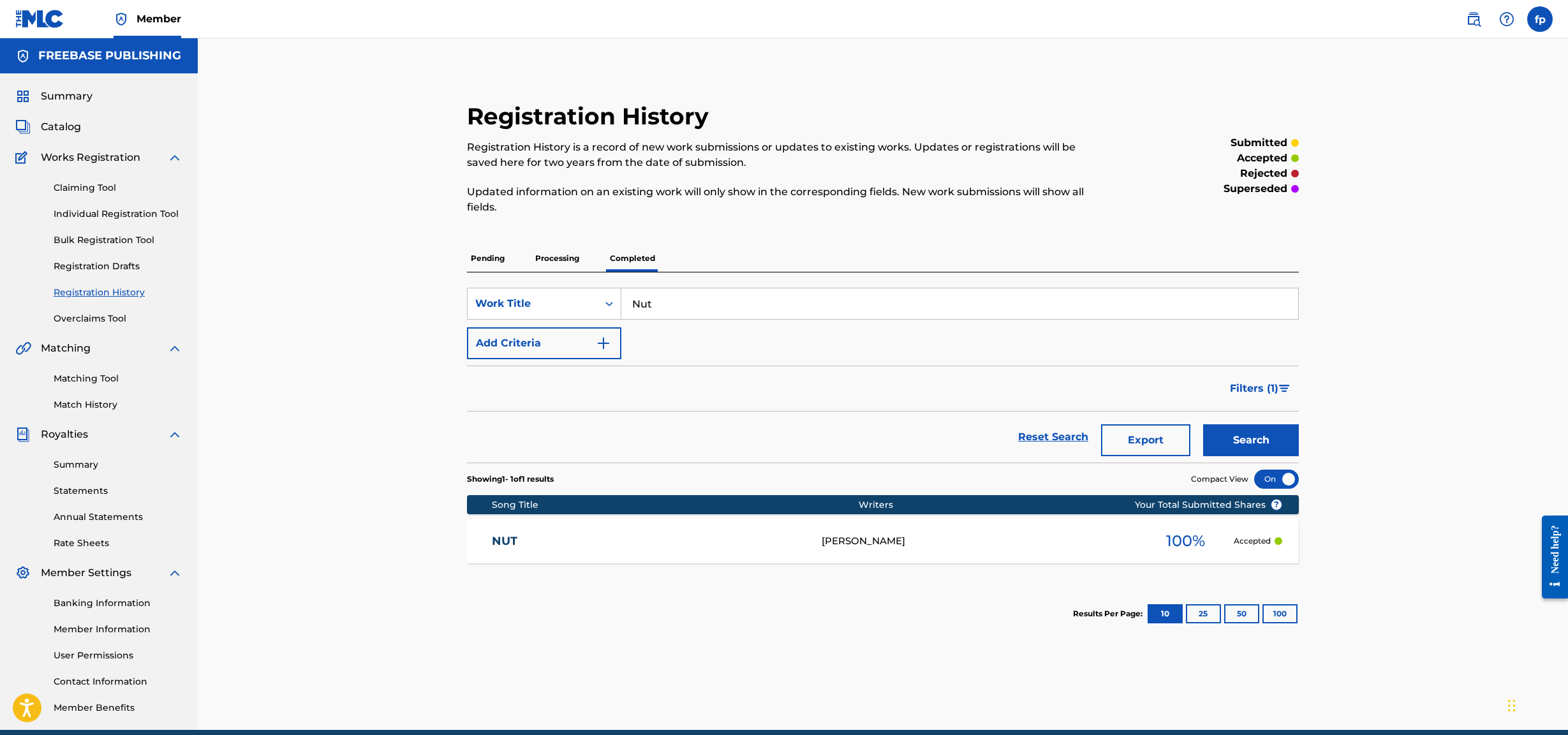
click at [762, 315] on div at bounding box center [1276, 479] width 45 height 19
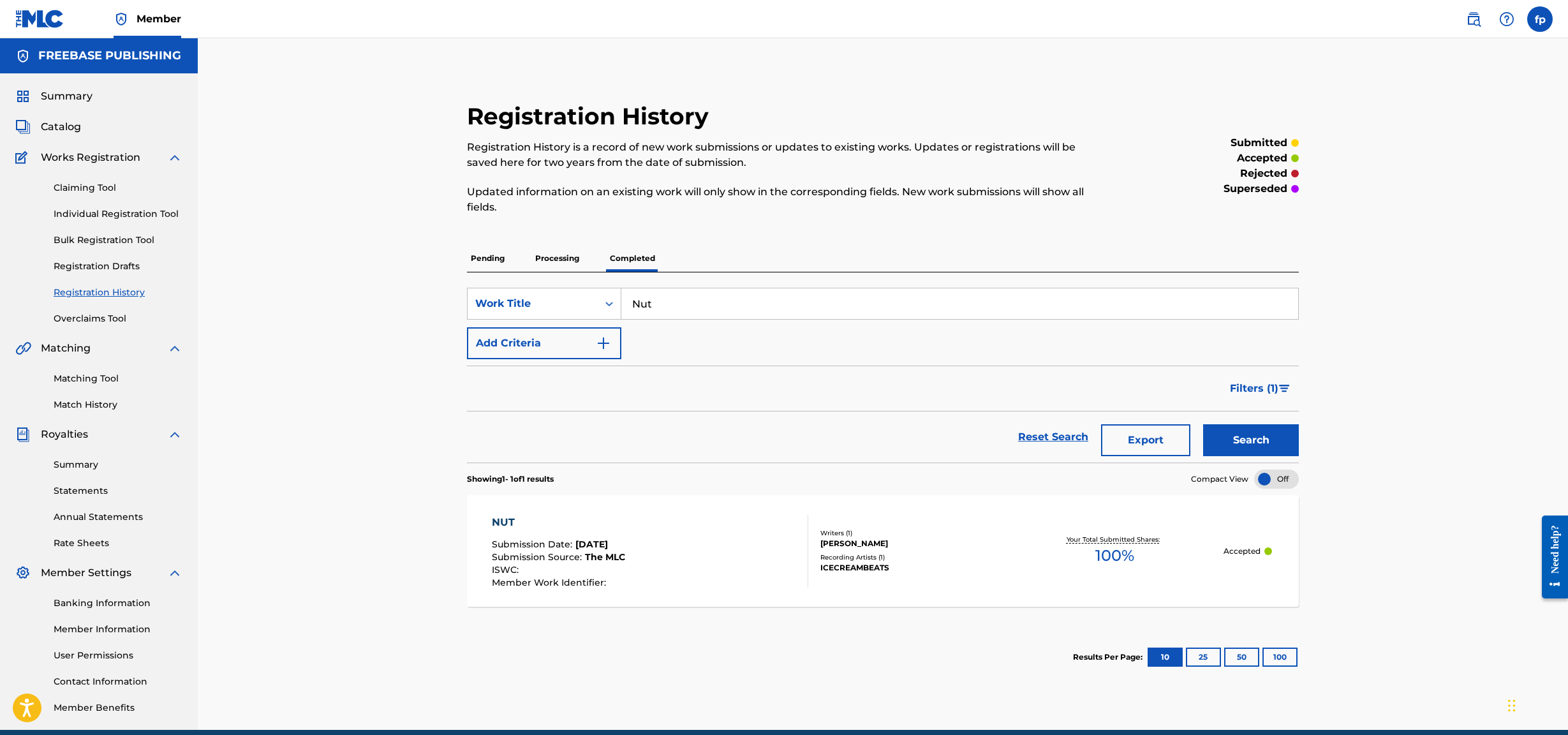
click at [762, 315] on div "NUT Submission Date : [DATE] Submission Source : The MLC ISWC : Member Work Ide…" at bounding box center [883, 550] width 832 height 112
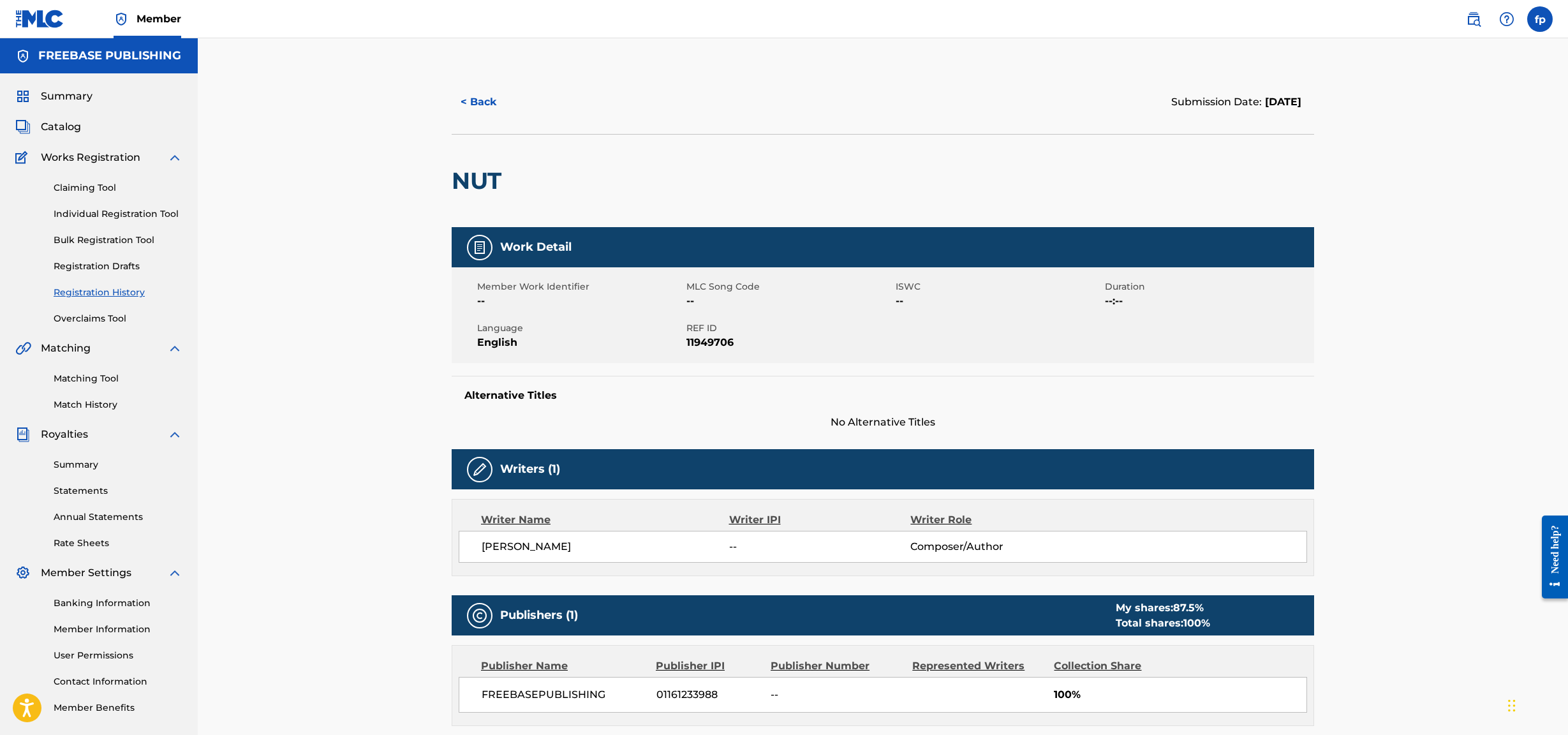
click at [482, 100] on button "< Back" at bounding box center [490, 102] width 77 height 32
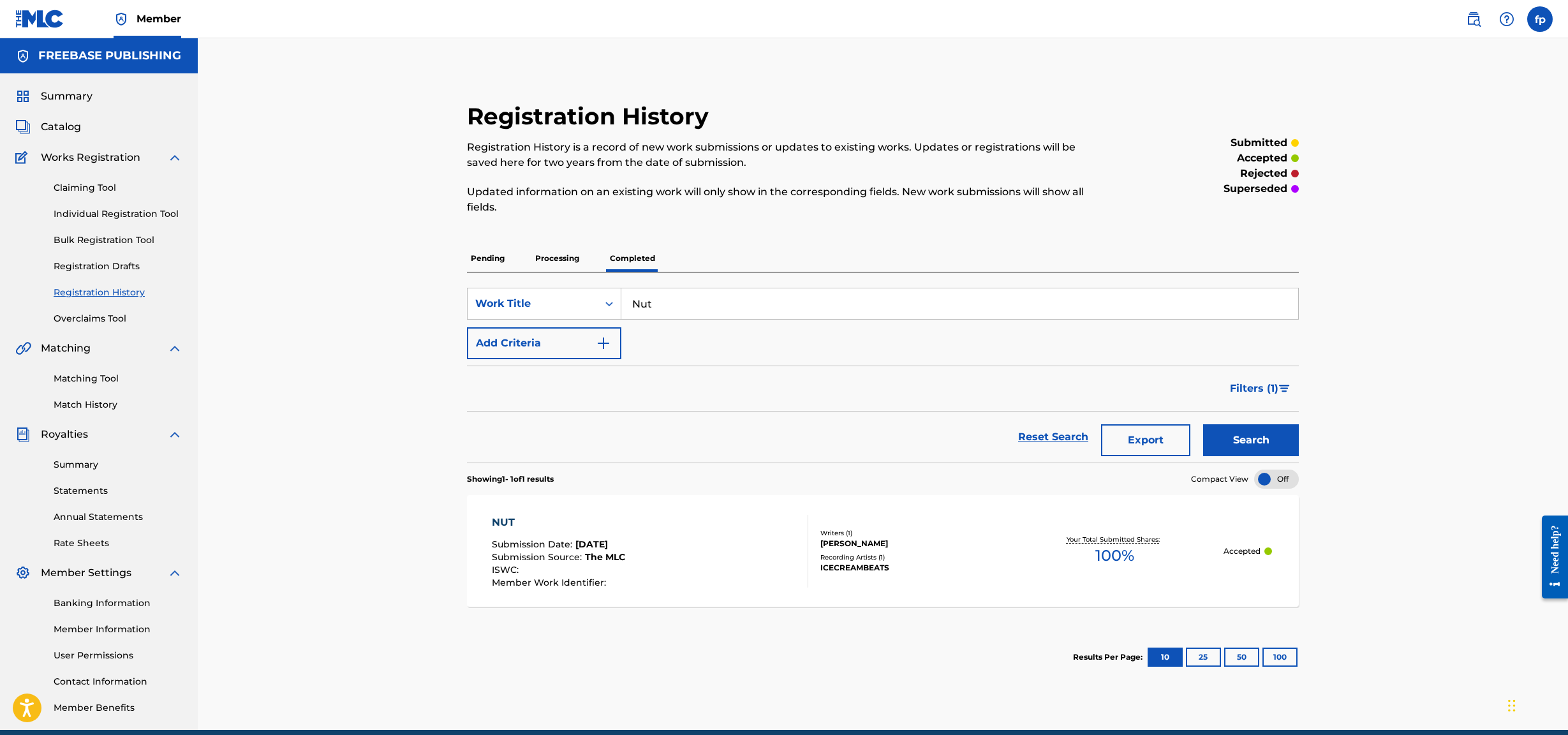
click at [88, 122] on div "Catalog" at bounding box center [99, 127] width 168 height 16
click at [77, 122] on span "Catalog" at bounding box center [60, 127] width 40 height 16
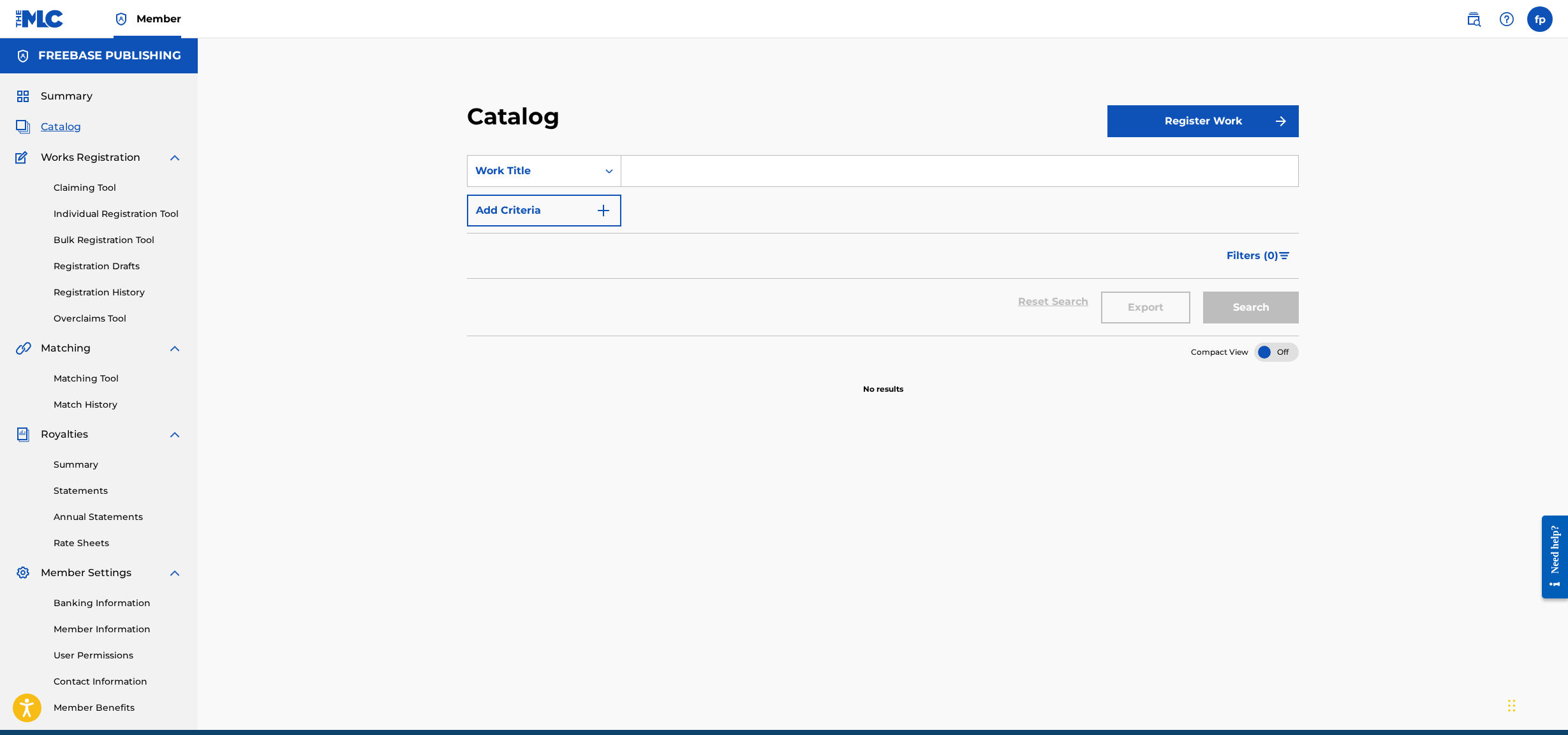
click at [582, 213] on button "Add Criteria" at bounding box center [544, 211] width 154 height 32
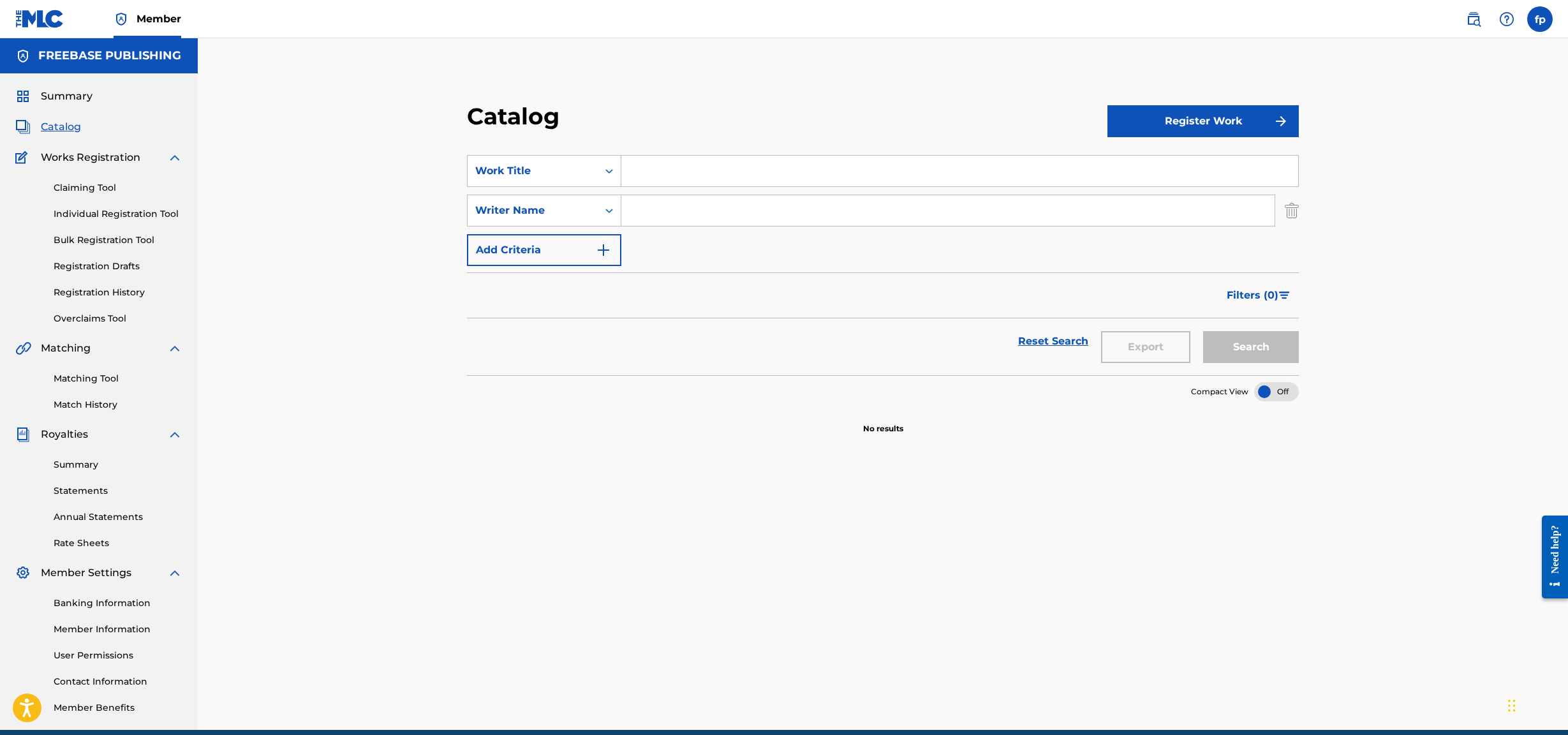
click at [762, 121] on button "Register Work" at bounding box center [1203, 121] width 192 height 32
click at [762, 173] on input "Search Form" at bounding box center [960, 171] width 677 height 31
click at [762, 161] on link "Individual" at bounding box center [1203, 162] width 192 height 31
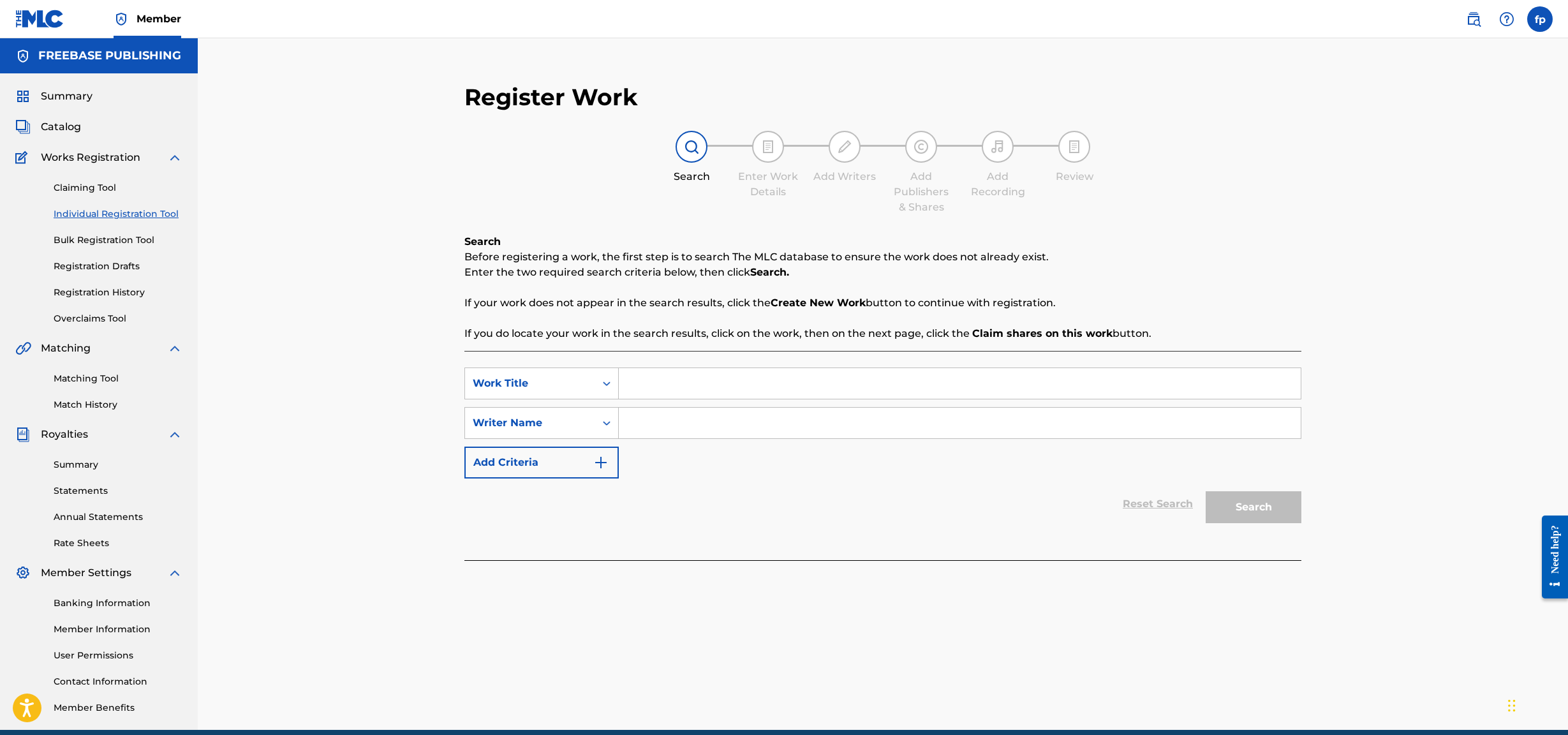
click at [60, 138] on div "Summary Catalog Works Registration Claiming Tool Individual Registration Tool B…" at bounding box center [99, 402] width 198 height 657
click at [60, 136] on div "Summary Catalog Works Registration Claiming Tool Individual Registration Tool B…" at bounding box center [99, 402] width 198 height 657
click at [60, 132] on span "Catalog" at bounding box center [60, 127] width 40 height 16
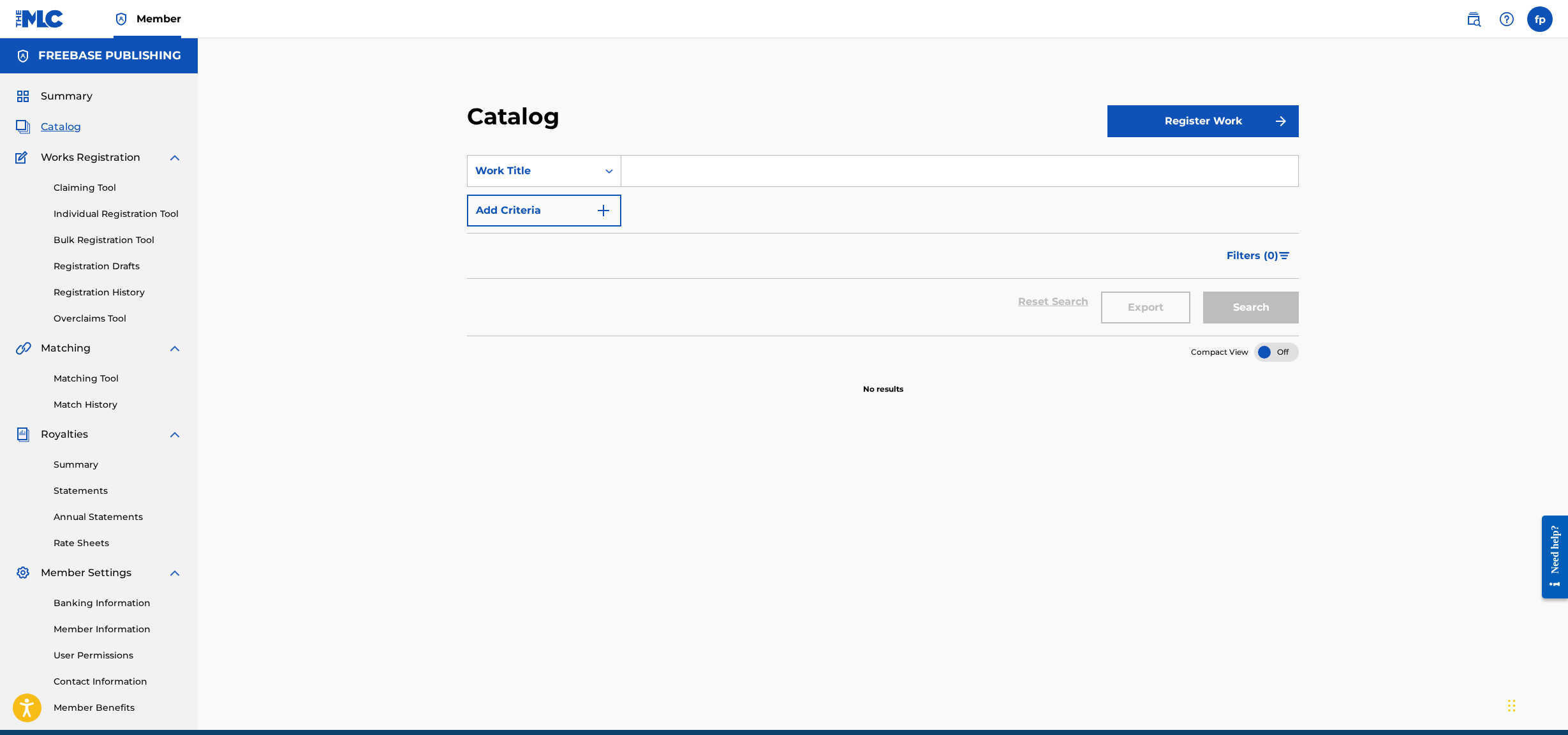
click at [762, 162] on input "Search Form" at bounding box center [960, 171] width 677 height 31
type input "nut"
click at [762, 315] on div "Catalog Register Work SearchWithCriteria98628322-58d2-4989-8b71-6ade237033e9 Wo…" at bounding box center [883, 384] width 1371 height 691
click at [762, 315] on div "Catalog Register Work SearchWithCriteria98628322-58d2-4989-8b71-6ade237033e9 Wo…" at bounding box center [883, 248] width 863 height 293
click at [762, 302] on button "Search" at bounding box center [1251, 307] width 96 height 32
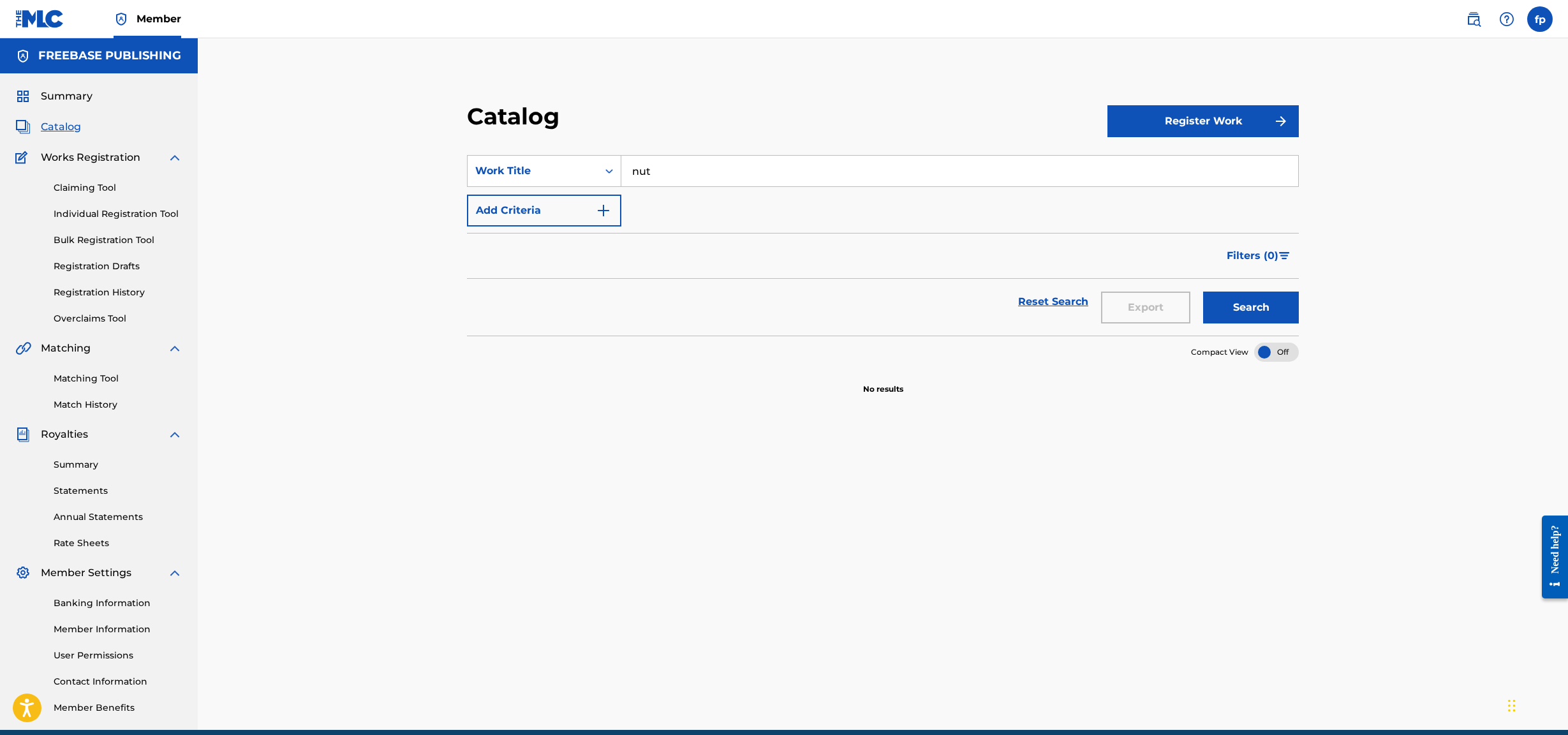
click at [540, 235] on div "Filters ( 0 )" at bounding box center [883, 255] width 832 height 46
click at [542, 207] on button "Add Criteria" at bounding box center [544, 211] width 154 height 32
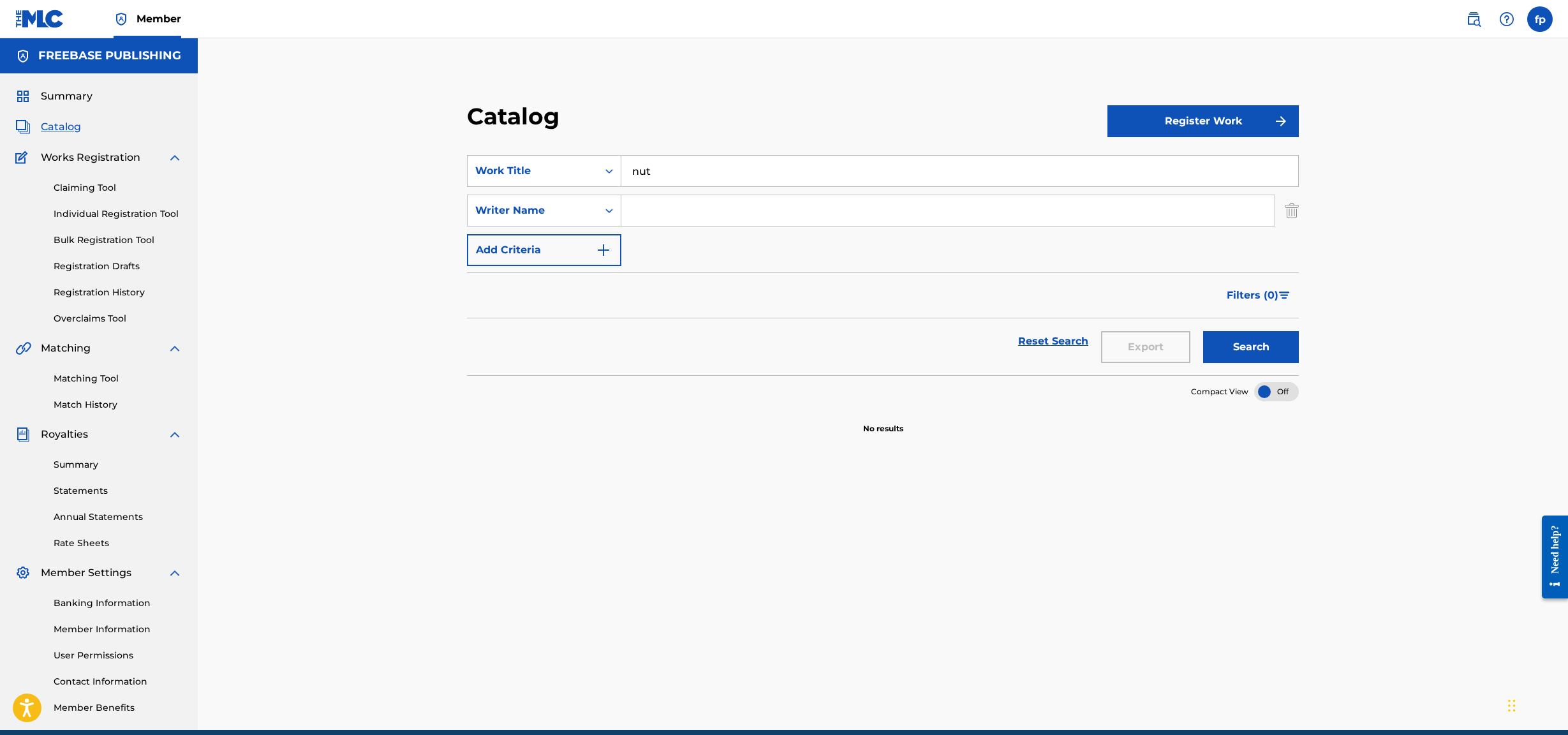
click at [99, 305] on div "Claiming Tool Individual Registration Tool Bulk Registration Tool Registration …" at bounding box center [99, 245] width 168 height 160
click at [95, 315] on link "Overclaims Tool" at bounding box center [117, 319] width 129 height 13
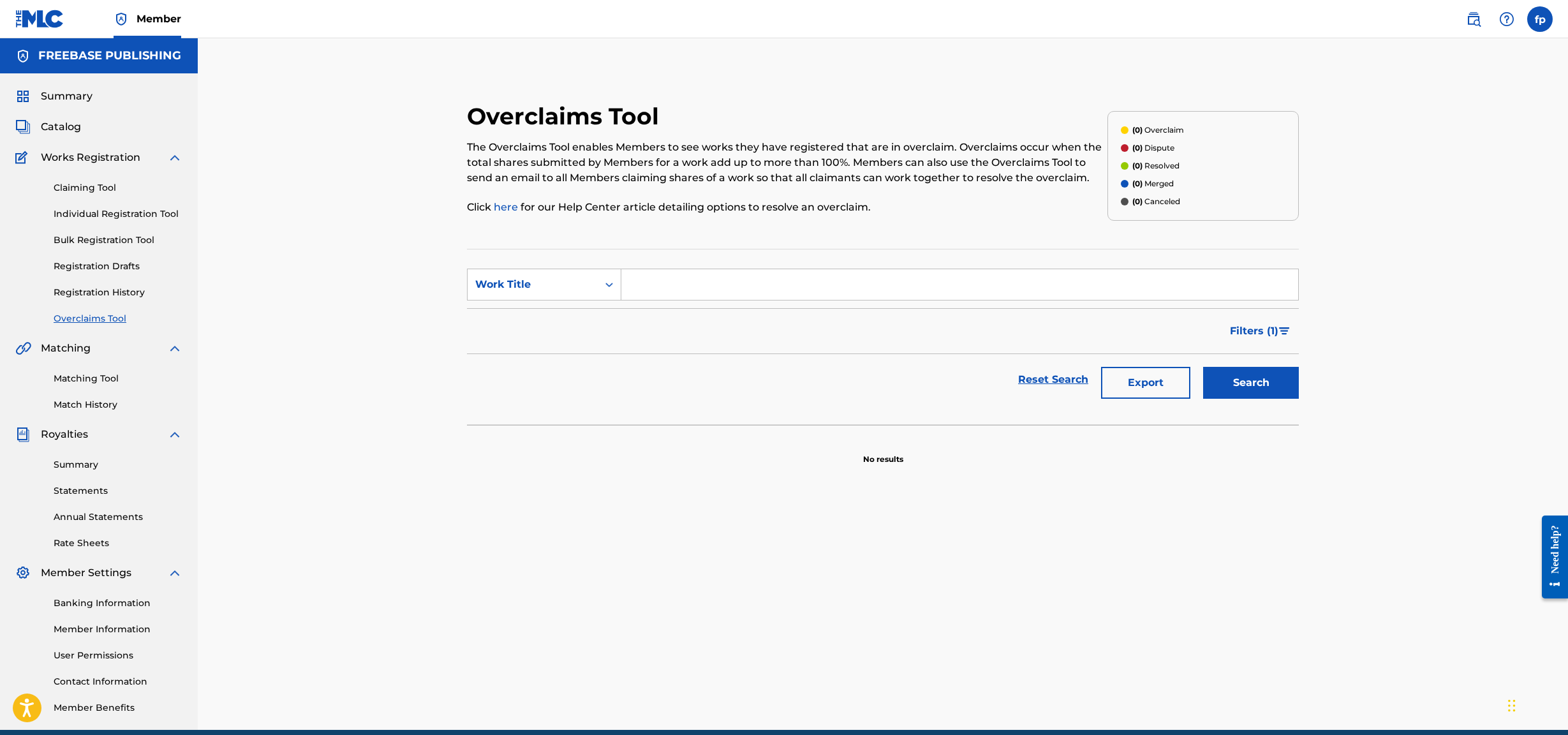
click at [119, 303] on div "Claiming Tool Individual Registration Tool Bulk Registration Tool Registration …" at bounding box center [99, 245] width 168 height 160
click at [118, 286] on link "Registration History" at bounding box center [117, 292] width 129 height 13
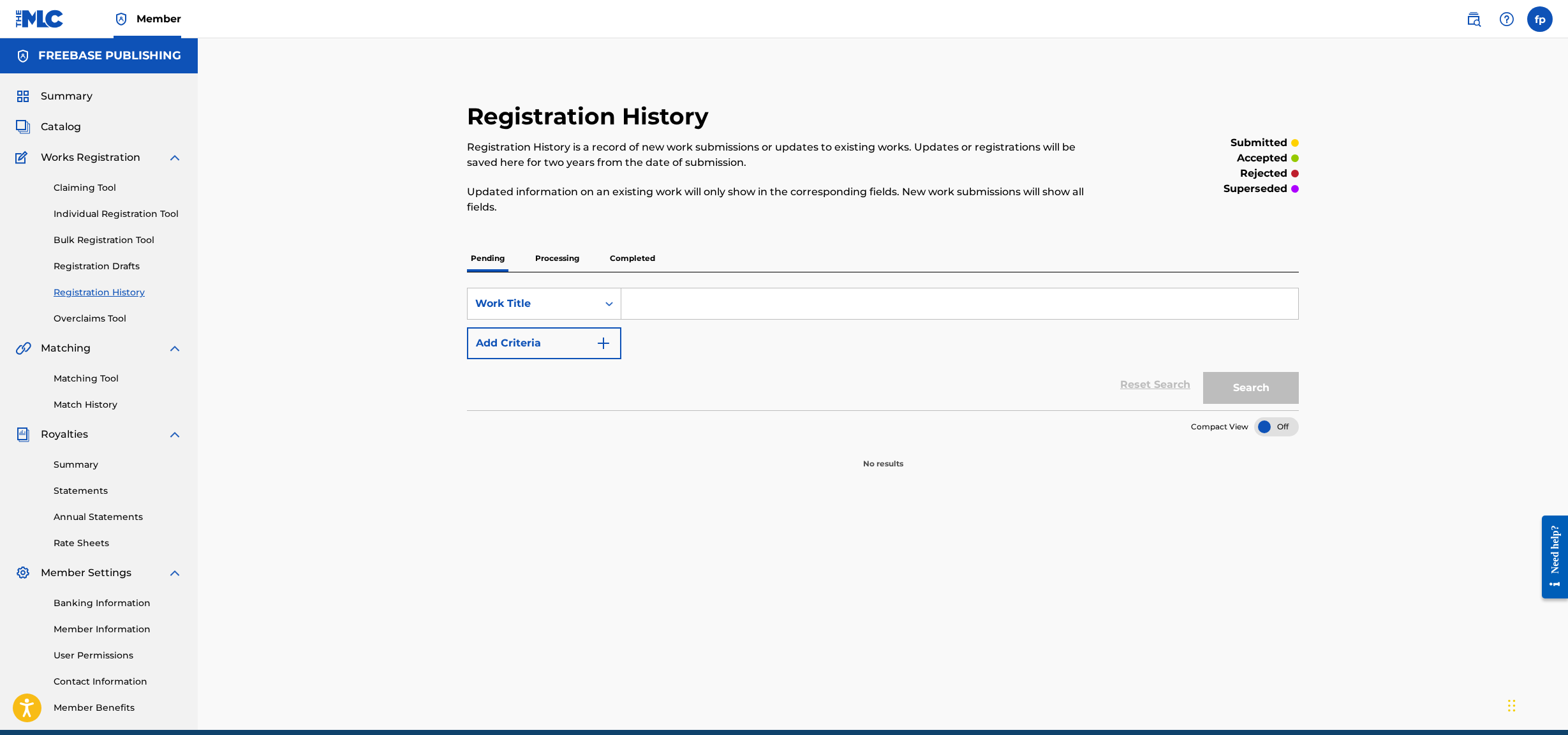
click at [123, 250] on div "Claiming Tool Individual Registration Tool Bulk Registration Tool Registration …" at bounding box center [99, 245] width 168 height 160
click at [121, 239] on link "Bulk Registration Tool" at bounding box center [117, 240] width 129 height 13
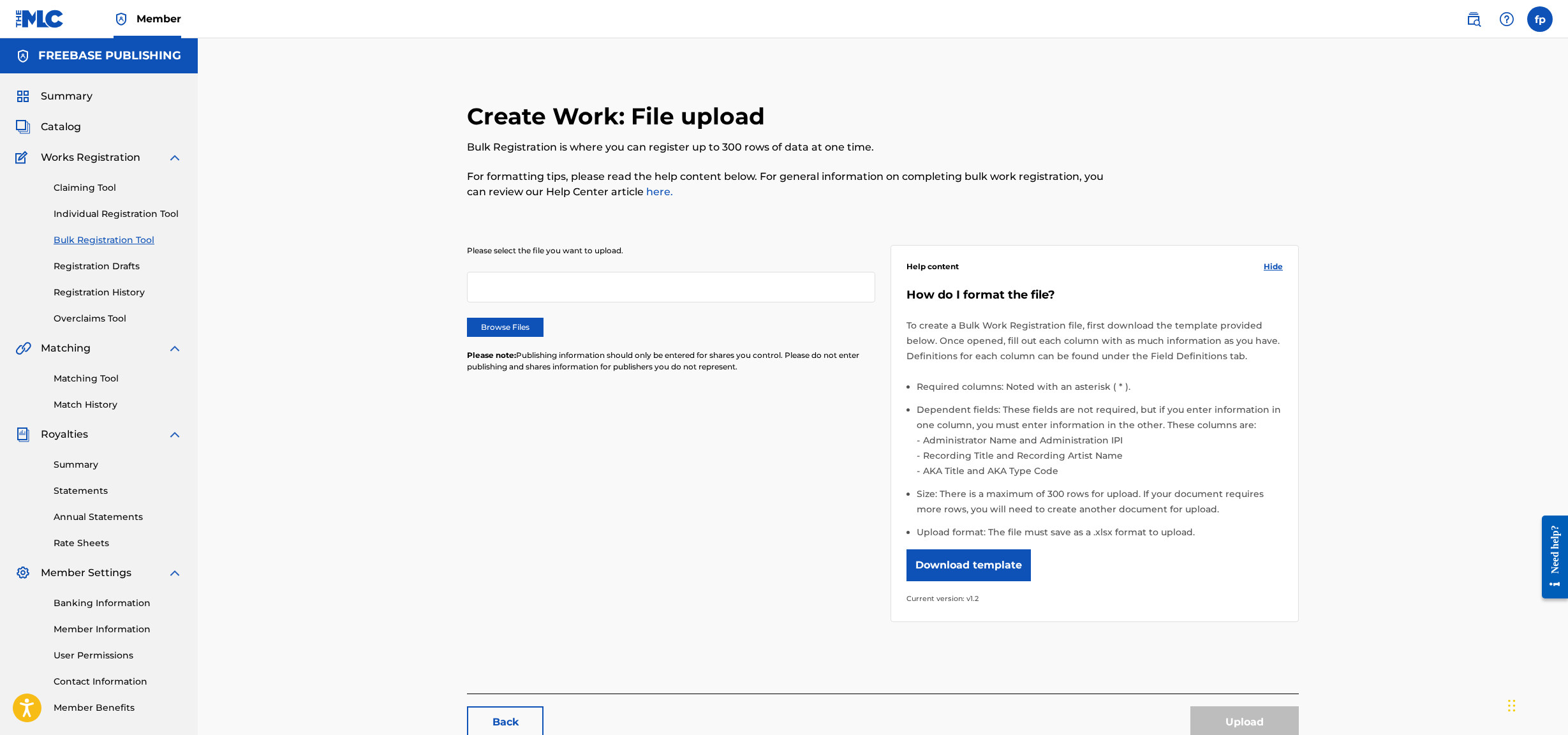
click at [117, 278] on div "Claiming Tool Individual Registration Tool Bulk Registration Tool Registration …" at bounding box center [99, 245] width 168 height 160
click at [115, 267] on link "Registration Drafts" at bounding box center [117, 266] width 129 height 13
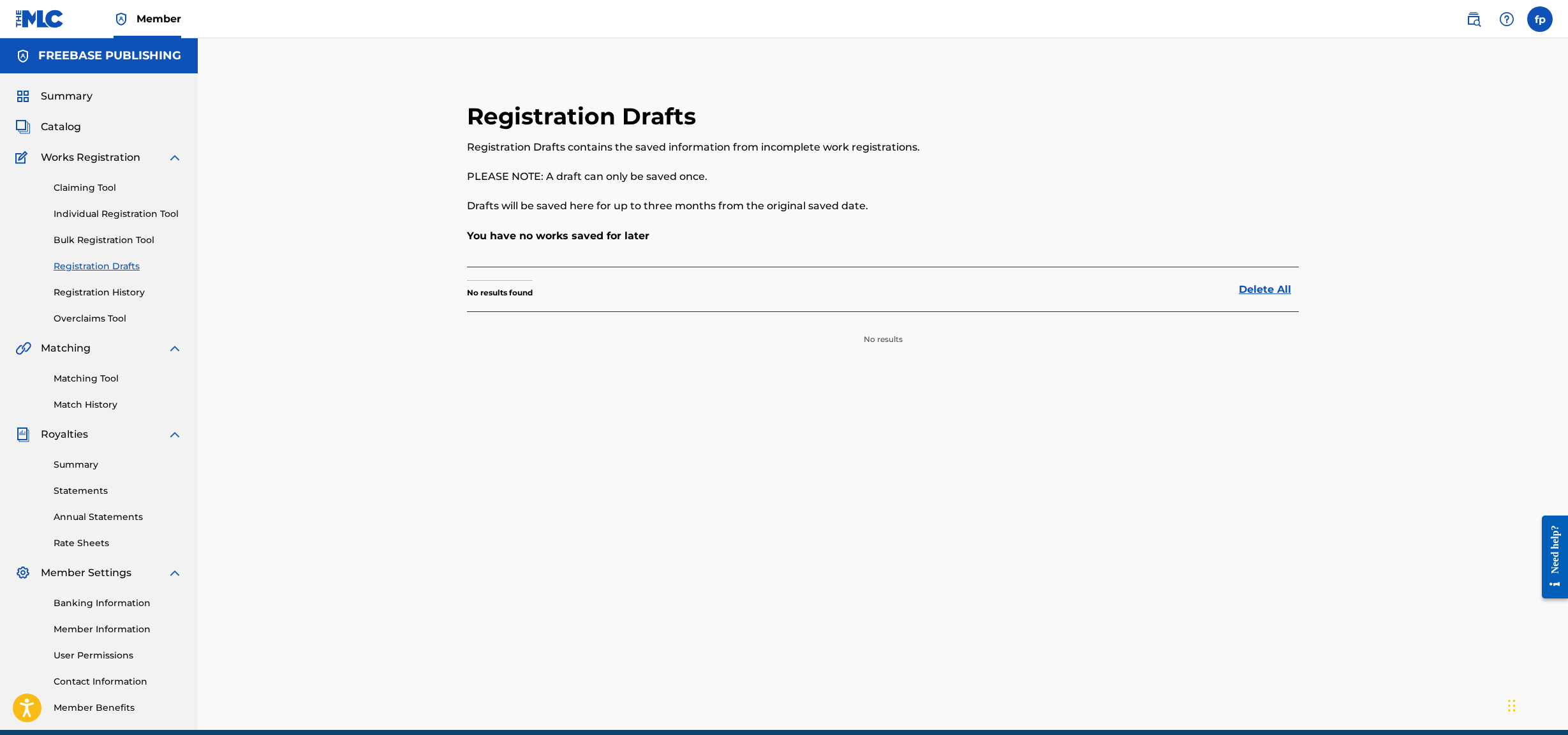
click at [132, 203] on div "Claiming Tool Individual Registration Tool Bulk Registration Tool Registration …" at bounding box center [99, 245] width 168 height 160
click at [96, 184] on link "Claiming Tool" at bounding box center [117, 187] width 129 height 13
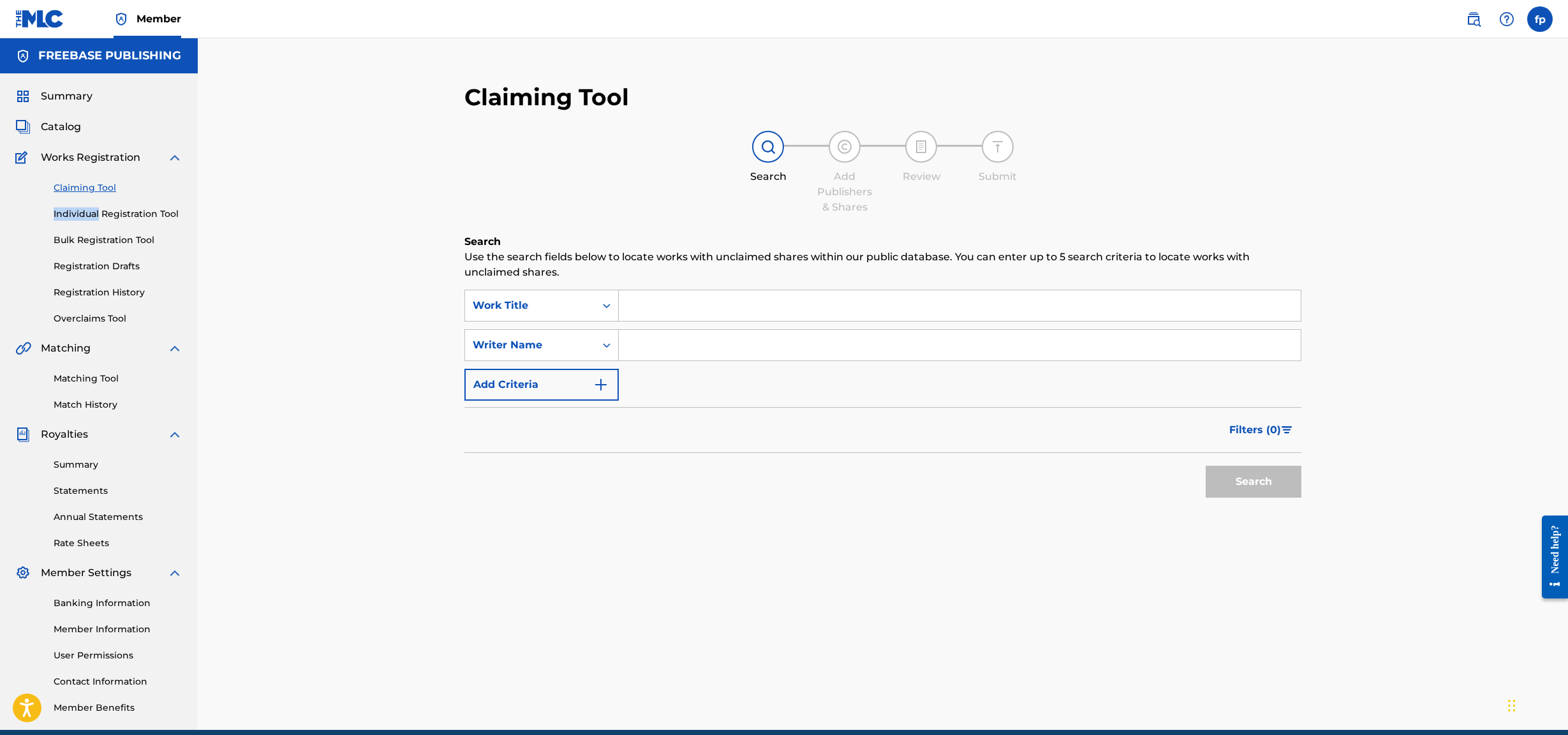
click at [124, 217] on link "Individual Registration Tool" at bounding box center [117, 214] width 129 height 13
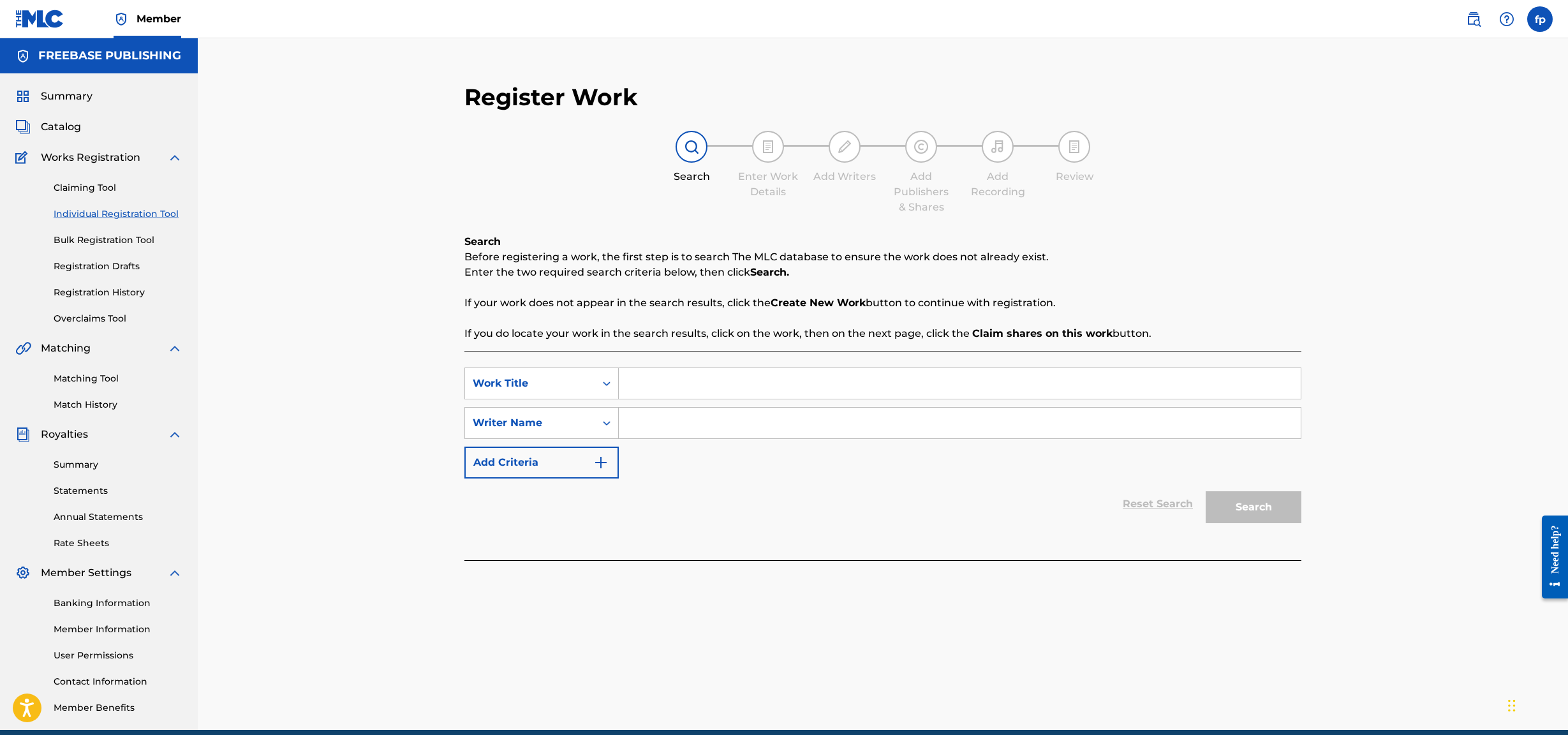
click at [126, 250] on div "Claiming Tool Individual Registration Tool Bulk Registration Tool Registration …" at bounding box center [99, 245] width 168 height 160
click at [128, 237] on link "Bulk Registration Tool" at bounding box center [117, 240] width 129 height 13
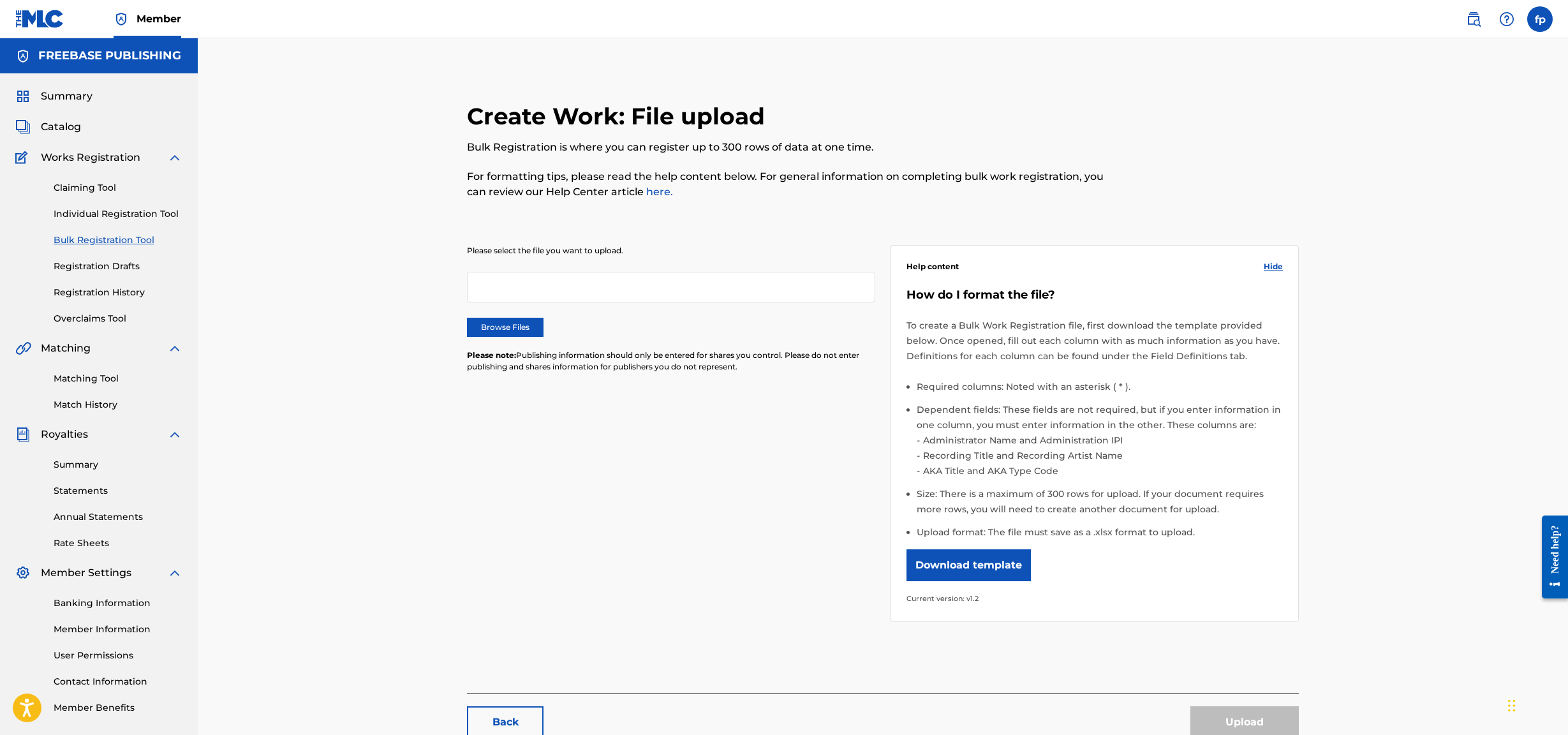
click at [105, 315] on link "Overclaims Tool" at bounding box center [117, 319] width 129 height 13
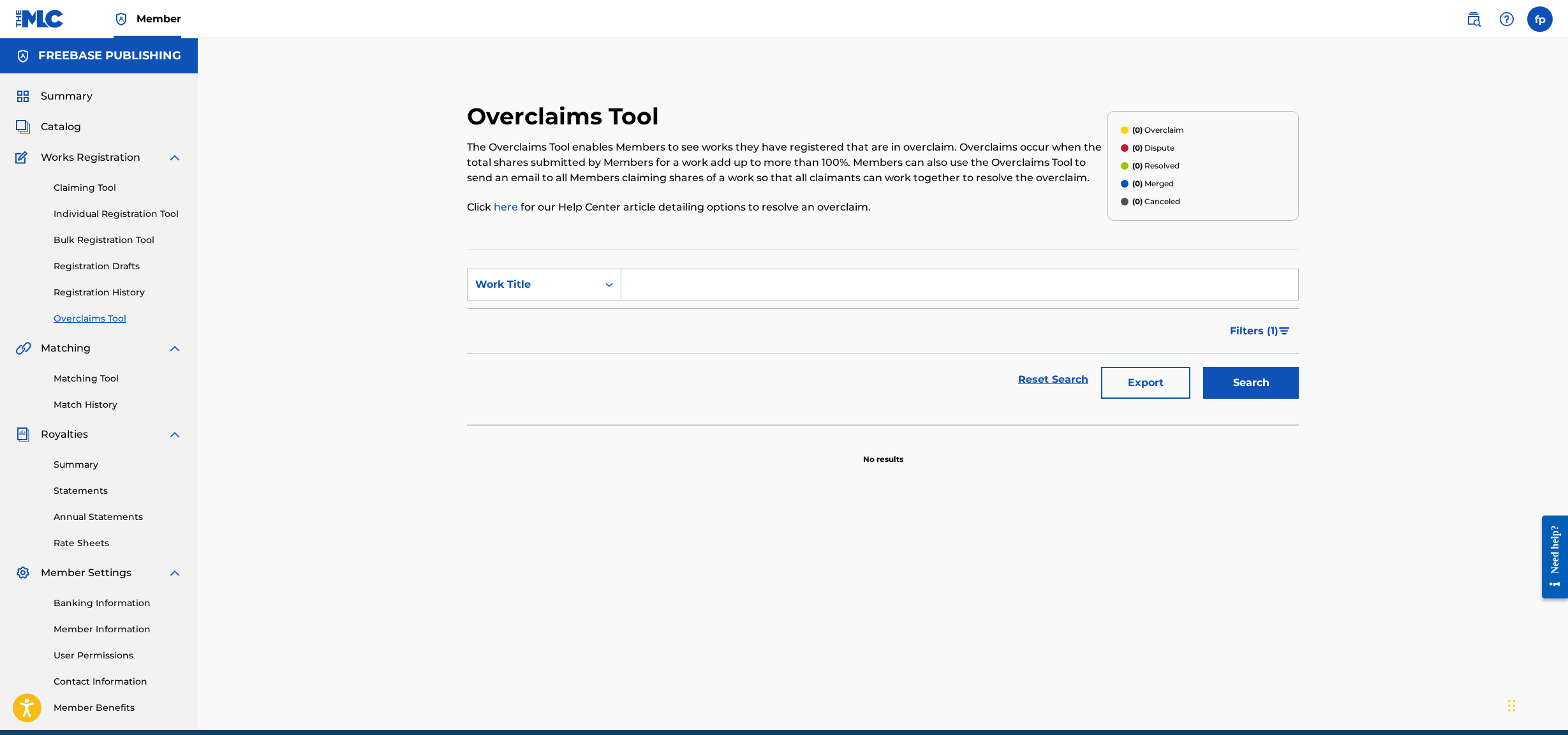
click at [94, 315] on div "Matching Tool Match History" at bounding box center [99, 384] width 168 height 56
click at [85, 186] on link "Claiming Tool" at bounding box center [117, 187] width 129 height 13
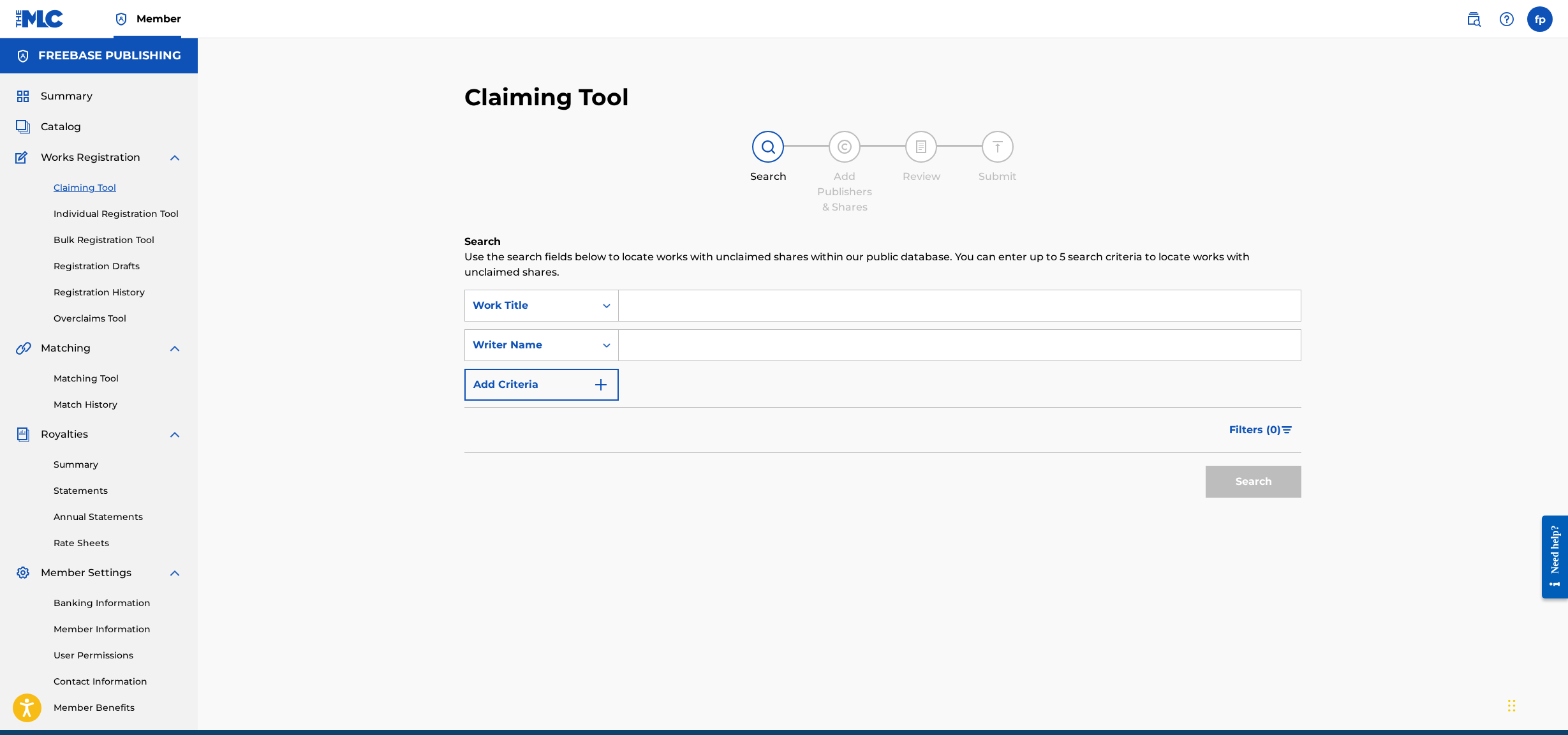
click at [112, 315] on link "Overclaims Tool" at bounding box center [117, 319] width 129 height 13
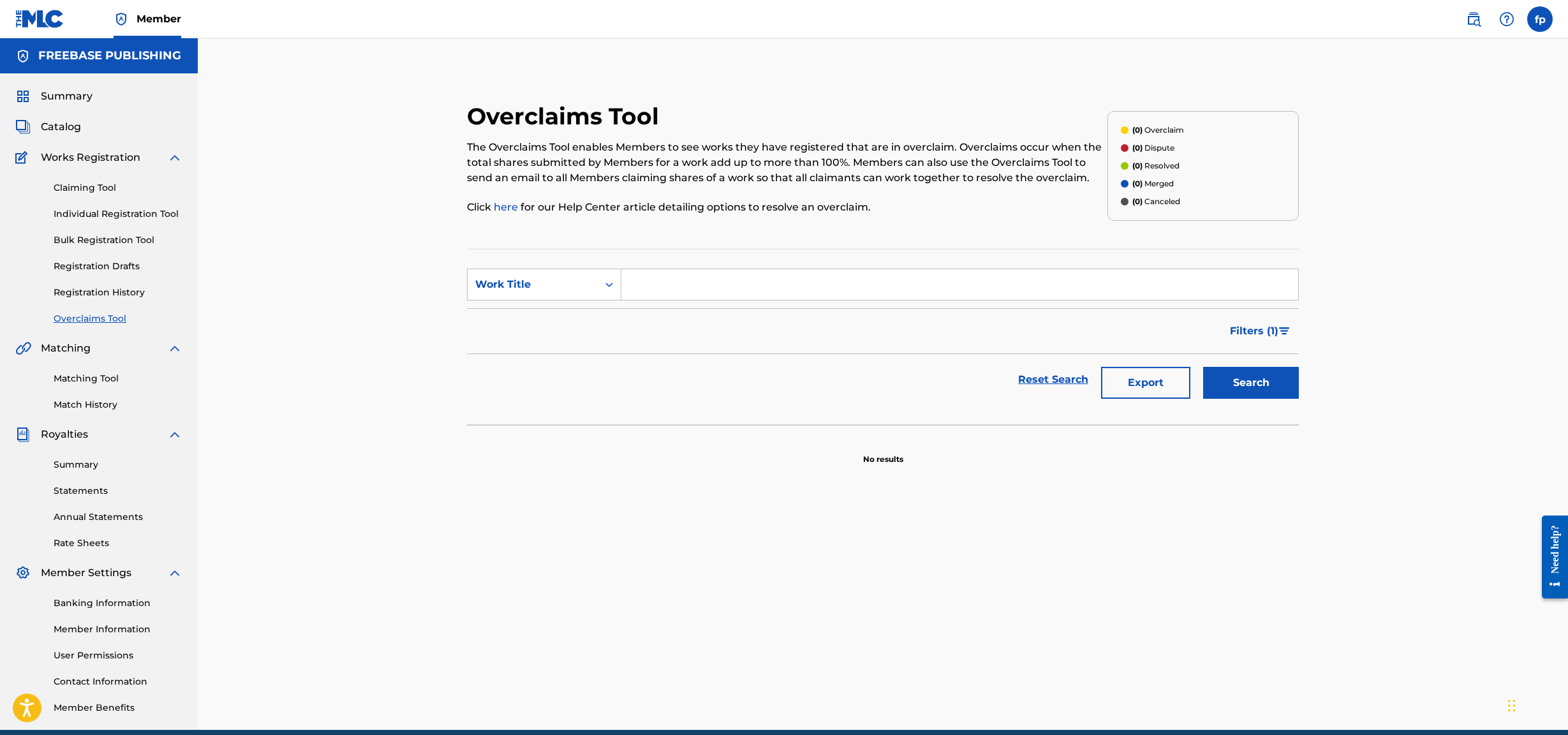
click at [107, 294] on link "Registration History" at bounding box center [117, 292] width 129 height 13
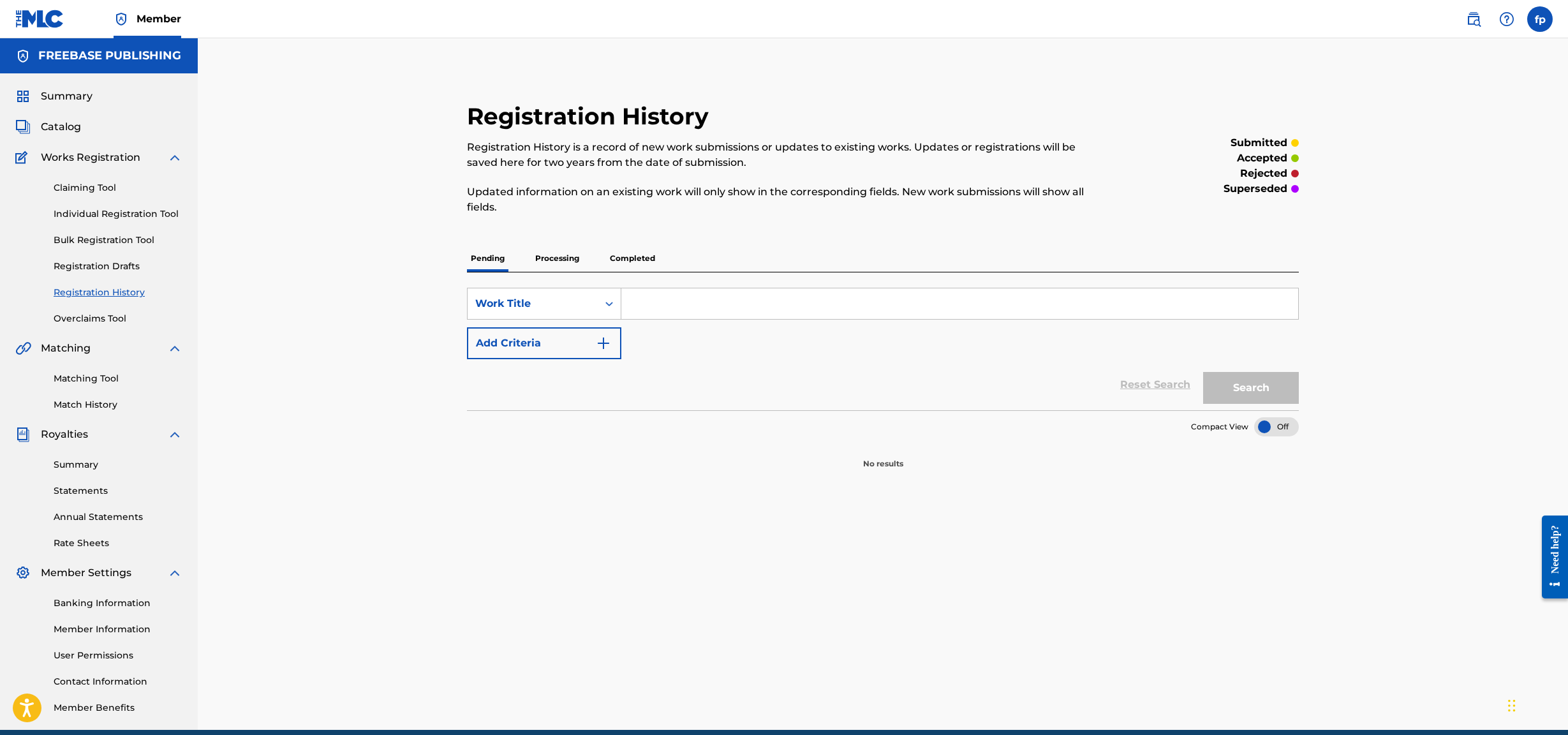
click at [103, 257] on div "Claiming Tool Individual Registration Tool Bulk Registration Tool Registration …" at bounding box center [99, 245] width 168 height 160
click at [103, 283] on div "Claiming Tool Individual Registration Tool Bulk Registration Tool Registration …" at bounding box center [99, 245] width 168 height 160
click at [620, 254] on p "Completed" at bounding box center [633, 258] width 53 height 27
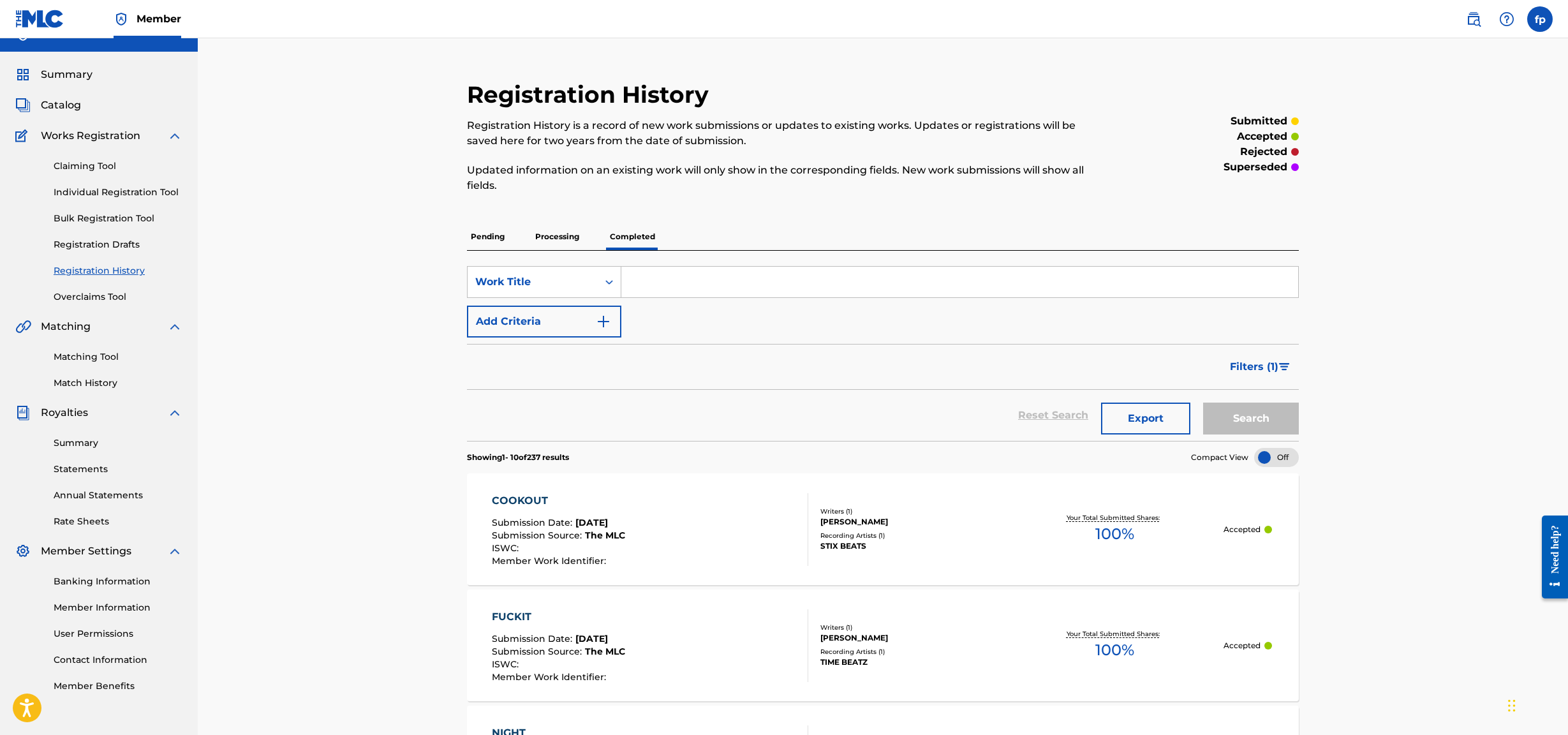
scroll to position [1067, 0]
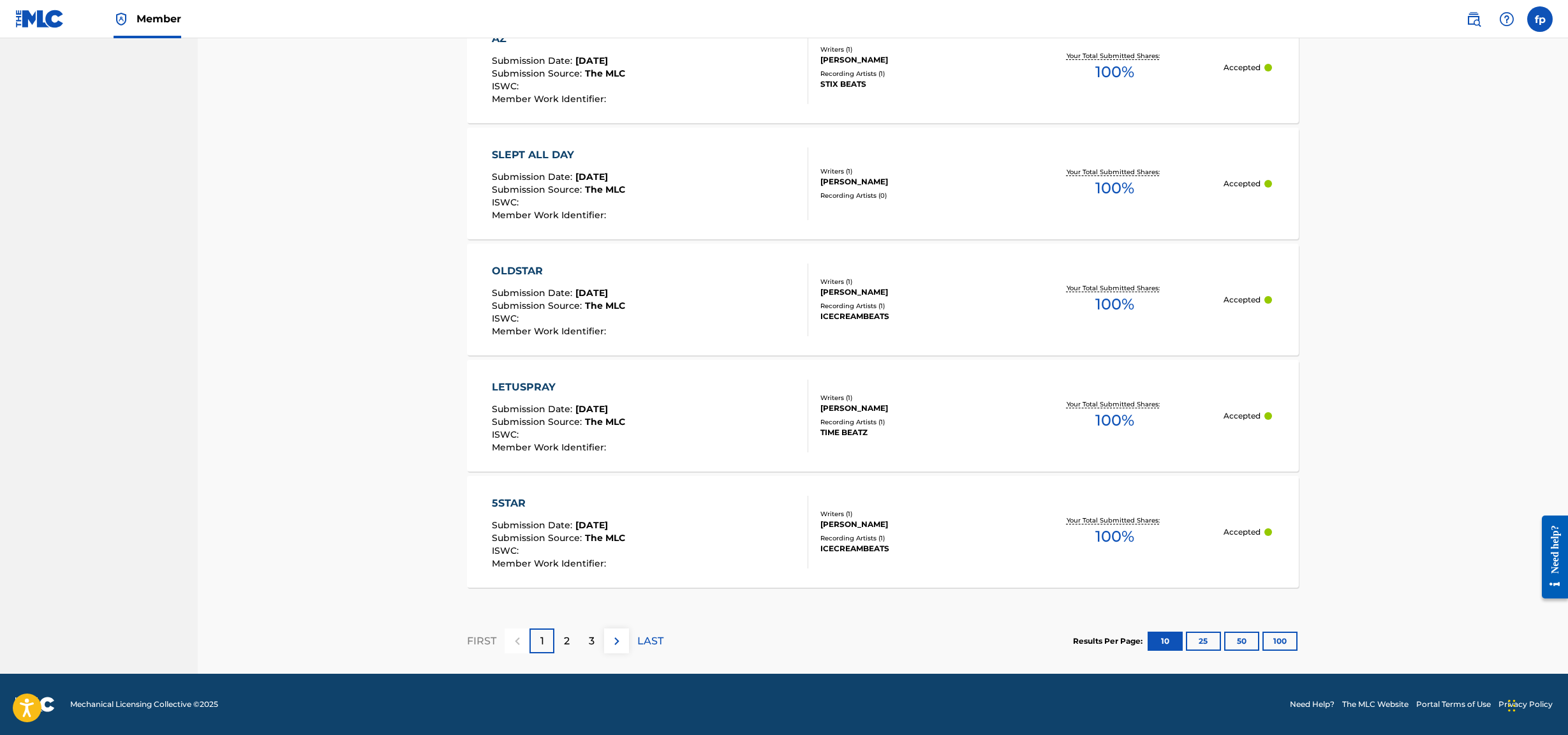
click at [762, 315] on div "Results Per Page: 10 25 50 100" at bounding box center [1186, 641] width 226 height 60
click at [762, 315] on button "100" at bounding box center [1280, 641] width 35 height 19
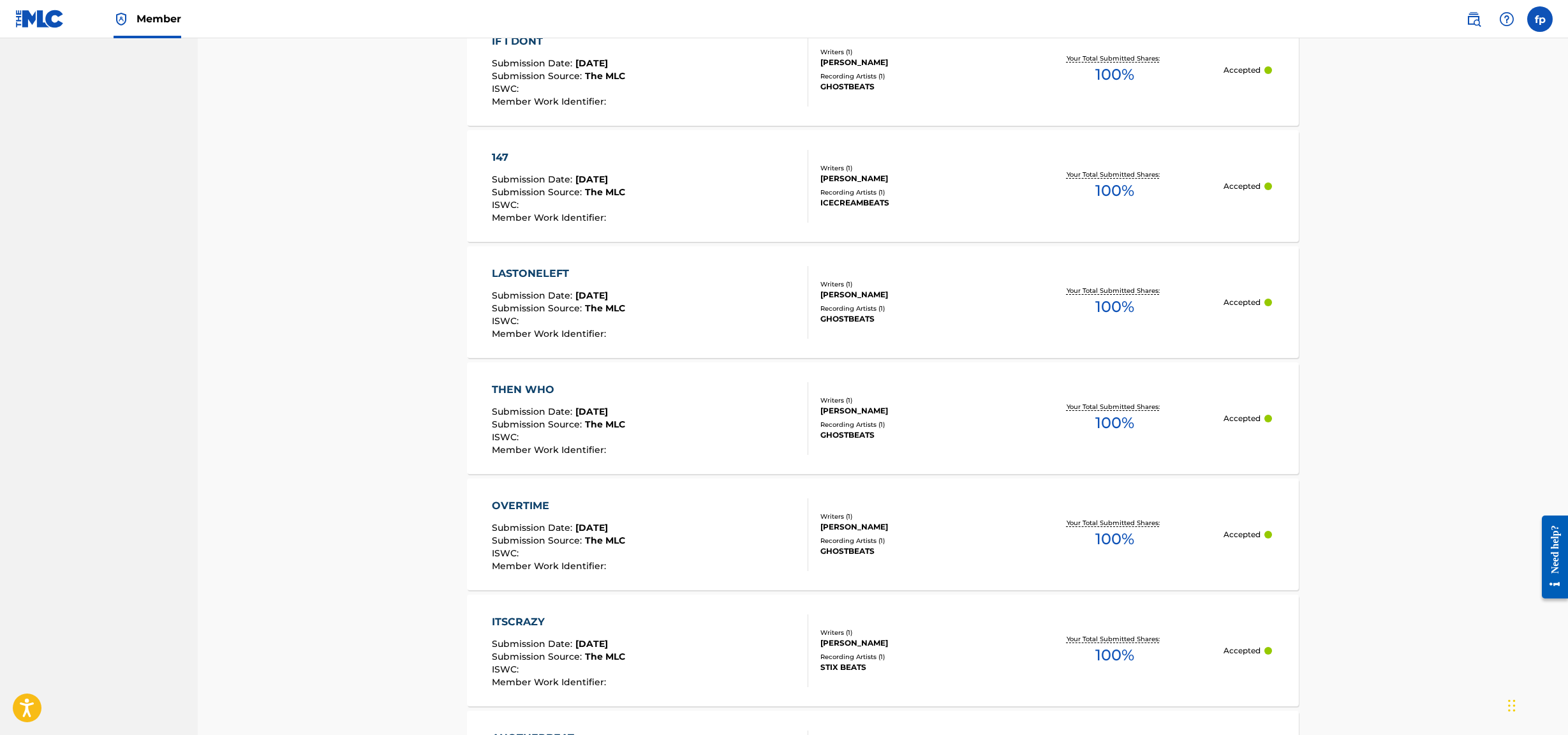
scroll to position [11517, 0]
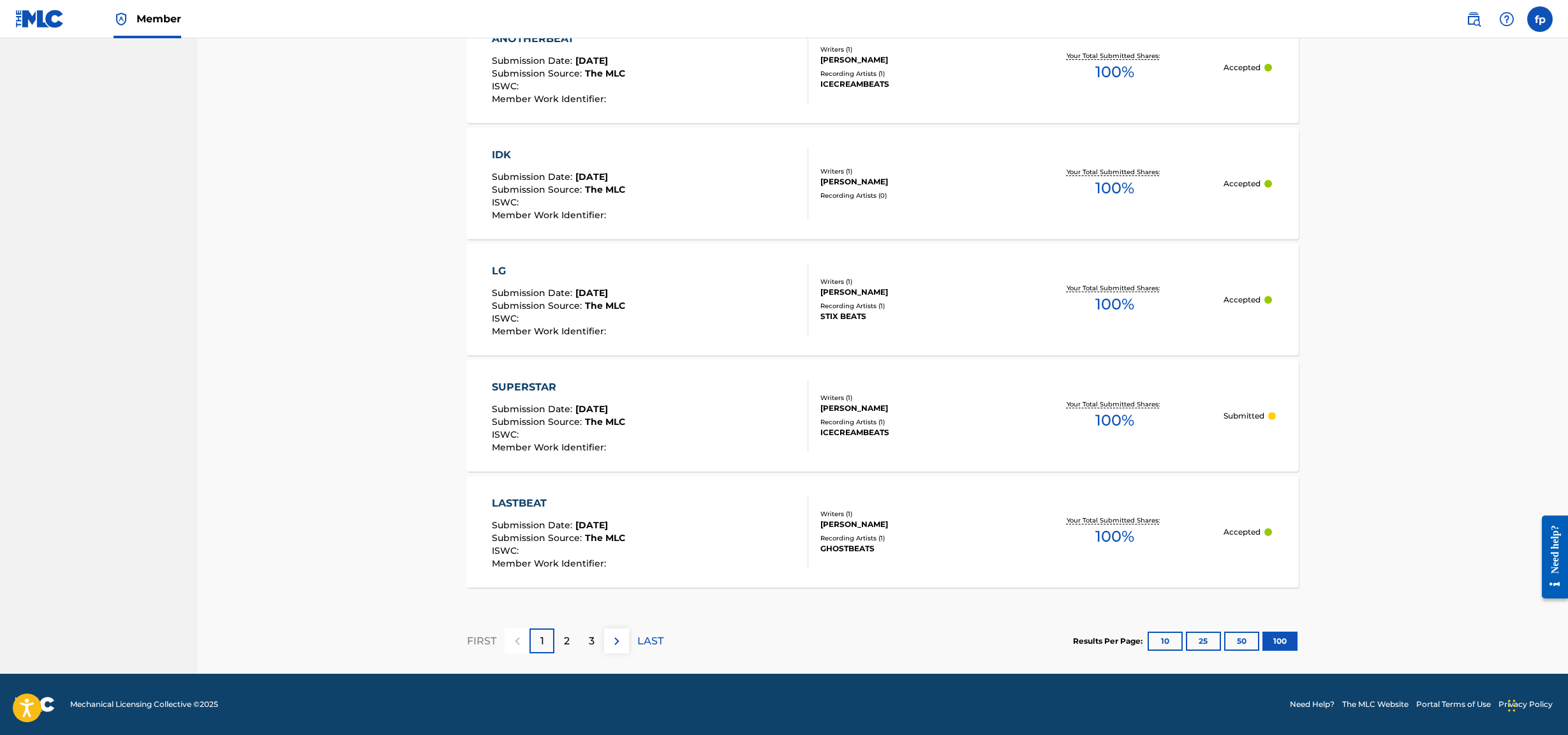
click at [637, 315] on p "LAST" at bounding box center [650, 641] width 26 height 16
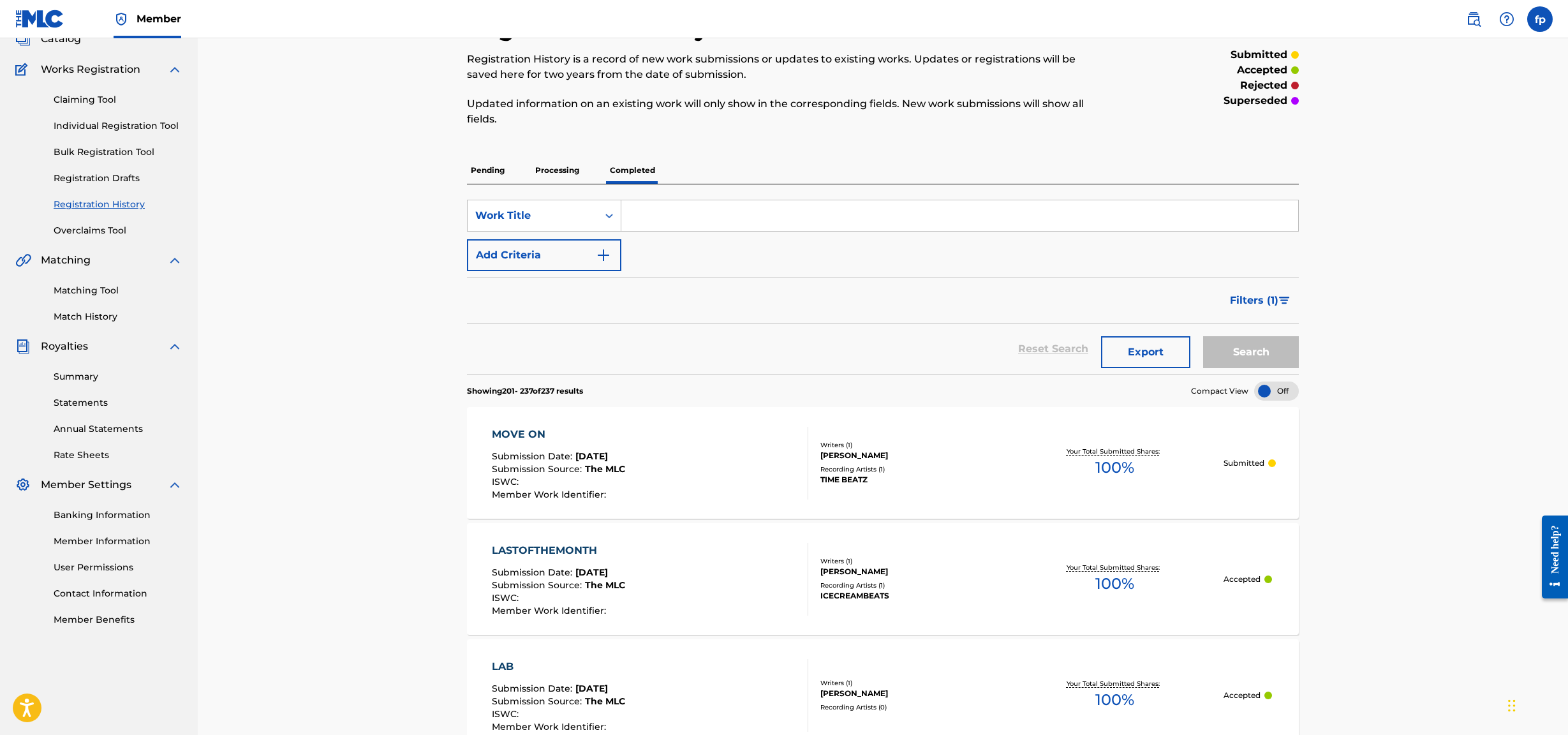
scroll to position [0, 0]
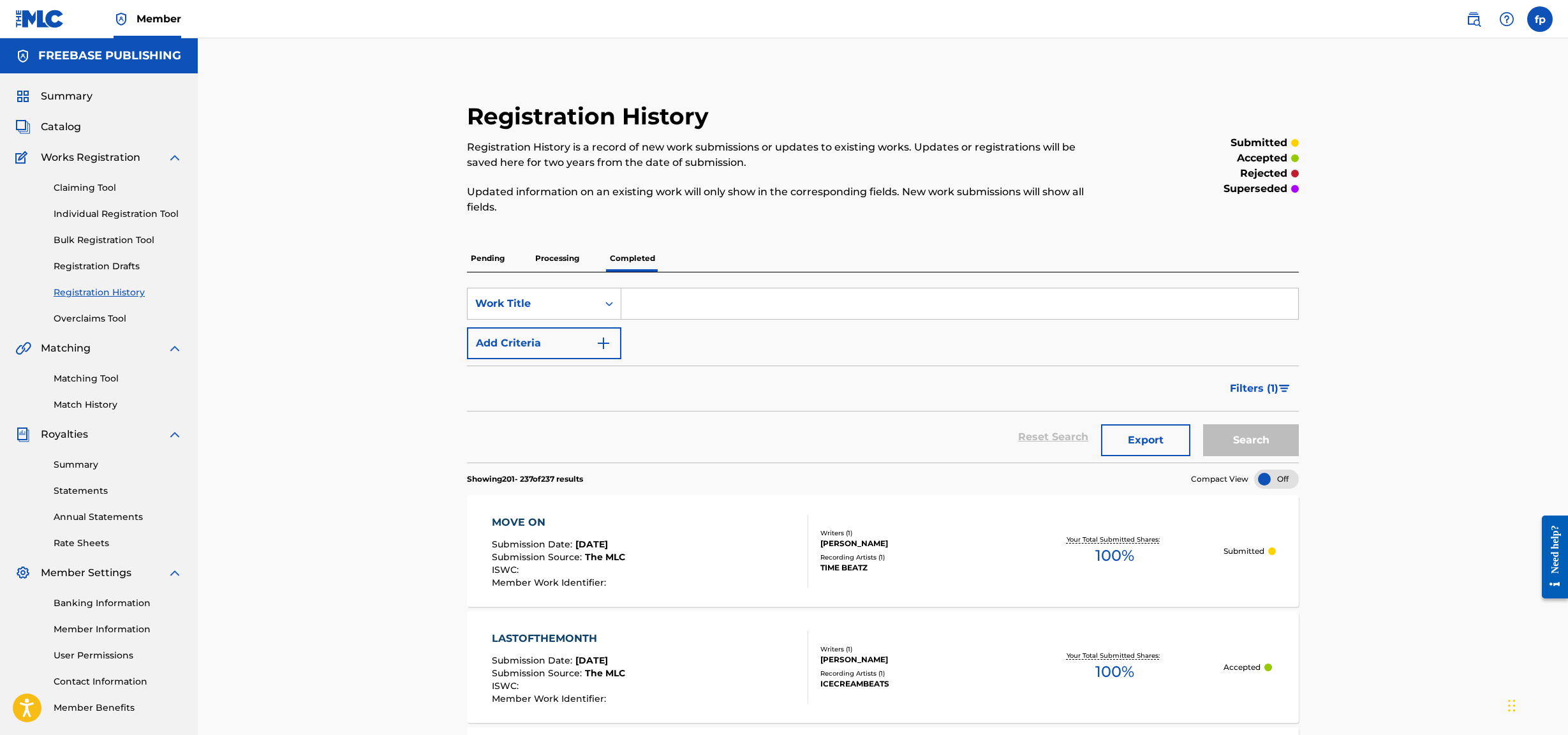
click at [554, 260] on p "Processing" at bounding box center [557, 258] width 52 height 27
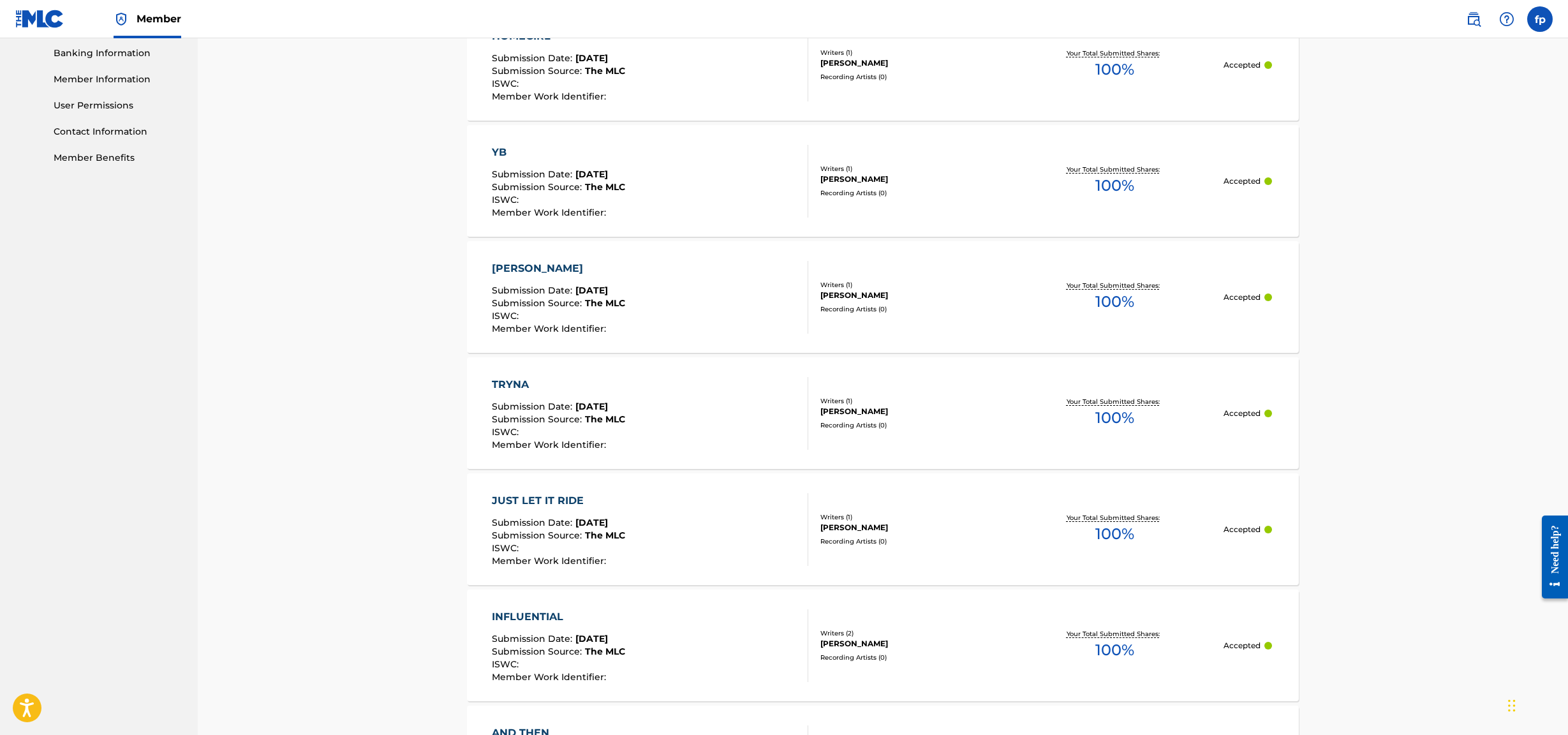
scroll to position [1013, 0]
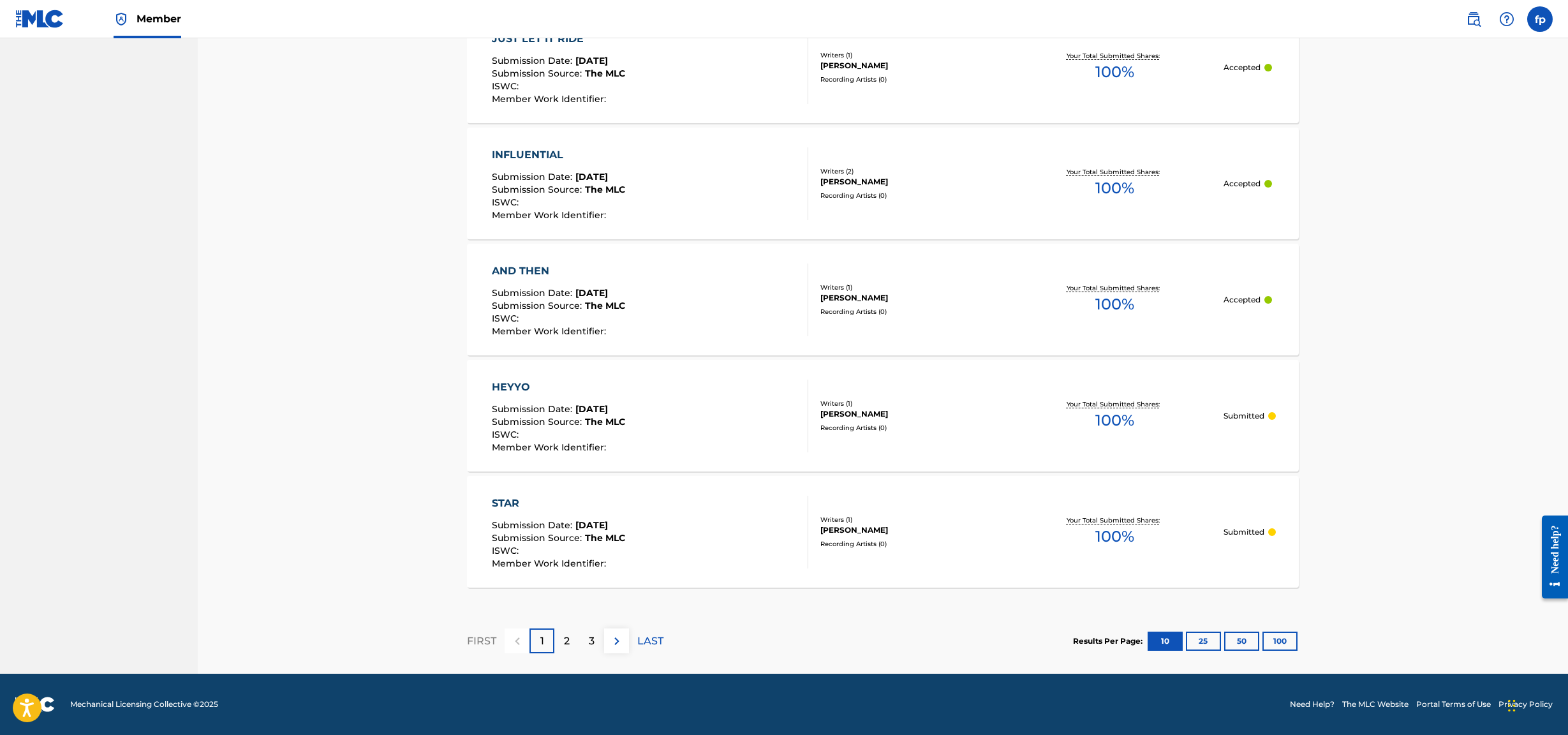
click at [762, 315] on div "Results Per Page: 10 25 50 100" at bounding box center [1186, 641] width 226 height 60
click at [762, 315] on button "100" at bounding box center [1280, 641] width 35 height 19
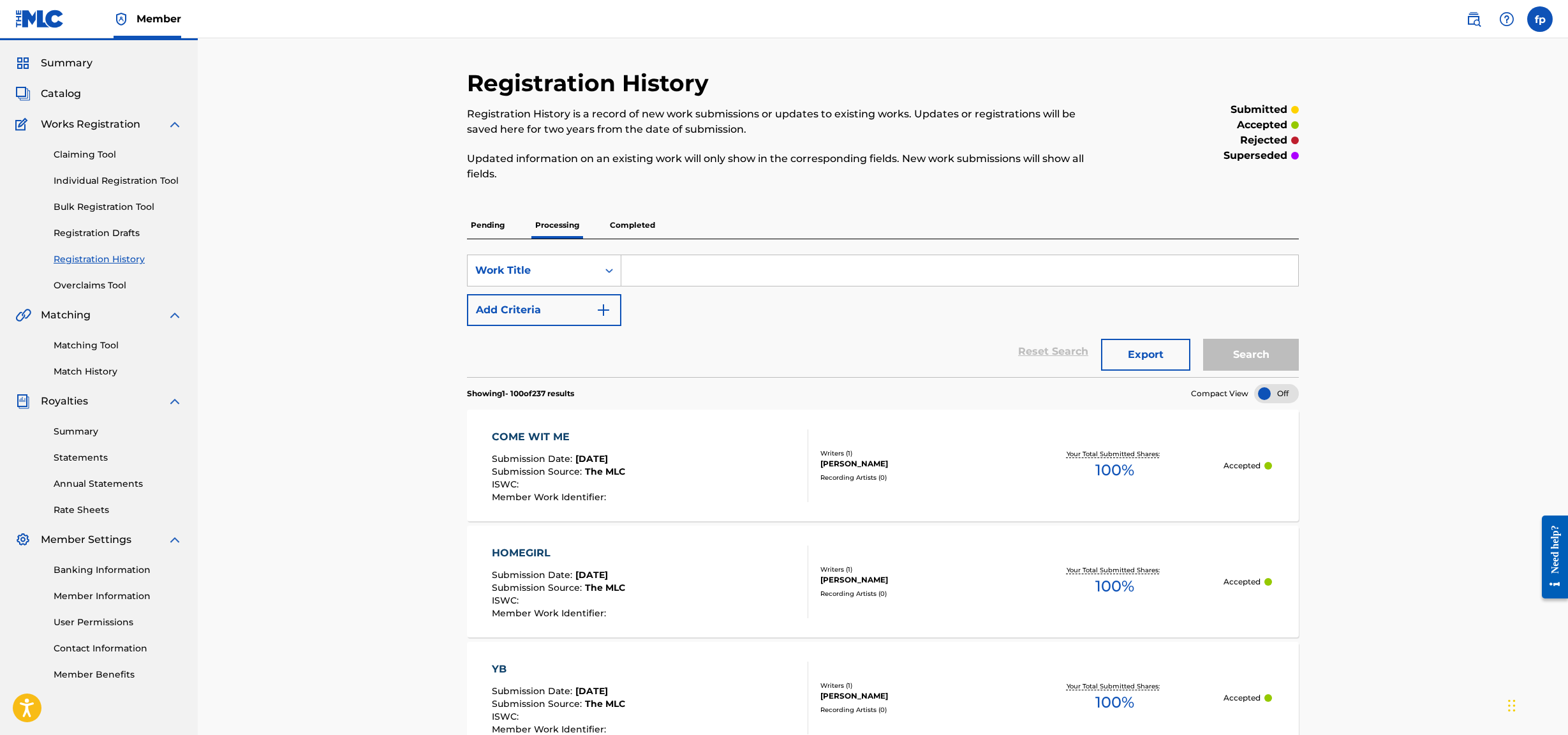
scroll to position [0, 0]
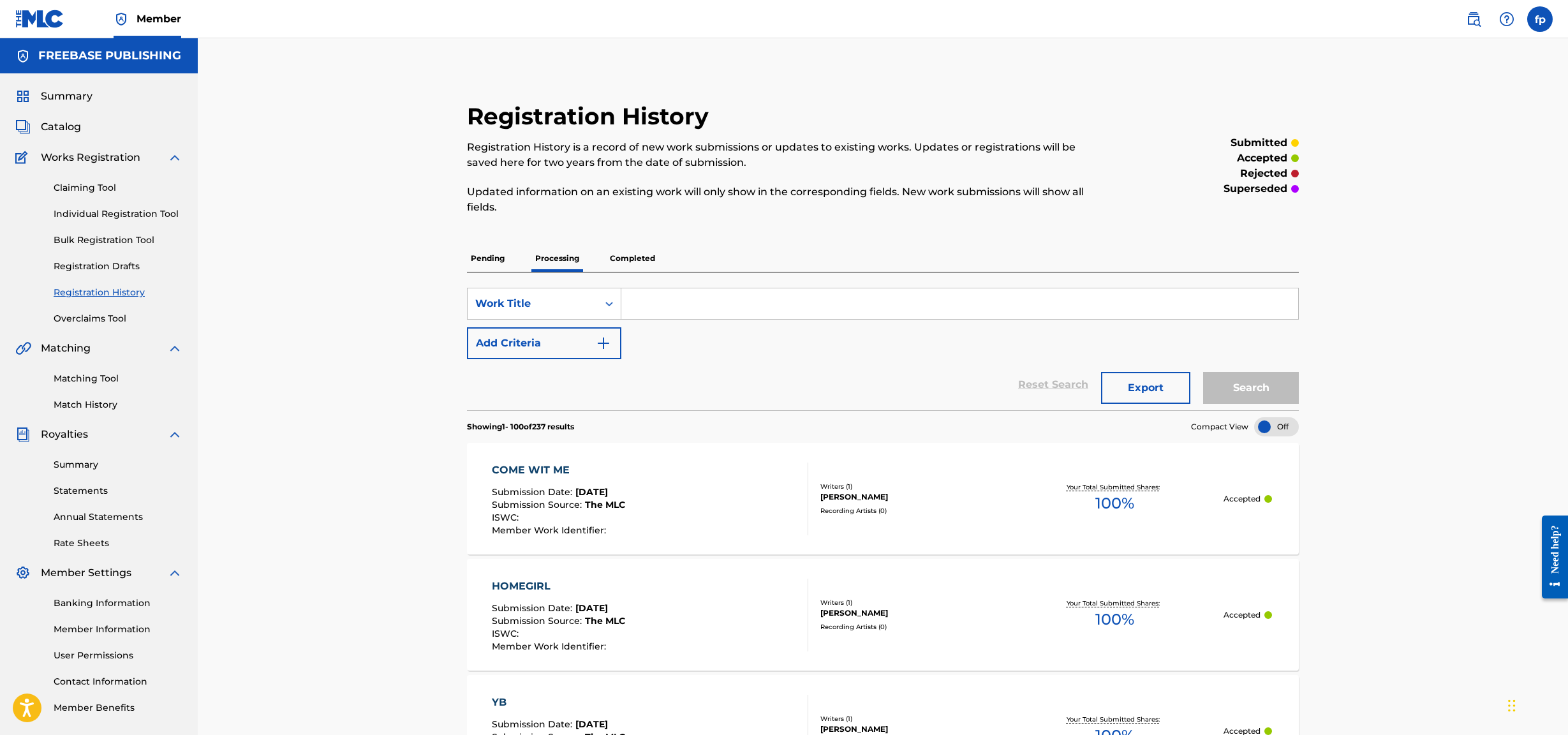
click at [490, 261] on p "Pending" at bounding box center [488, 258] width 41 height 27
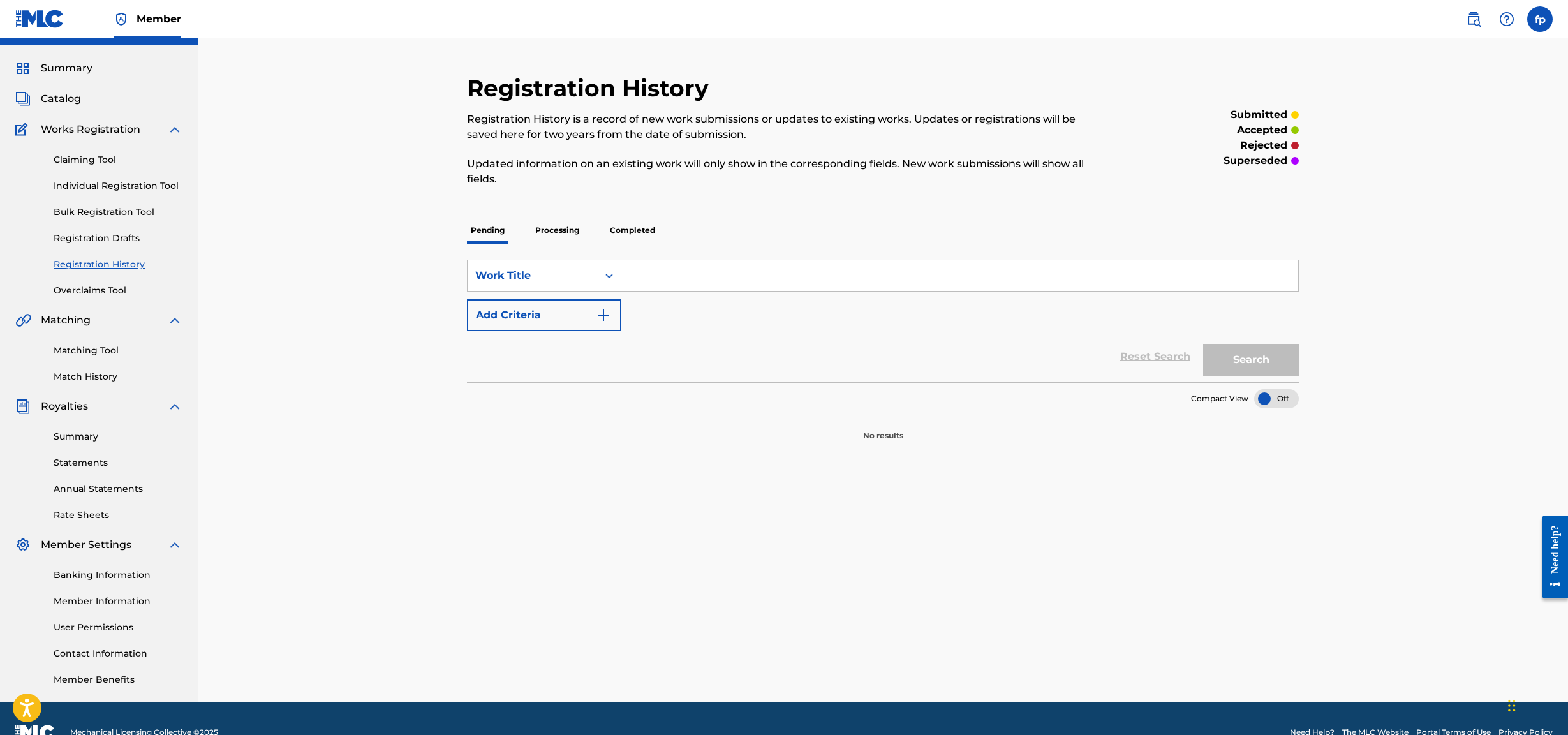
scroll to position [31, 0]
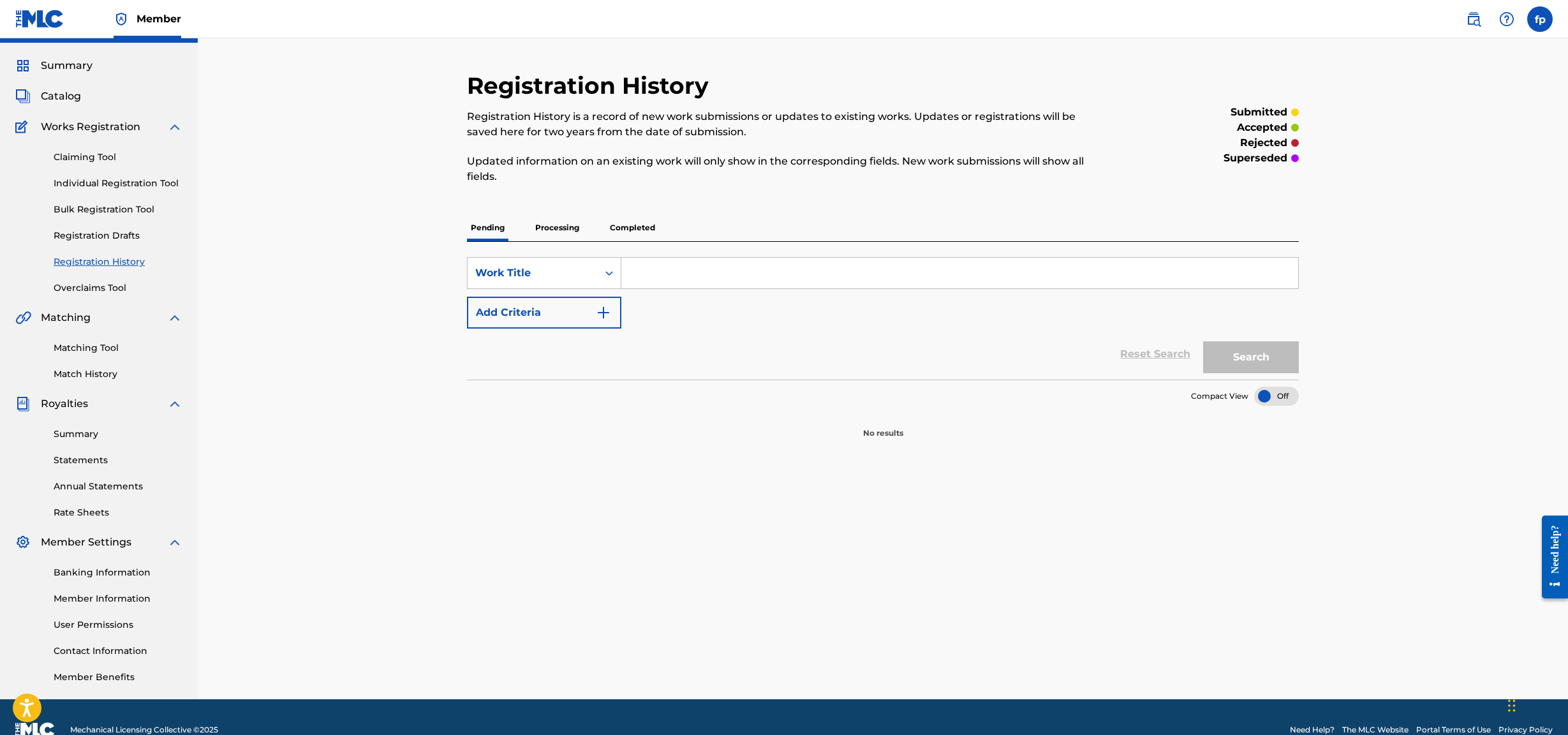
click at [98, 160] on link "Claiming Tool" at bounding box center [117, 157] width 129 height 13
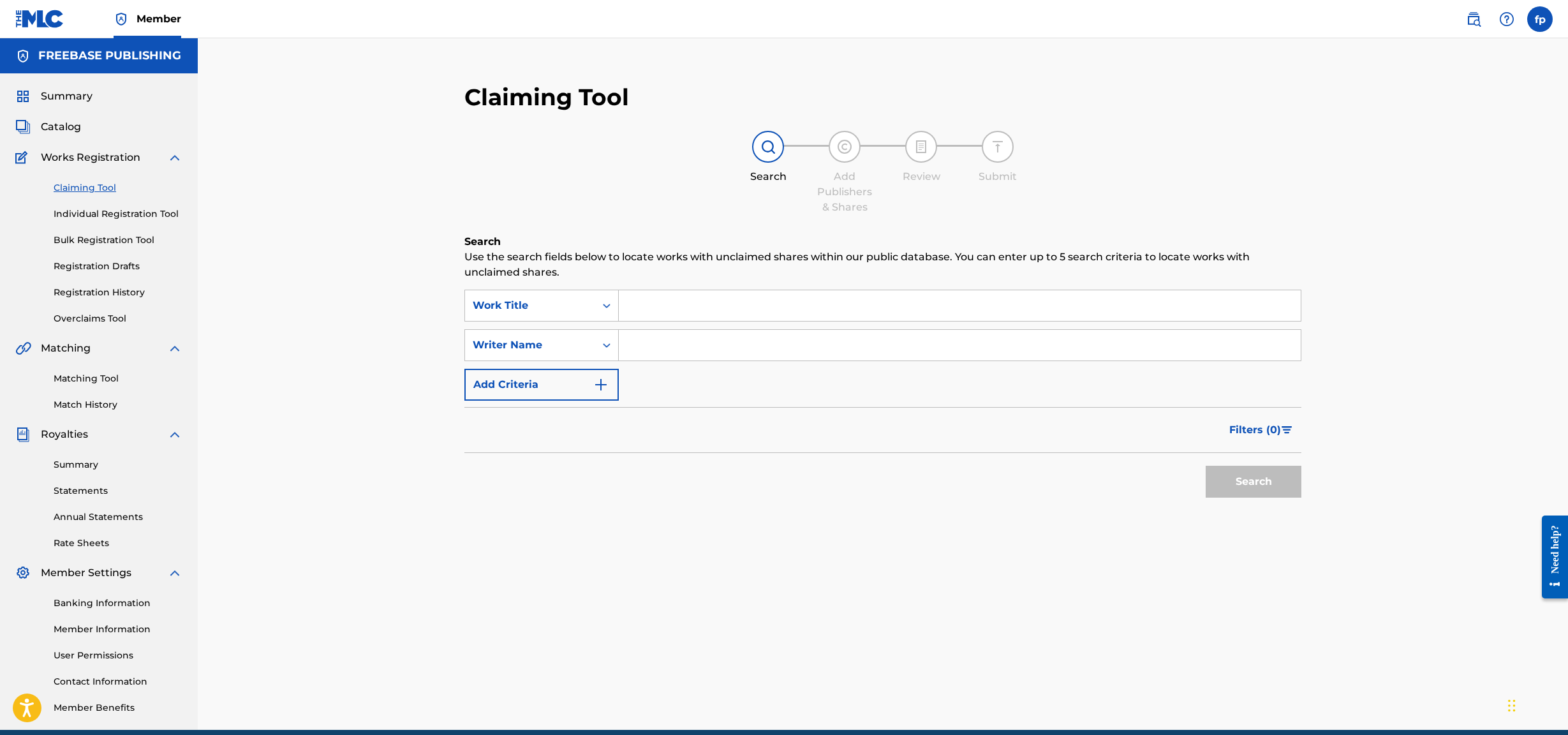
click at [112, 211] on link "Individual Registration Tool" at bounding box center [117, 214] width 129 height 13
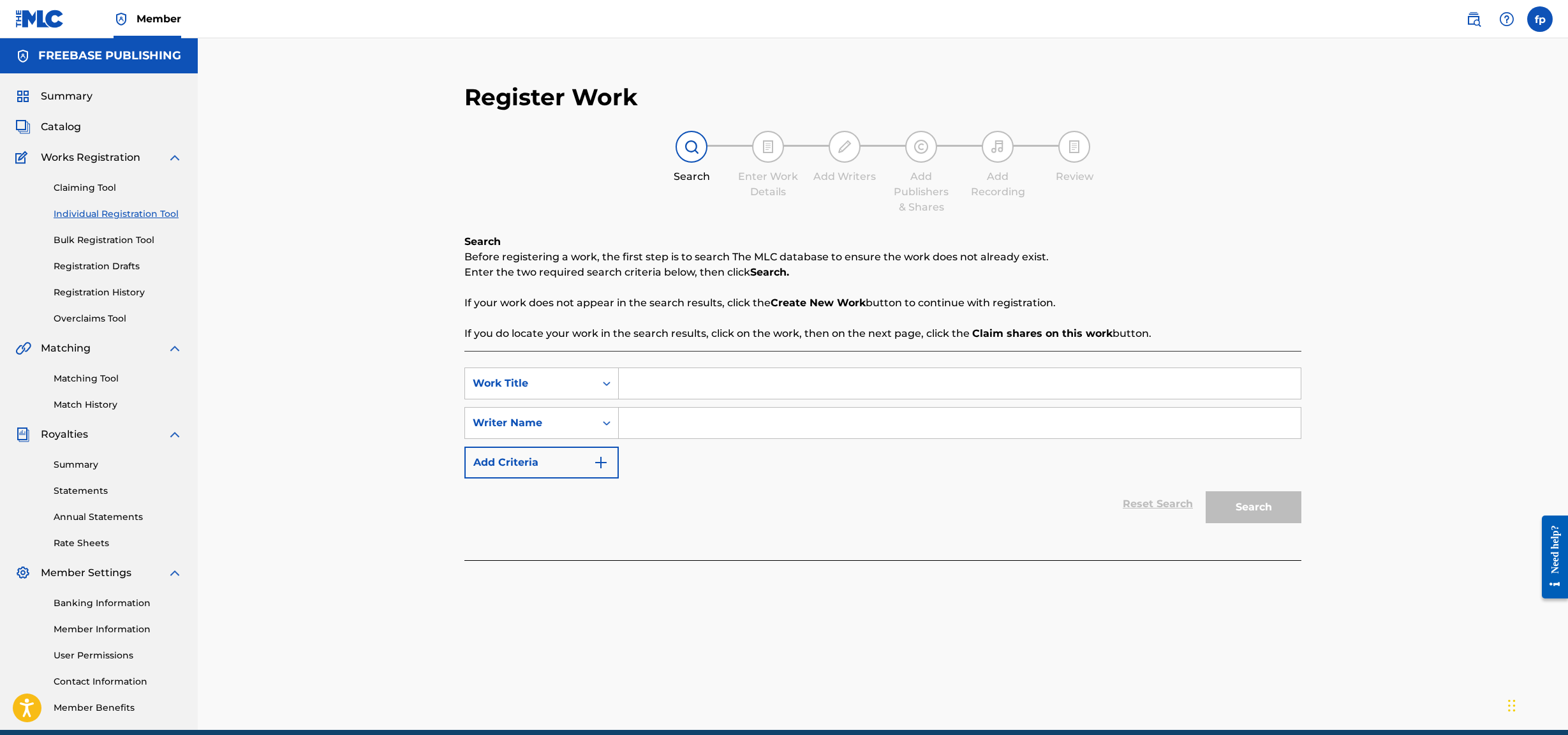
click at [117, 257] on div "Claiming Tool Individual Registration Tool Bulk Registration Tool Registration …" at bounding box center [99, 245] width 168 height 160
click at [117, 247] on link "Bulk Registration Tool" at bounding box center [117, 240] width 129 height 13
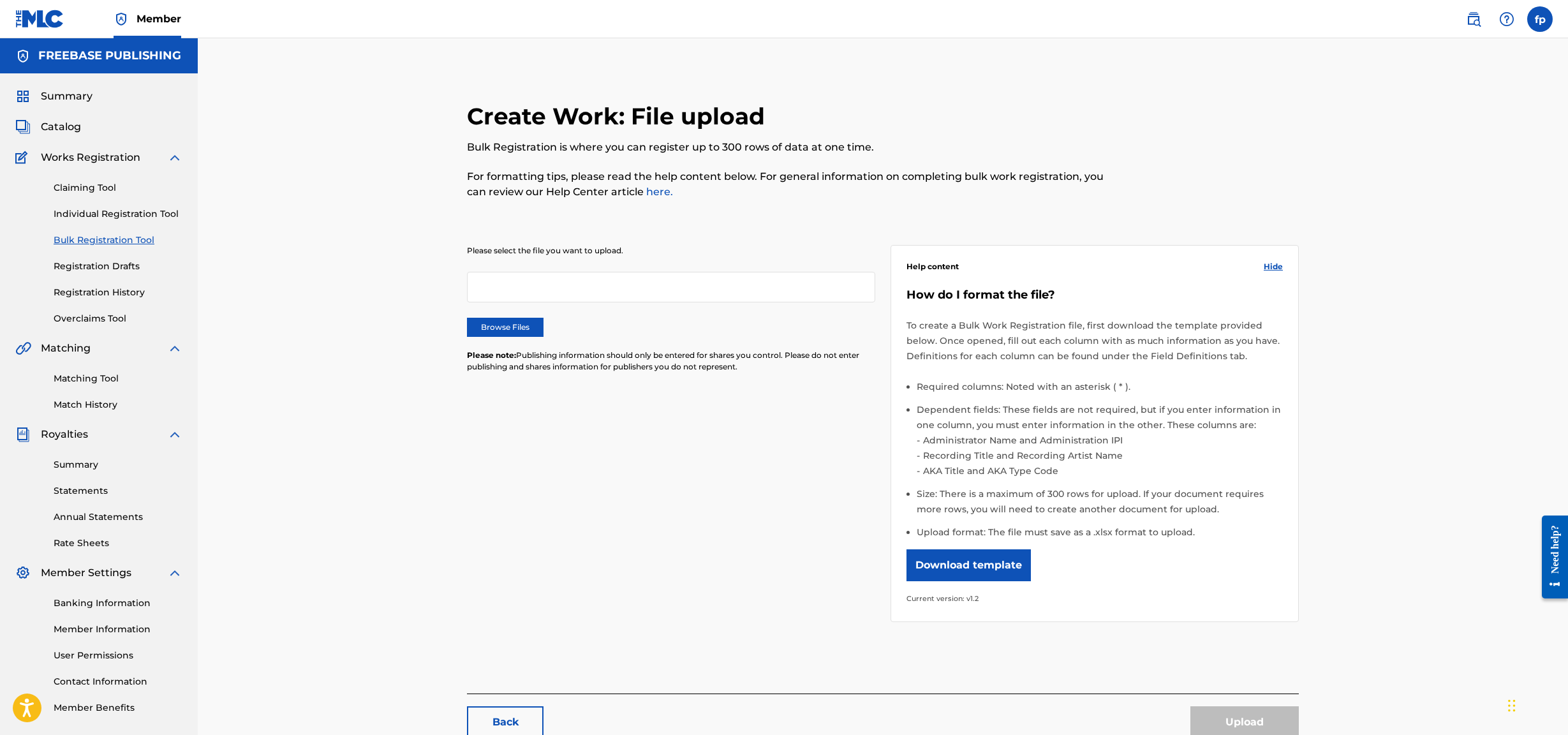
click at [126, 278] on div "Claiming Tool Individual Registration Tool Bulk Registration Tool Registration …" at bounding box center [99, 245] width 168 height 160
click at [123, 271] on link "Registration Drafts" at bounding box center [117, 266] width 129 height 13
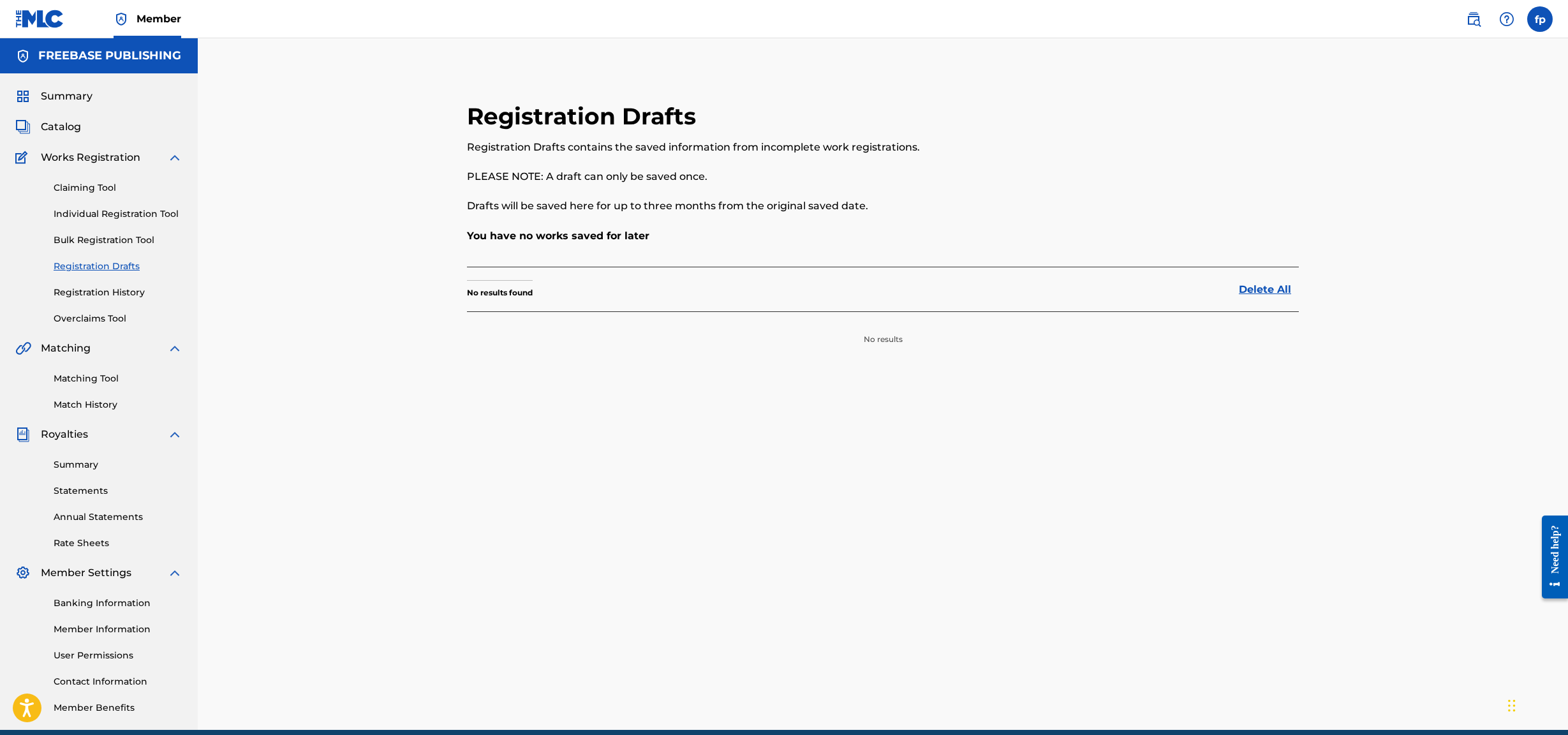
click at [117, 295] on link "Registration History" at bounding box center [117, 292] width 129 height 13
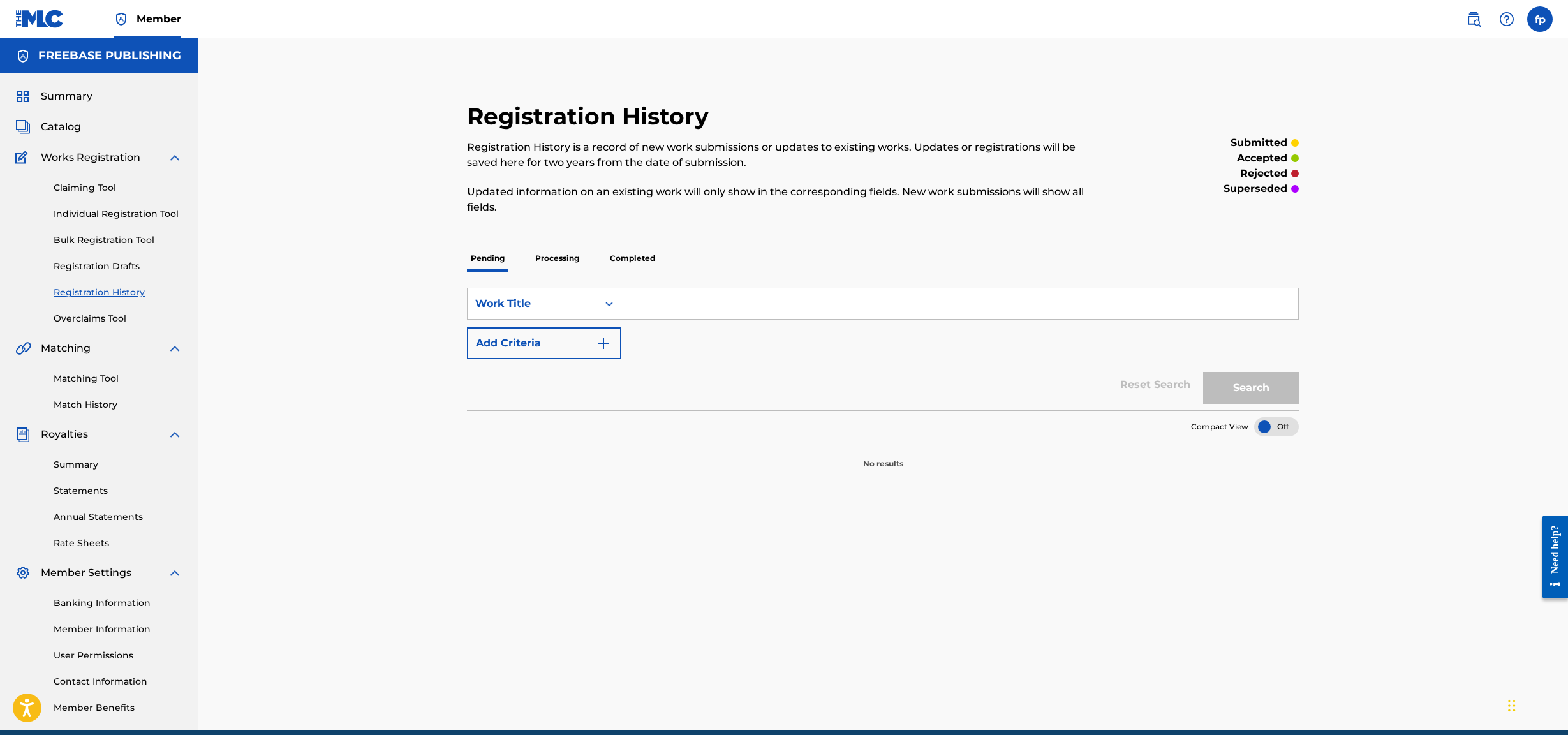
click at [117, 315] on link "Overclaims Tool" at bounding box center [117, 319] width 129 height 13
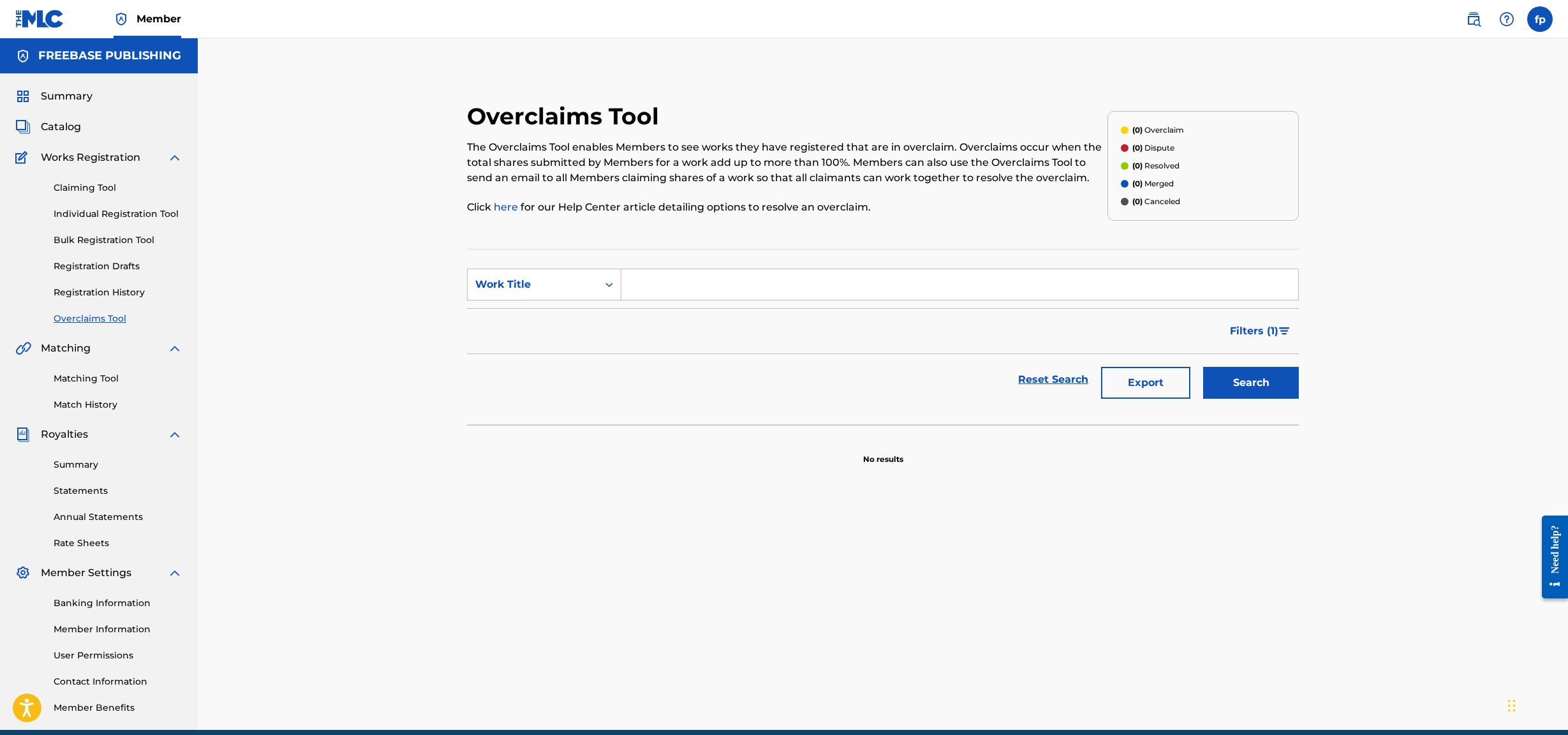
click at [95, 315] on link "Match History" at bounding box center [117, 405] width 129 height 13
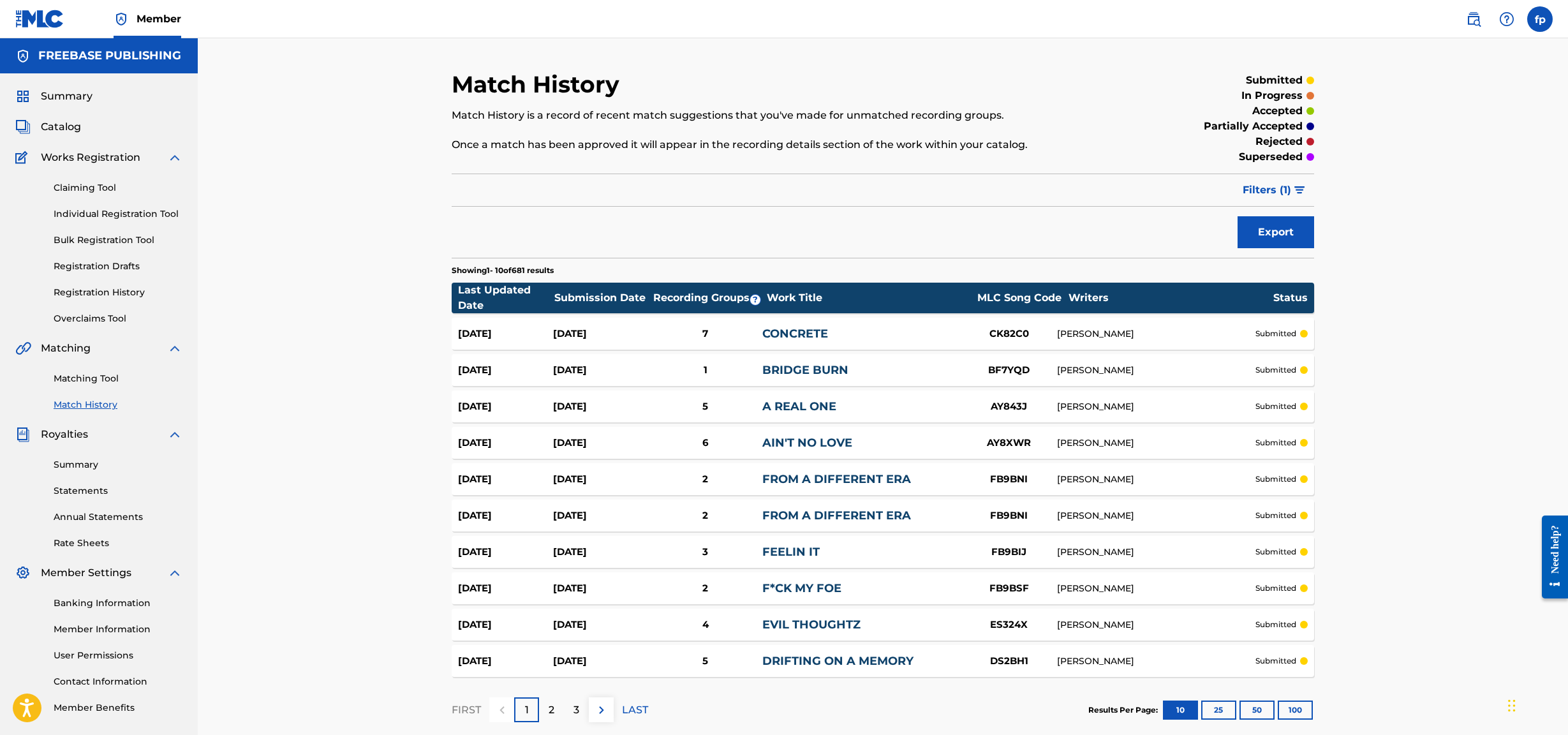
click at [81, 214] on link "Individual Registration Tool" at bounding box center [117, 214] width 129 height 13
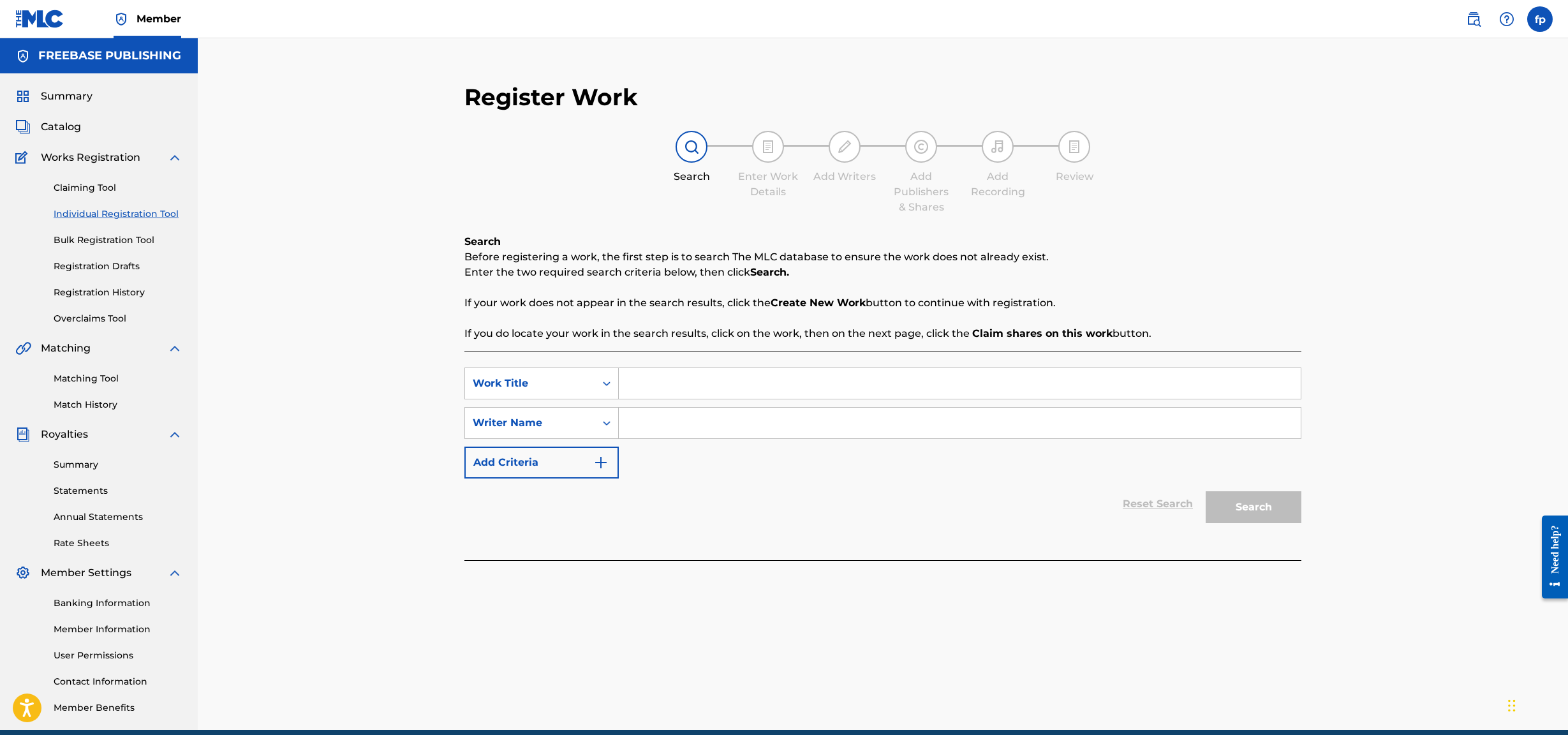
click at [98, 312] on link "Overclaims Tool" at bounding box center [117, 319] width 129 height 13
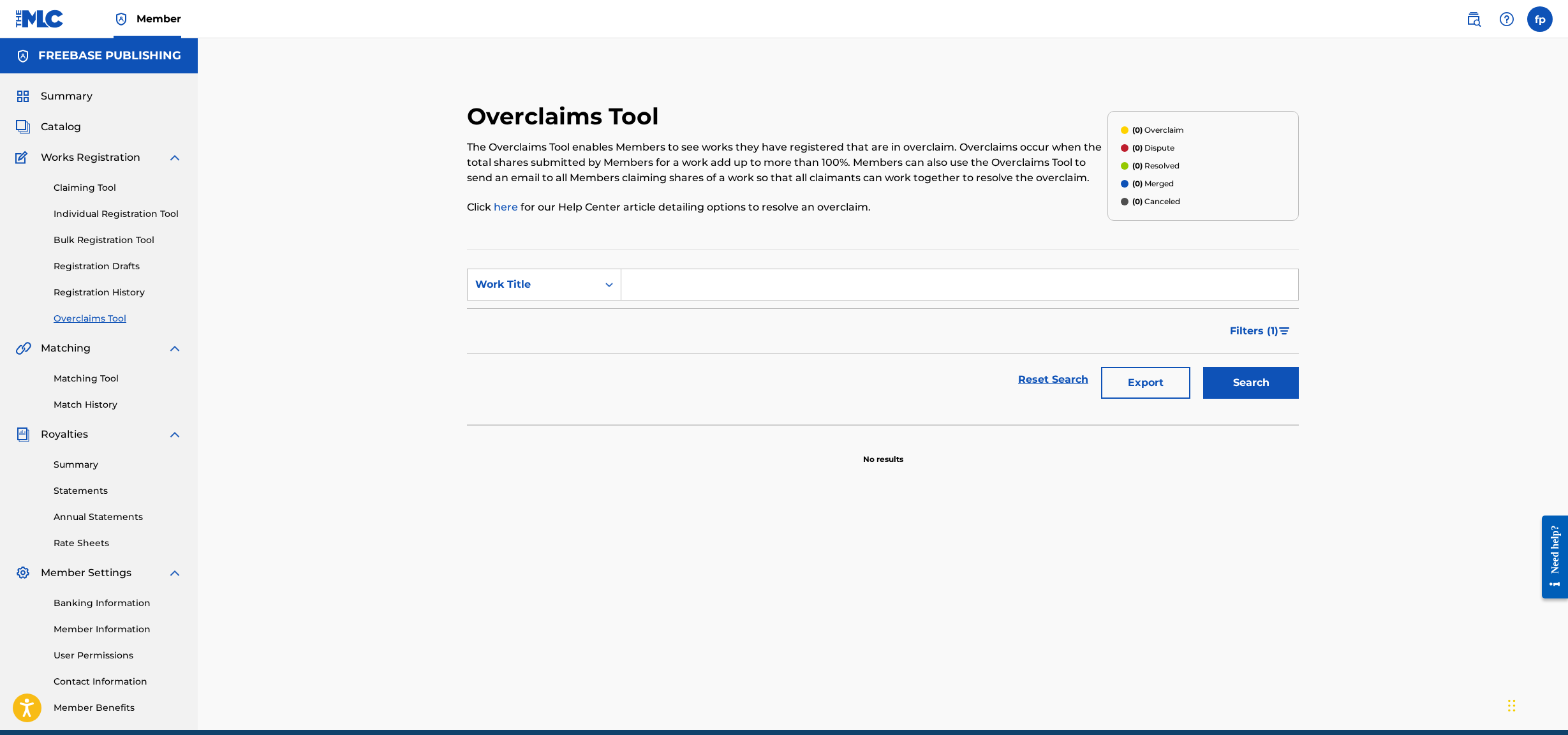
scroll to position [5, 0]
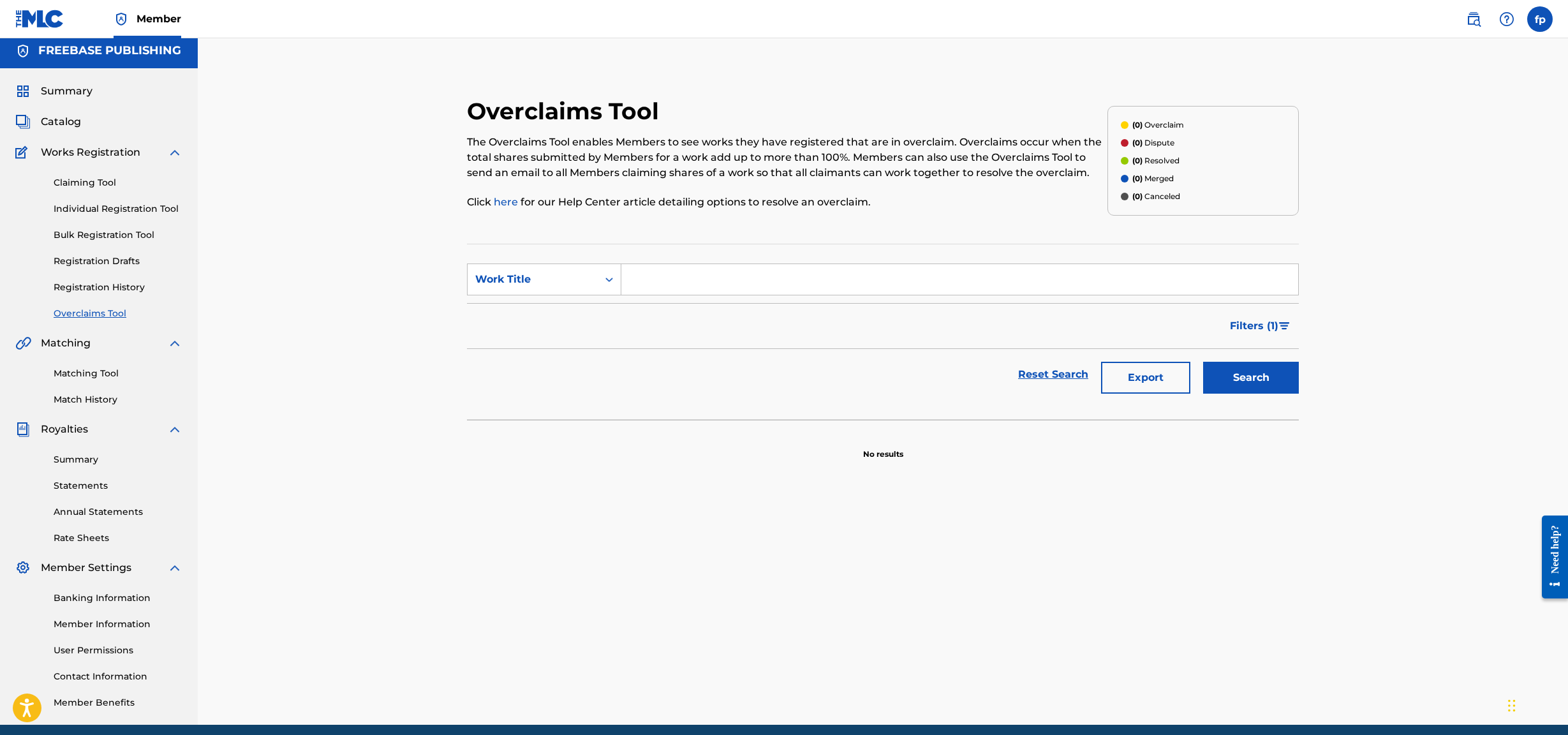
click at [77, 129] on div "Summary Catalog Works Registration Claiming Tool Individual Registration Tool B…" at bounding box center [99, 396] width 198 height 657
click at [77, 128] on span "Catalog" at bounding box center [60, 122] width 40 height 16
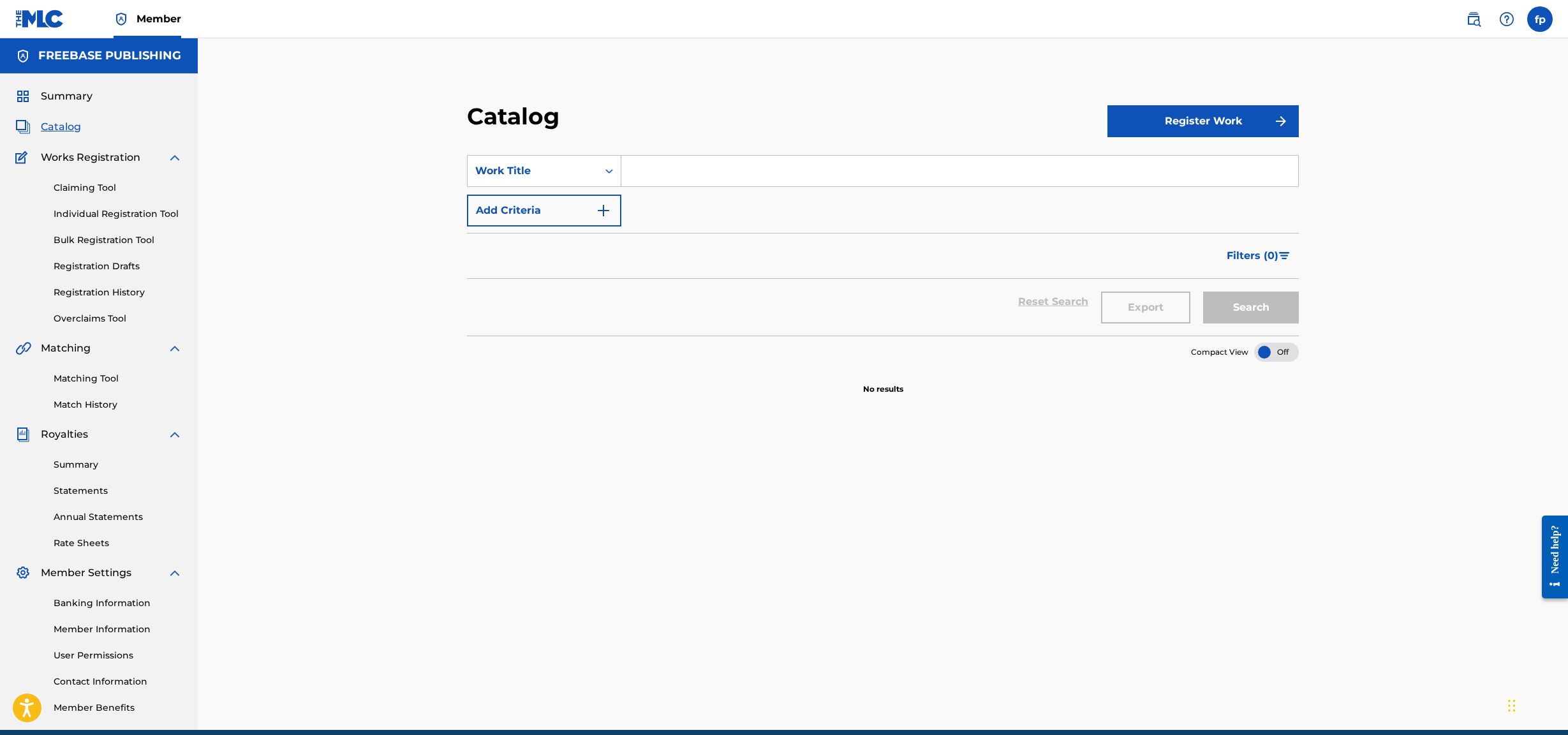
click at [81, 213] on link "Individual Registration Tool" at bounding box center [117, 214] width 129 height 13
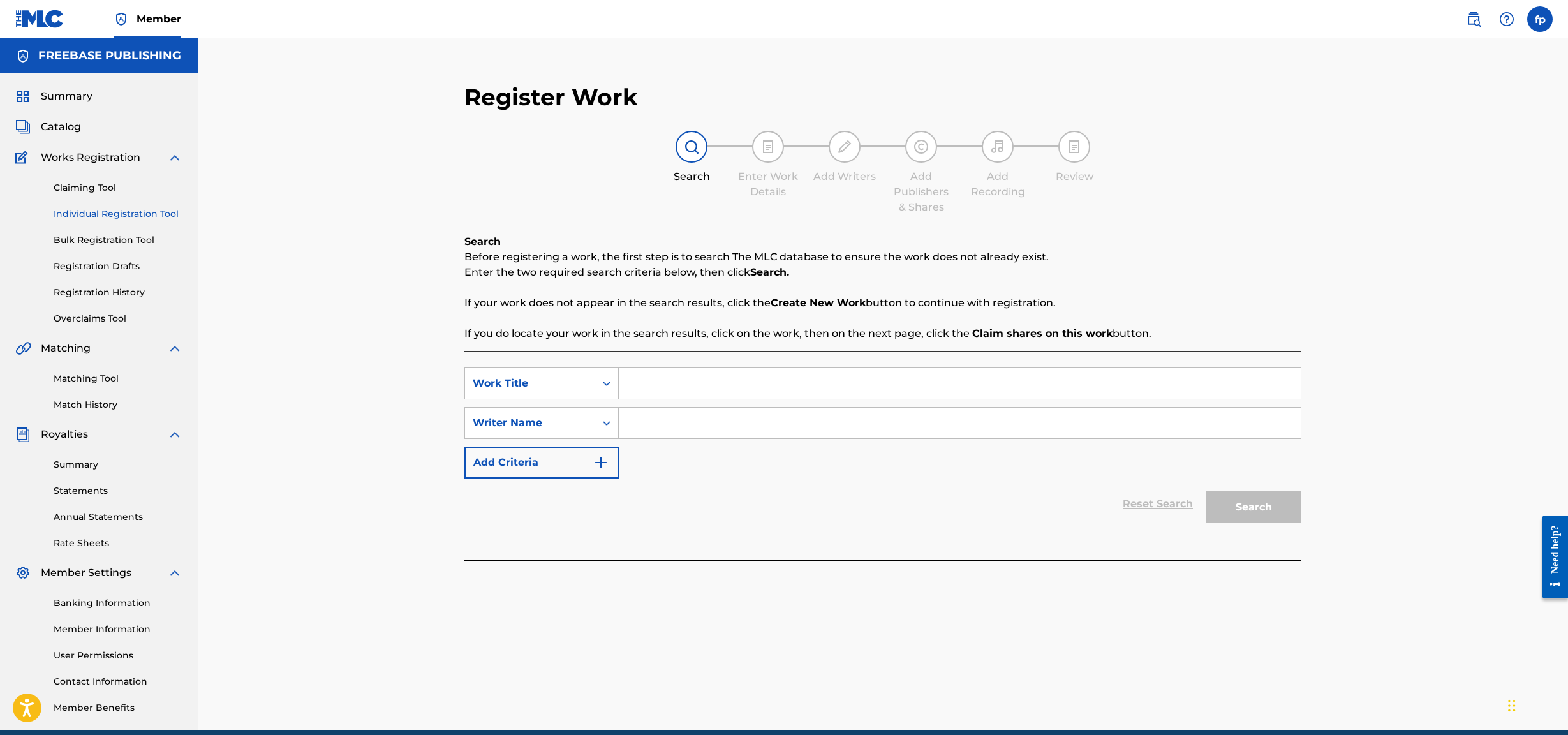
click at [92, 192] on link "Claiming Tool" at bounding box center [117, 187] width 129 height 13
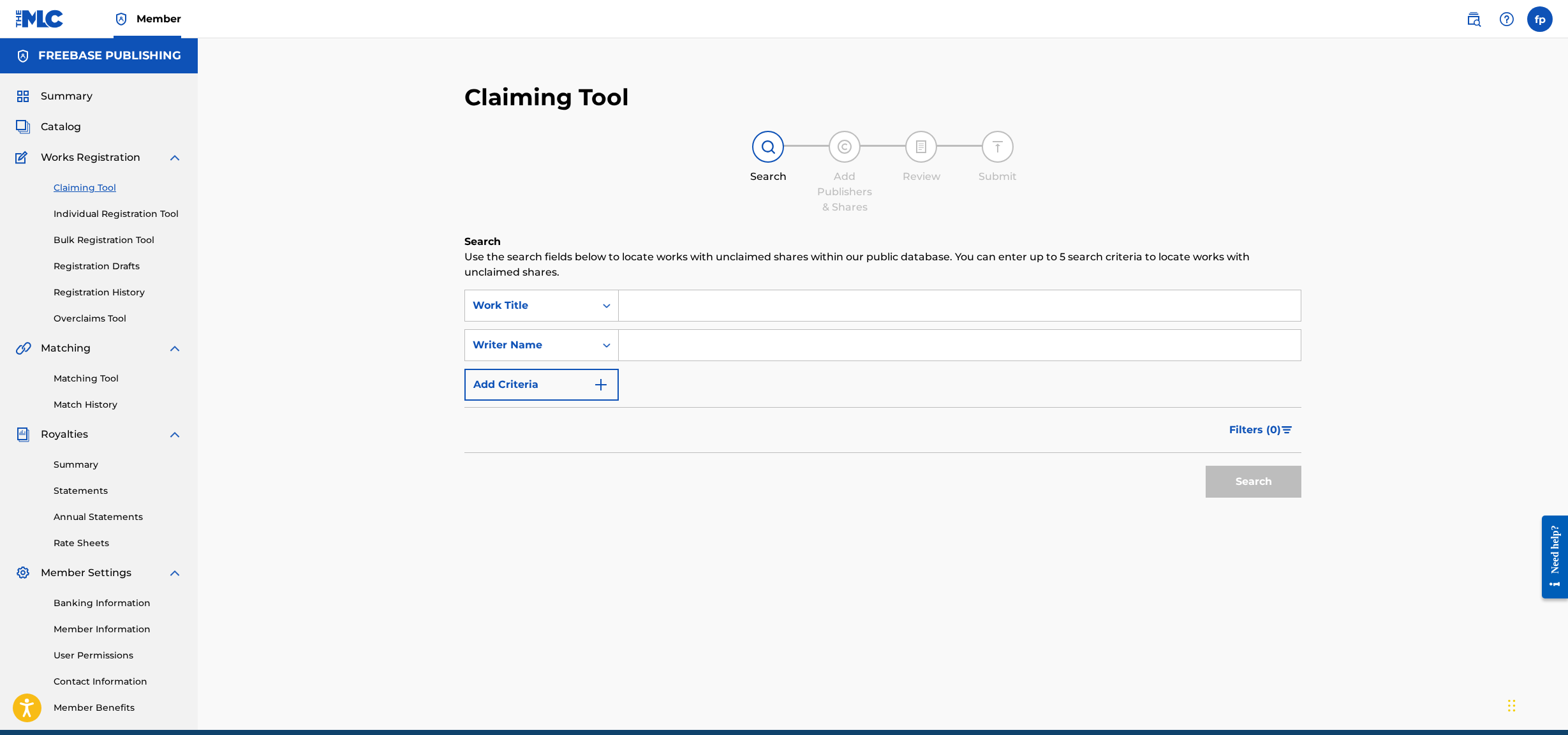
click at [92, 269] on link "Registration Drafts" at bounding box center [117, 266] width 129 height 13
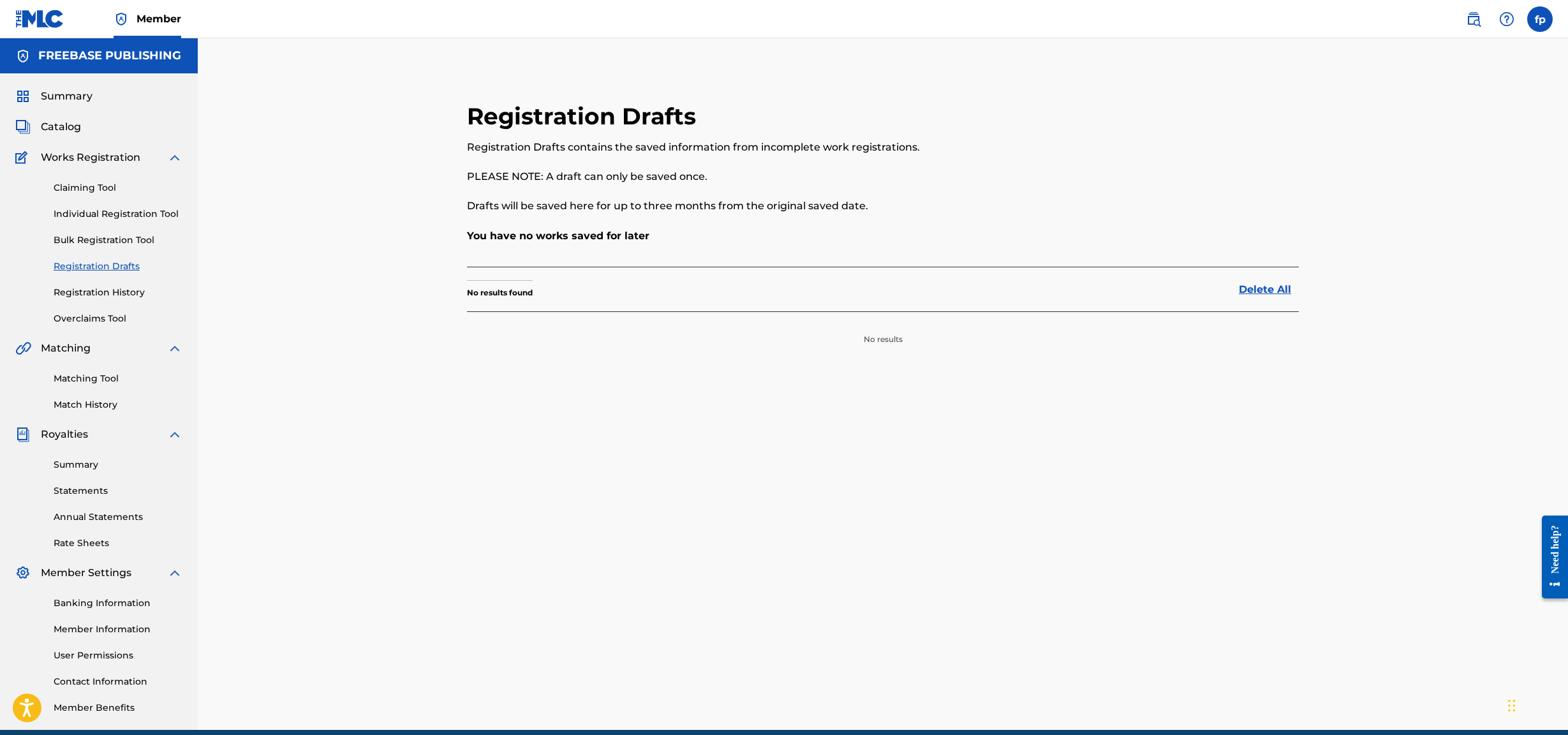
click at [92, 299] on div "Claiming Tool Individual Registration Tool Bulk Registration Tool Registration …" at bounding box center [99, 245] width 168 height 160
click at [96, 294] on link "Registration History" at bounding box center [117, 292] width 129 height 13
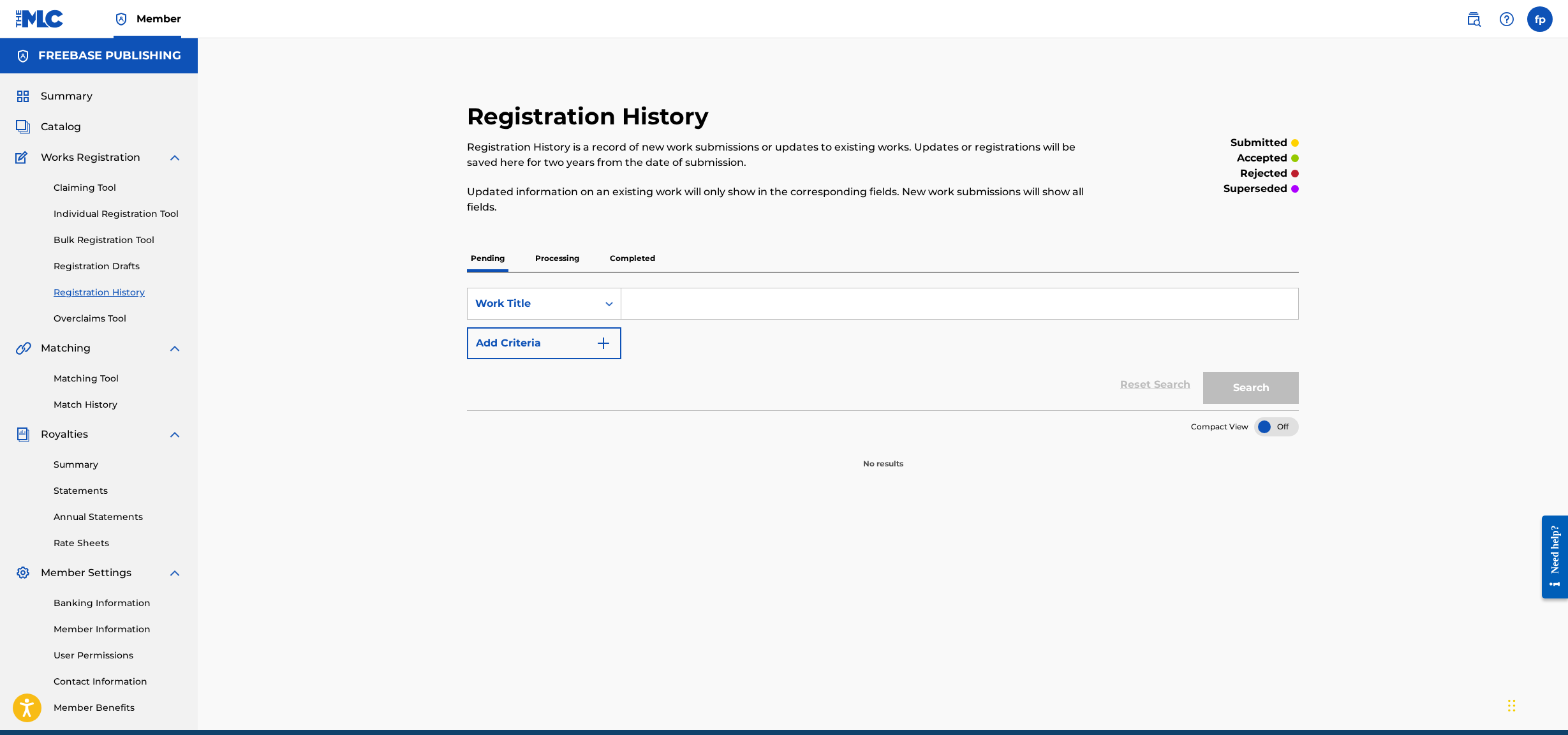
click at [88, 315] on div "Matching Tool Match History" at bounding box center [99, 384] width 168 height 56
click at [74, 315] on div "Summary Statements Annual Statements Rate Sheets" at bounding box center [99, 496] width 168 height 108
click at [85, 315] on link "Summary" at bounding box center [117, 464] width 129 height 13
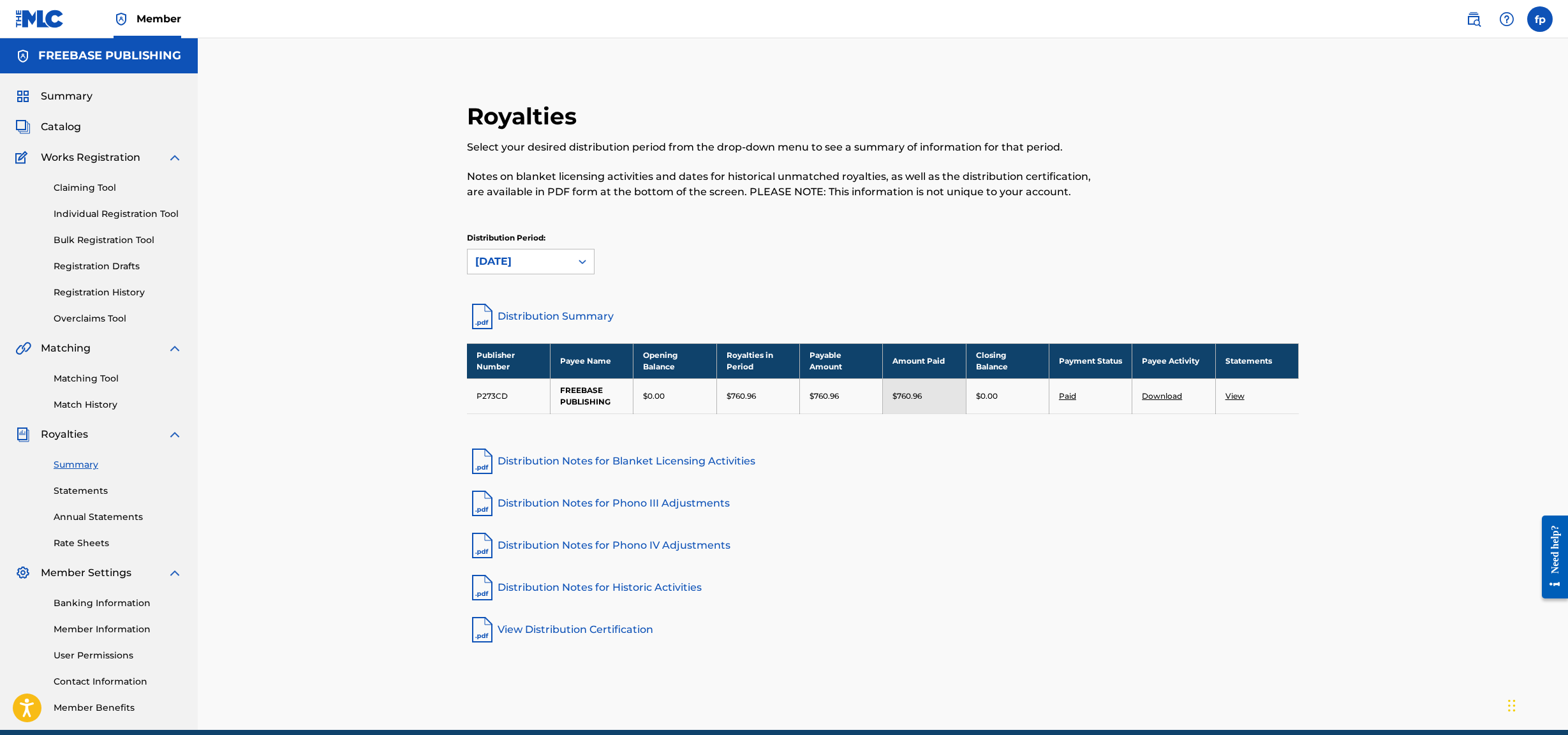
click at [109, 315] on div "Summary Statements Annual Statements Rate Sheets" at bounding box center [99, 496] width 168 height 108
click at [82, 315] on link "Statements" at bounding box center [117, 491] width 129 height 13
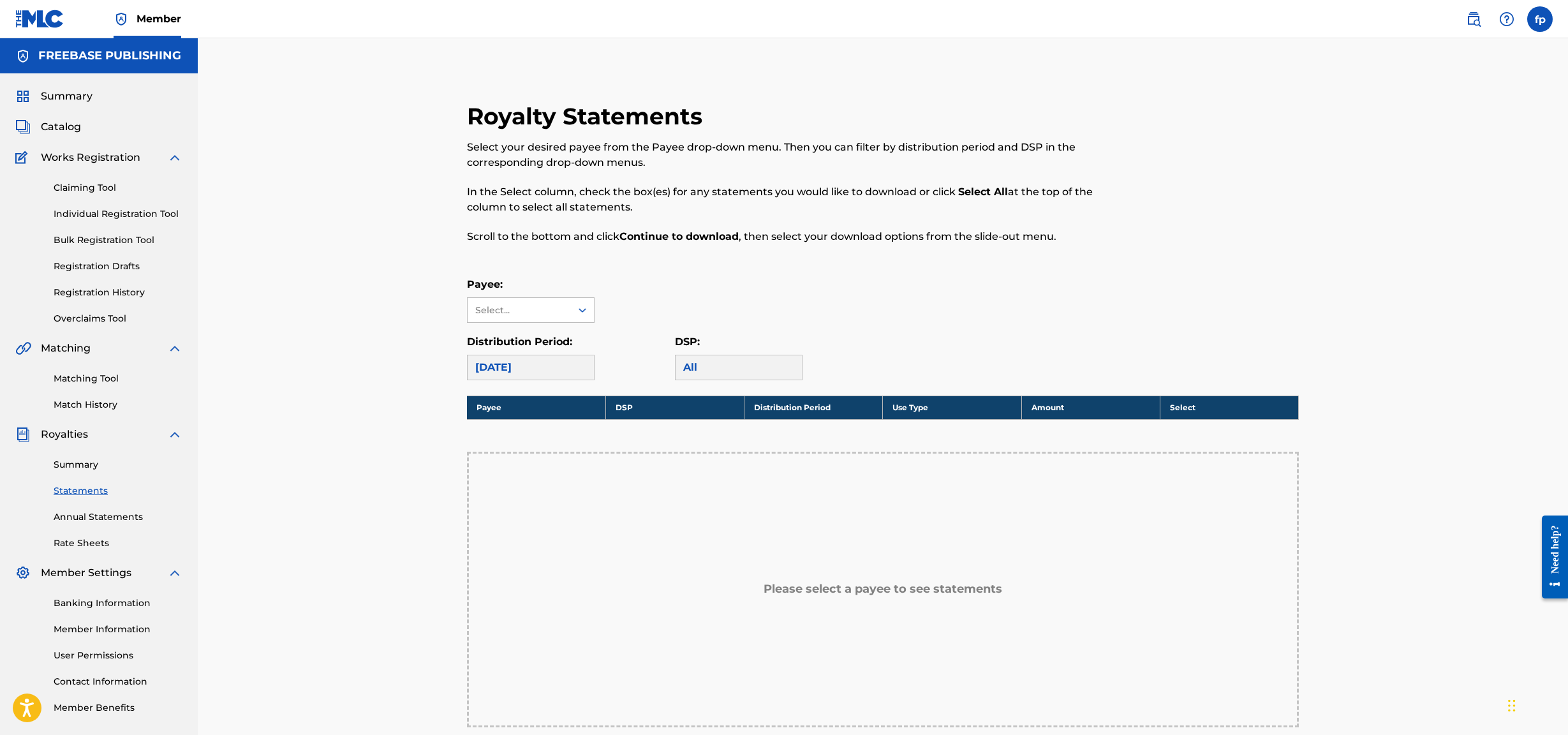
click at [82, 315] on link "Annual Statements" at bounding box center [117, 517] width 129 height 13
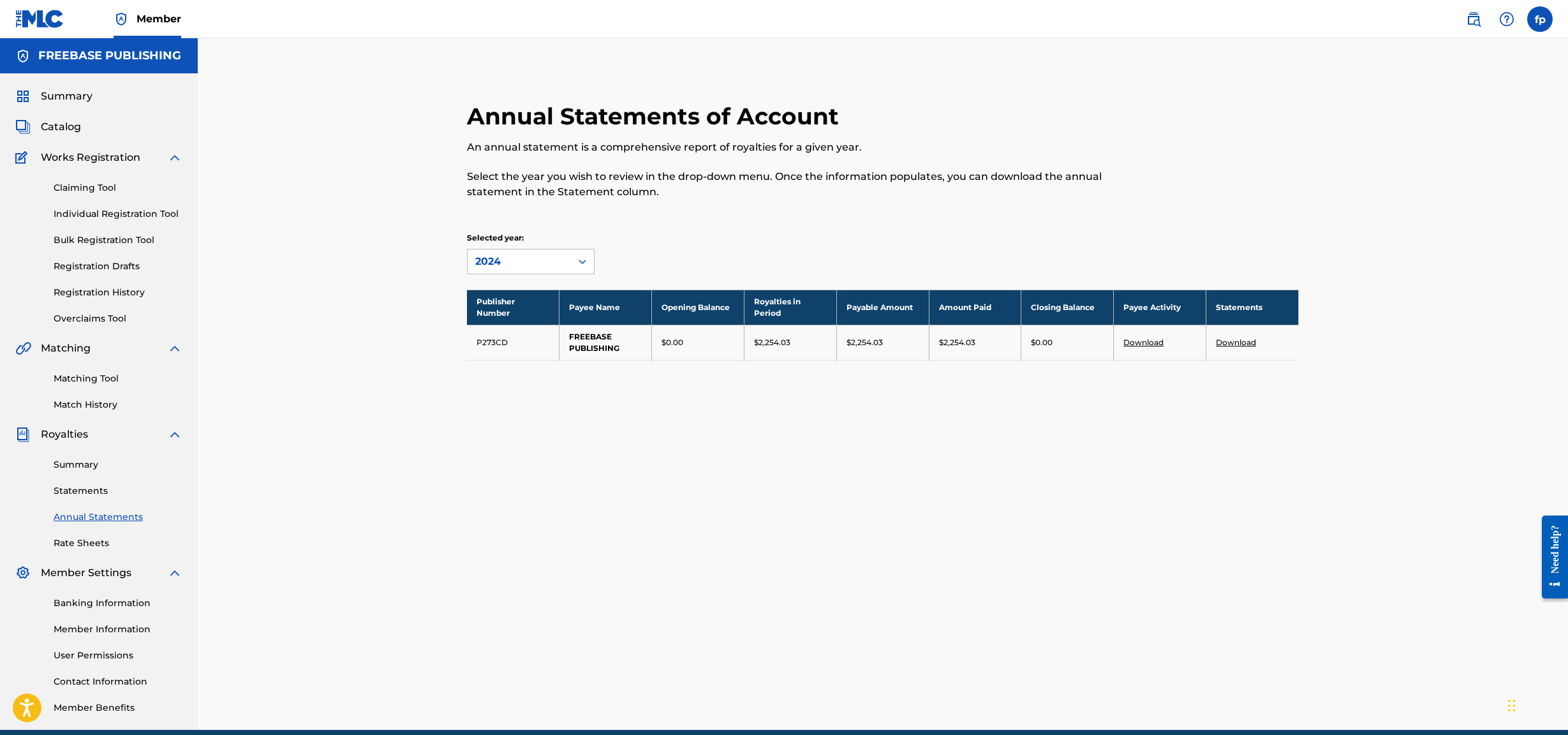
click at [87, 315] on link "Rate Sheets" at bounding box center [117, 542] width 129 height 13
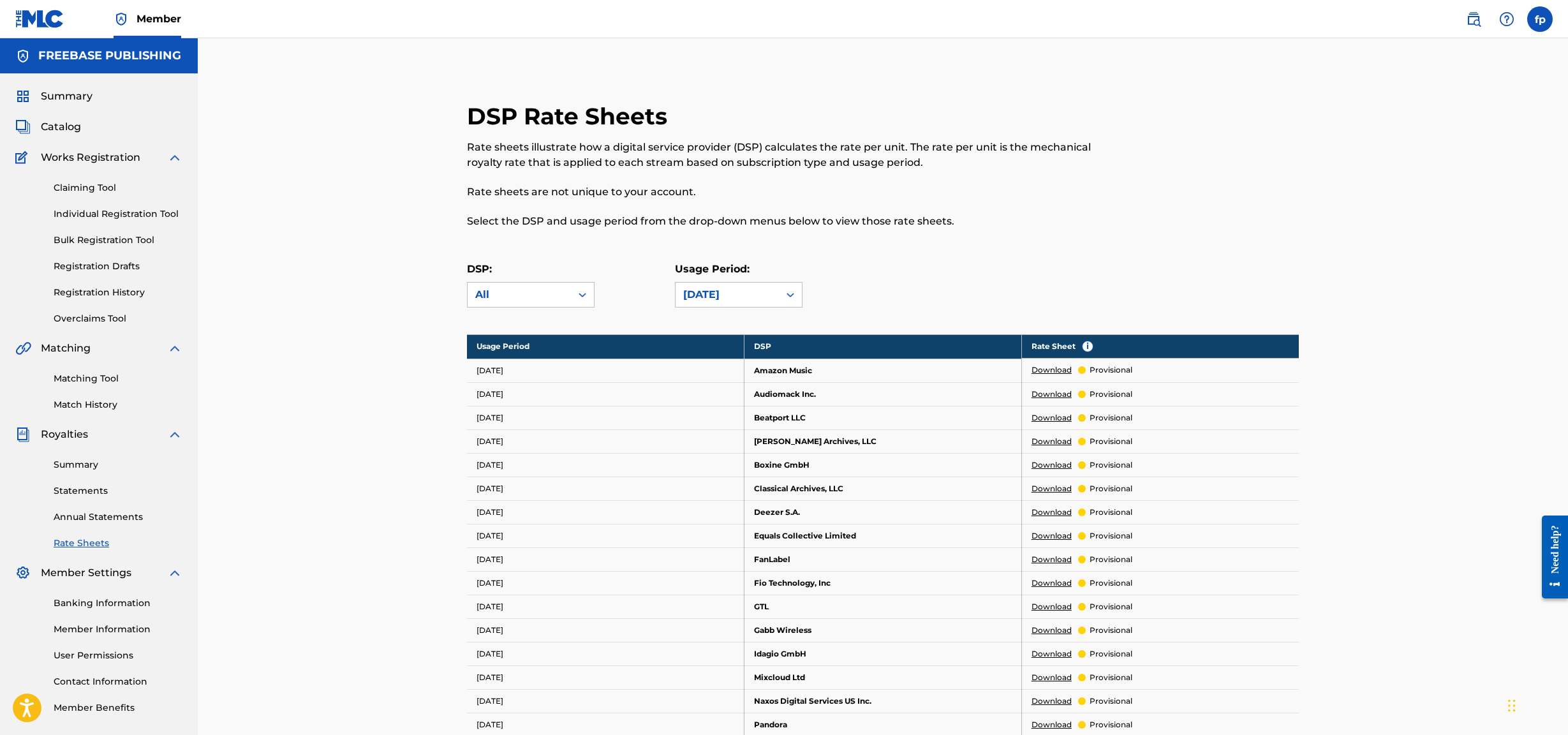
click at [91, 315] on link "Annual Statements" at bounding box center [117, 517] width 129 height 13
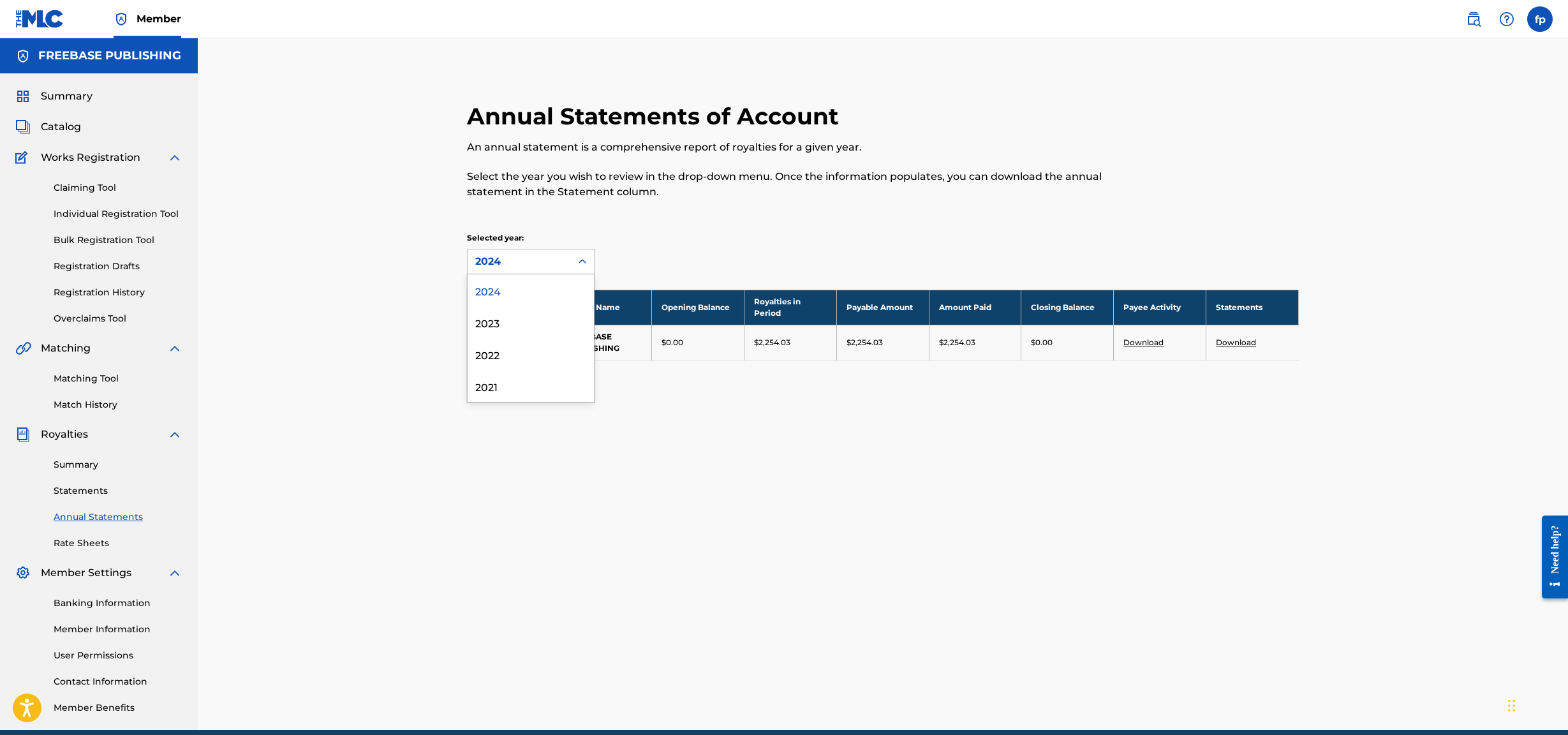
click at [571, 272] on div at bounding box center [582, 261] width 23 height 23
click at [542, 309] on div "2023" at bounding box center [530, 322] width 126 height 32
click at [543, 267] on div "2023" at bounding box center [519, 261] width 88 height 16
click at [527, 297] on div "2024" at bounding box center [530, 290] width 126 height 32
click at [539, 273] on div "2024" at bounding box center [519, 261] width 103 height 24
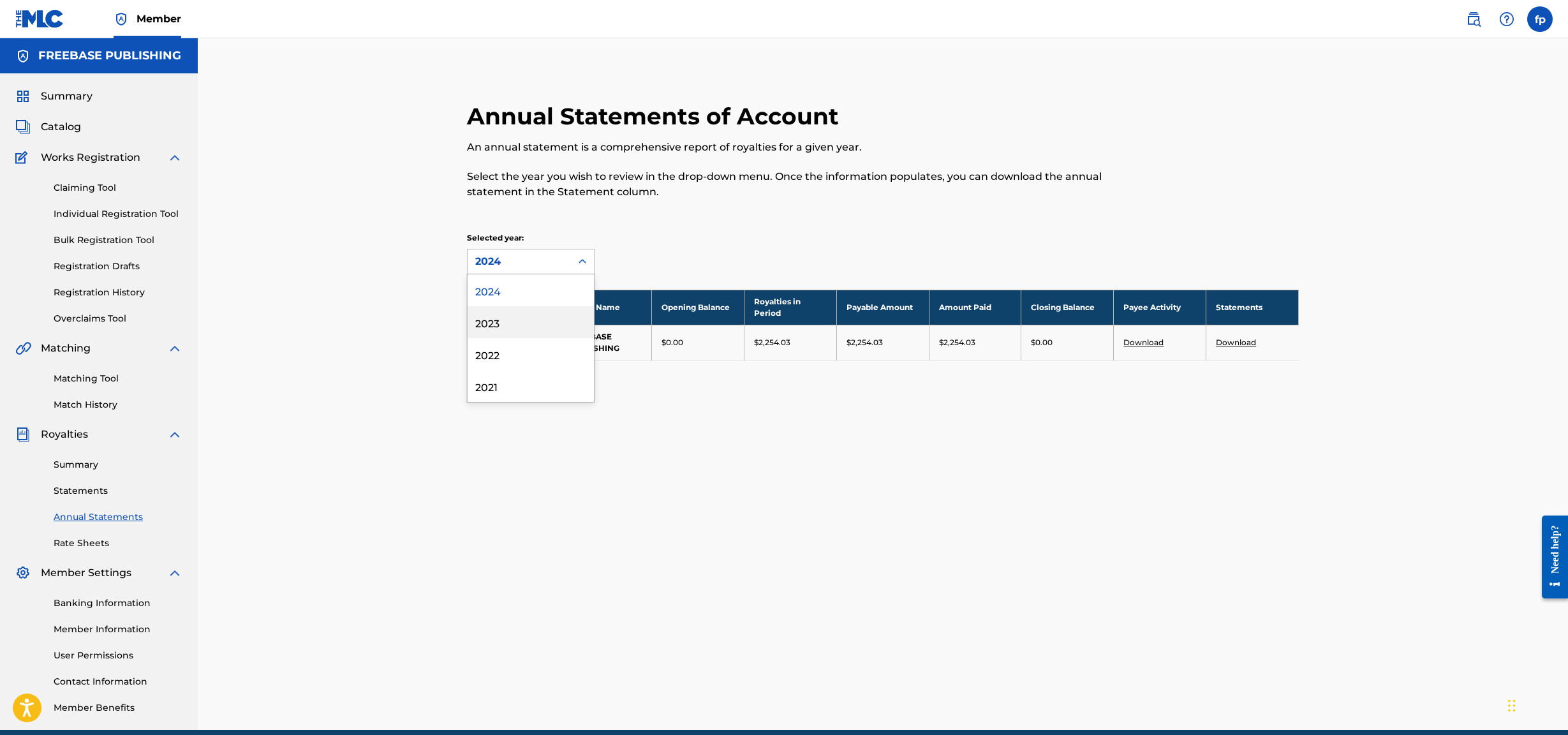
click at [513, 315] on div "2023" at bounding box center [530, 322] width 126 height 32
click at [533, 265] on div "2023" at bounding box center [519, 261] width 88 height 16
click at [504, 315] on div "2022" at bounding box center [530, 354] width 126 height 32
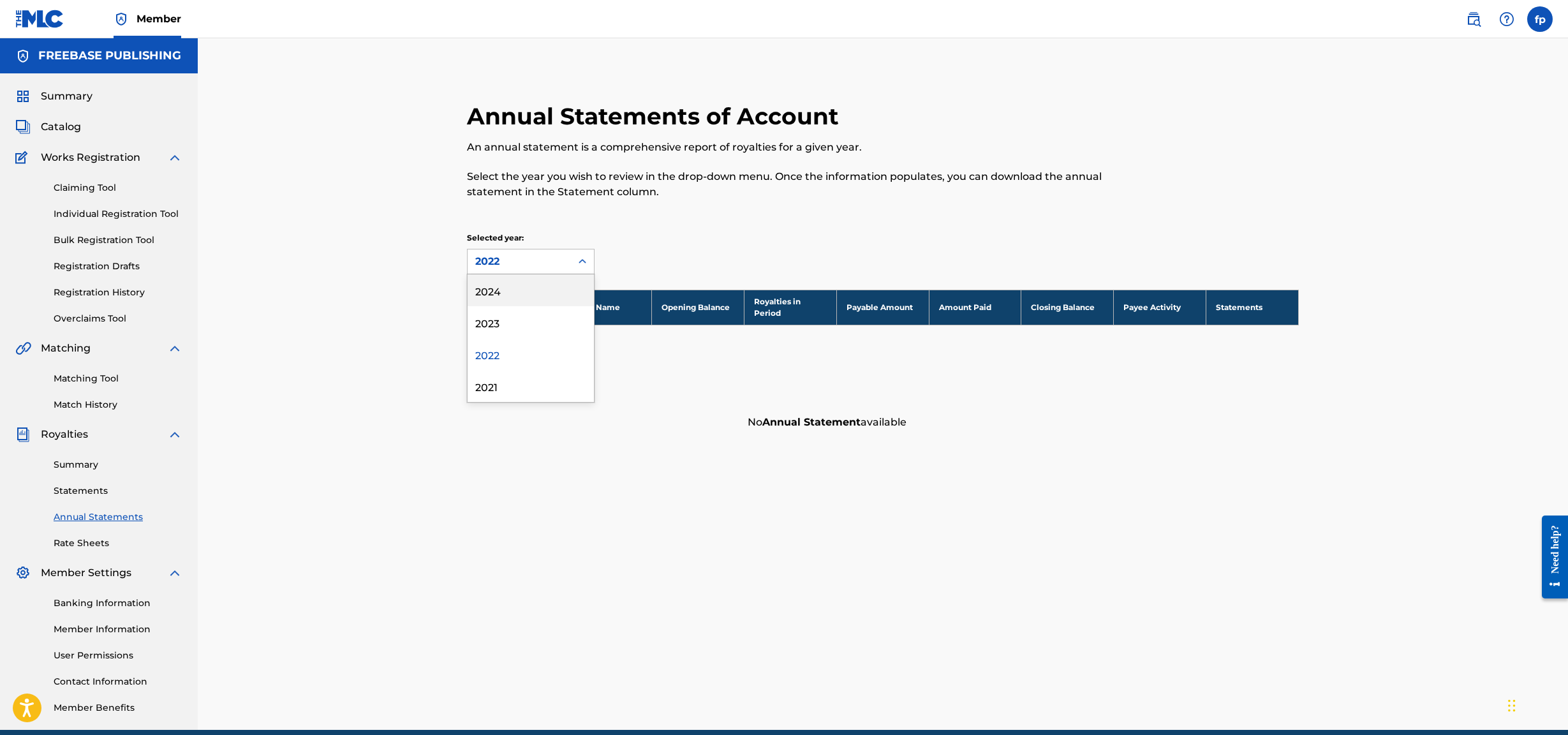
click at [537, 250] on div "2022" at bounding box center [519, 261] width 103 height 24
click at [529, 282] on div "2024" at bounding box center [530, 290] width 126 height 32
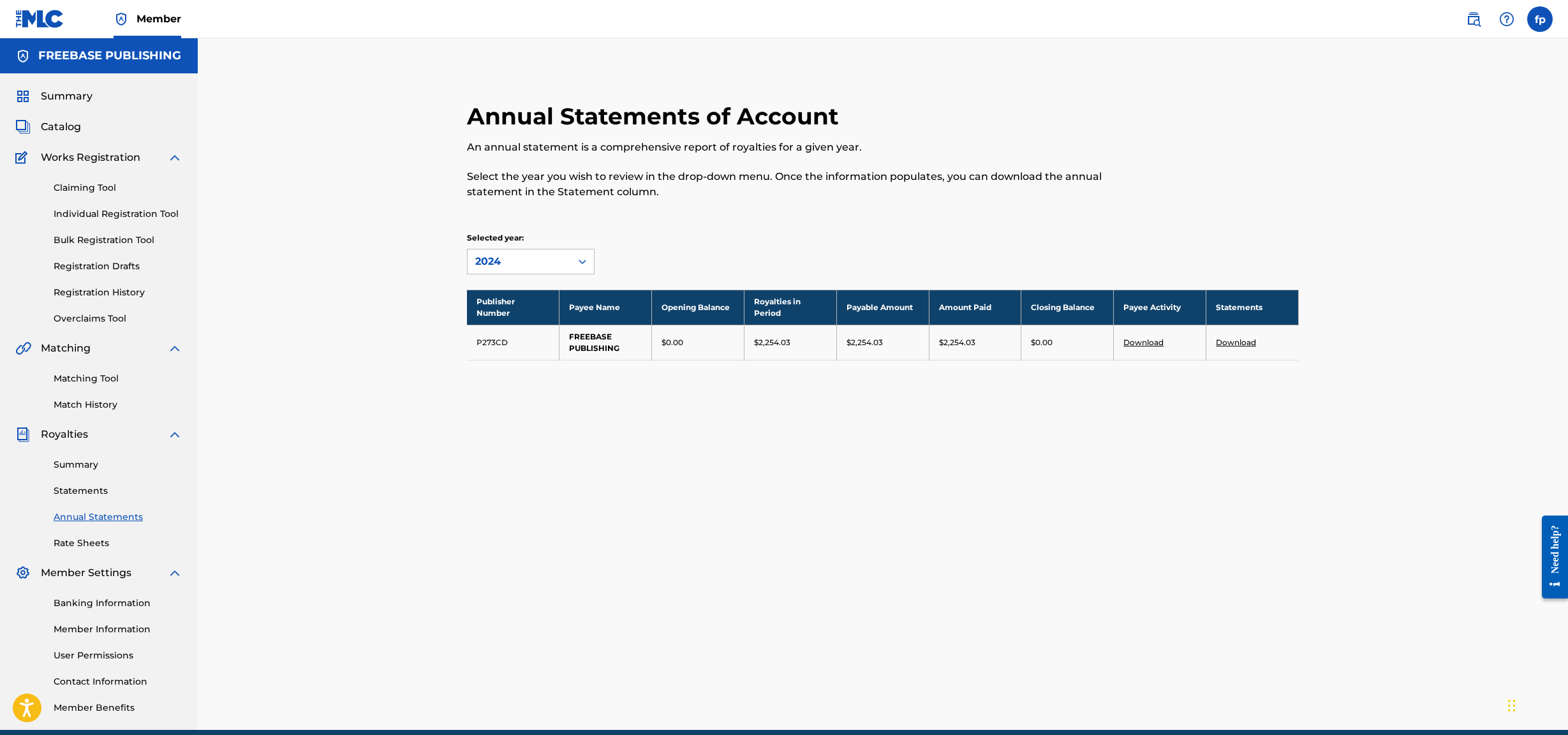
click at [71, 110] on div "Summary Catalog Works Registration Claiming Tool Individual Registration Tool B…" at bounding box center [99, 402] width 198 height 657
click at [72, 106] on div "Summary Catalog Works Registration Claiming Tool Individual Registration Tool B…" at bounding box center [99, 402] width 198 height 657
click at [75, 86] on div "Summary Catalog Works Registration Claiming Tool Individual Registration Tool B…" at bounding box center [99, 402] width 198 height 657
click at [77, 85] on div "Summary Catalog Works Registration Claiming Tool Individual Registration Tool B…" at bounding box center [99, 402] width 198 height 657
click at [77, 92] on span "Summary" at bounding box center [67, 96] width 52 height 16
